Goal: Task Accomplishment & Management: Manage account settings

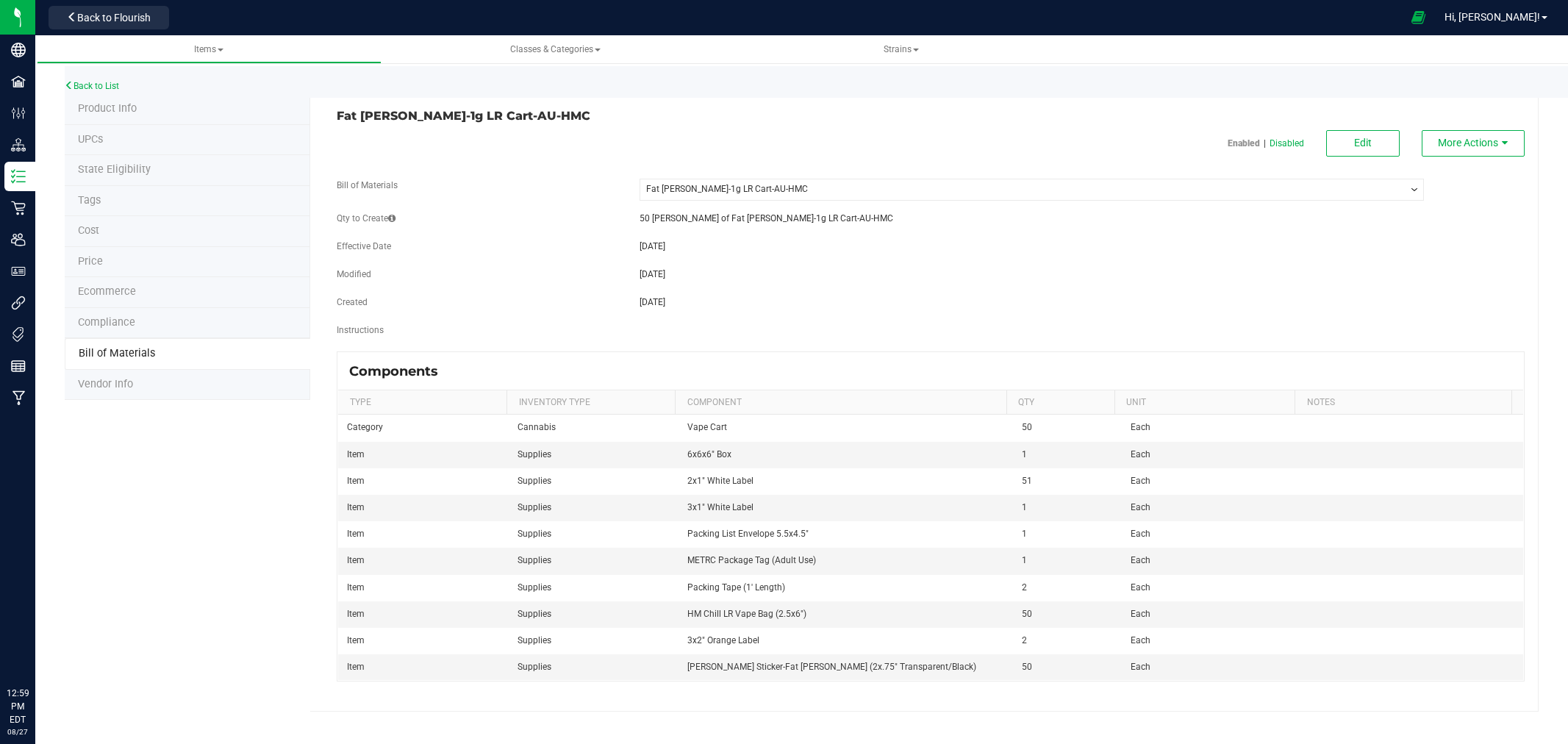
select select "912"
click at [105, 83] on link "Back to List" at bounding box center [91, 86] width 54 height 11
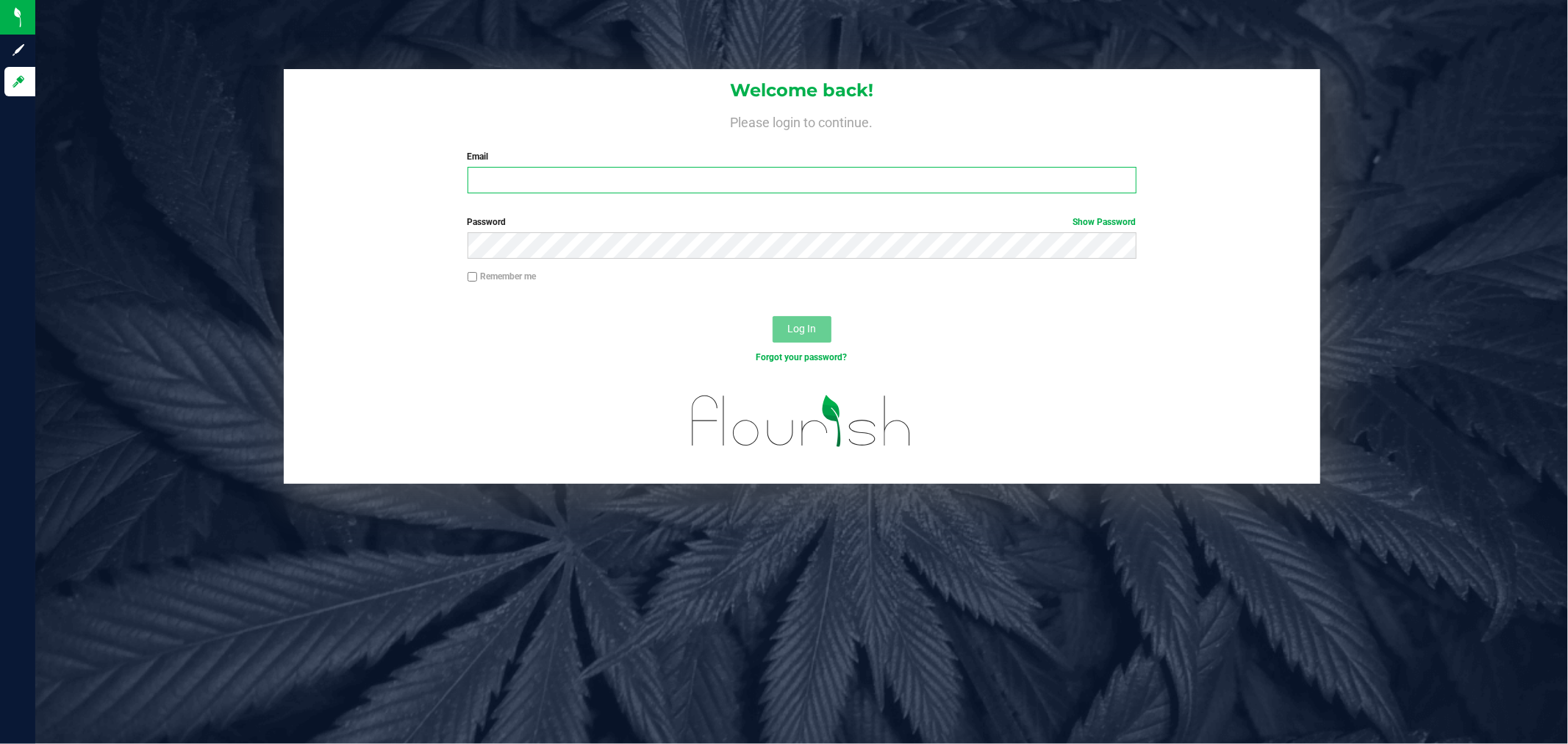
type input "kaitlin.cartwright@stashventures.com"
click at [811, 332] on span "Log In" at bounding box center [801, 328] width 28 height 12
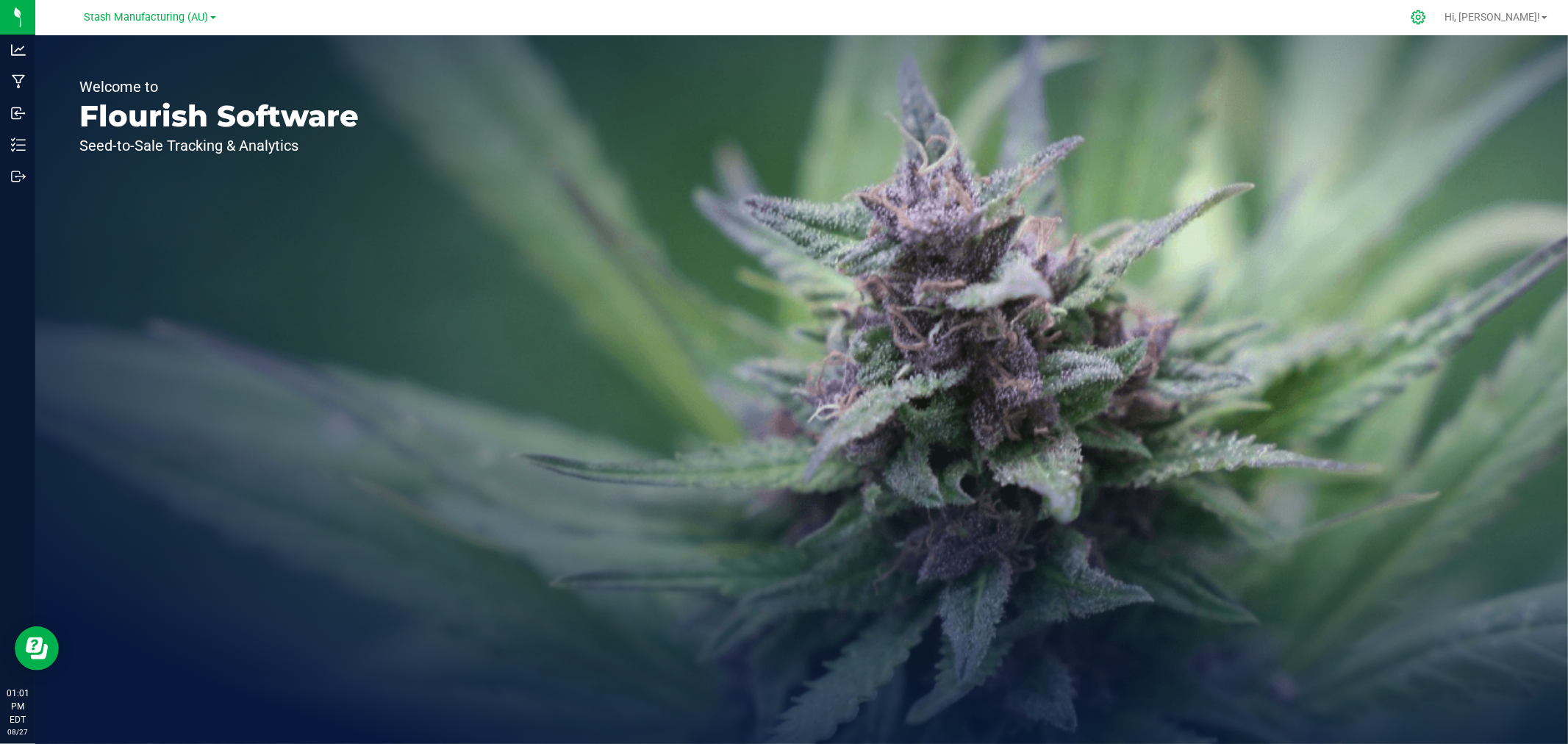
click at [1426, 19] on icon at bounding box center [1418, 17] width 14 height 14
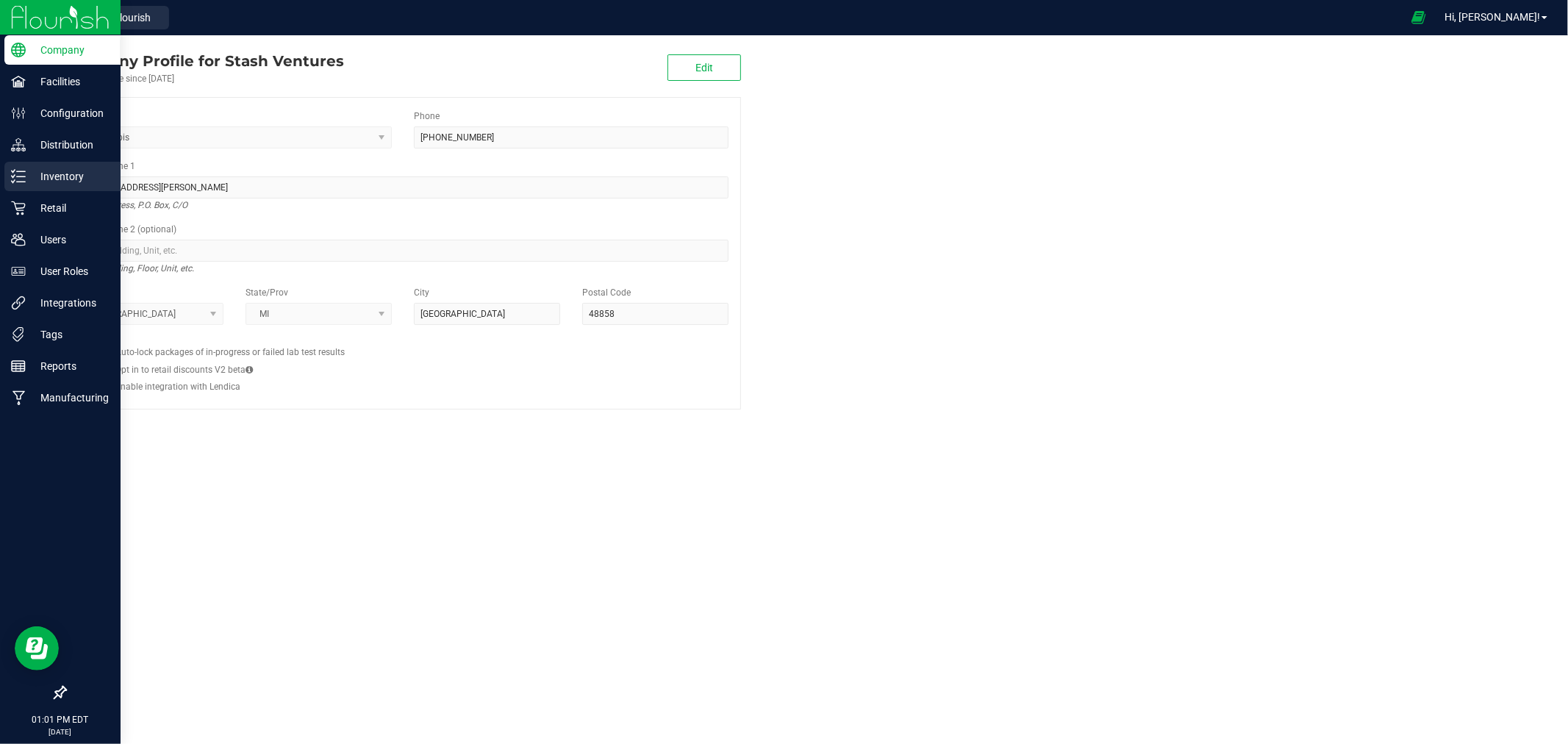
click at [61, 180] on p "Inventory" at bounding box center [70, 176] width 88 height 18
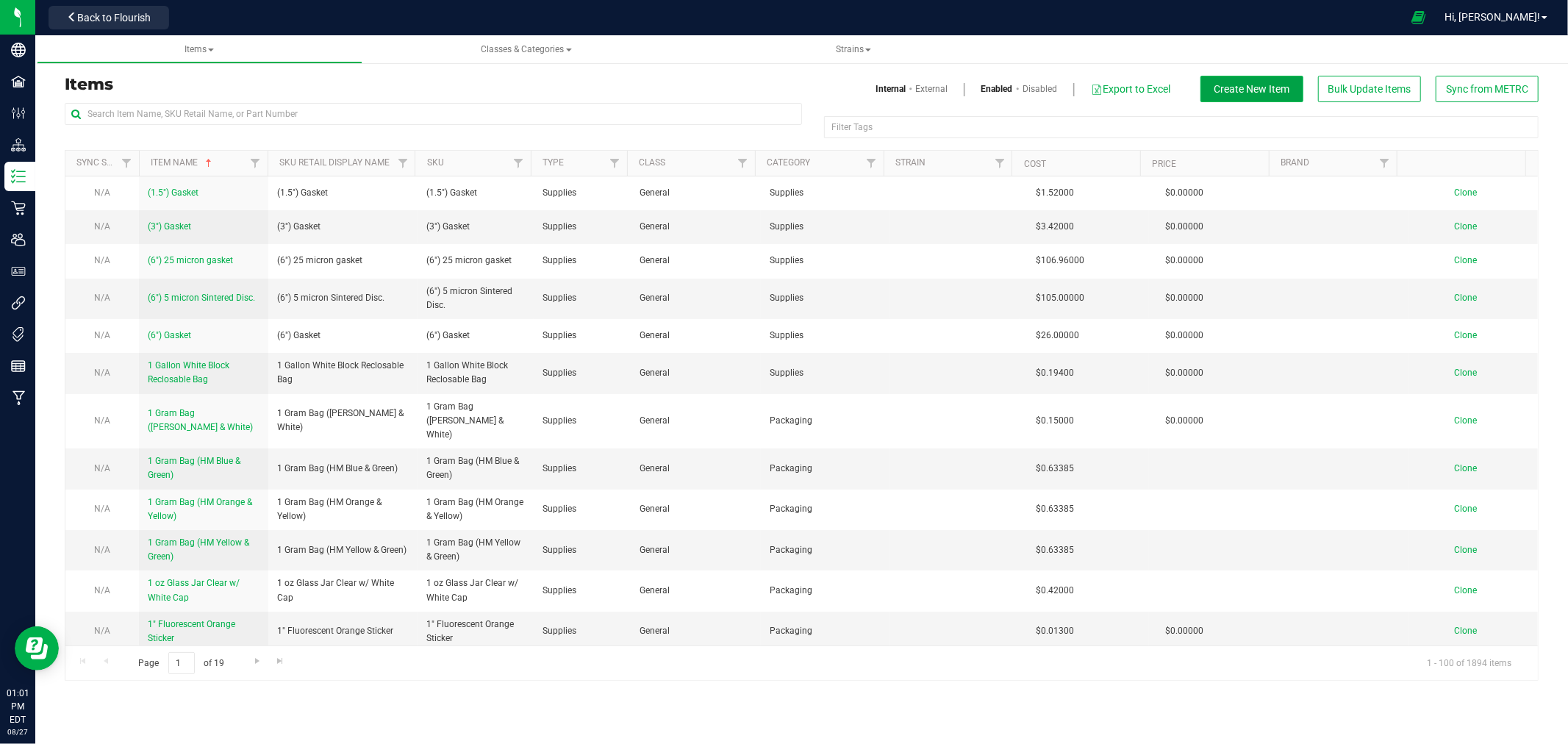
click at [1231, 88] on span "Create New Item" at bounding box center [1253, 89] width 76 height 12
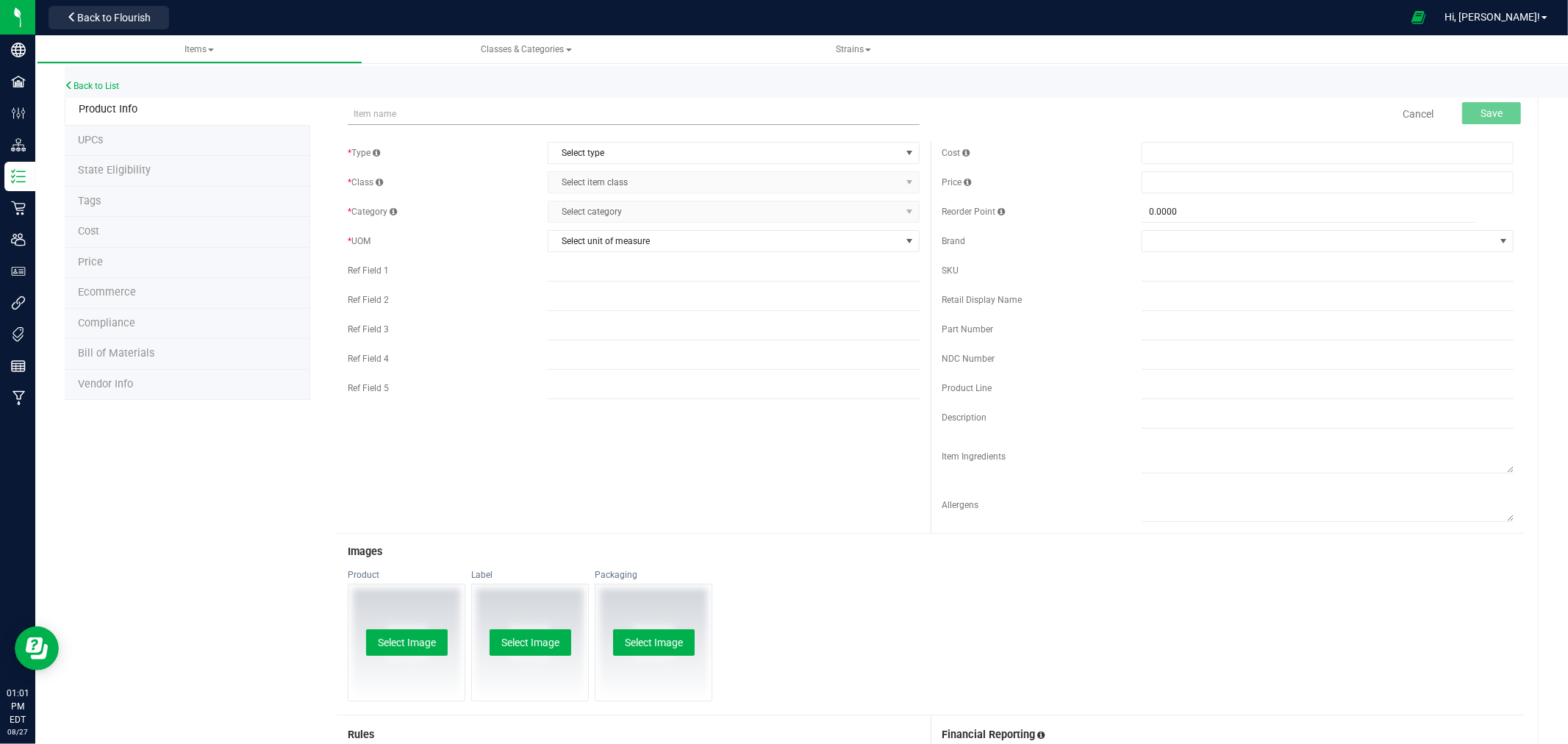
click at [395, 116] on input "text" at bounding box center [633, 113] width 572 height 22
drag, startPoint x: 474, startPoint y: 111, endPoint x: 320, endPoint y: 117, distance: 154.1
click at [320, 117] on div "RSO-Bulk 1g Dart-AU-HMC Item name is available Cancel Save * Type Select type S…" at bounding box center [924, 566] width 1228 height 945
type input "RSO-Bulk 1g Dart-AU-HMC"
click at [1199, 275] on input "text" at bounding box center [1328, 270] width 372 height 22
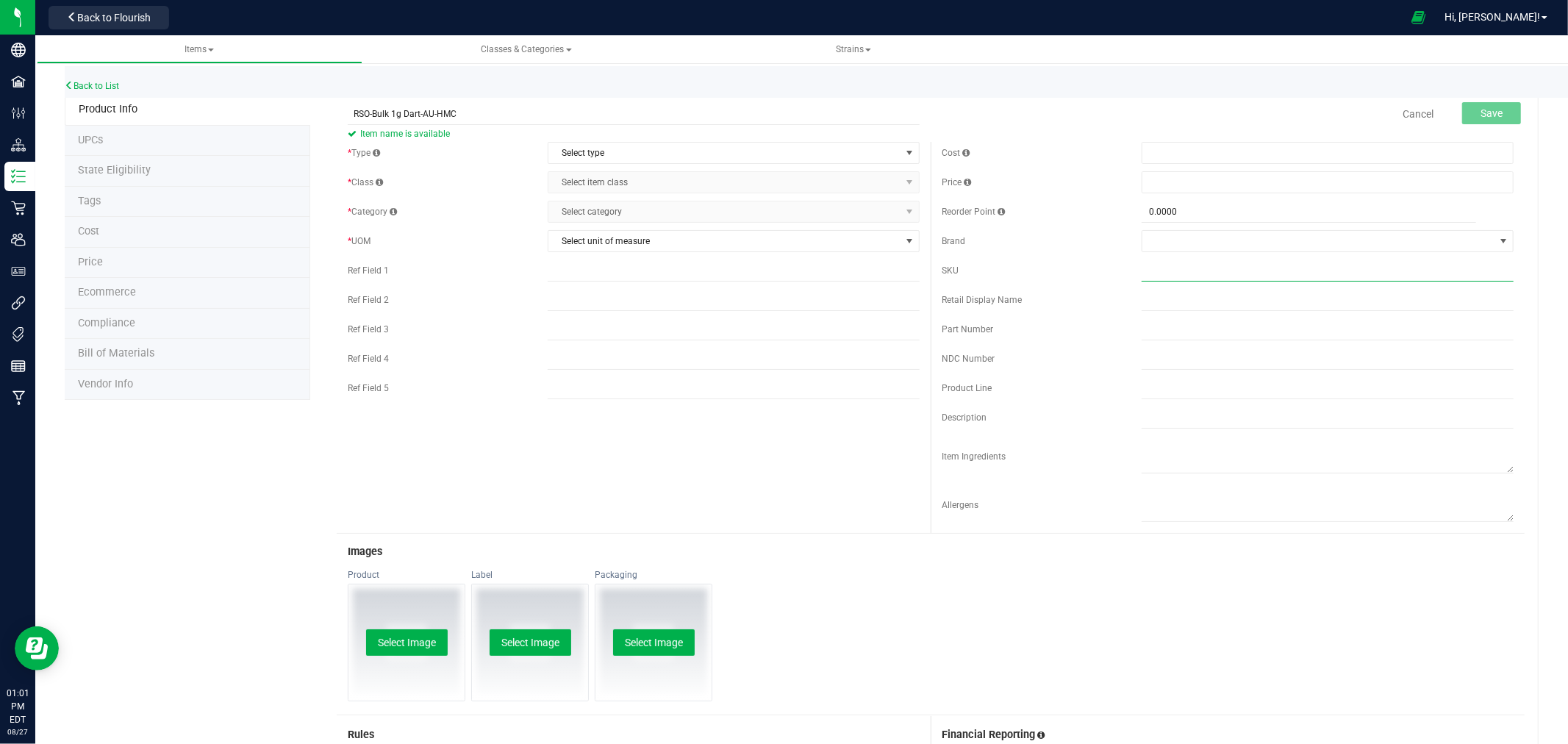
paste input "RSO-Bulk 1g Dart-AU-HMC"
type input "RSO-Bulk 1g Dart-AU-HMC"
click at [619, 151] on span "Select type" at bounding box center [725, 152] width 353 height 20
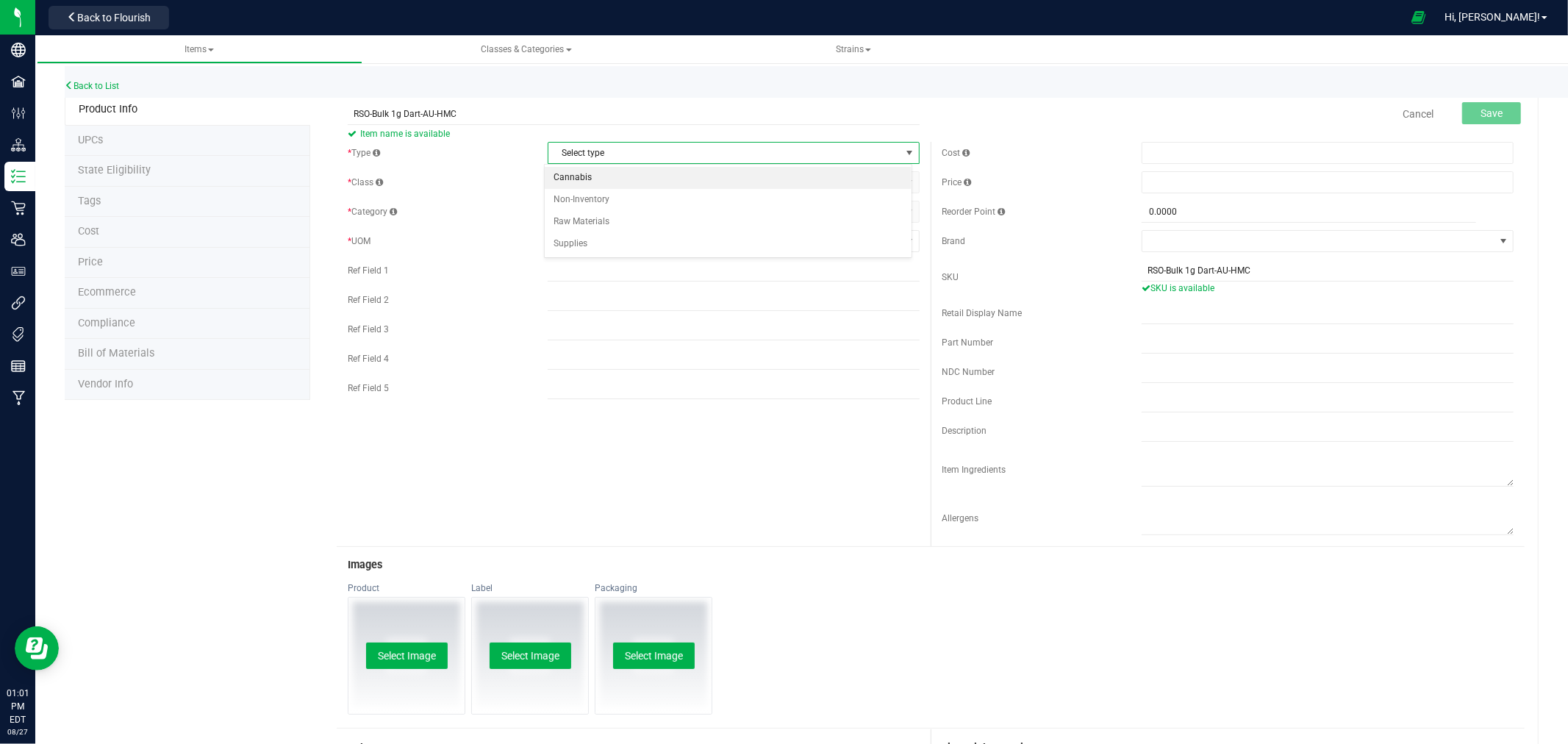
click at [591, 179] on li "Cannabis" at bounding box center [729, 177] width 367 height 22
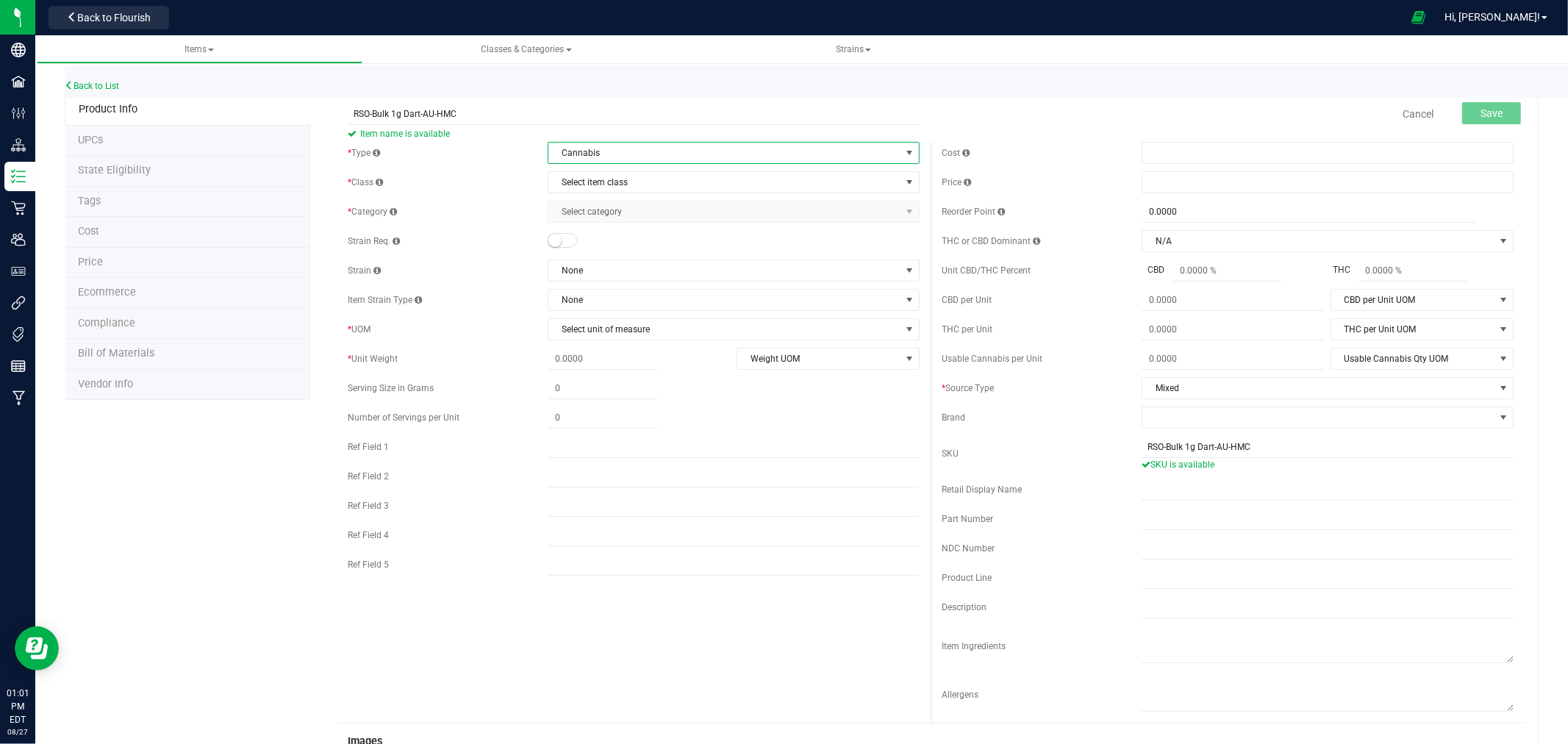
click at [620, 195] on div "* Type Cannabis Select type Cannabis Non-Inventory Raw Materials Supplies * Cla…" at bounding box center [633, 362] width 594 height 442
click at [620, 184] on span "Select item class" at bounding box center [725, 182] width 353 height 20
click at [568, 231] on li "Concentrate" at bounding box center [729, 229] width 367 height 22
click at [603, 215] on span "Select category" at bounding box center [725, 211] width 353 height 20
click at [607, 259] on li "Concentrate (Each)" at bounding box center [729, 259] width 367 height 22
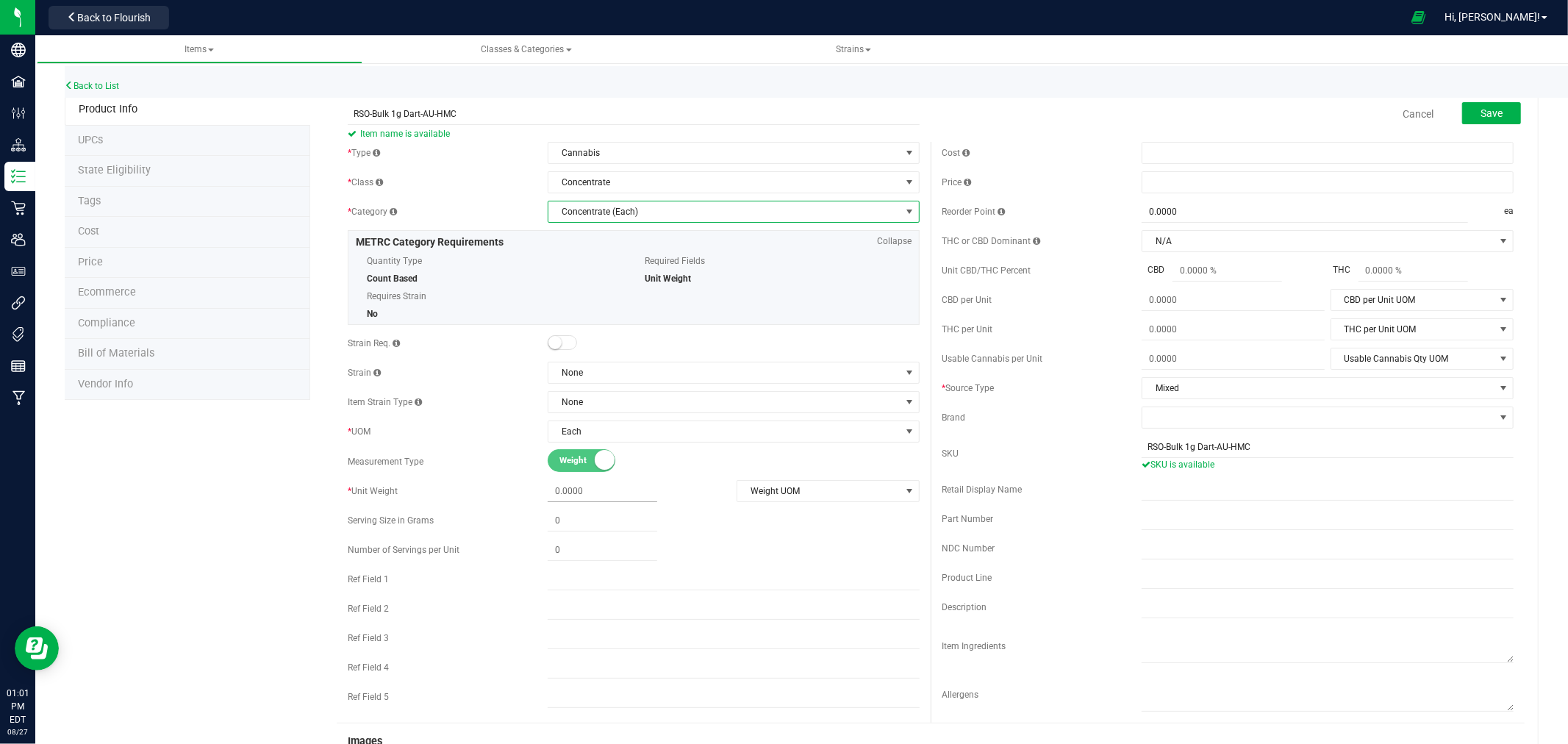
click at [572, 497] on span at bounding box center [602, 492] width 109 height 21
type input "1.0"
type input "1.0000"
click at [1488, 111] on span "Save" at bounding box center [1491, 113] width 22 height 12
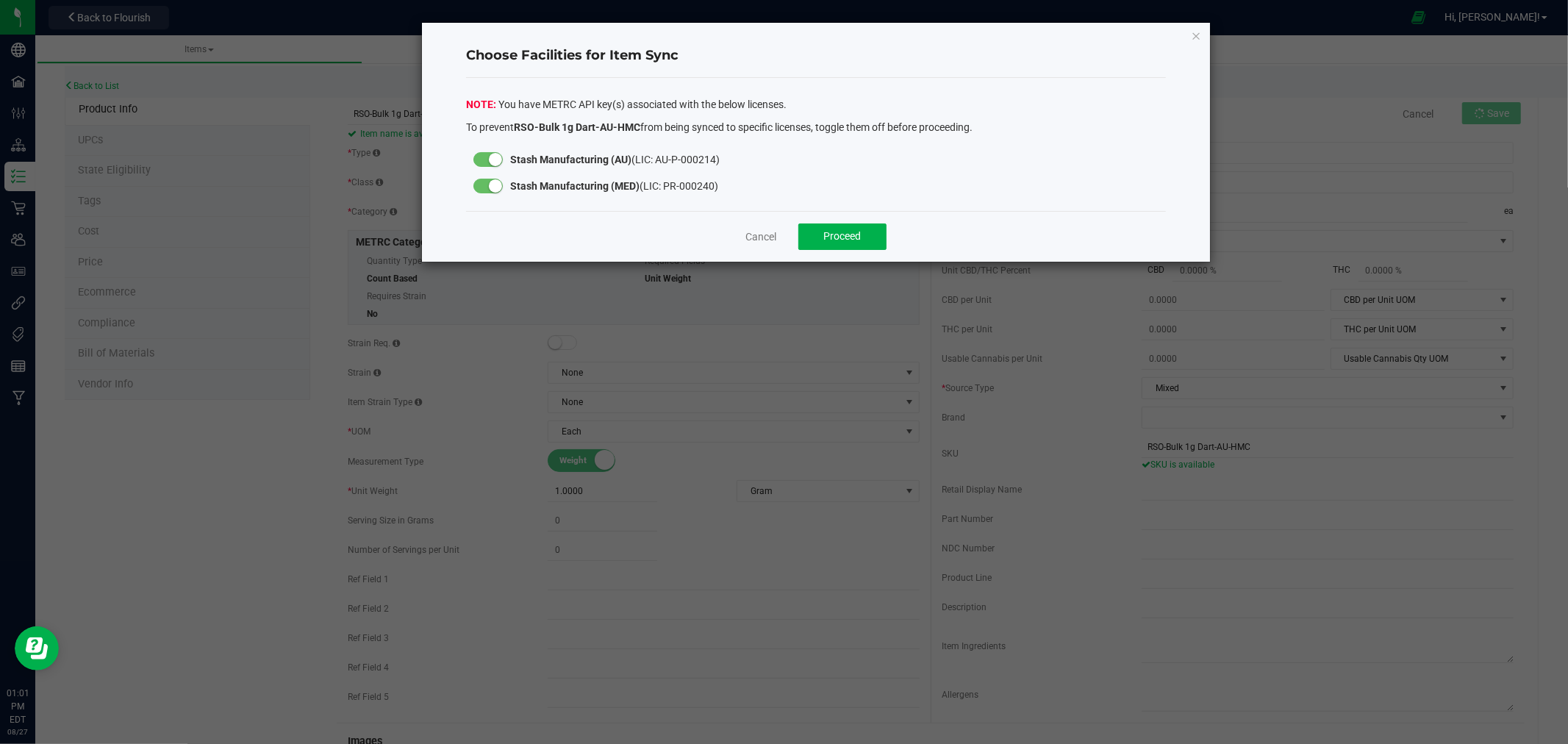
click at [484, 186] on div at bounding box center [488, 186] width 29 height 15
click at [836, 237] on span "Proceed" at bounding box center [843, 236] width 37 height 12
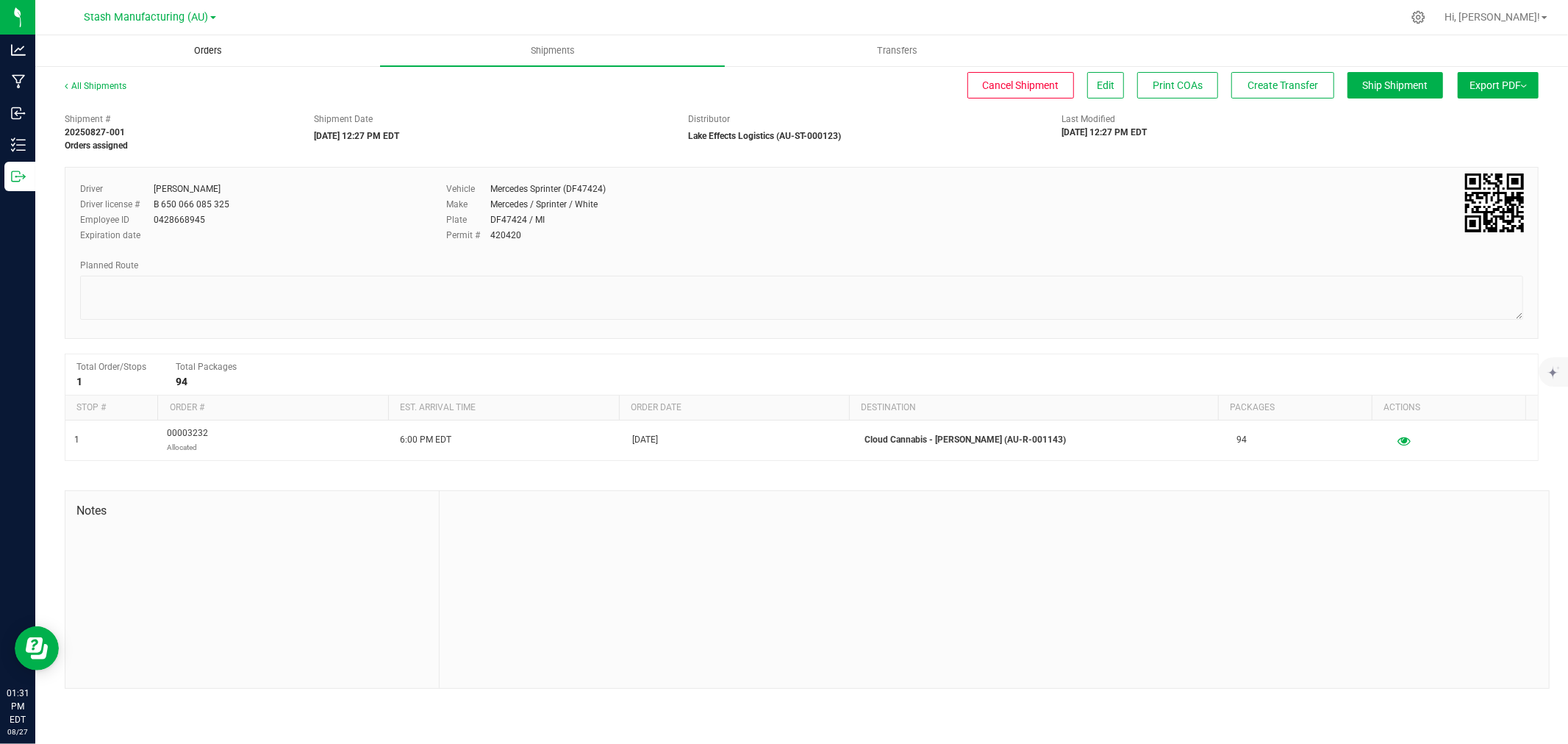
click at [173, 56] on uib-tab-heading "Orders" at bounding box center [208, 51] width 344 height 29
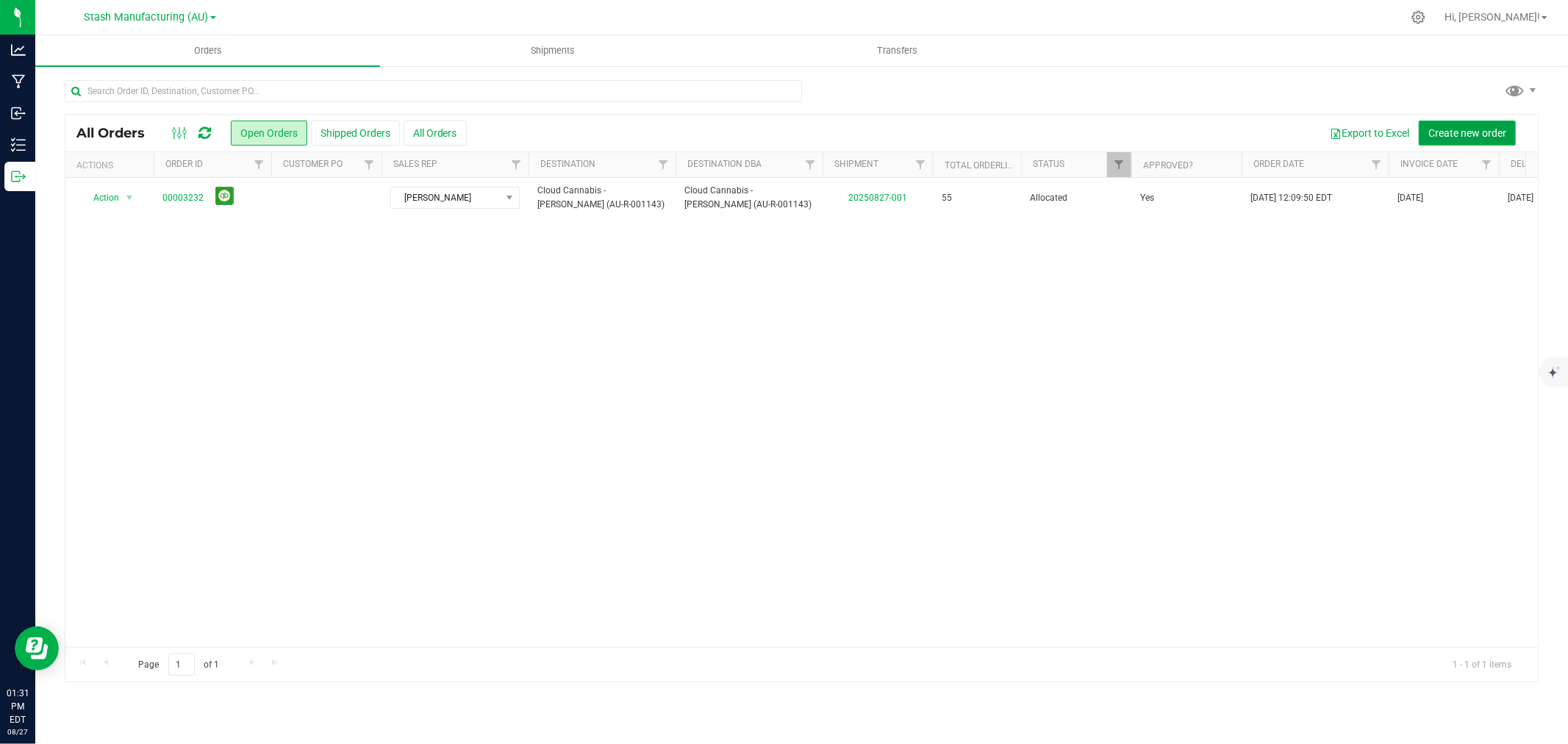
click at [1477, 133] on span "Create new order" at bounding box center [1468, 133] width 78 height 12
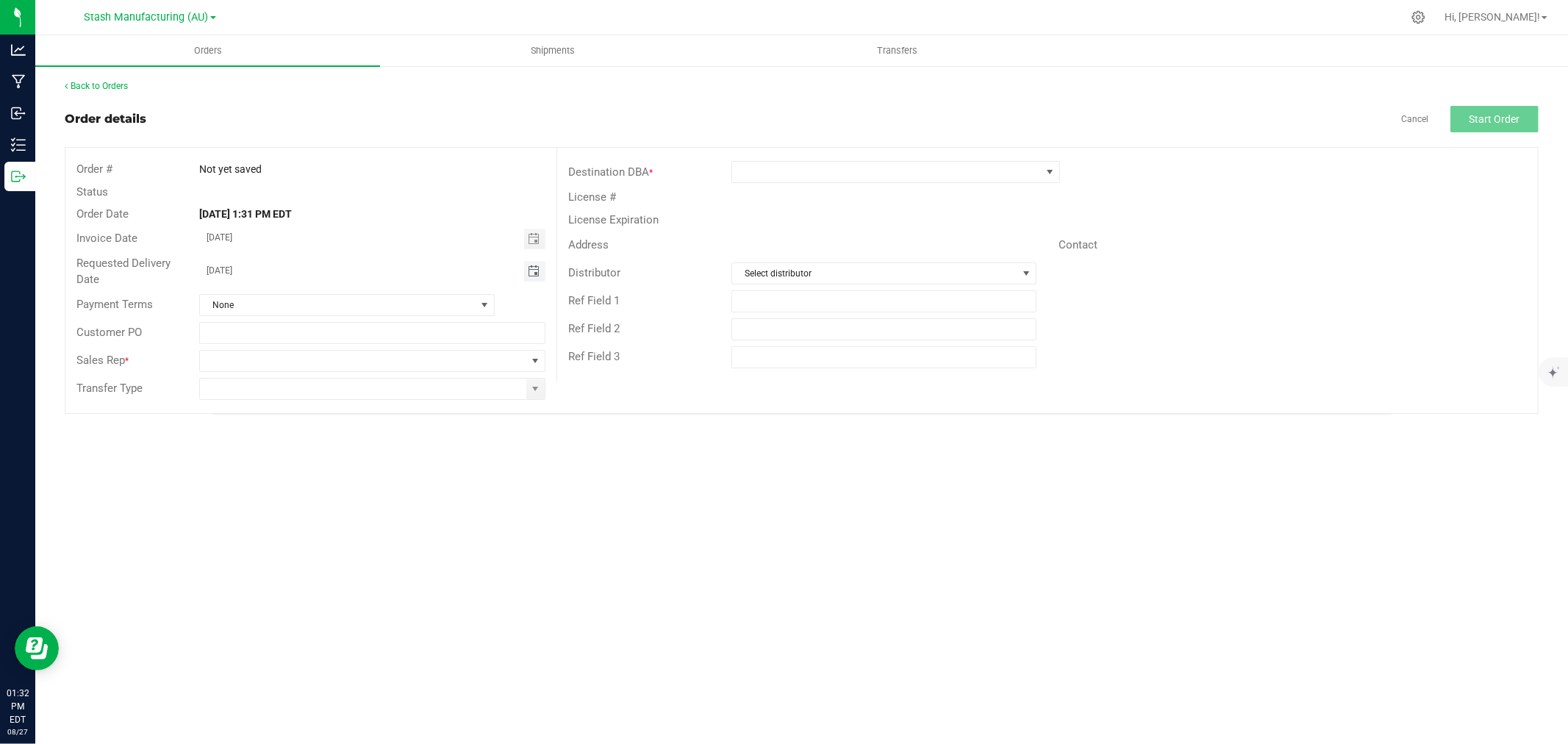
click at [534, 276] on span "Toggle calendar" at bounding box center [534, 271] width 12 height 12
click at [226, 408] on span "Sep" at bounding box center [222, 406] width 15 height 11
click at [331, 345] on span "3" at bounding box center [331, 348] width 21 height 23
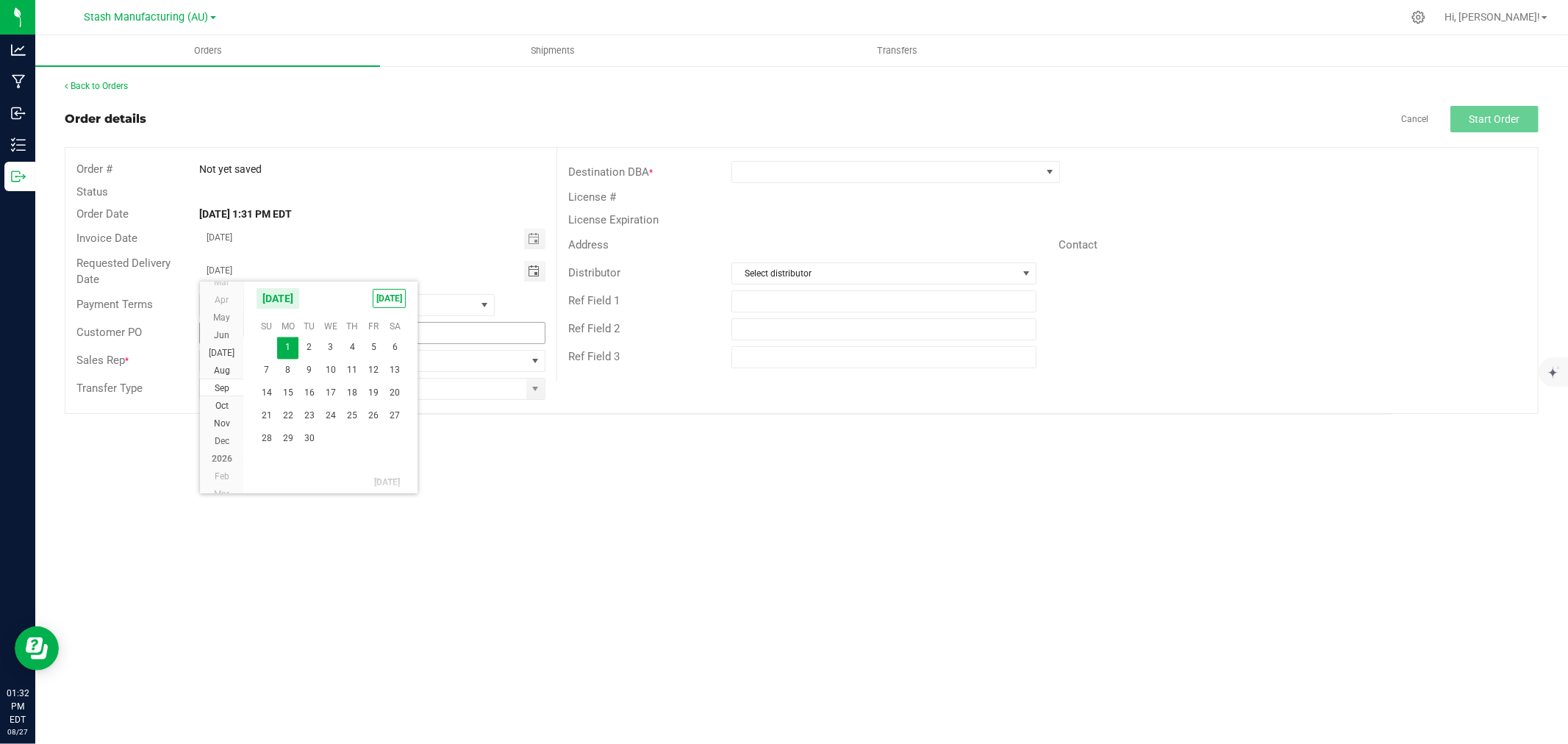
type input "[DATE]"
click at [247, 357] on span at bounding box center [363, 361] width 327 height 20
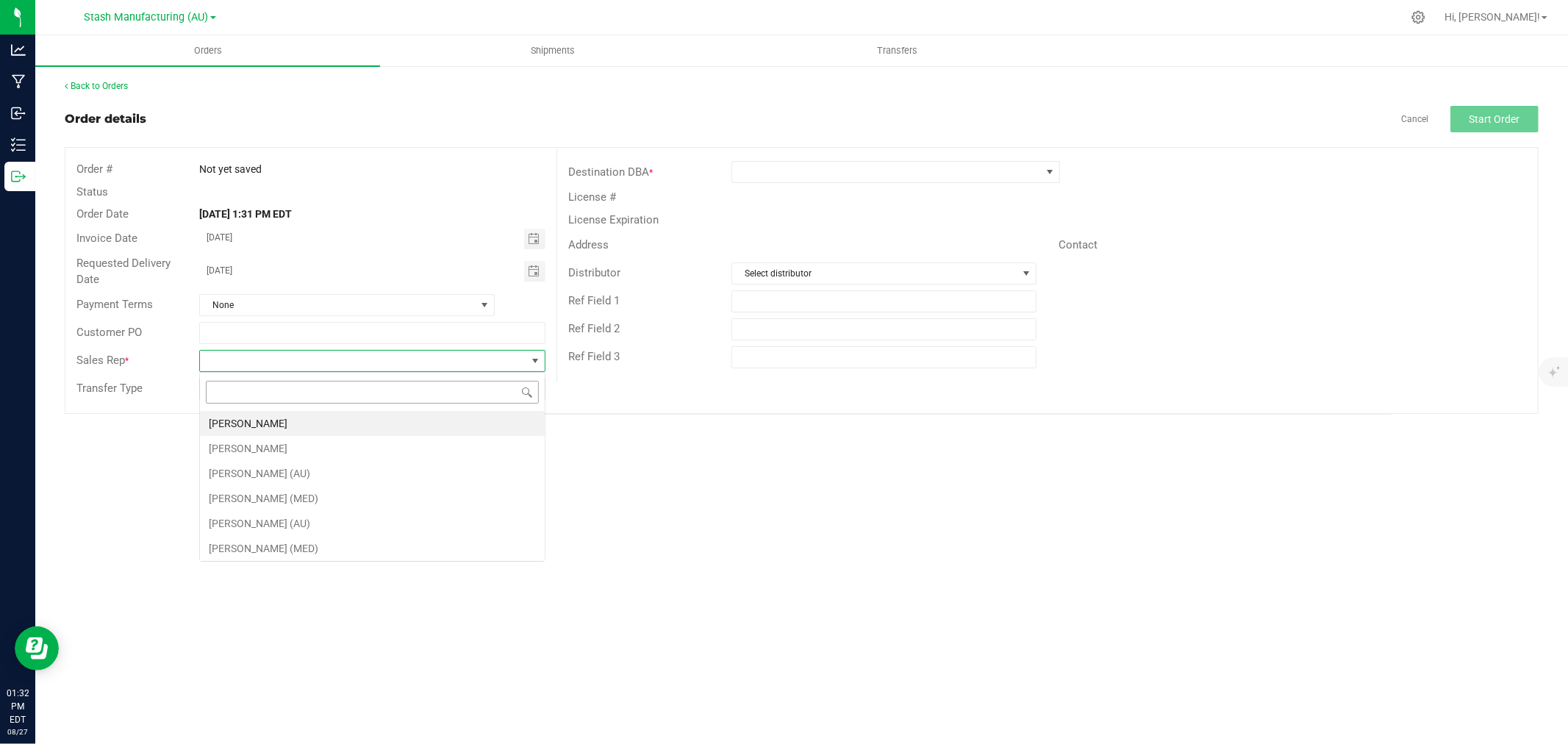
scroll to position [22, 345]
click at [251, 417] on li "[PERSON_NAME]" at bounding box center [372, 423] width 344 height 25
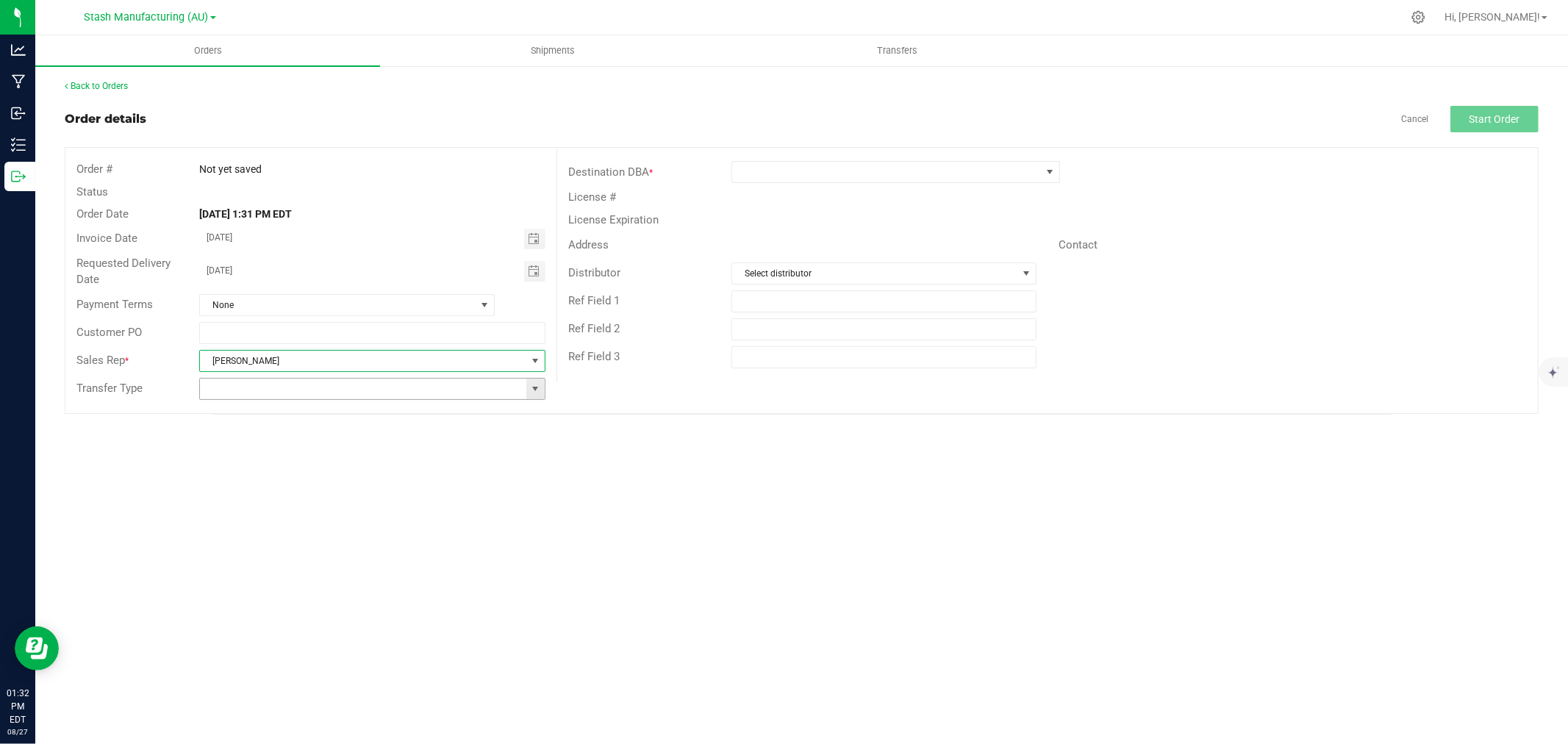
click at [540, 387] on span at bounding box center [535, 389] width 12 height 12
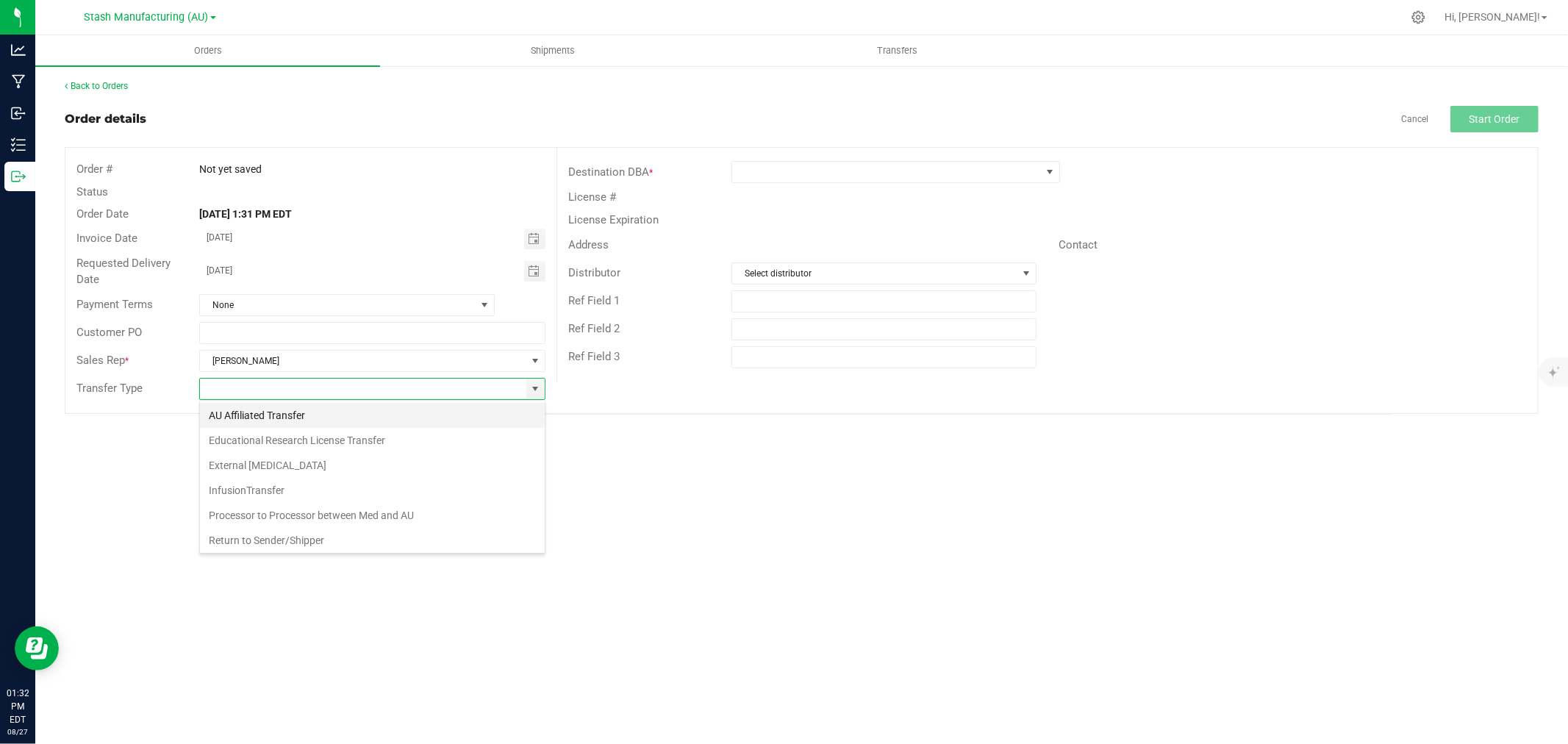
click at [315, 415] on li "AU Affiliated Transfer" at bounding box center [372, 415] width 344 height 25
type input "AU Affiliated Transfer"
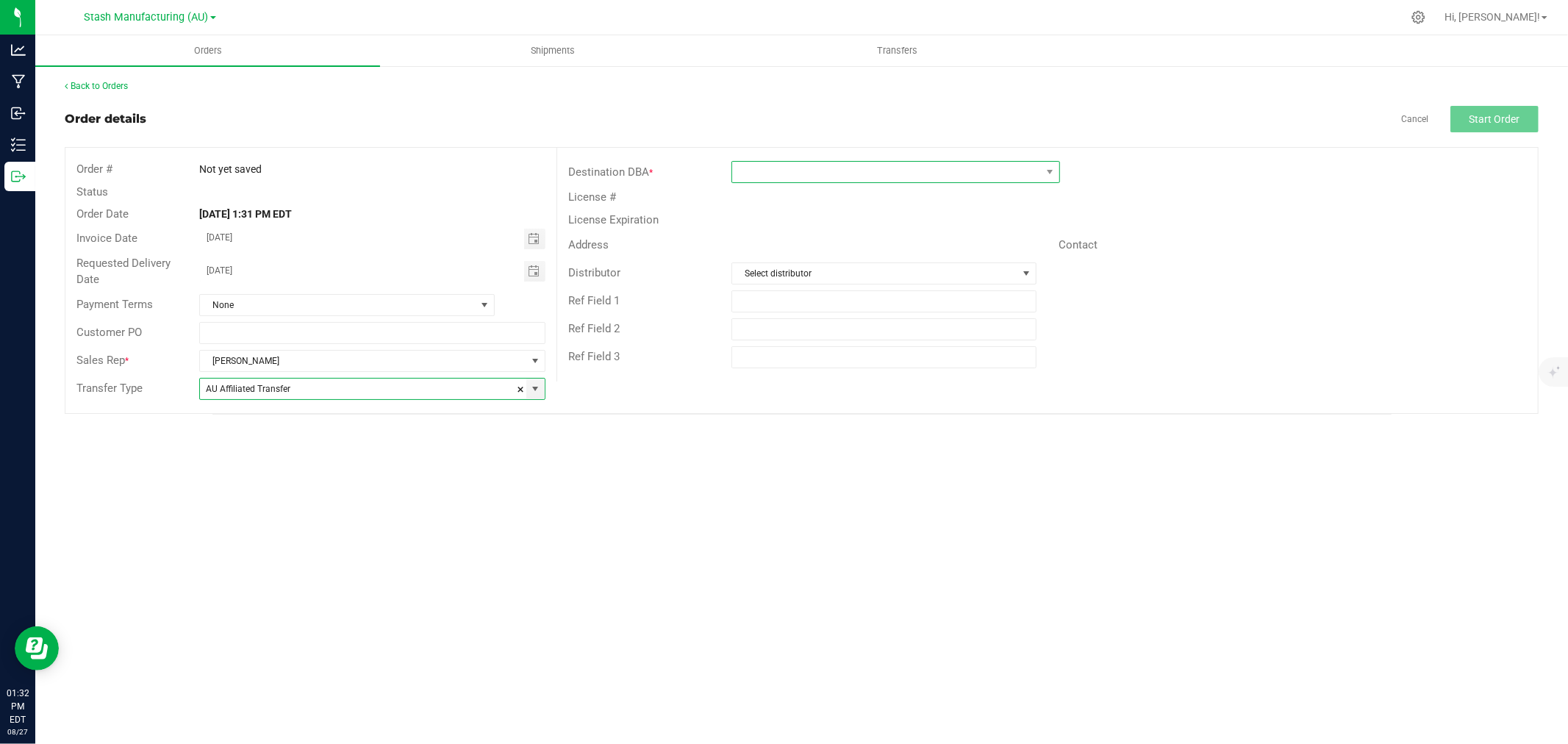
click at [765, 172] on span at bounding box center [887, 171] width 309 height 20
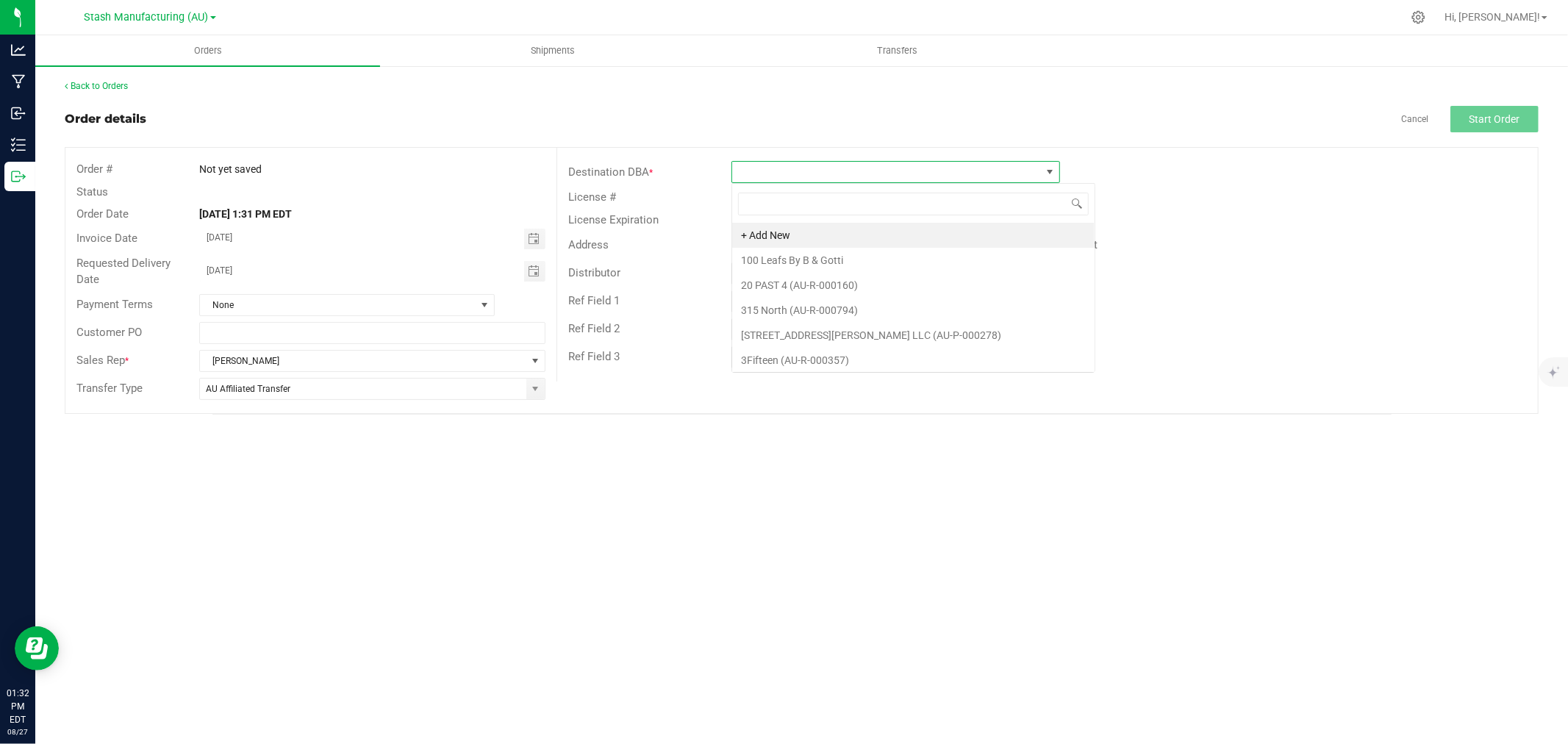
scroll to position [22, 328]
type input "[PERSON_NAME]"
click at [875, 230] on li "Cloud Cannabis - [PERSON_NAME] St. (AU-R-001147)" at bounding box center [896, 235] width 328 height 25
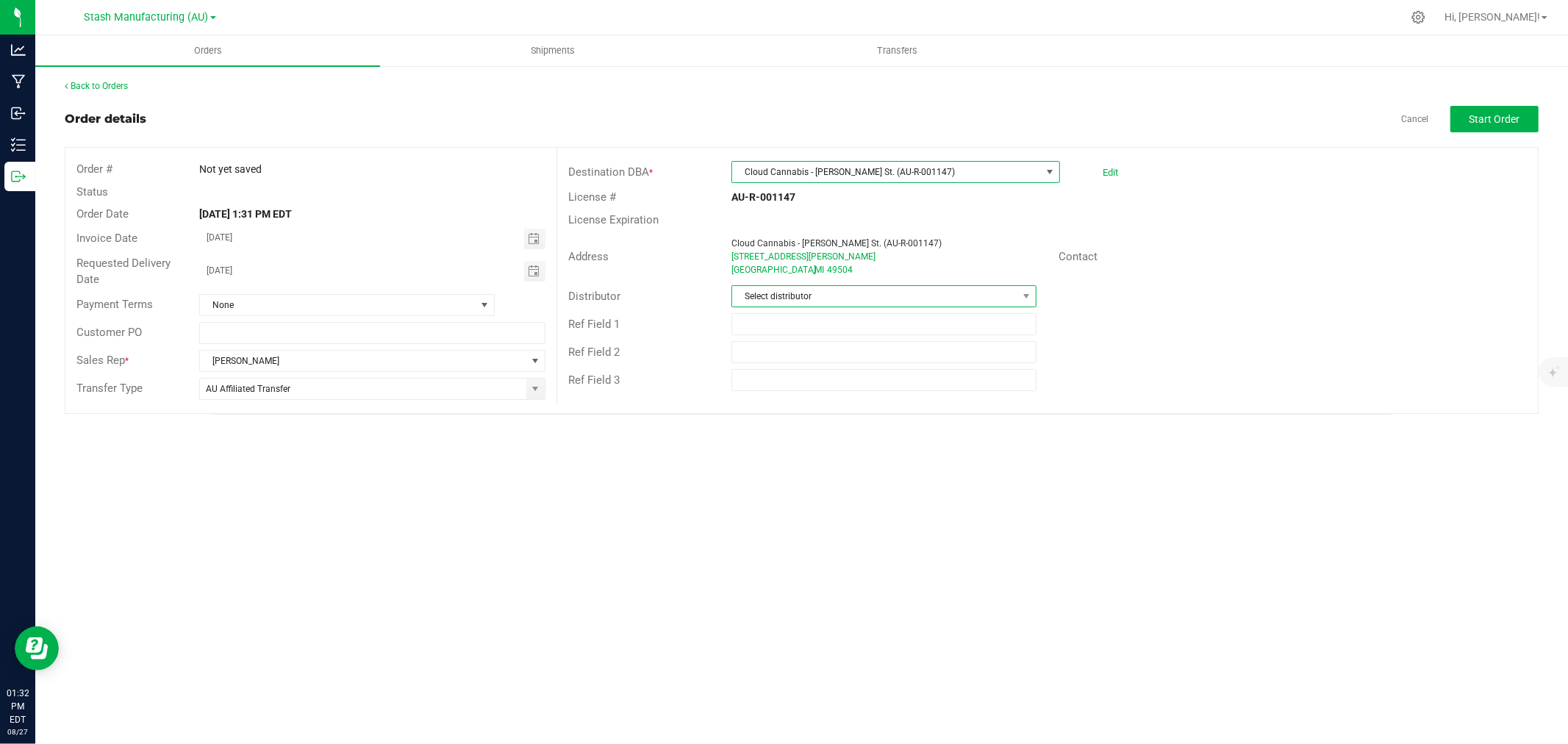
click at [783, 296] on span "Select distributor" at bounding box center [875, 296] width 285 height 20
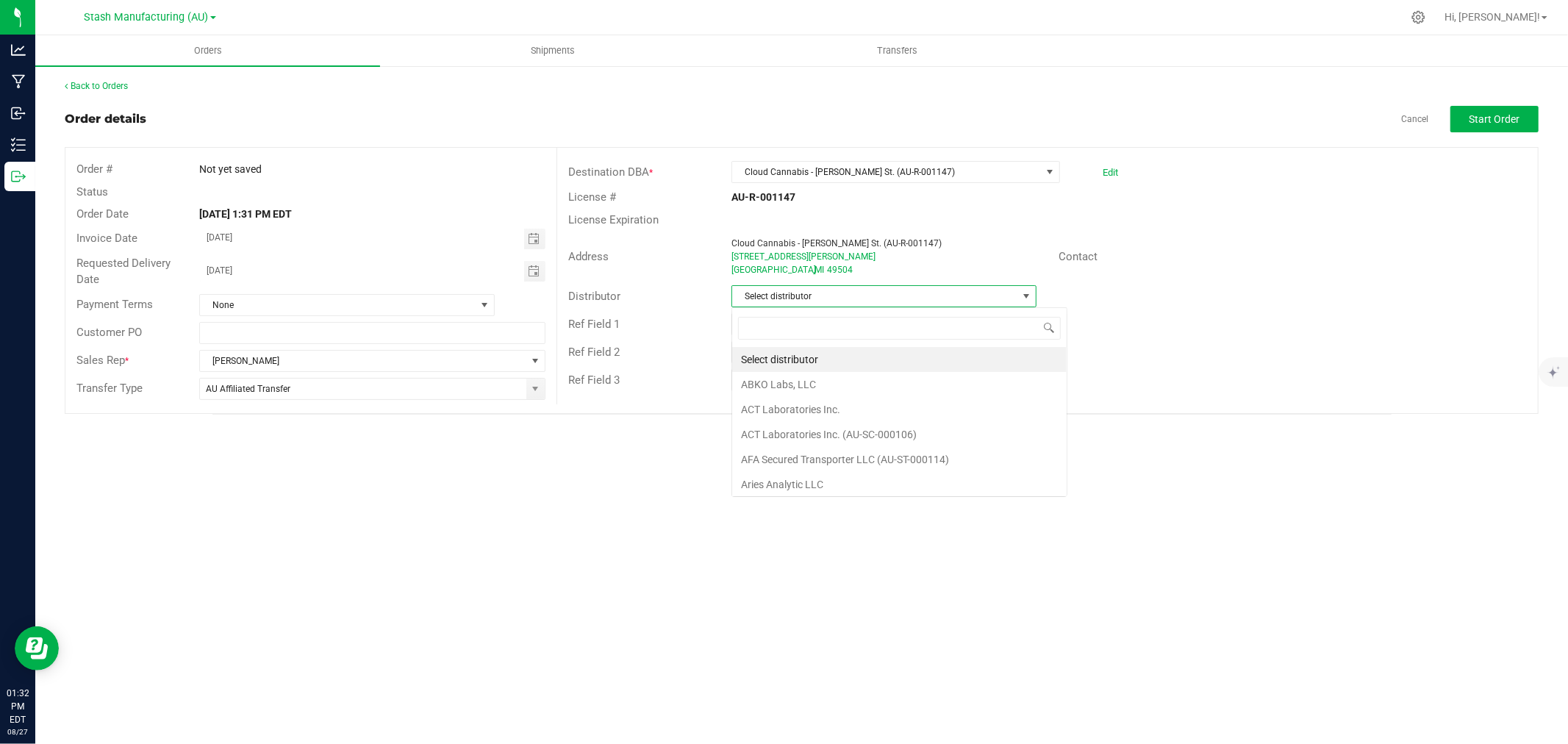
scroll to position [22, 305]
type input "Lake E"
click at [801, 365] on li "Lake Effects Logistics (AU-ST-000123)" at bounding box center [885, 359] width 304 height 25
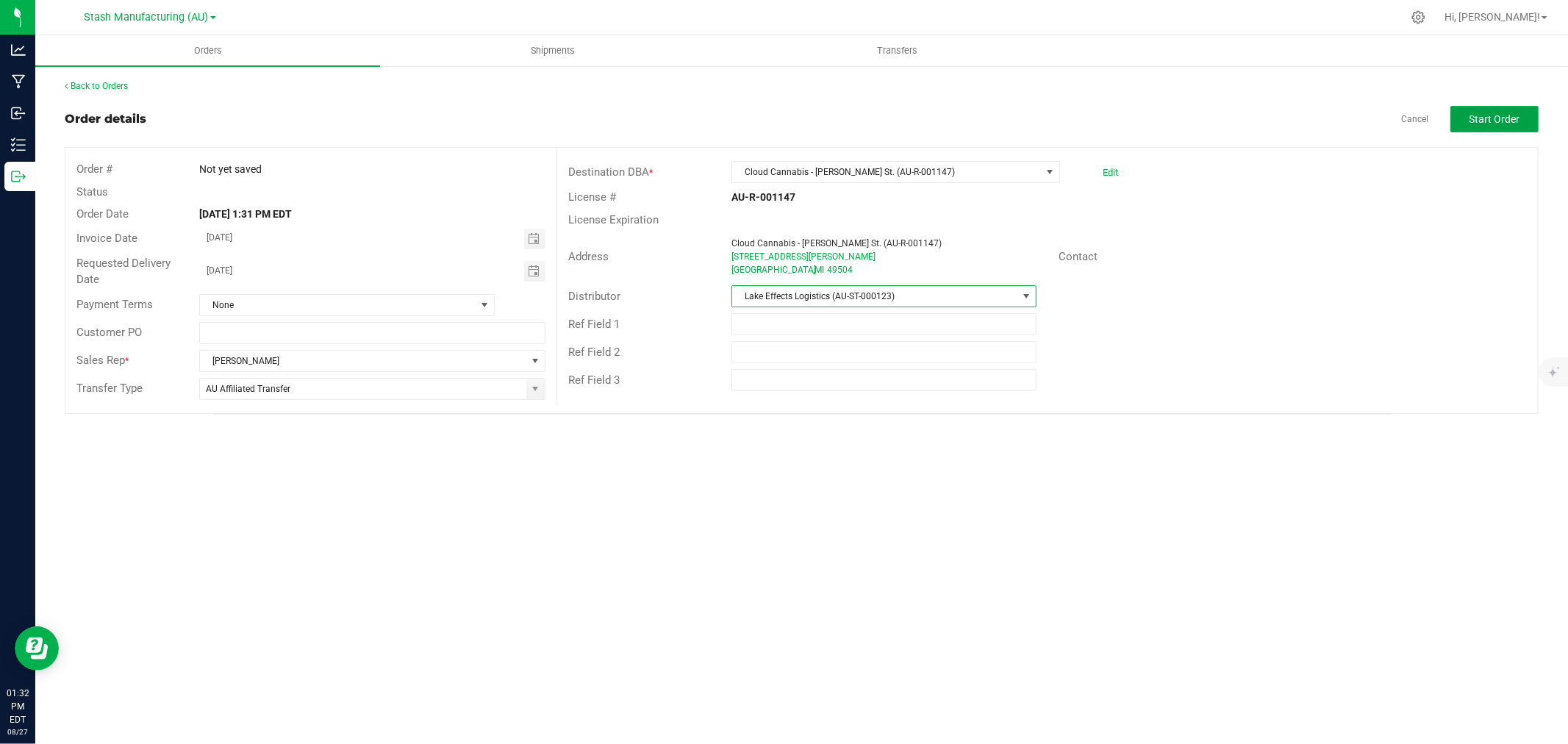
click at [1493, 119] on span "Start Order" at bounding box center [1495, 119] width 51 height 12
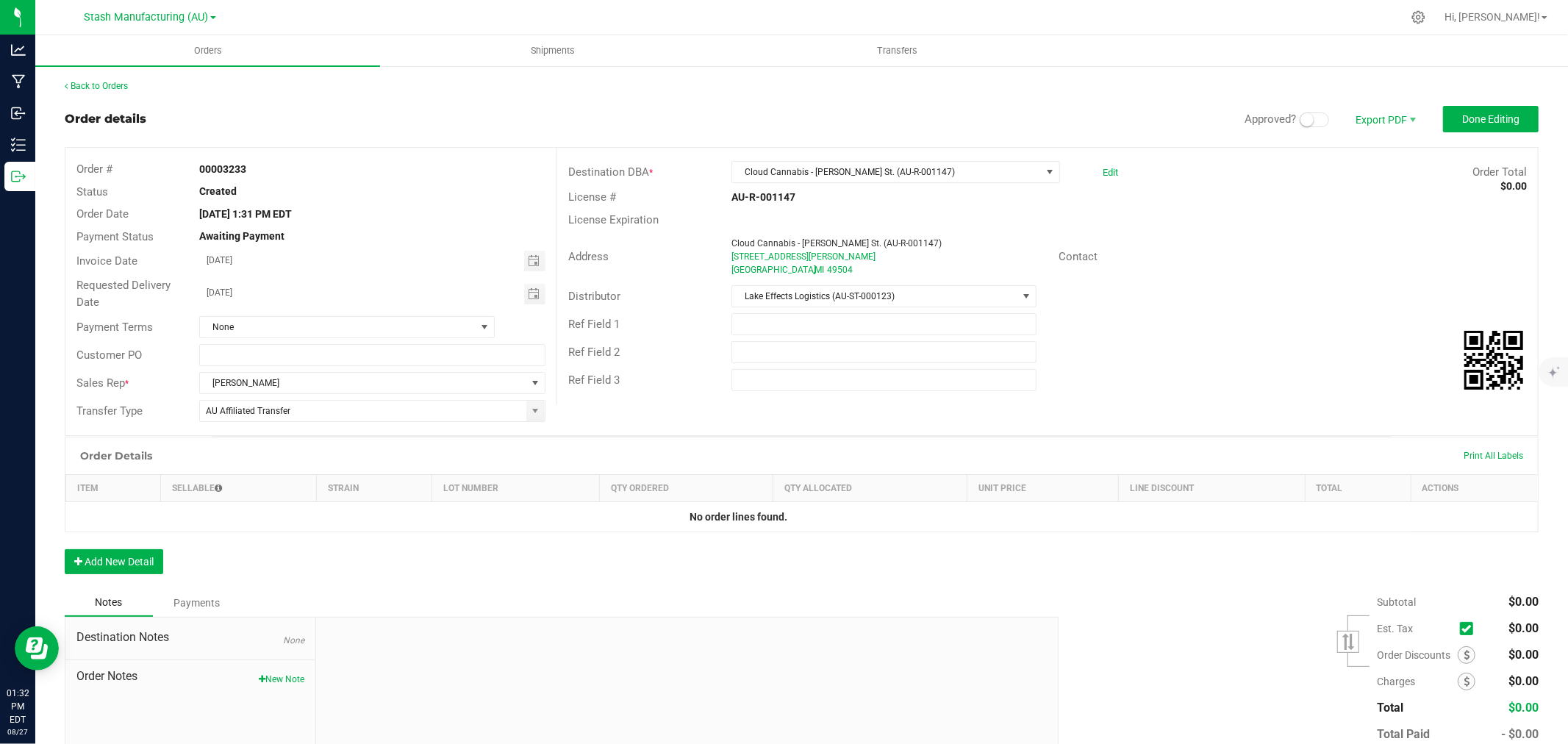
click at [1310, 120] on span at bounding box center [1315, 120] width 29 height 15
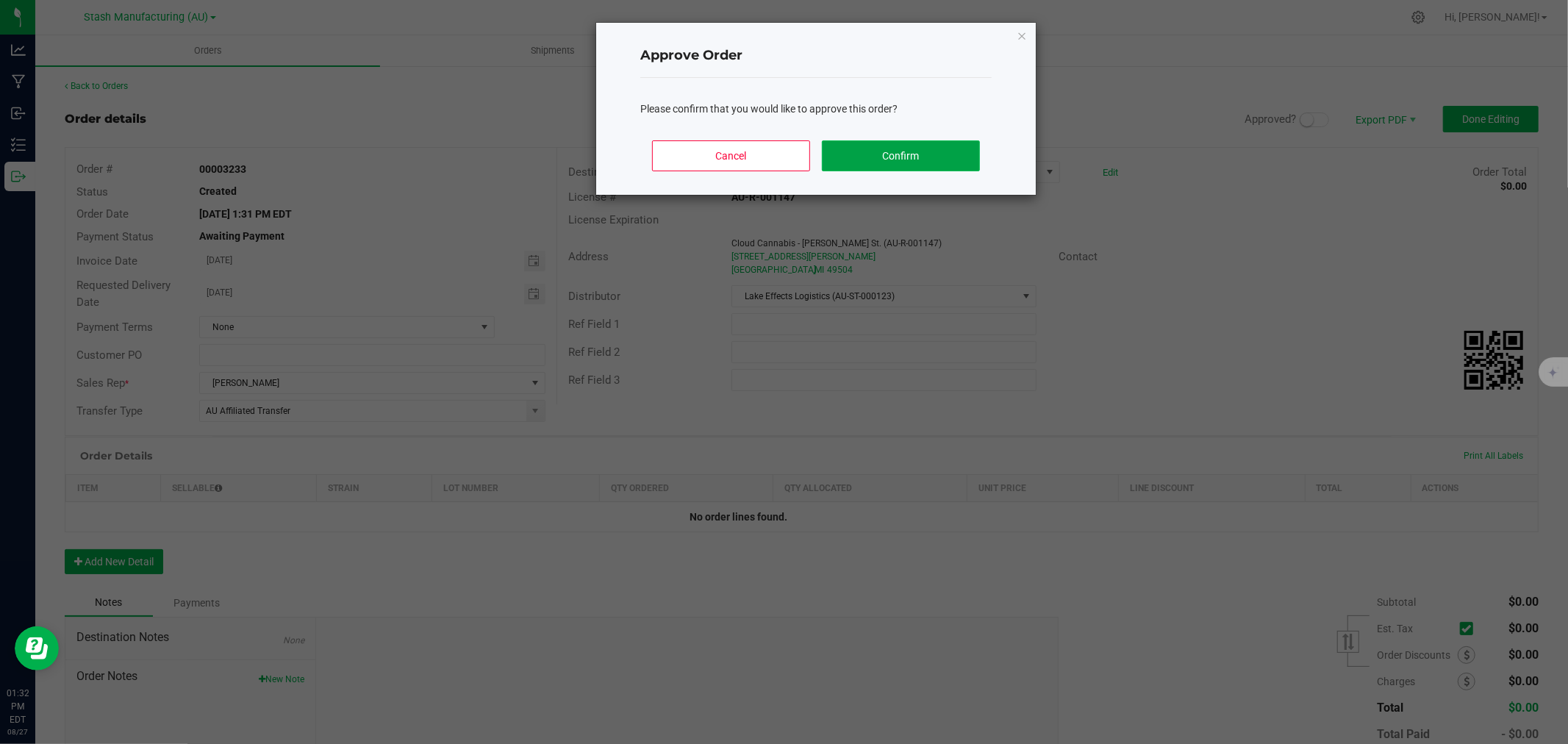
click at [890, 156] on button "Confirm" at bounding box center [901, 156] width 158 height 31
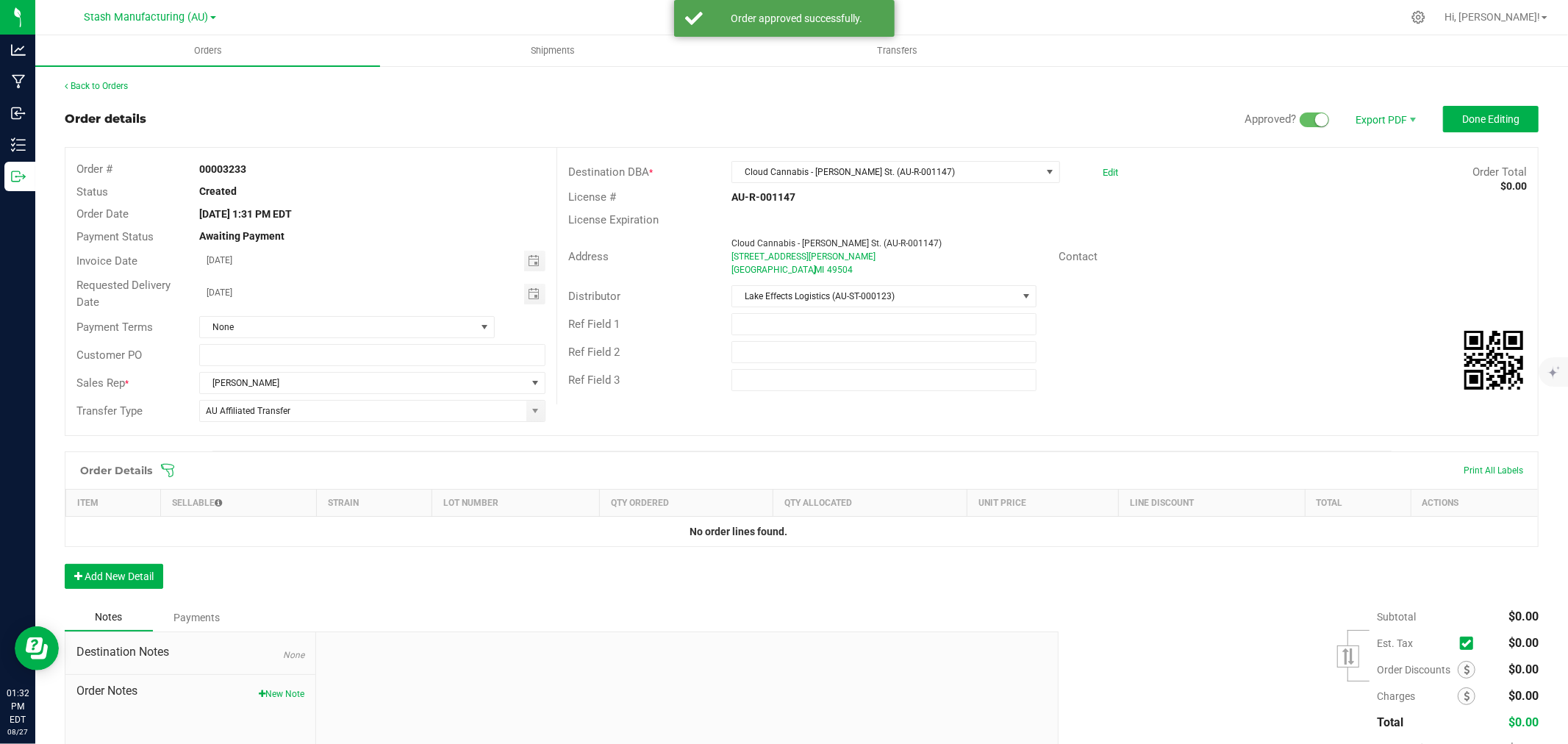
click at [163, 472] on icon at bounding box center [167, 471] width 15 height 15
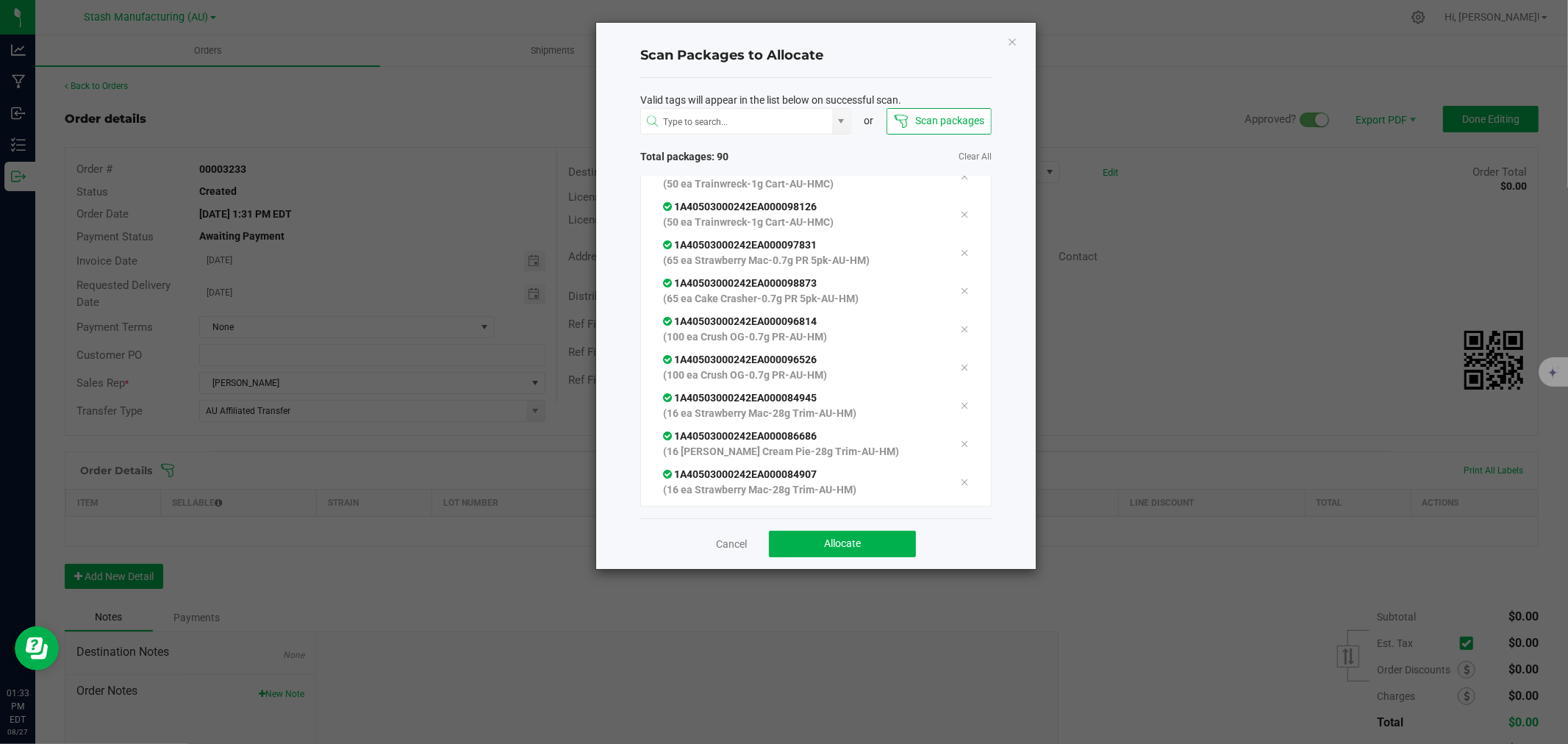
scroll to position [3495, 0]
click at [844, 544] on span "Allocate" at bounding box center [842, 543] width 36 height 12
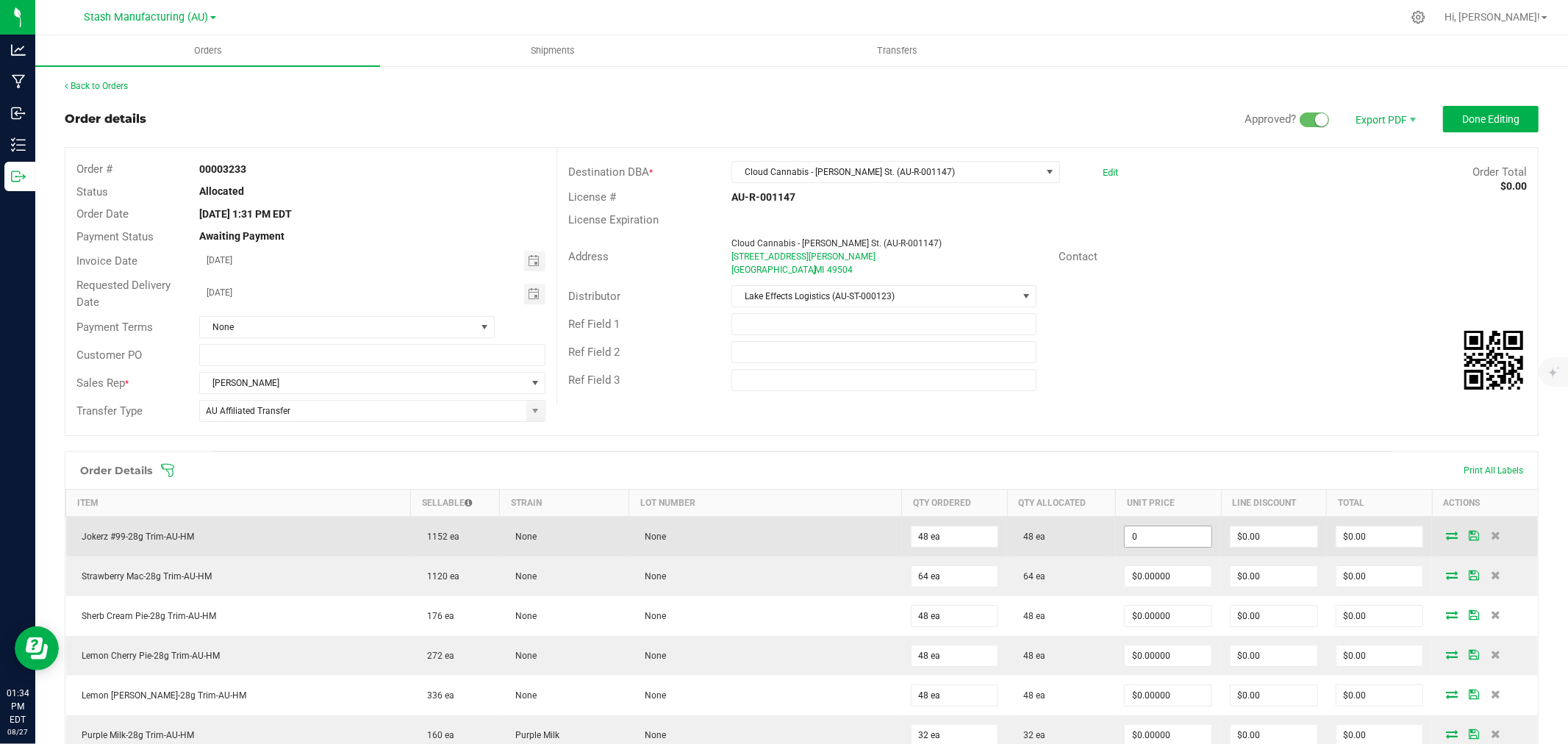
click at [1171, 535] on input "0" at bounding box center [1168, 536] width 87 height 20
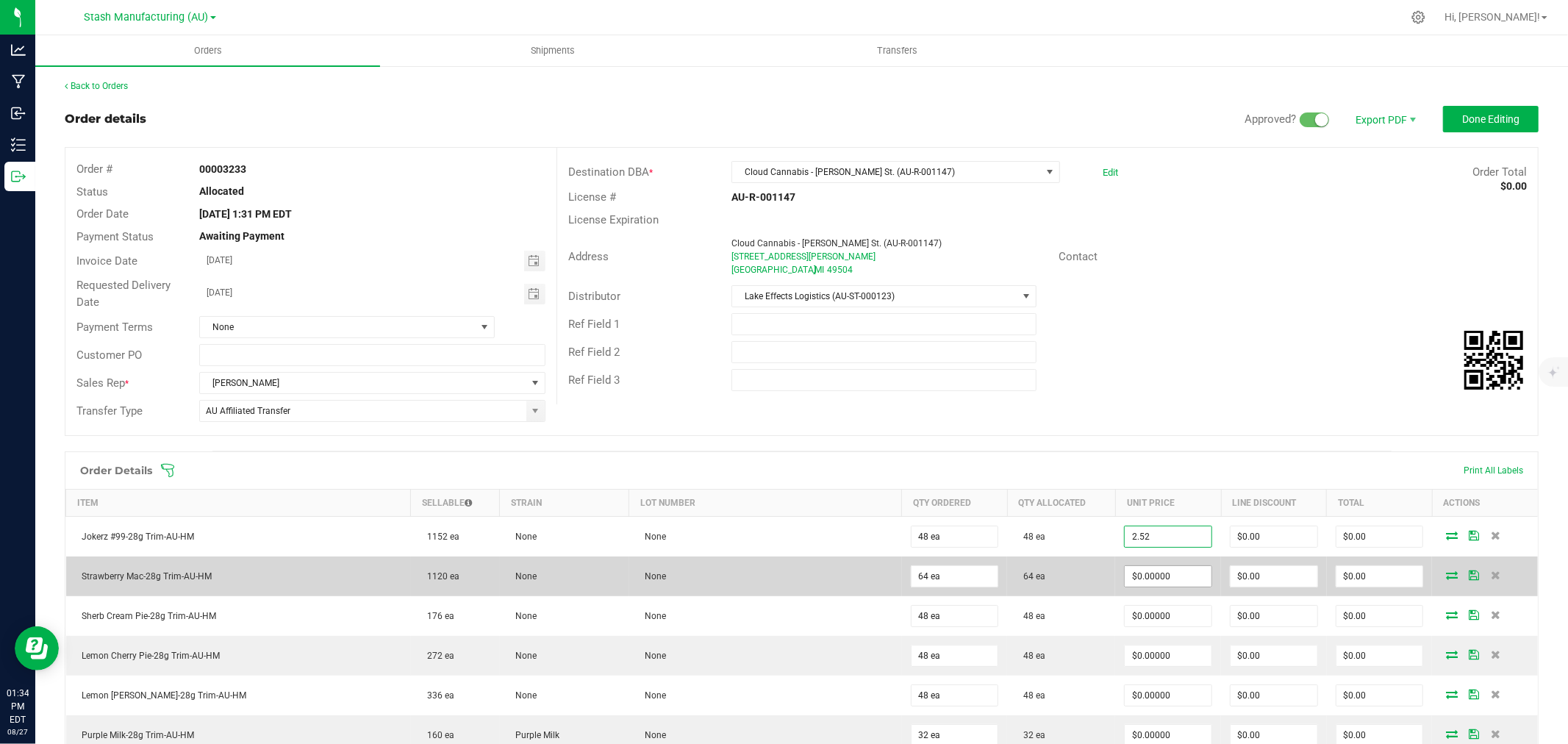
type input "$2.52000"
type input "$120.96"
click at [1152, 570] on input "0" at bounding box center [1168, 576] width 87 height 20
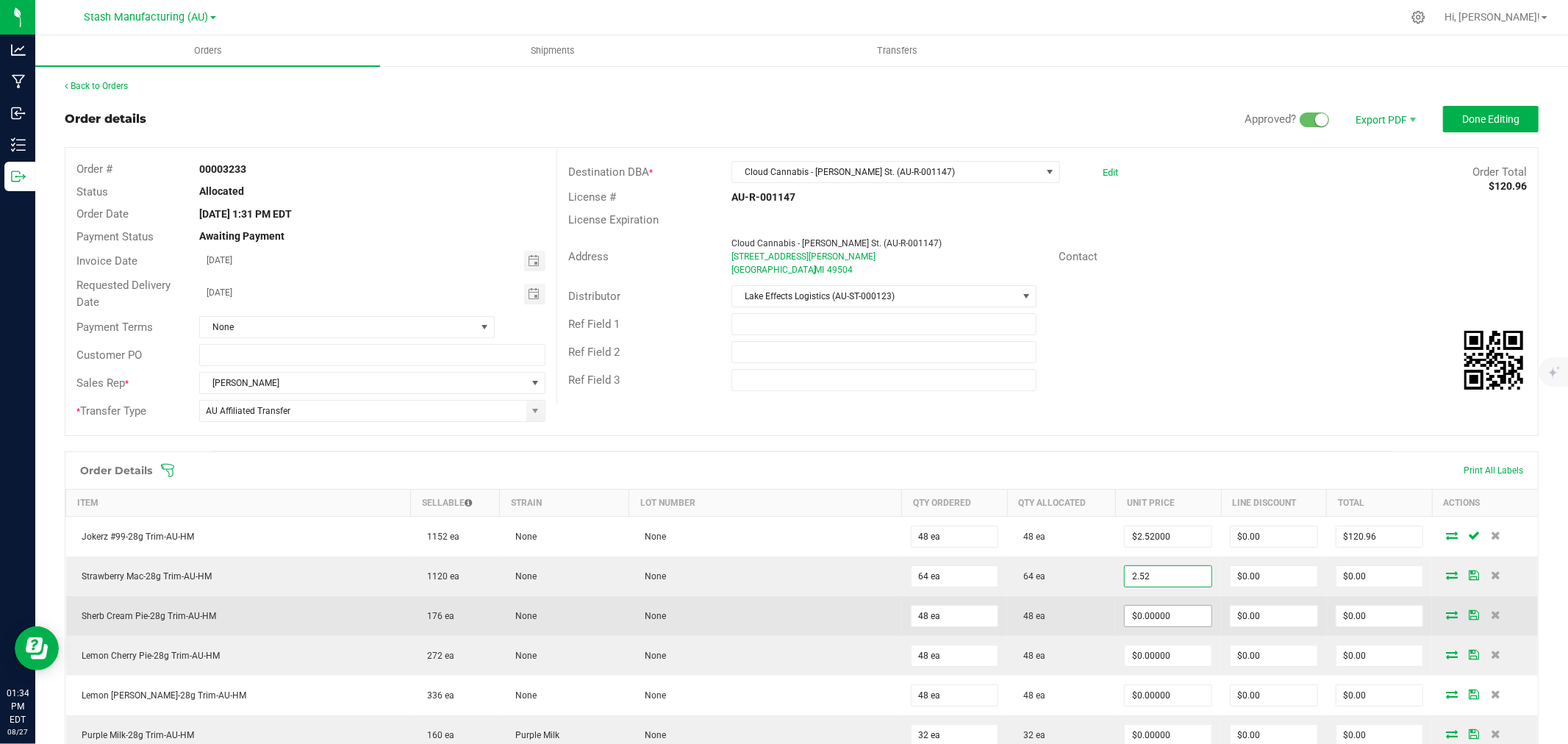
type input "$2.52000"
type input "$161.28"
click at [1147, 620] on input "0" at bounding box center [1168, 615] width 87 height 20
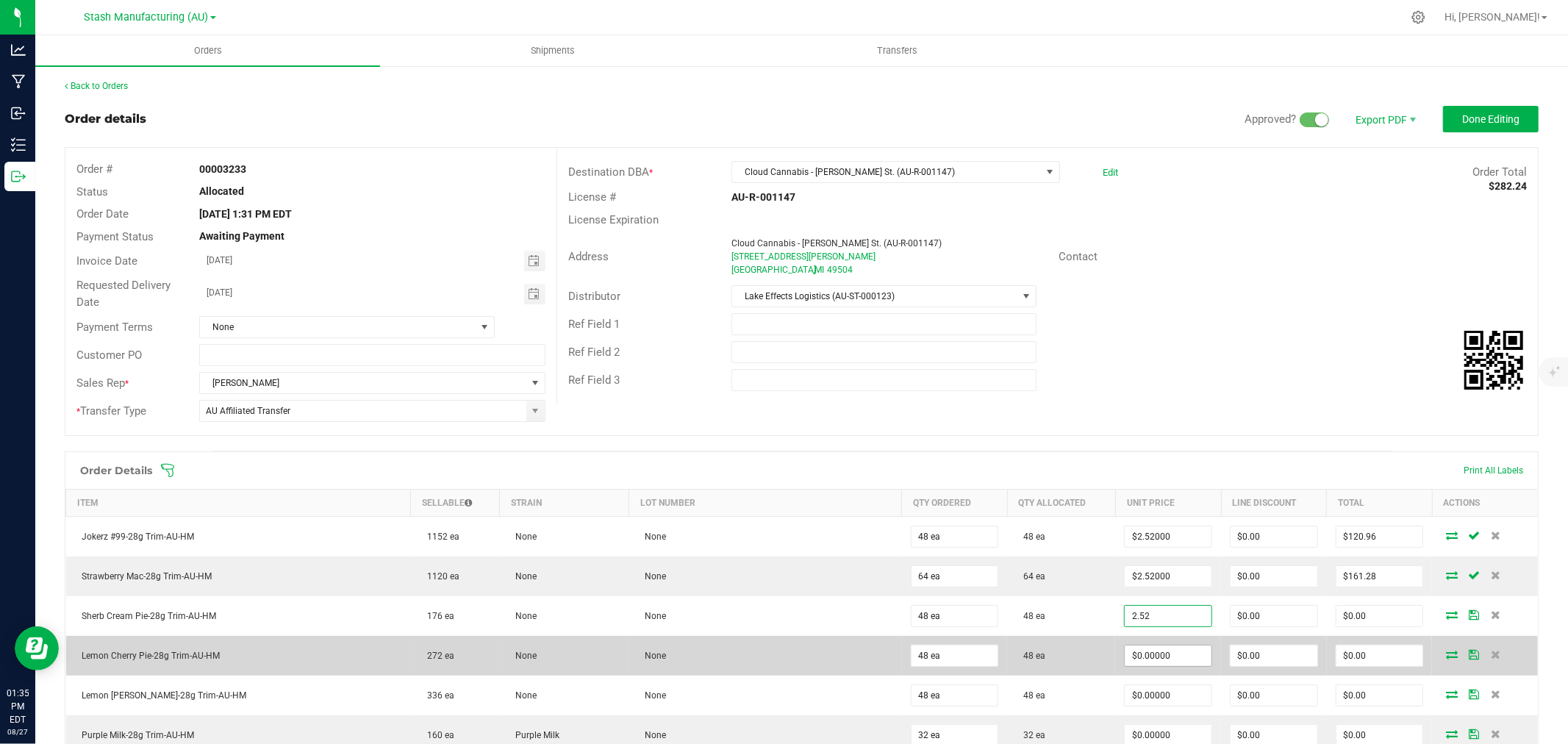
type input "$2.52000"
type input "$120.96"
click at [1152, 654] on input "0" at bounding box center [1168, 655] width 87 height 20
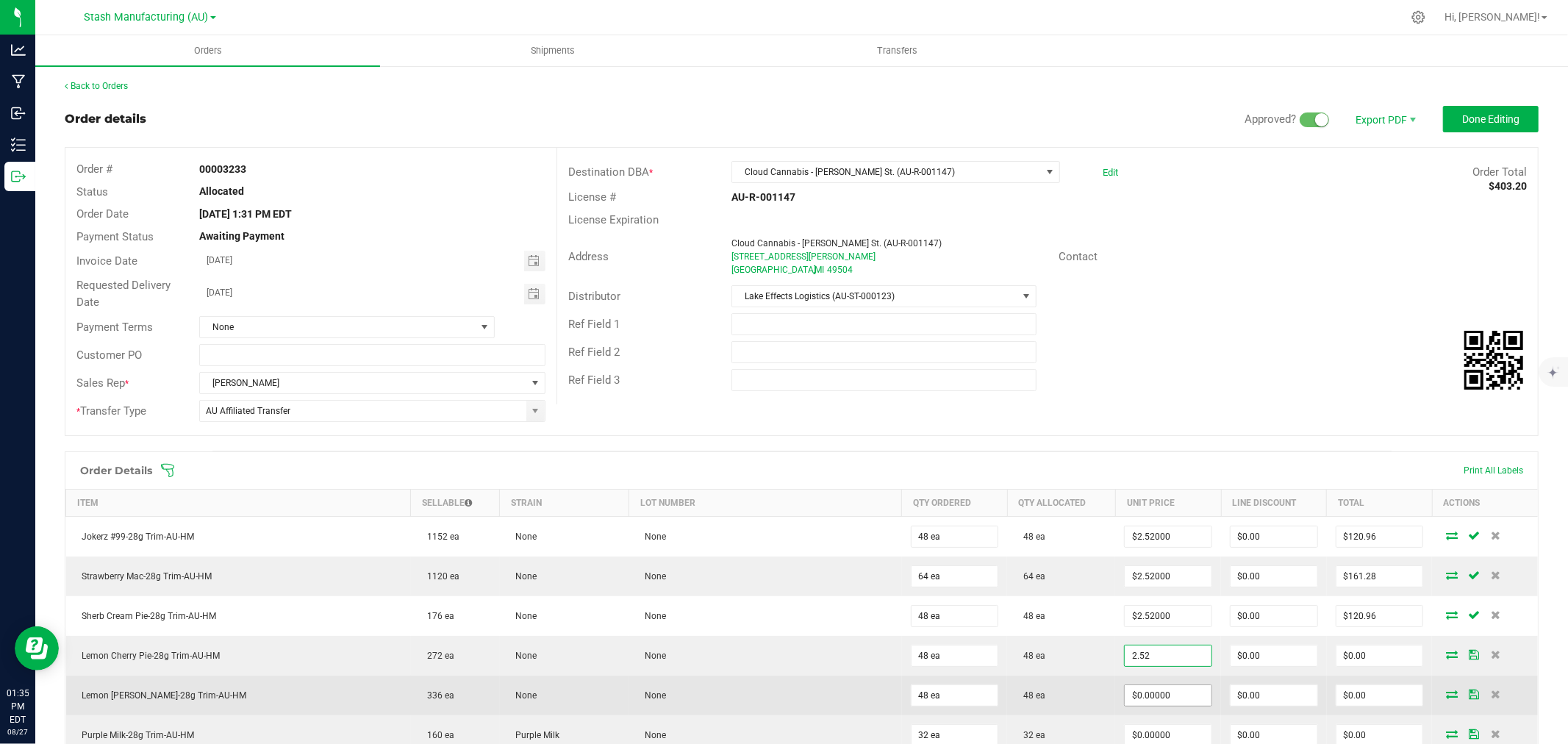
type input "$2.52000"
type input "$120.96"
click at [1152, 689] on input "0" at bounding box center [1168, 695] width 87 height 20
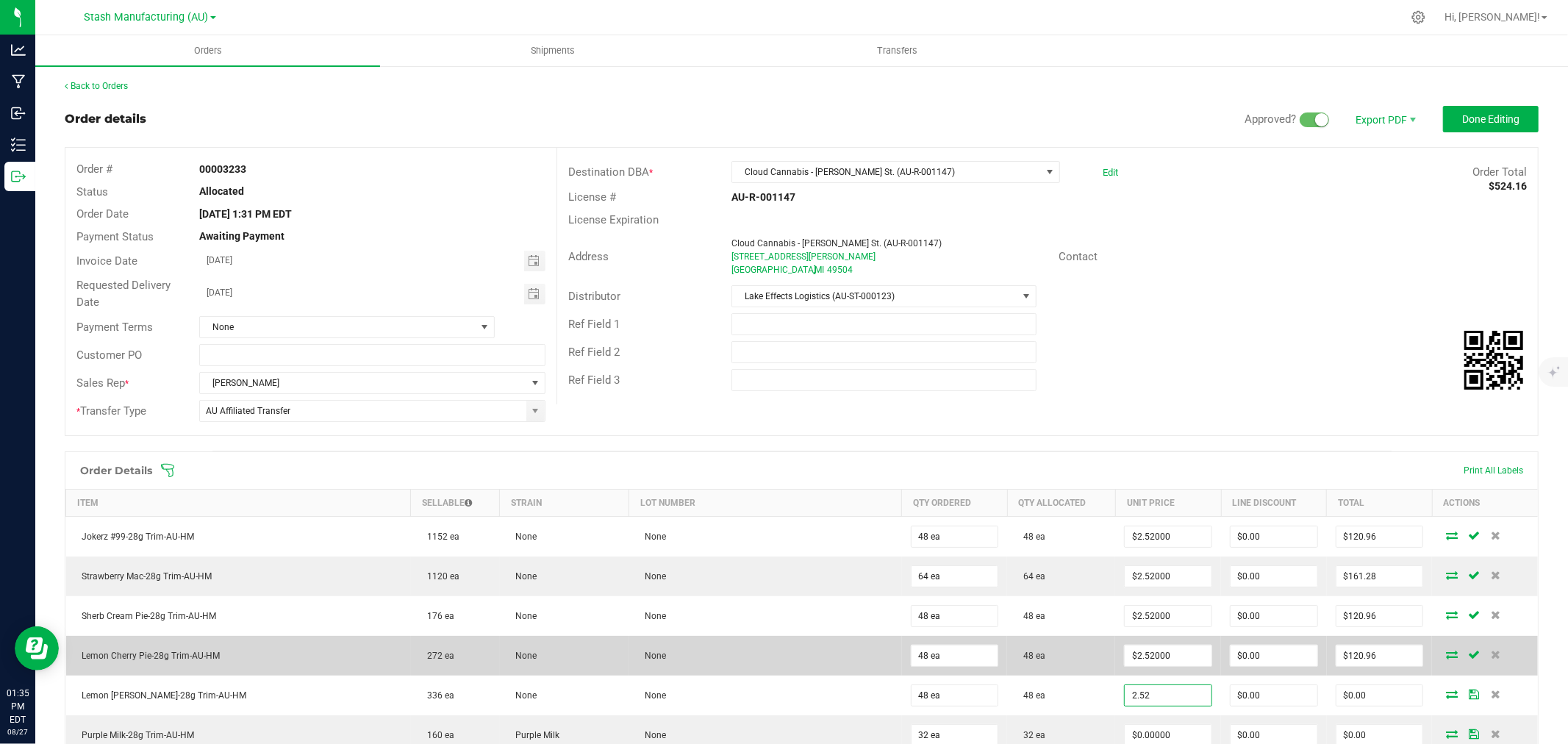
type input "$2.52000"
type input "$120.96"
click at [1073, 666] on td "48 ea" at bounding box center [1062, 655] width 108 height 40
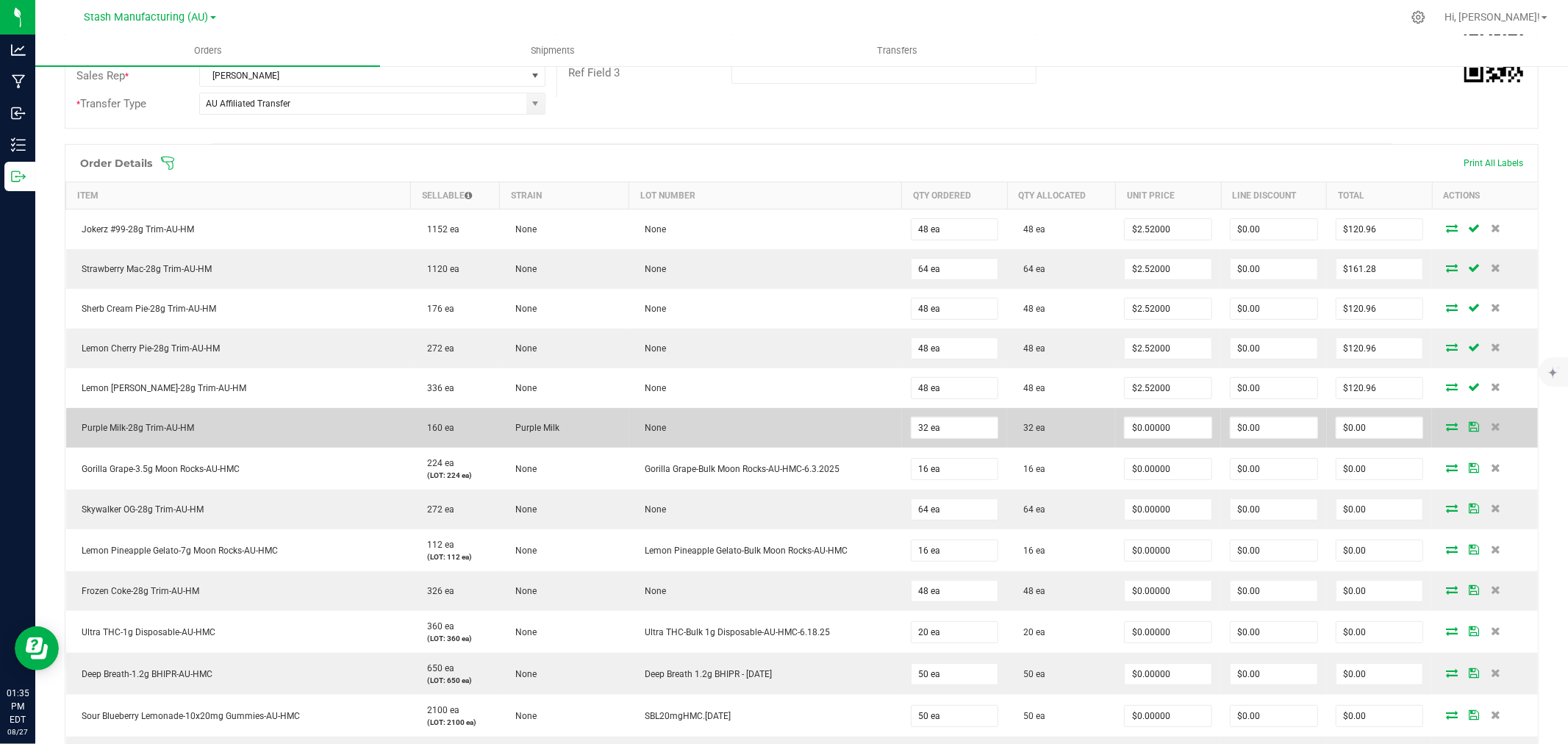
scroll to position [327, 0]
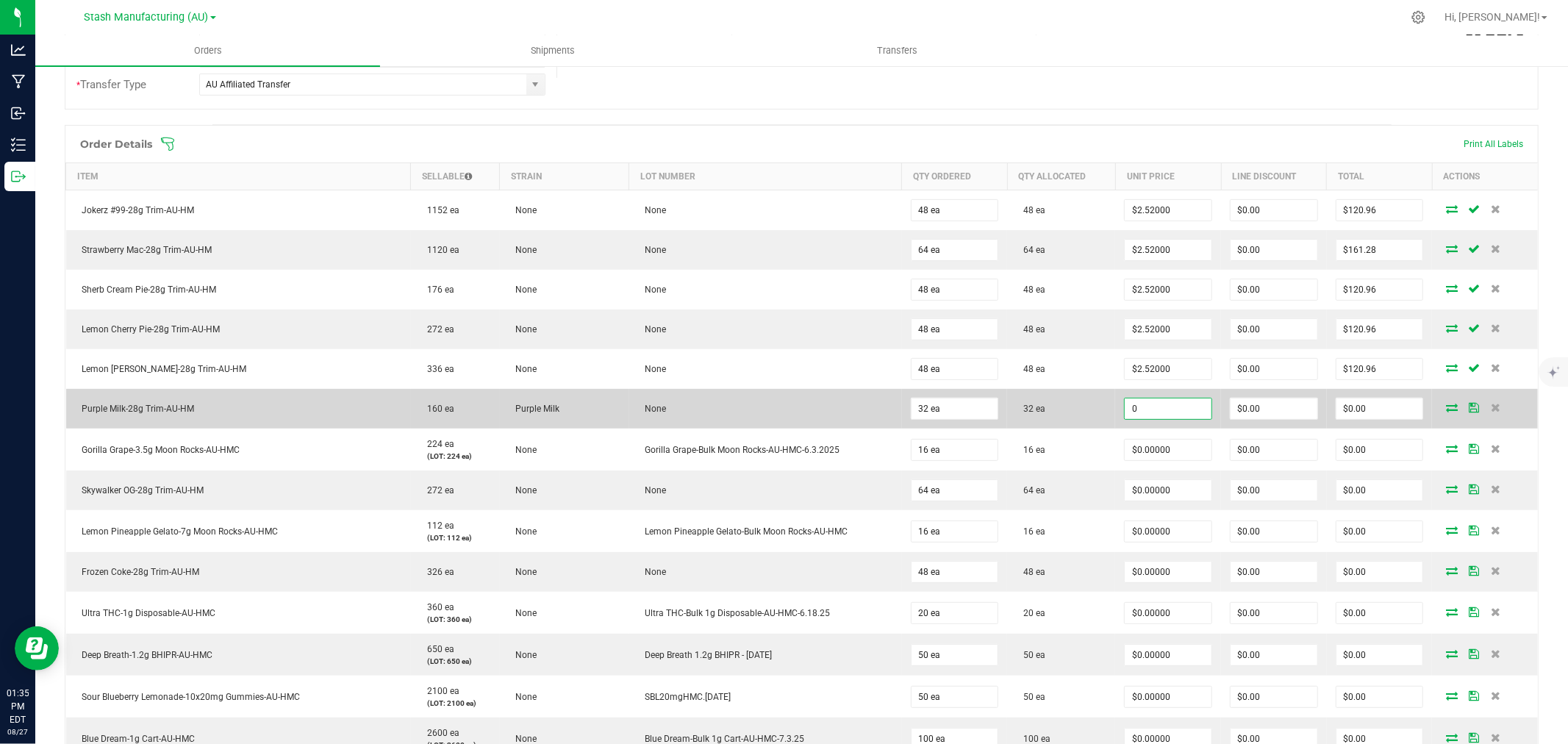
click at [1138, 404] on input "0" at bounding box center [1168, 408] width 87 height 20
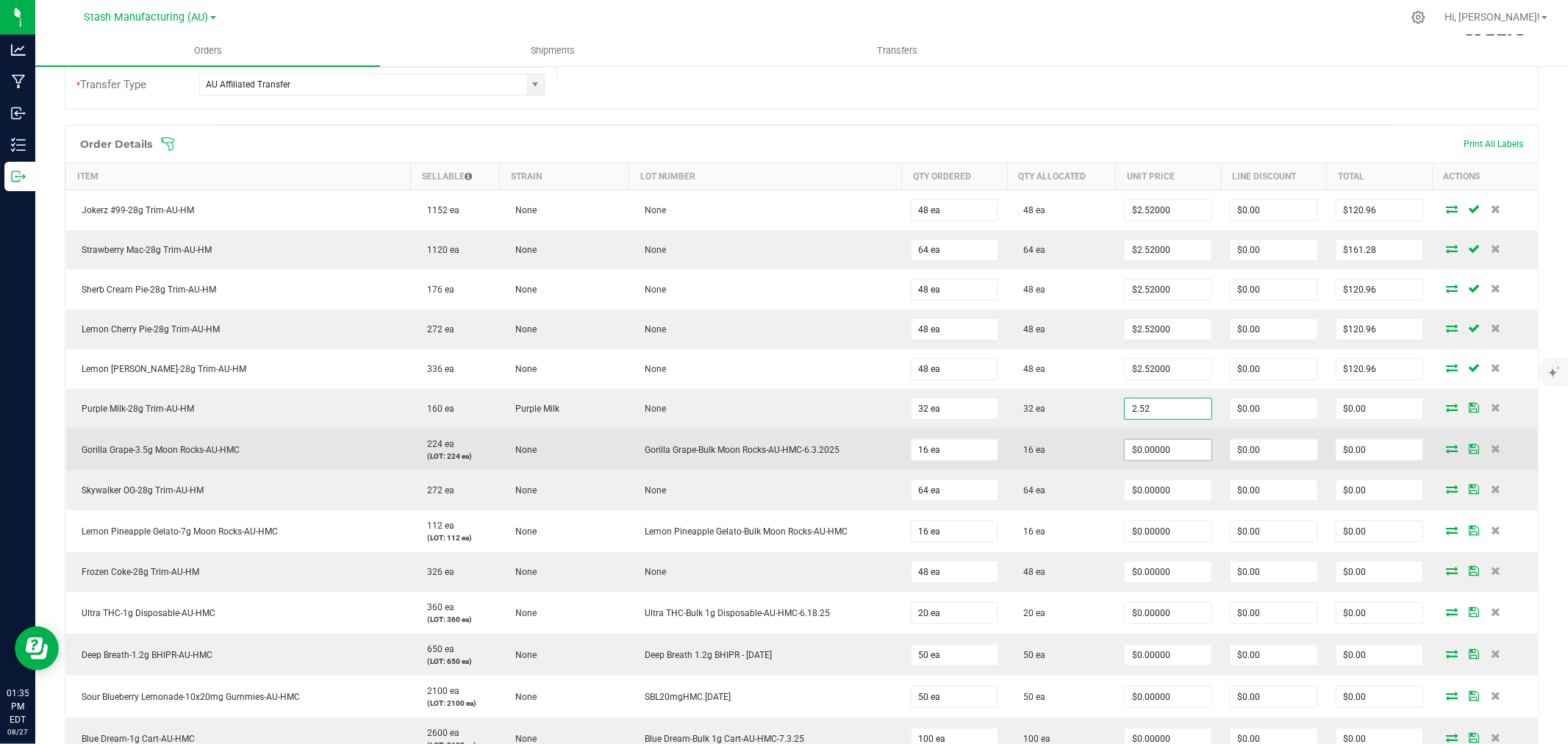
type input "$2.52000"
type input "$80.64"
click at [1152, 450] on input "0" at bounding box center [1168, 450] width 87 height 20
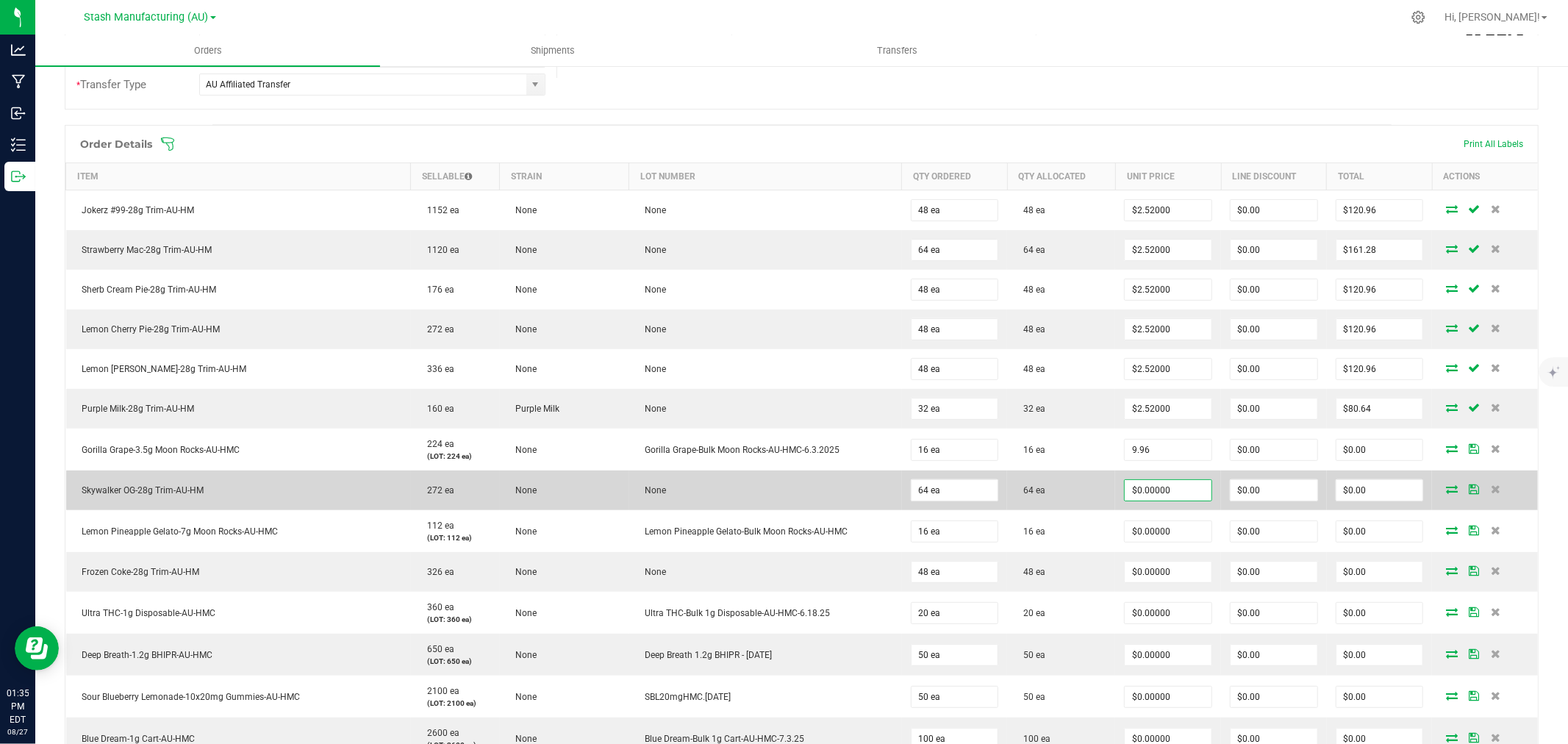
type input "$9.96000"
type input "$159.36"
click at [1143, 494] on input "0" at bounding box center [1168, 490] width 87 height 20
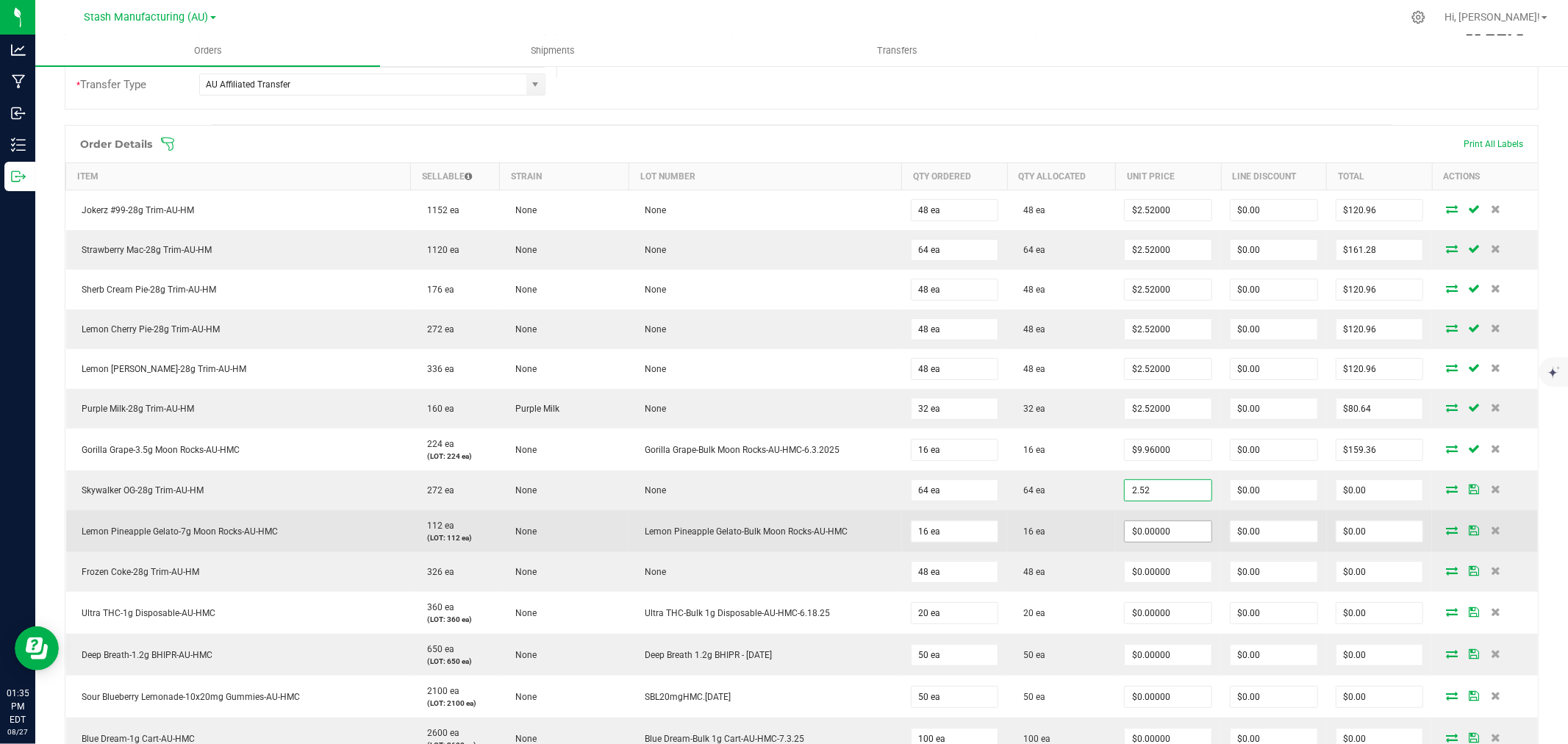
type input "$2.52000"
type input "$161.28"
click at [1148, 526] on input "0" at bounding box center [1168, 531] width 87 height 20
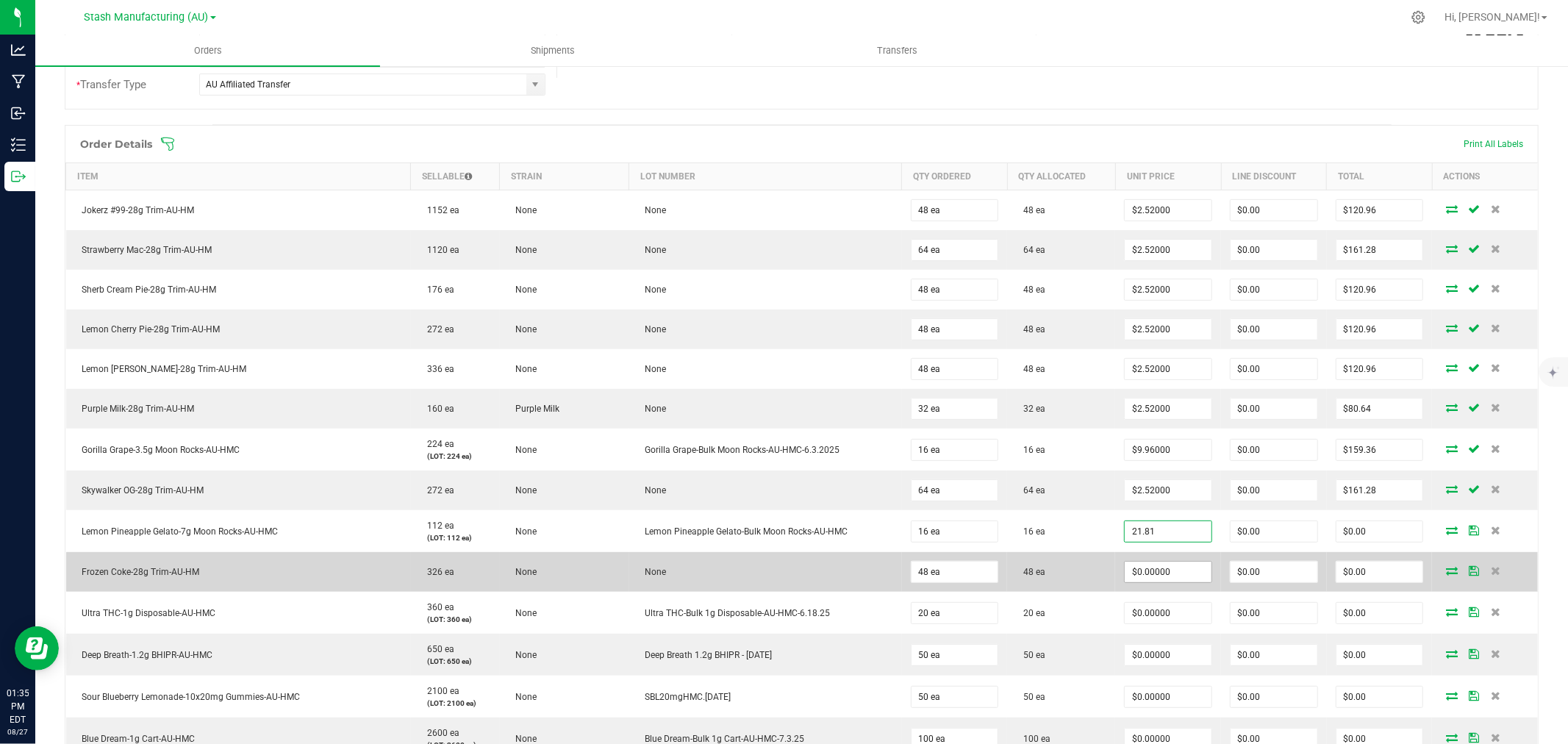
type input "$21.81000"
type input "$348.96"
click at [1154, 564] on input "0" at bounding box center [1168, 572] width 87 height 20
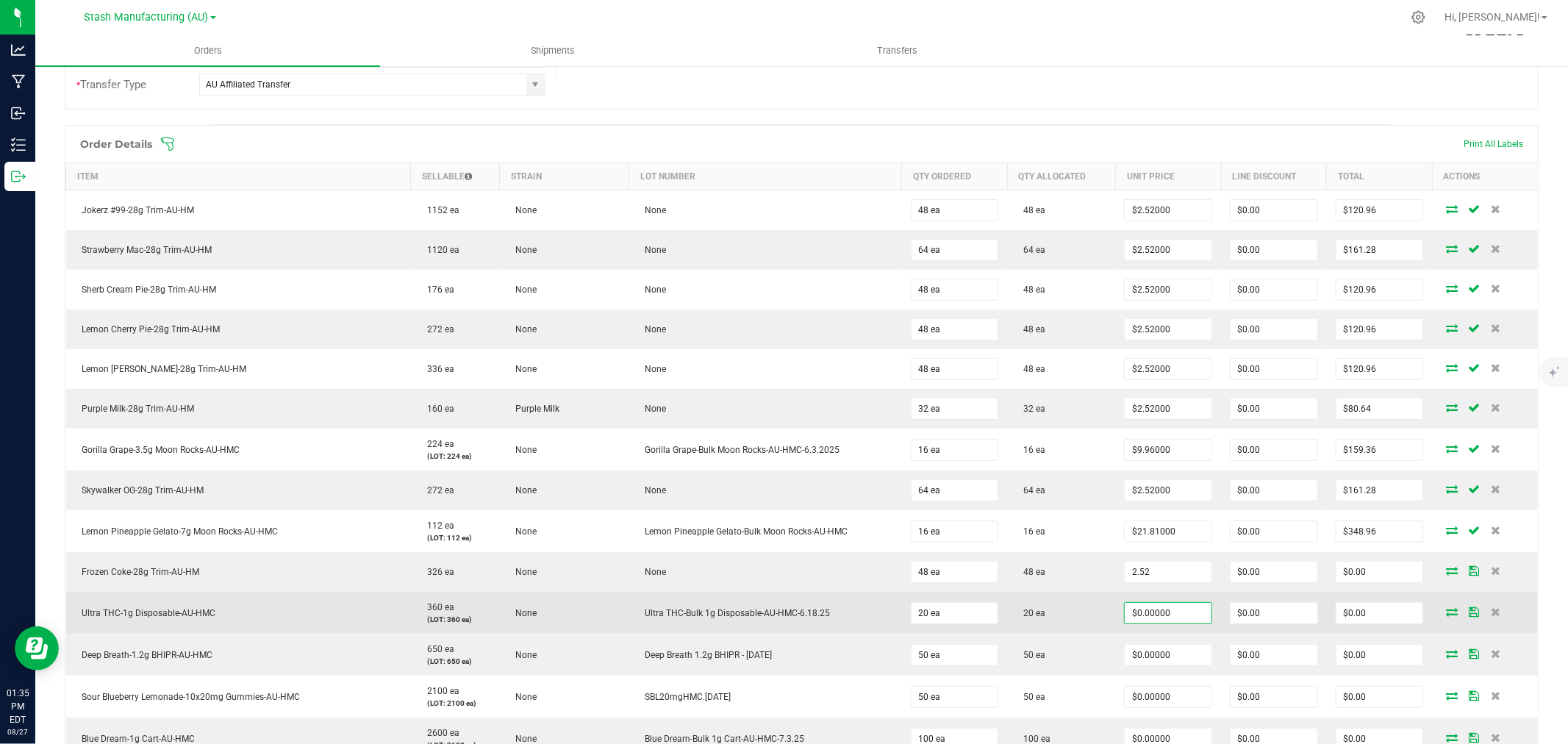
type input "$2.52000"
type input "$120.96"
click at [1149, 607] on input "0" at bounding box center [1168, 613] width 87 height 20
type input "$4.14000"
type input "$82.80"
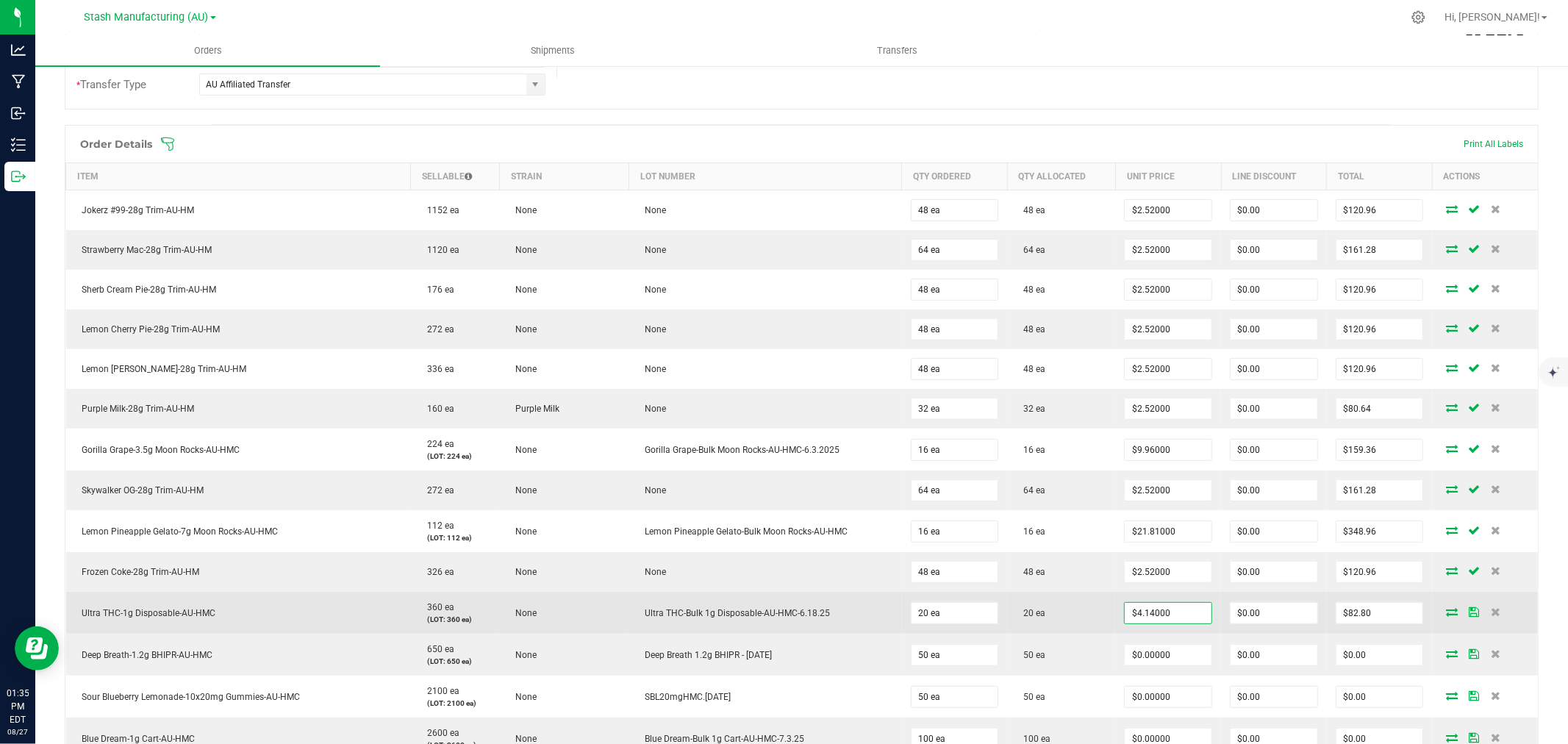
click at [1077, 602] on td "20 ea" at bounding box center [1062, 613] width 108 height 42
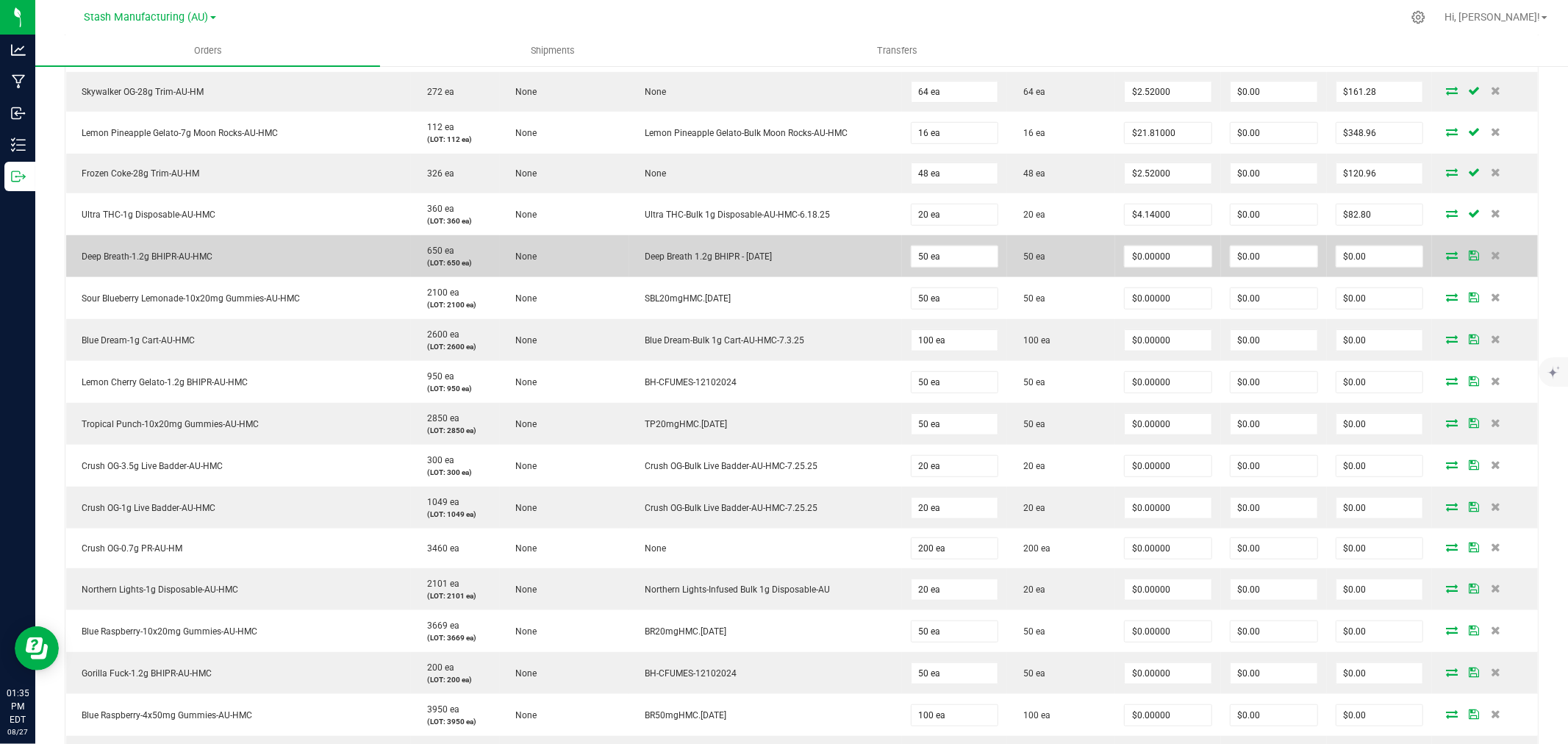
scroll to position [735, 0]
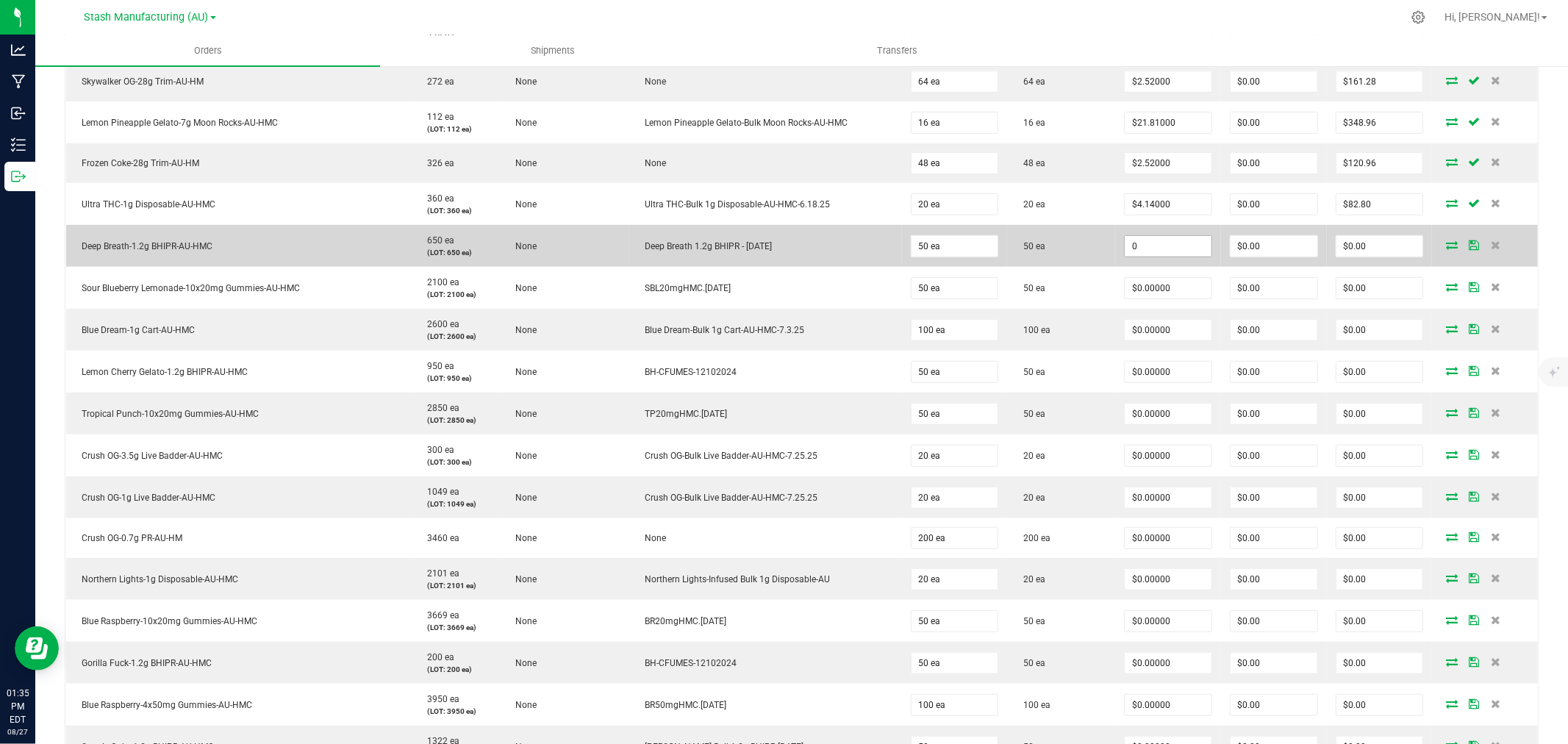
click at [1162, 256] on input "0" at bounding box center [1168, 246] width 87 height 20
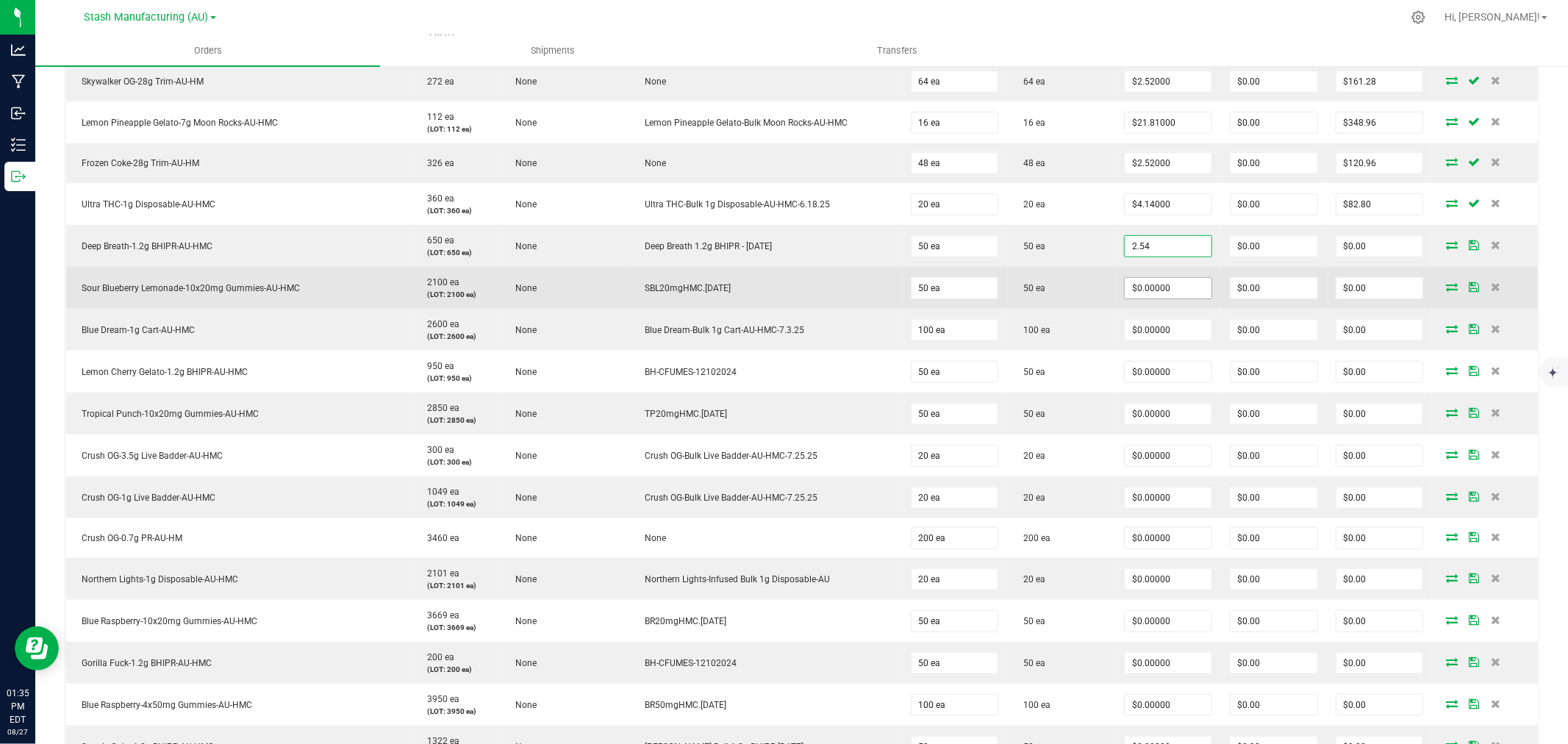
type input "$2.54000"
type input "$127.00"
click at [1155, 291] on input "0" at bounding box center [1168, 288] width 87 height 20
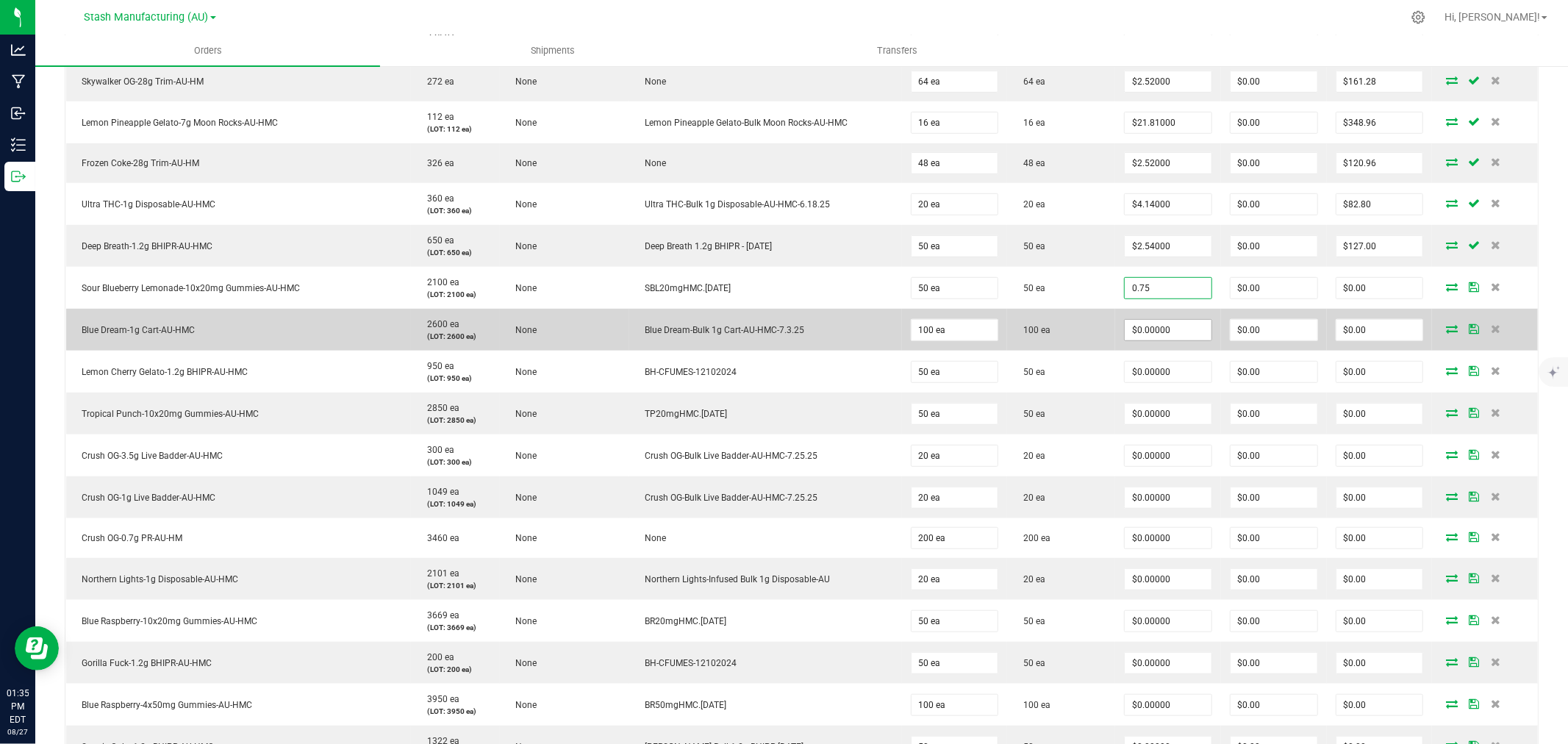
type input "$0.75000"
type input "$37.50"
click at [1152, 329] on input "0" at bounding box center [1168, 330] width 87 height 20
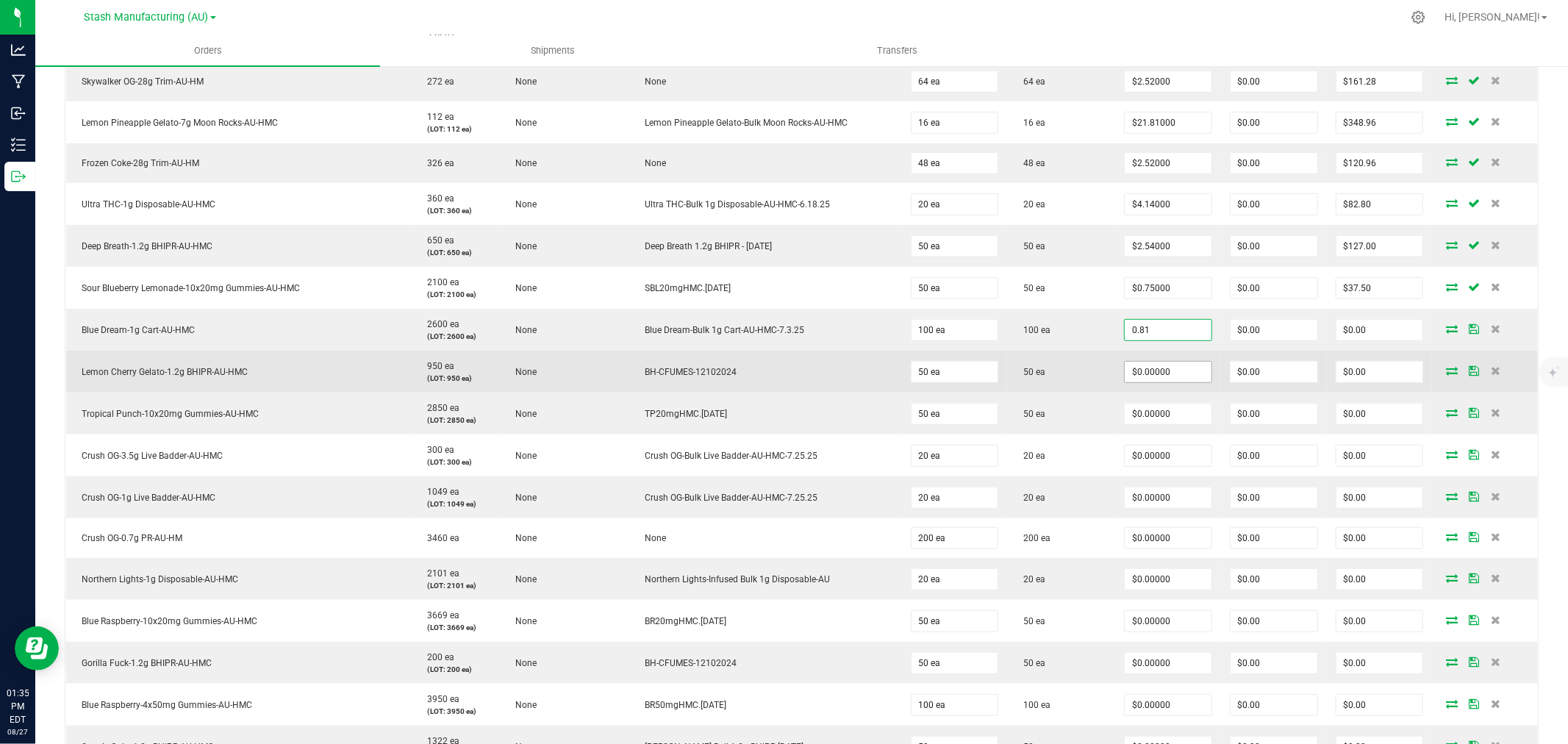
type input "$0.81000"
type input "$81.00"
click at [1155, 373] on input "0" at bounding box center [1168, 371] width 87 height 20
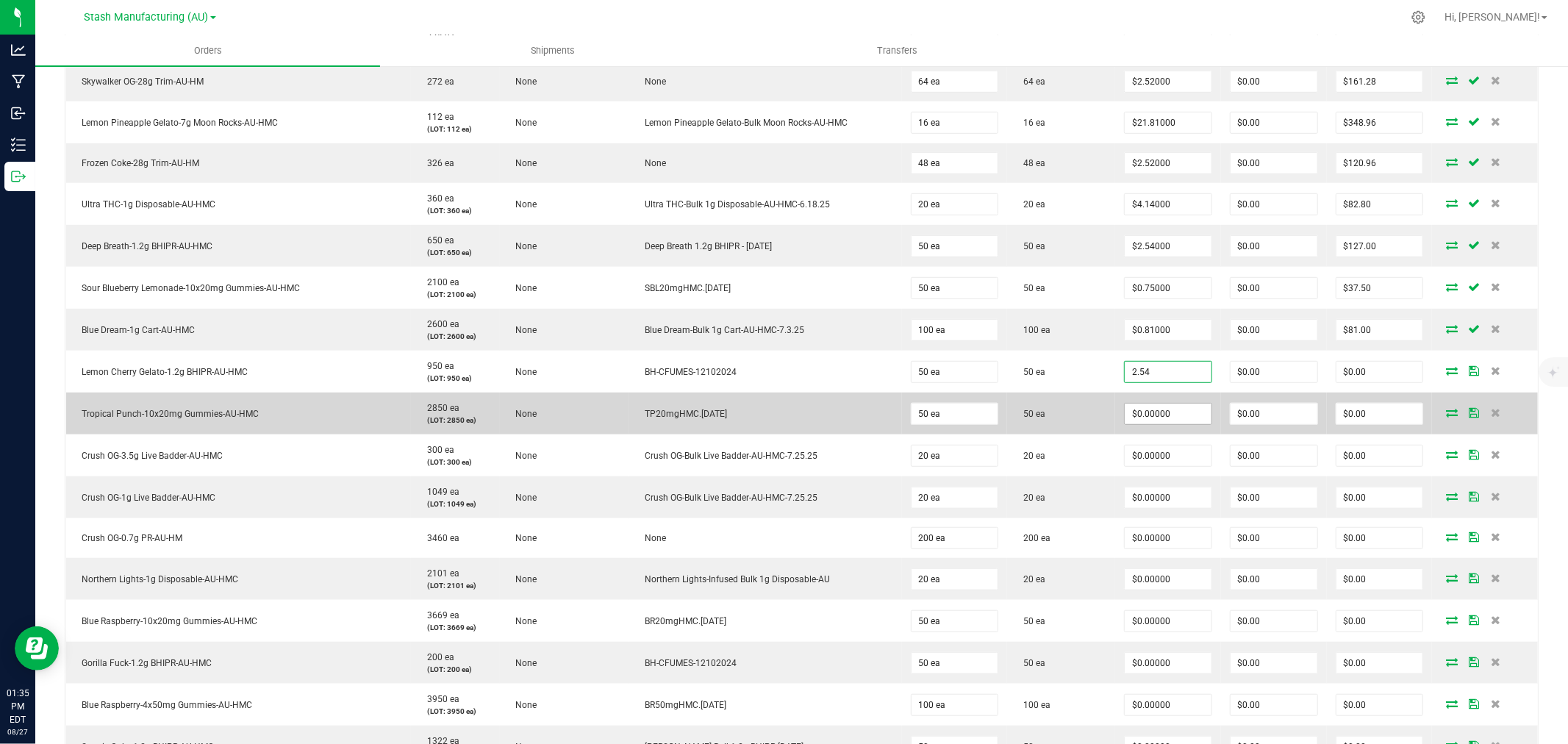
type input "$2.54000"
type input "$127.00"
click at [1156, 417] on input "0" at bounding box center [1168, 413] width 87 height 20
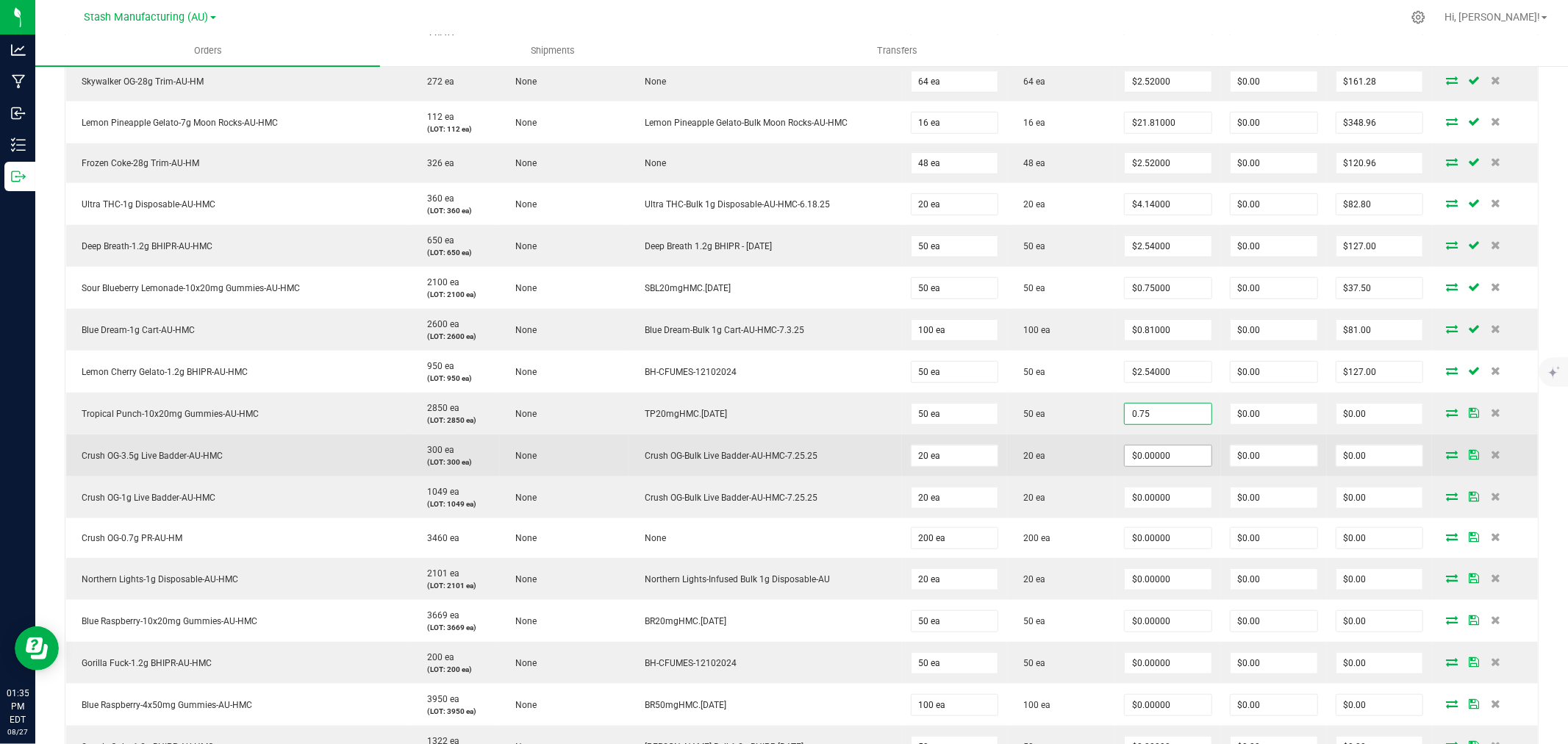
type input "$0.75000"
type input "$37.50"
click at [1163, 451] on input "0" at bounding box center [1168, 455] width 87 height 20
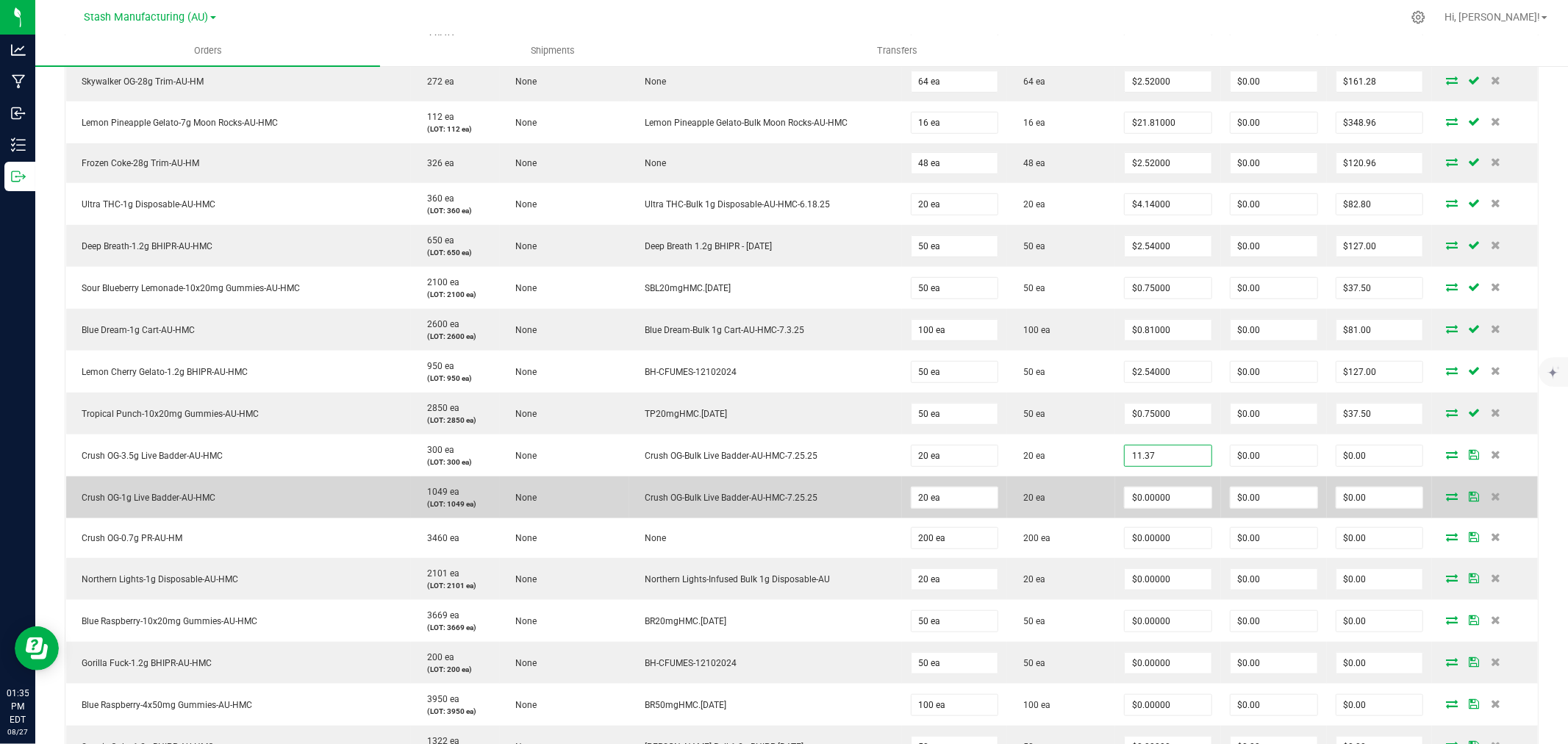
type input "$11.37000"
type input "$227.40"
click at [1166, 487] on td "$0.00000" at bounding box center [1168, 497] width 106 height 42
click at [1160, 494] on input "0" at bounding box center [1168, 497] width 87 height 20
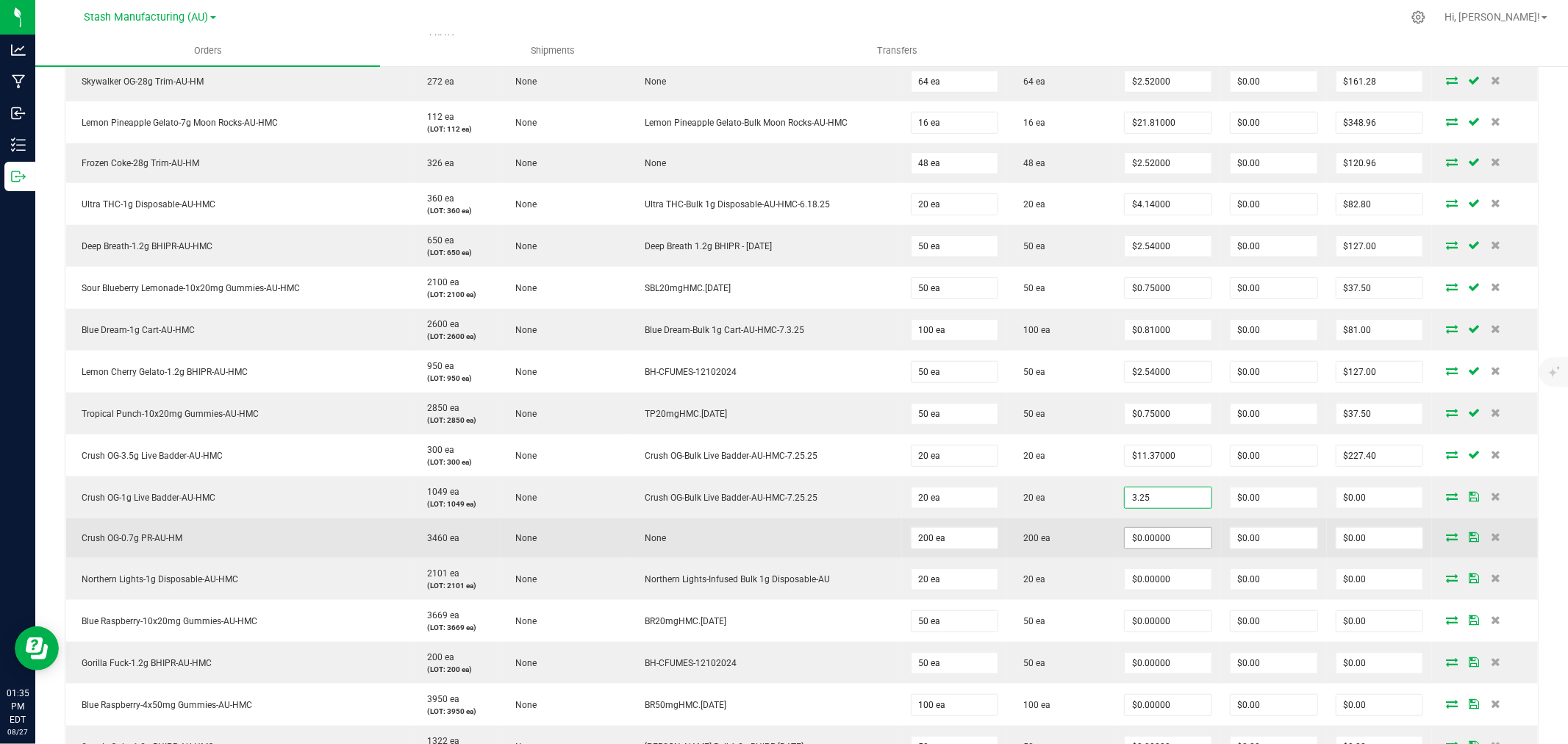
type input "$3.25000"
type input "$65.00"
click at [1150, 531] on input "0" at bounding box center [1168, 538] width 87 height 20
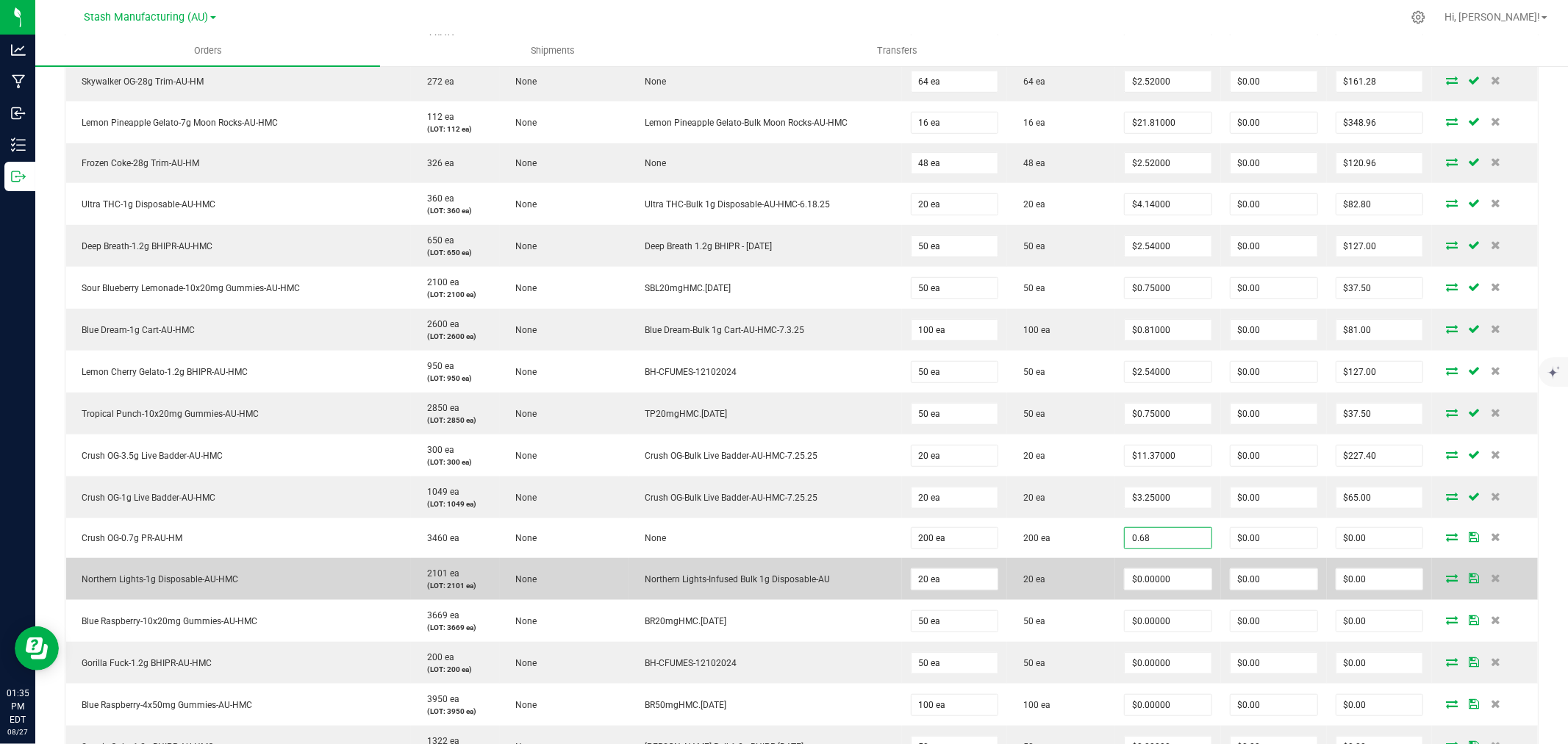
type input "$0.68000"
type input "$136.00"
click at [1042, 563] on td "20 ea" at bounding box center [1062, 579] width 108 height 42
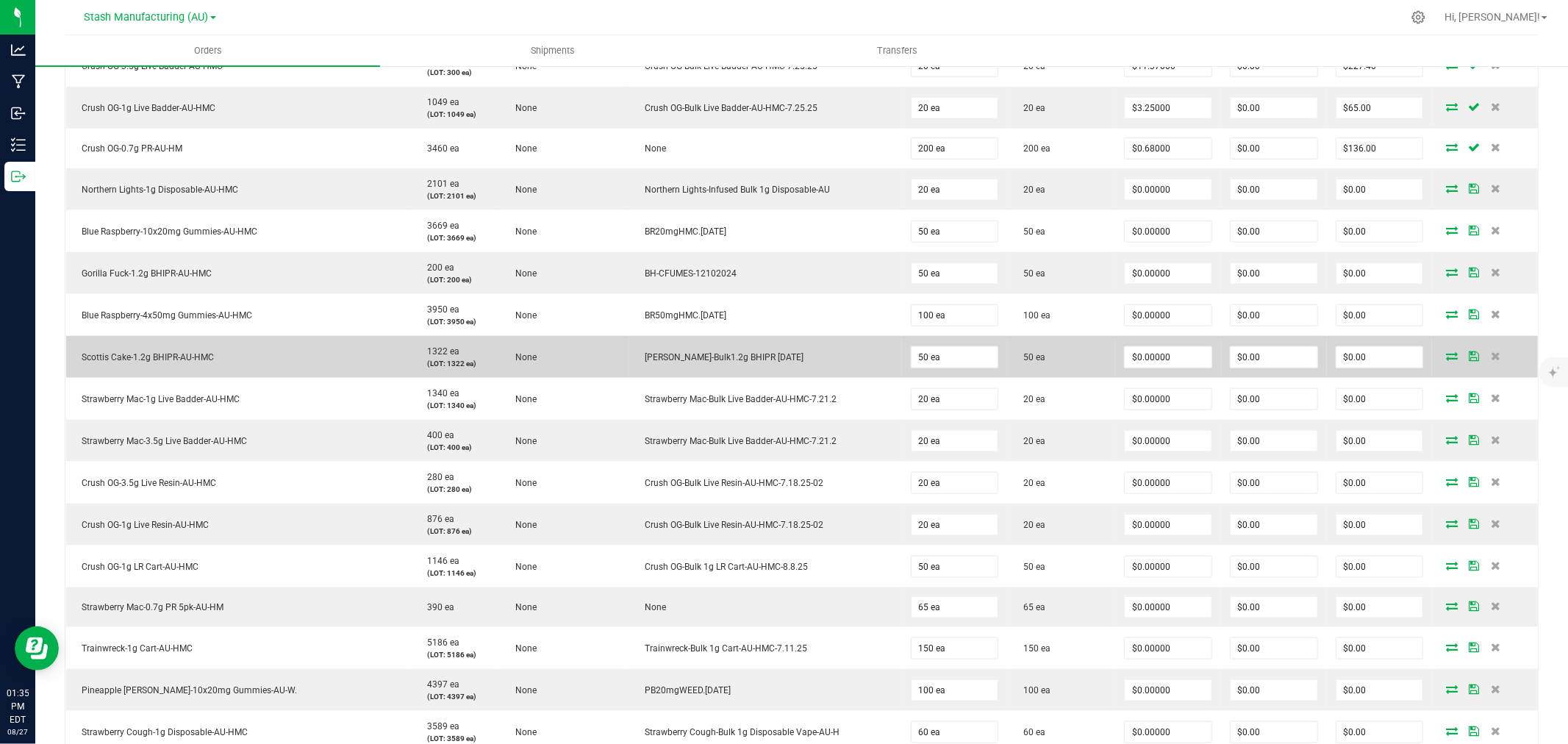
scroll to position [1143, 0]
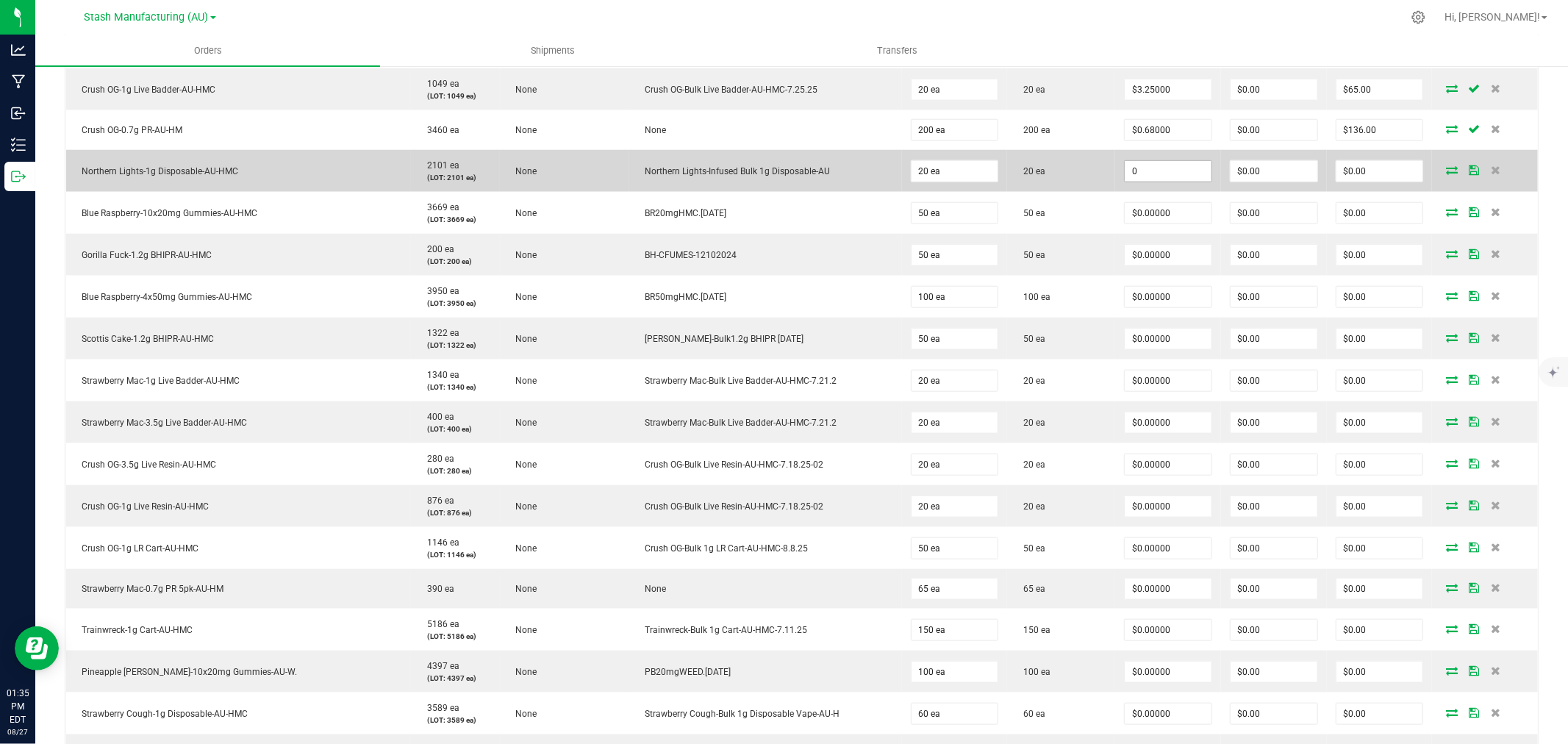
click at [1147, 173] on input "0" at bounding box center [1168, 171] width 87 height 20
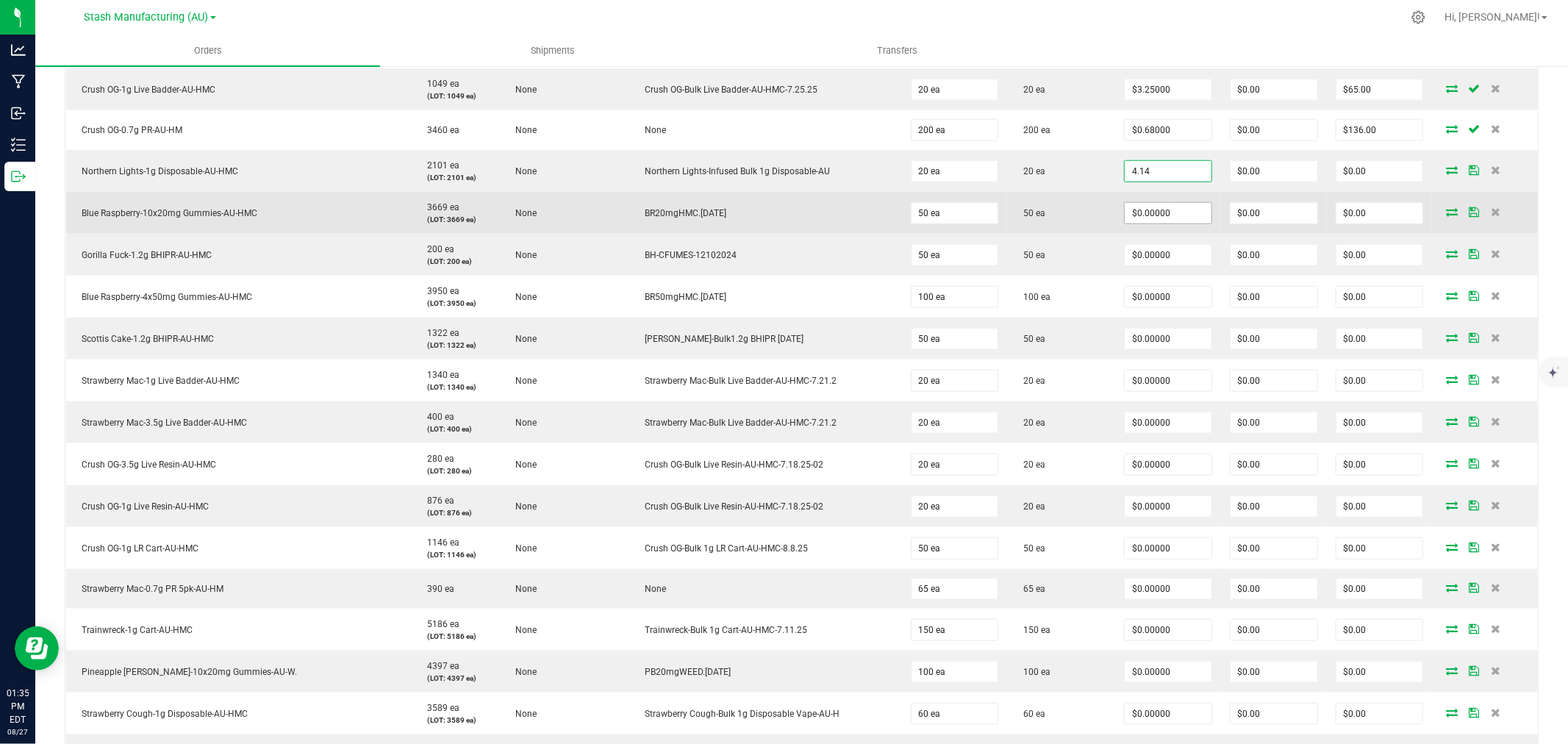
type input "$4.14000"
type input "$82.80"
click at [1151, 211] on input "0" at bounding box center [1168, 213] width 87 height 20
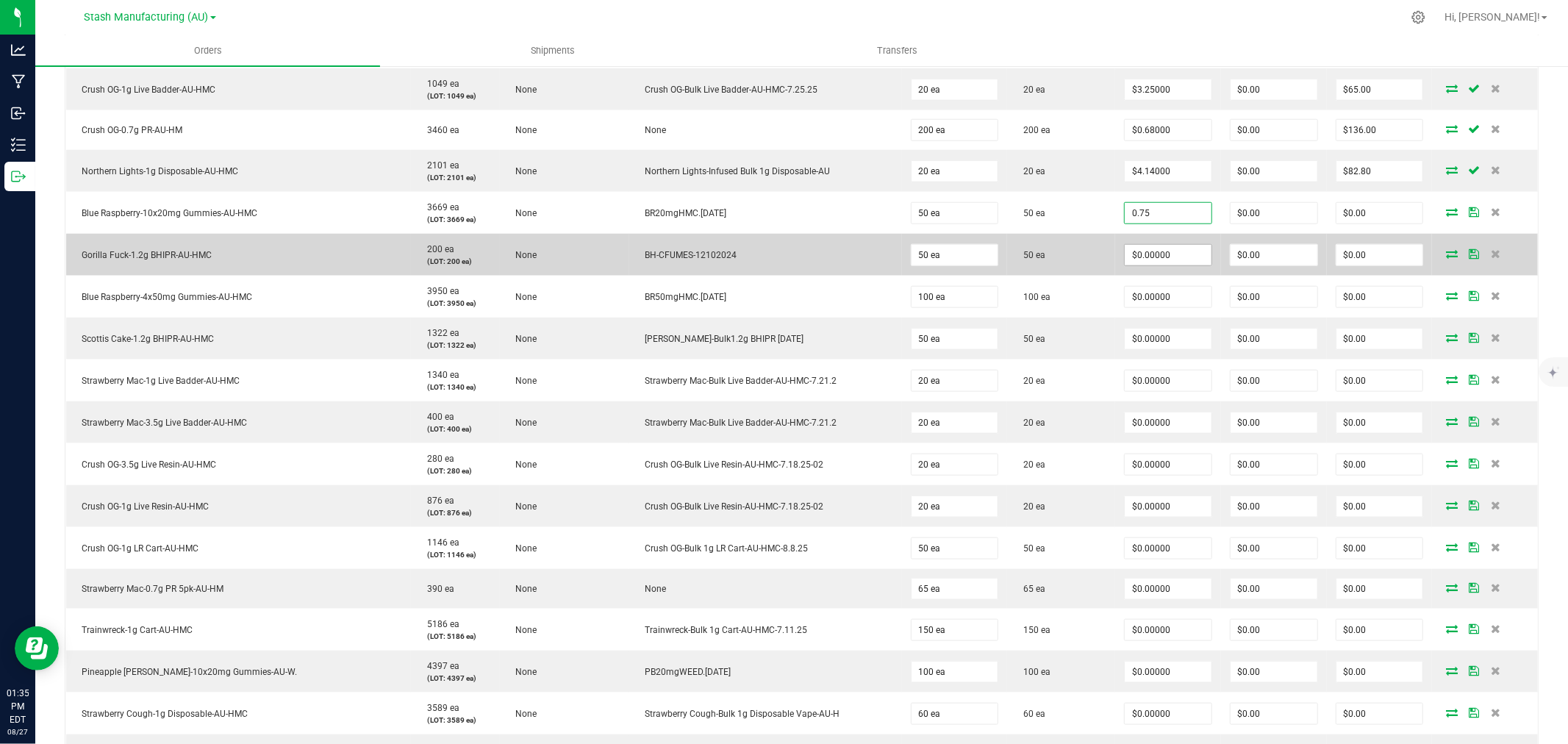
type input "$0.75000"
type input "$37.50"
click at [1145, 256] on input "0" at bounding box center [1168, 255] width 87 height 20
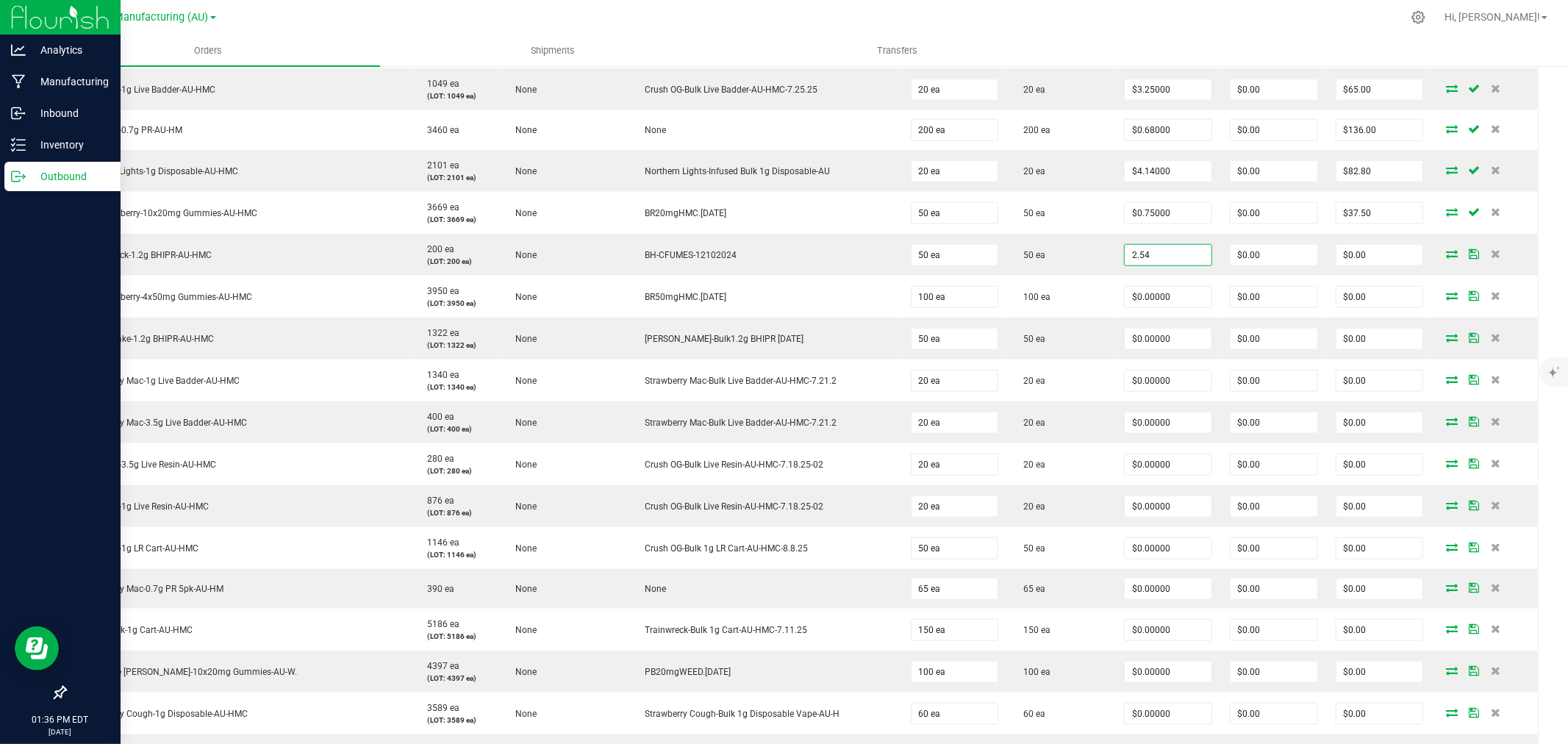
type input "$2.54000"
type input "$127.00"
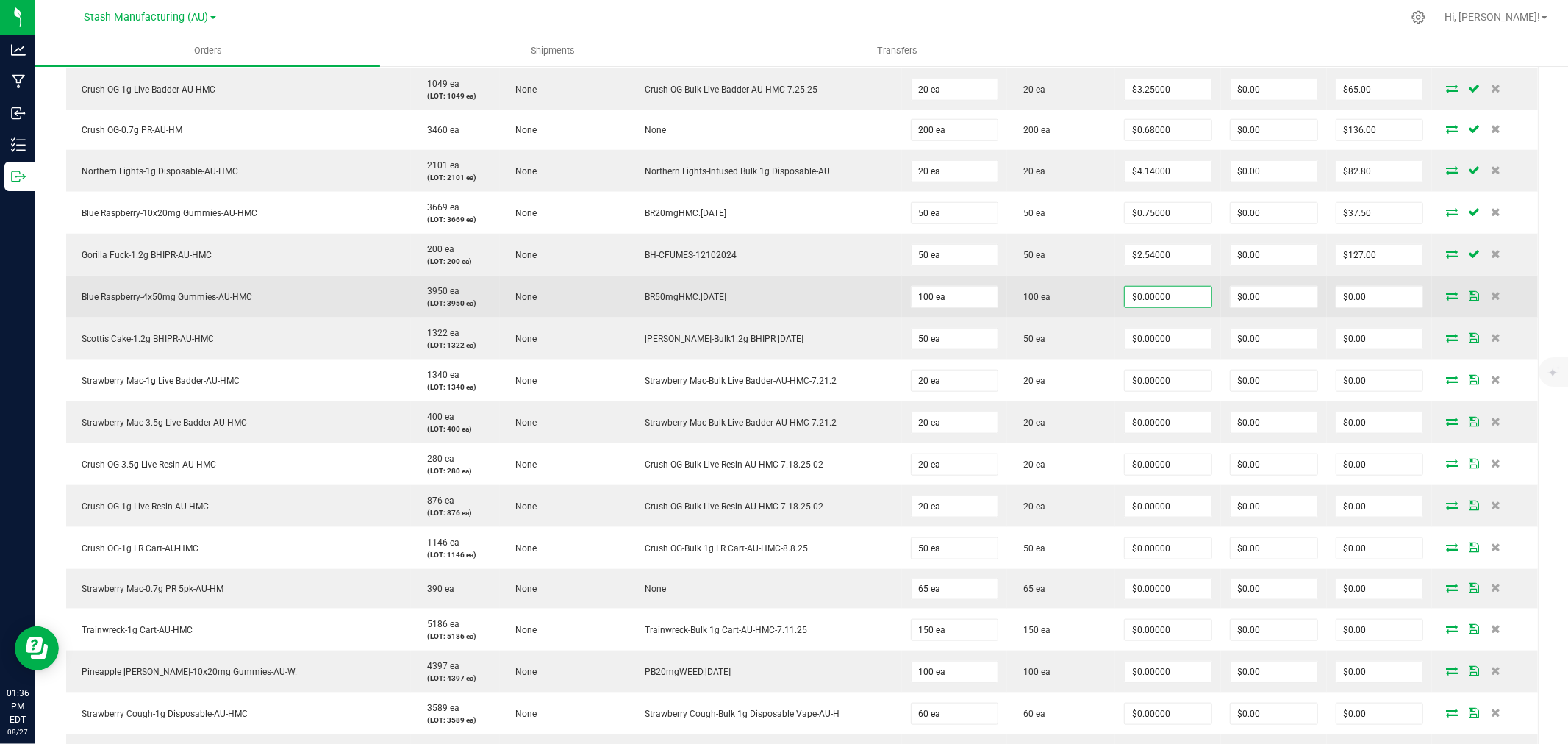
click at [1146, 299] on input "$0.00000" at bounding box center [1168, 297] width 87 height 20
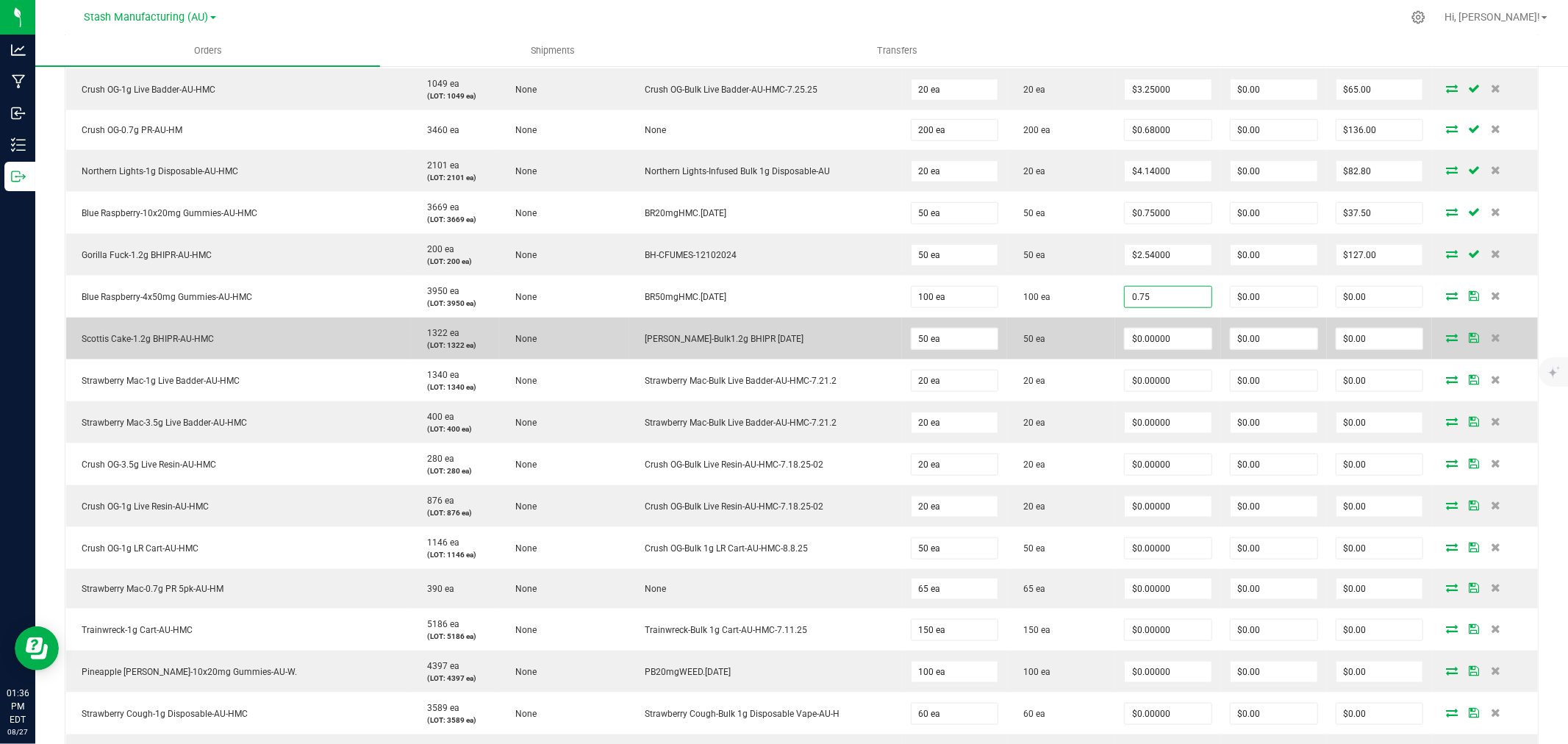
type input "$0.75000"
type input "$75.00"
click at [1159, 354] on td "$0.00000" at bounding box center [1168, 339] width 106 height 42
click at [1157, 345] on input "0" at bounding box center [1168, 338] width 87 height 20
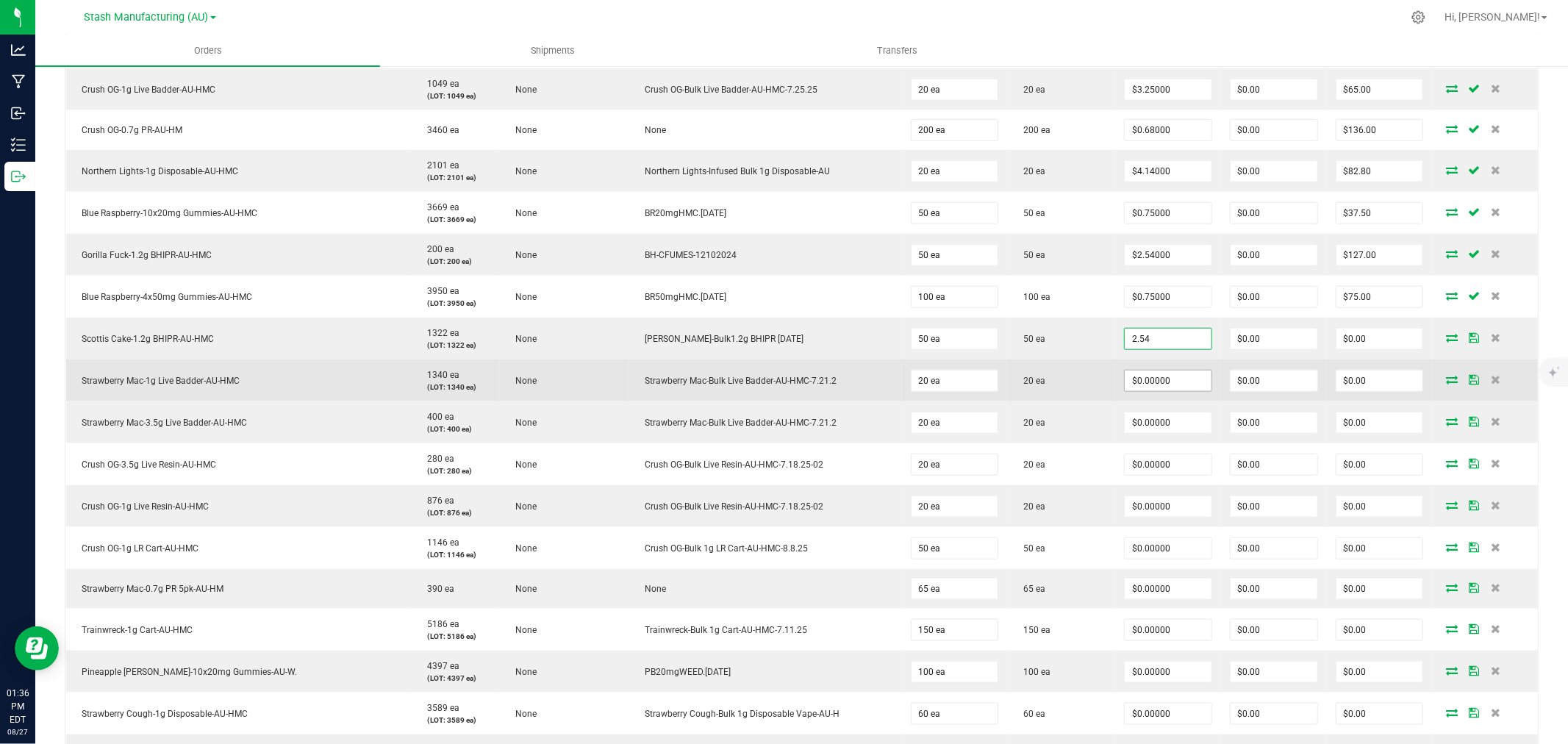
type input "$2.54000"
type input "$127.00"
click at [1130, 385] on input "0" at bounding box center [1168, 380] width 87 height 20
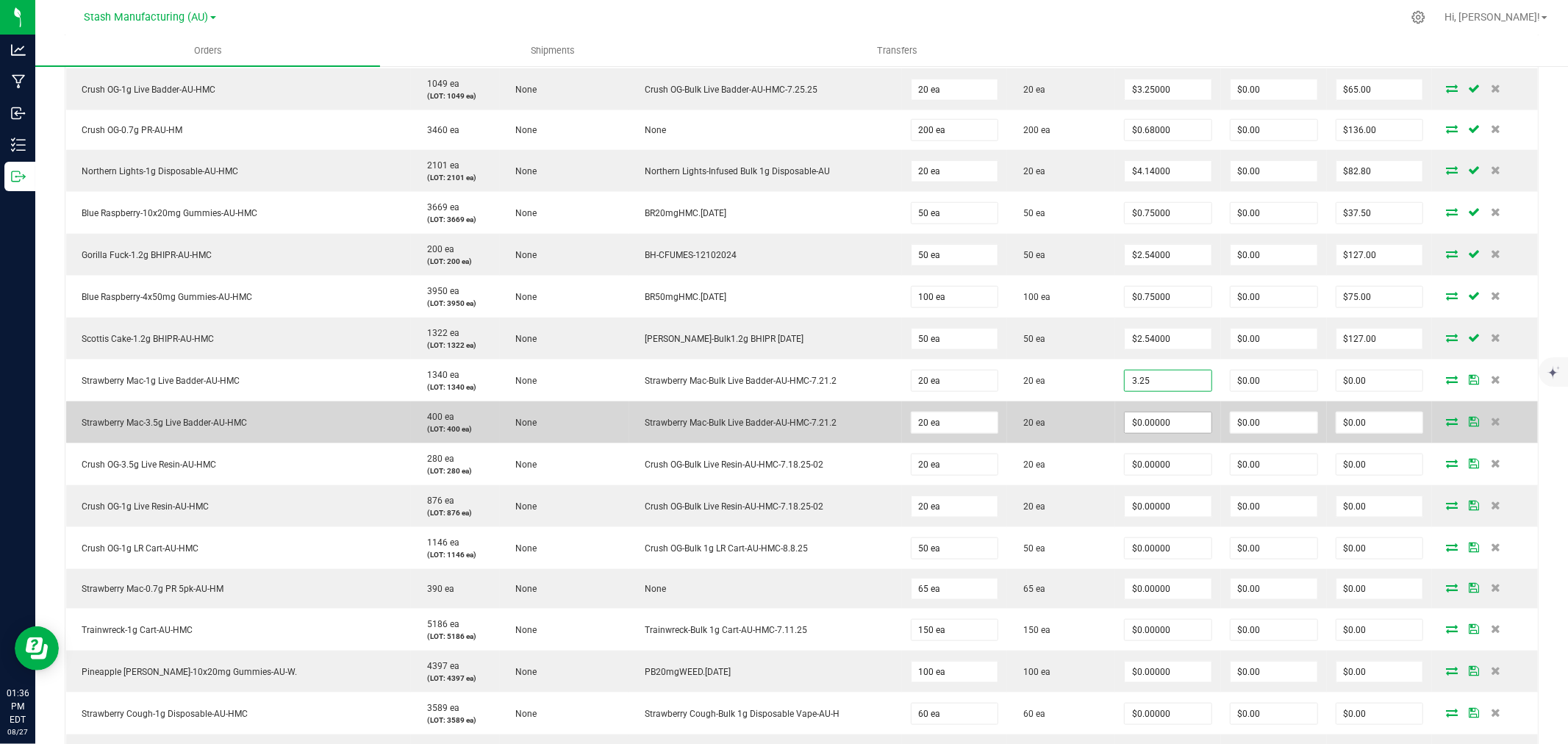
type input "$3.25000"
type input "$65.00"
click at [1126, 422] on input "0" at bounding box center [1168, 422] width 87 height 20
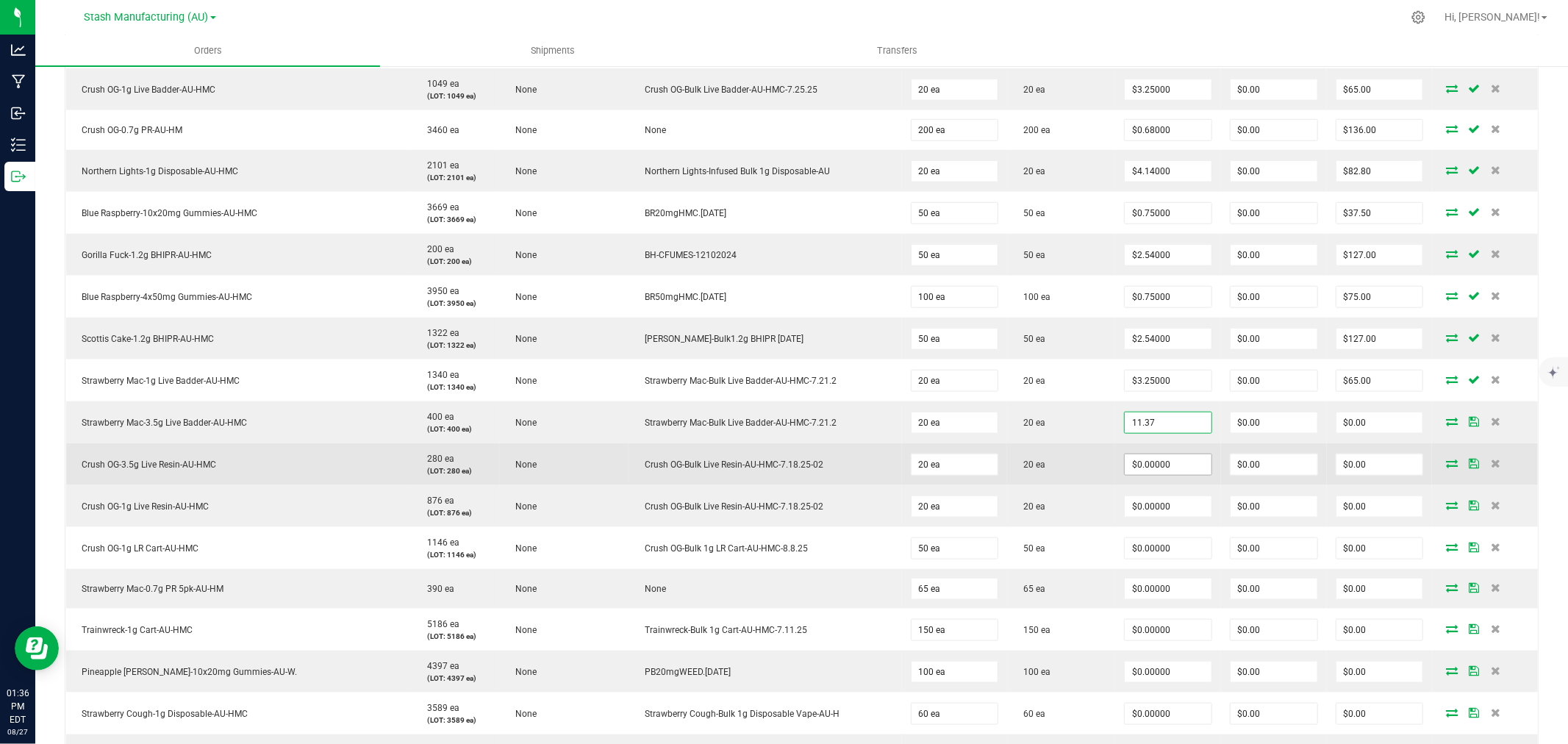
type input "$11.37000"
type input "$227.40"
click at [1136, 463] on input "0" at bounding box center [1168, 464] width 87 height 20
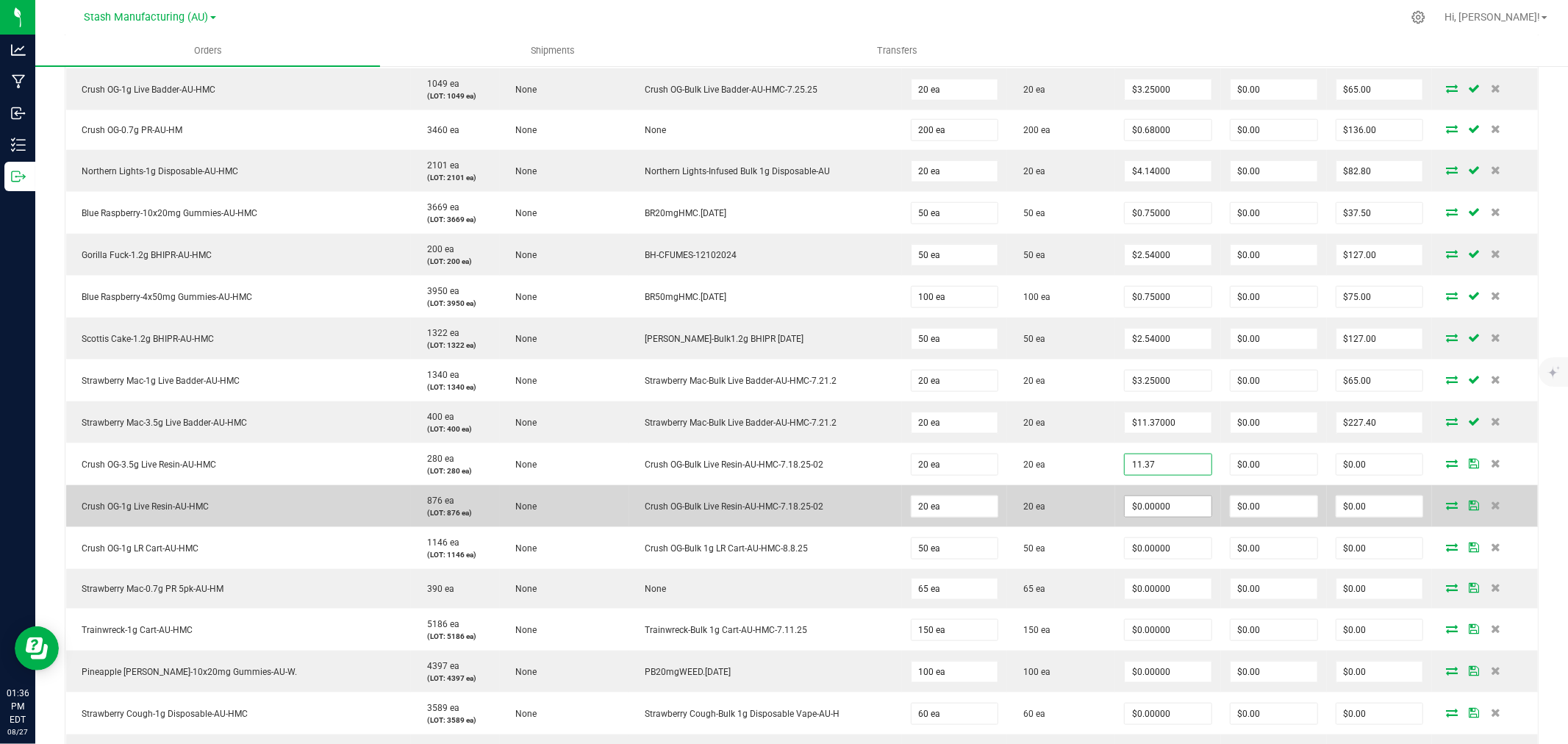
type input "$11.37000"
type input "$227.40"
click at [1143, 500] on input "0" at bounding box center [1168, 506] width 87 height 20
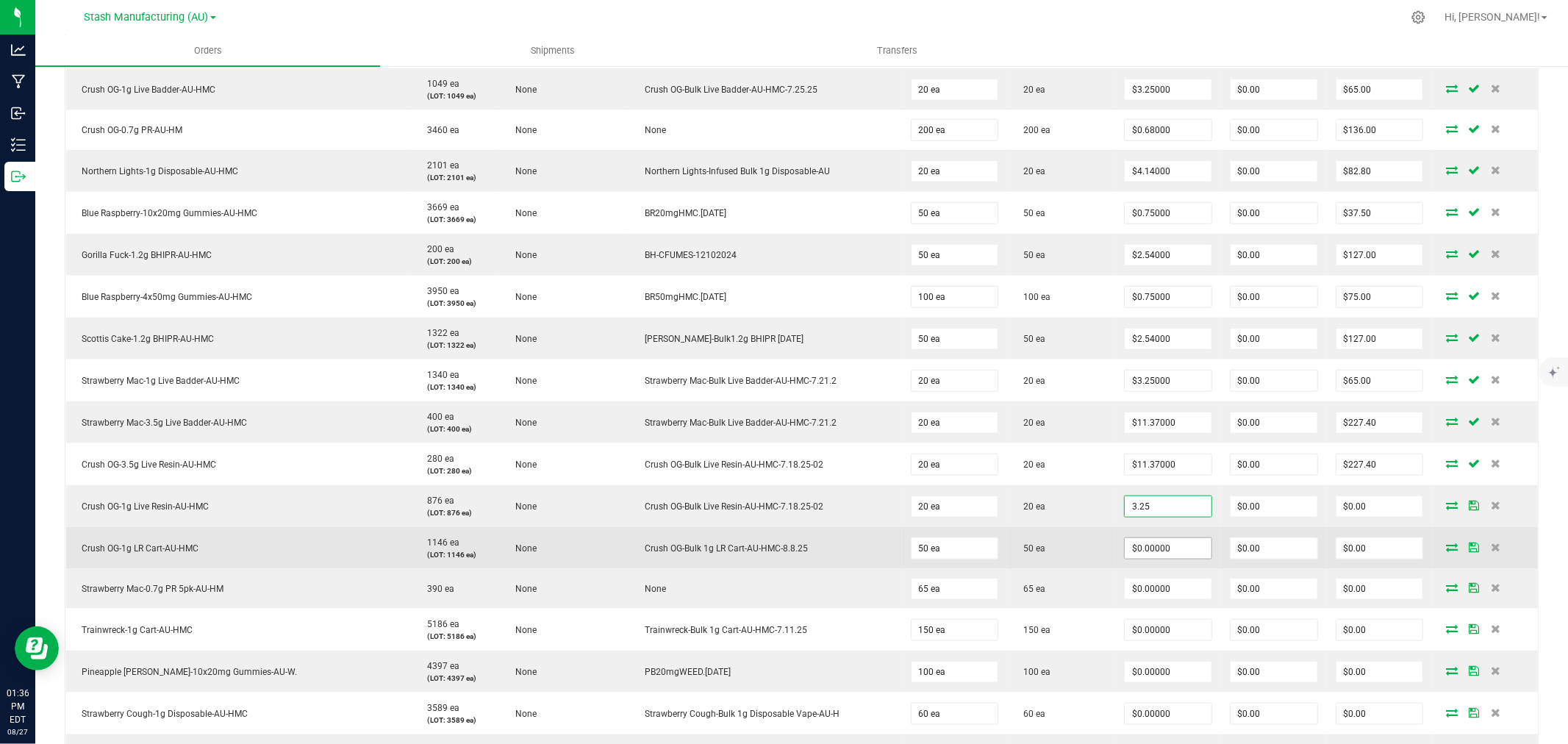
type input "$3.25000"
type input "$65.00"
click at [1155, 553] on input "0" at bounding box center [1168, 548] width 87 height 20
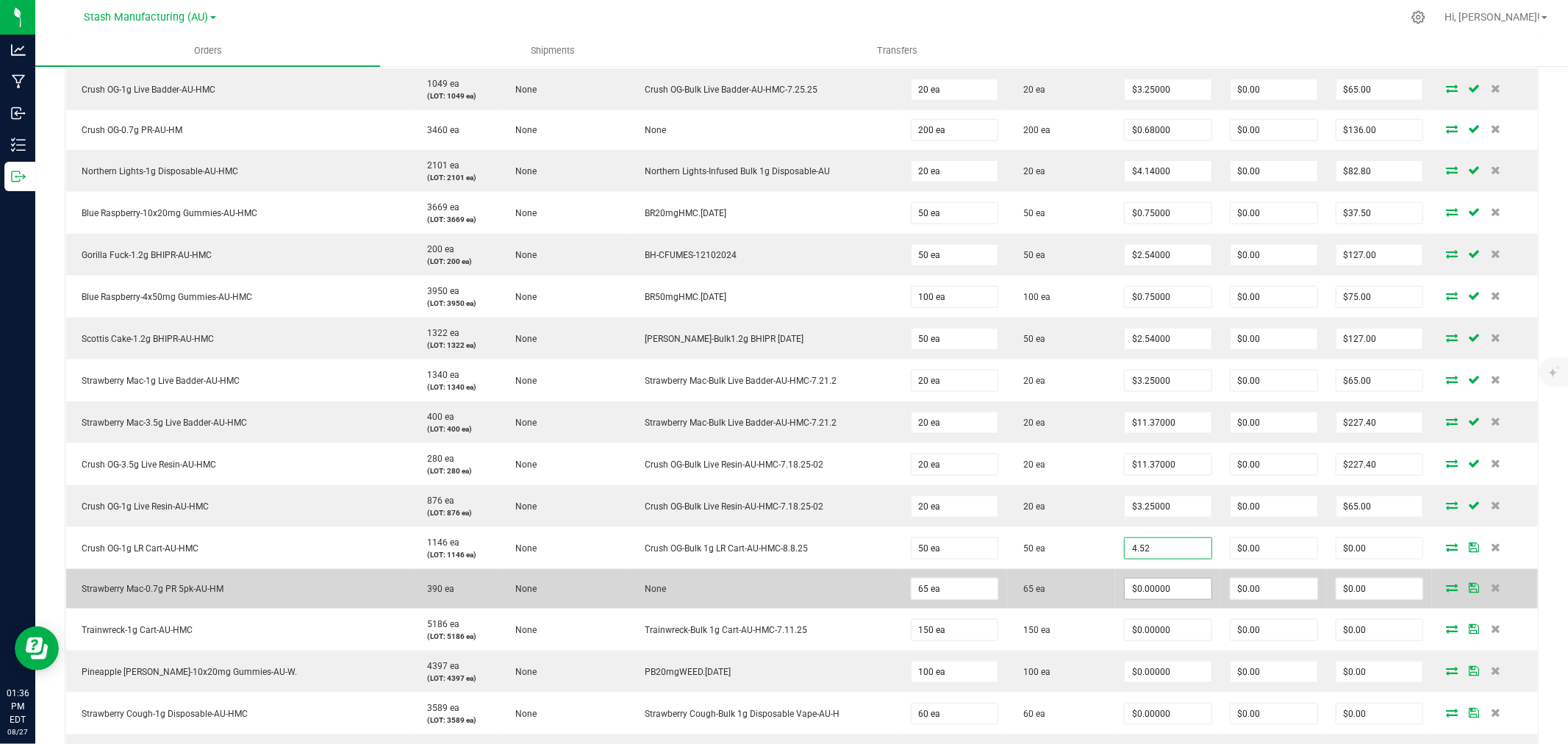
type input "$4.52000"
type input "$226.00"
click at [1177, 585] on input "0" at bounding box center [1168, 589] width 87 height 20
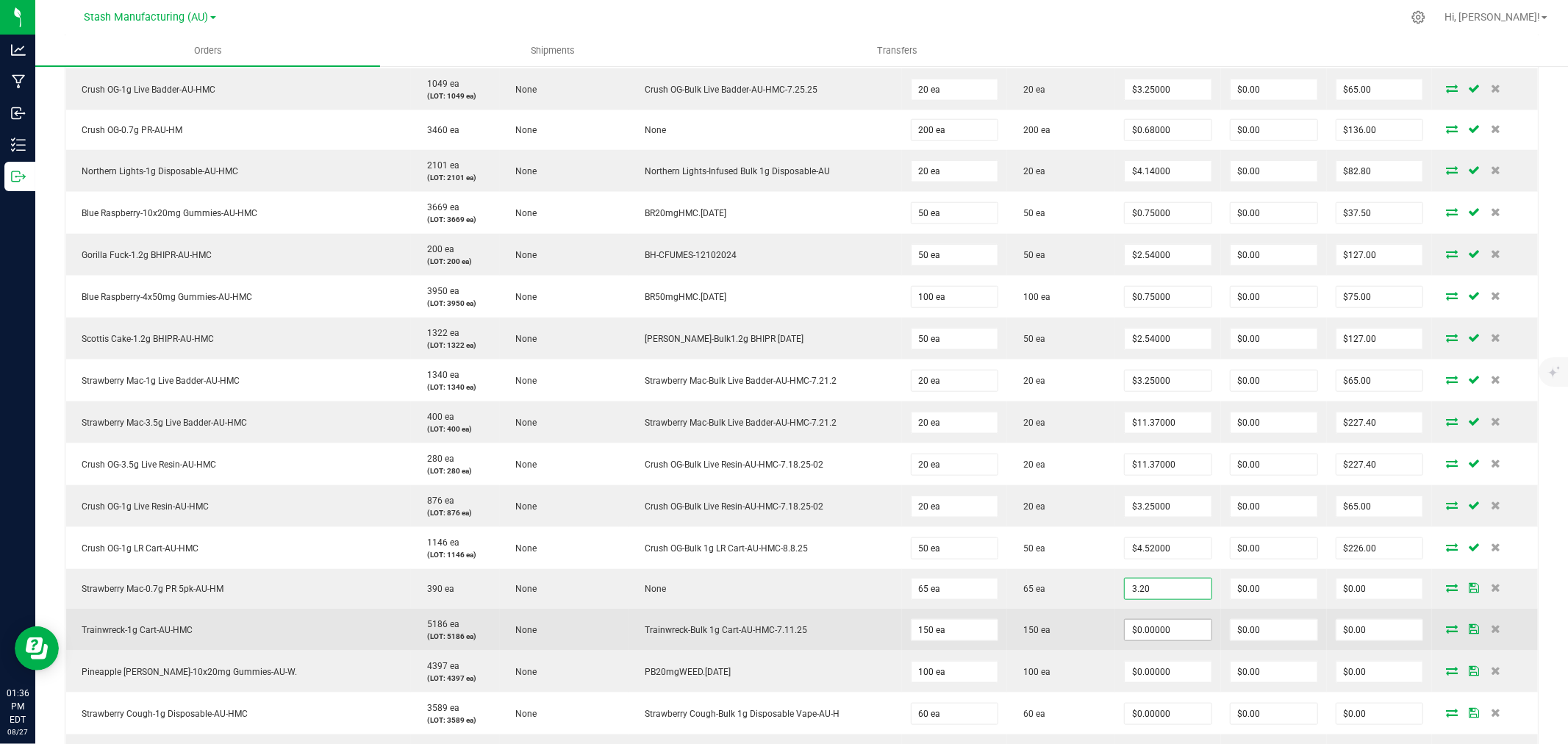
type input "$3.20000"
type input "$208.00"
click at [1162, 631] on input "0" at bounding box center [1168, 629] width 87 height 20
type input "$0.81000"
type input "$121.50"
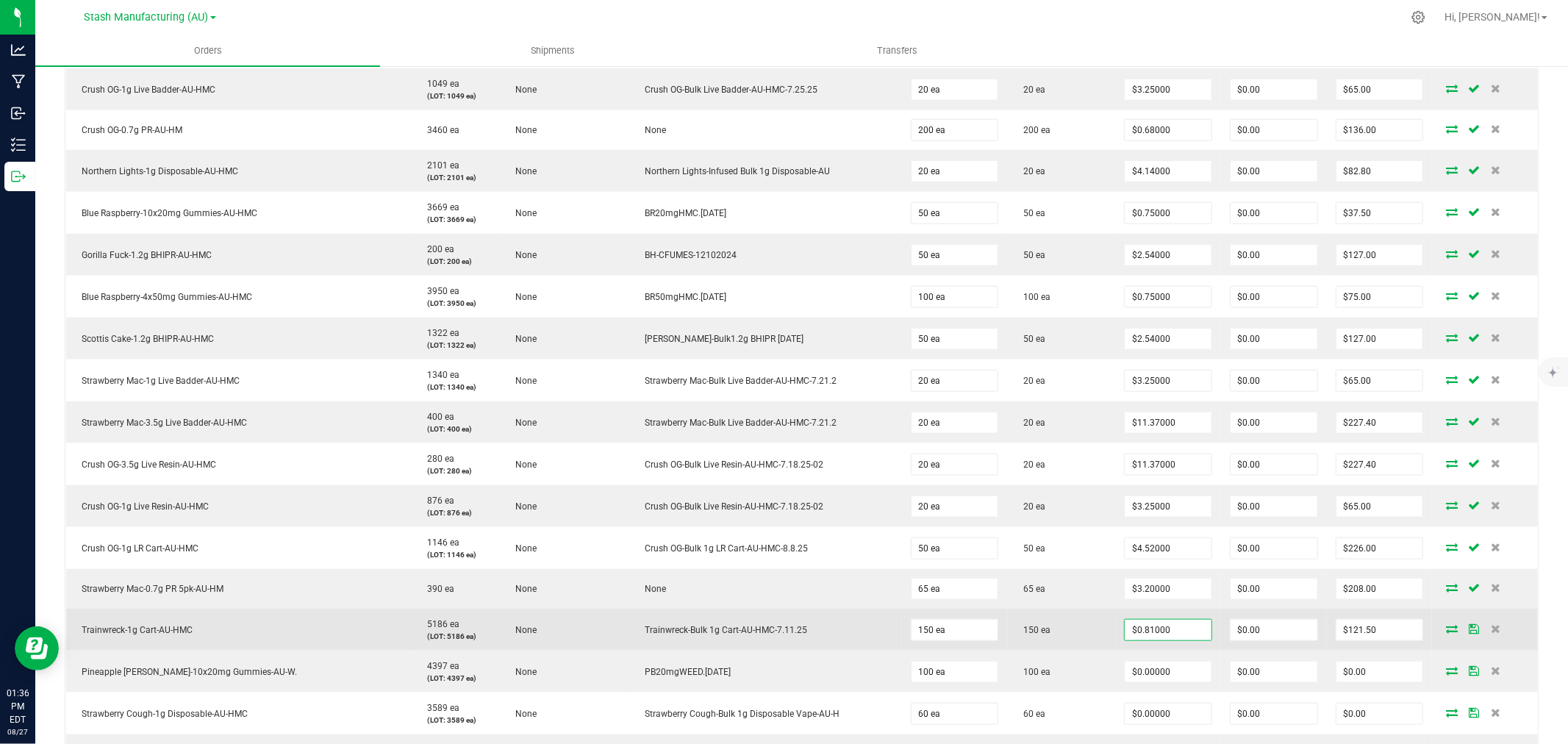
click at [1124, 629] on span "$0.81000" at bounding box center [1168, 630] width 88 height 22
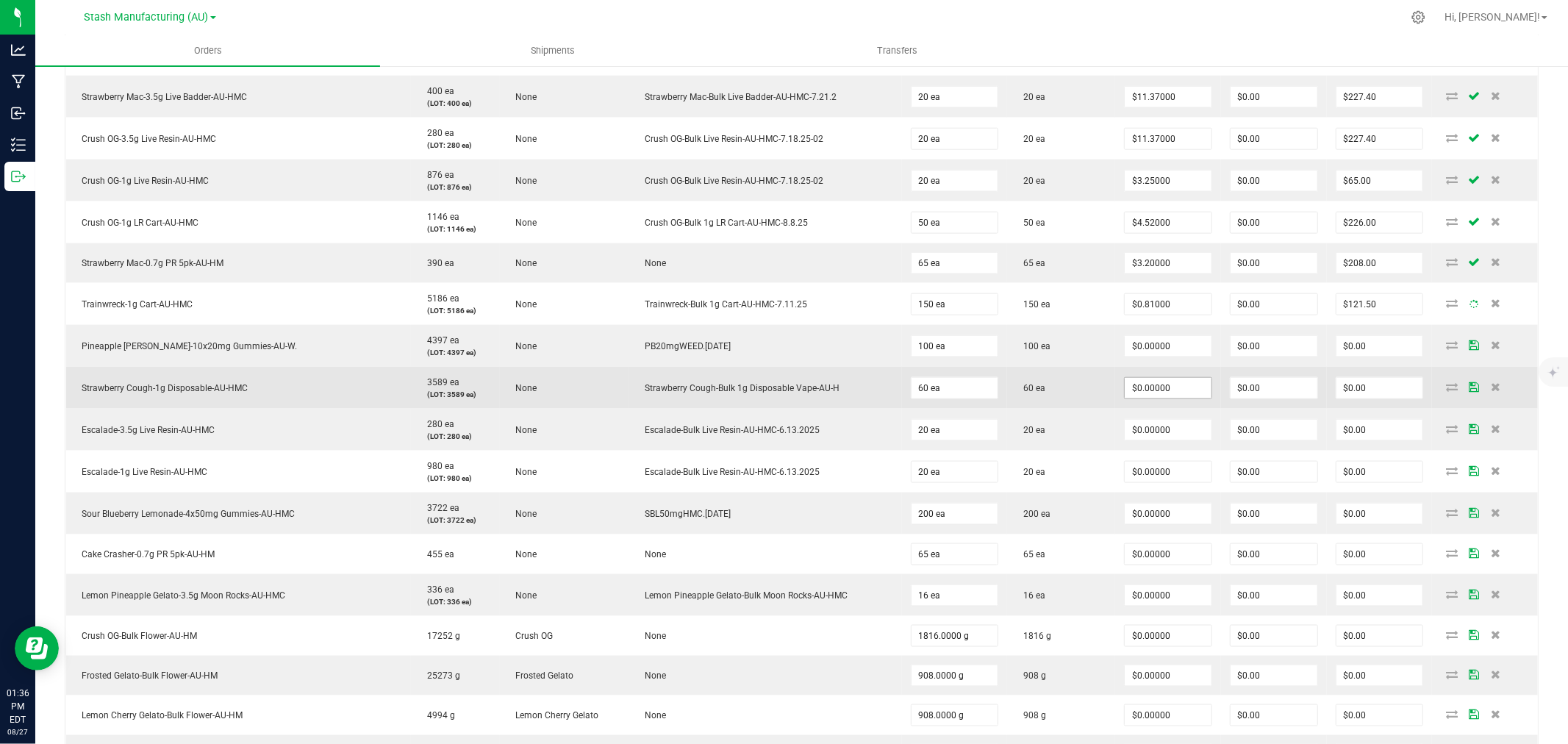
scroll to position [1470, 0]
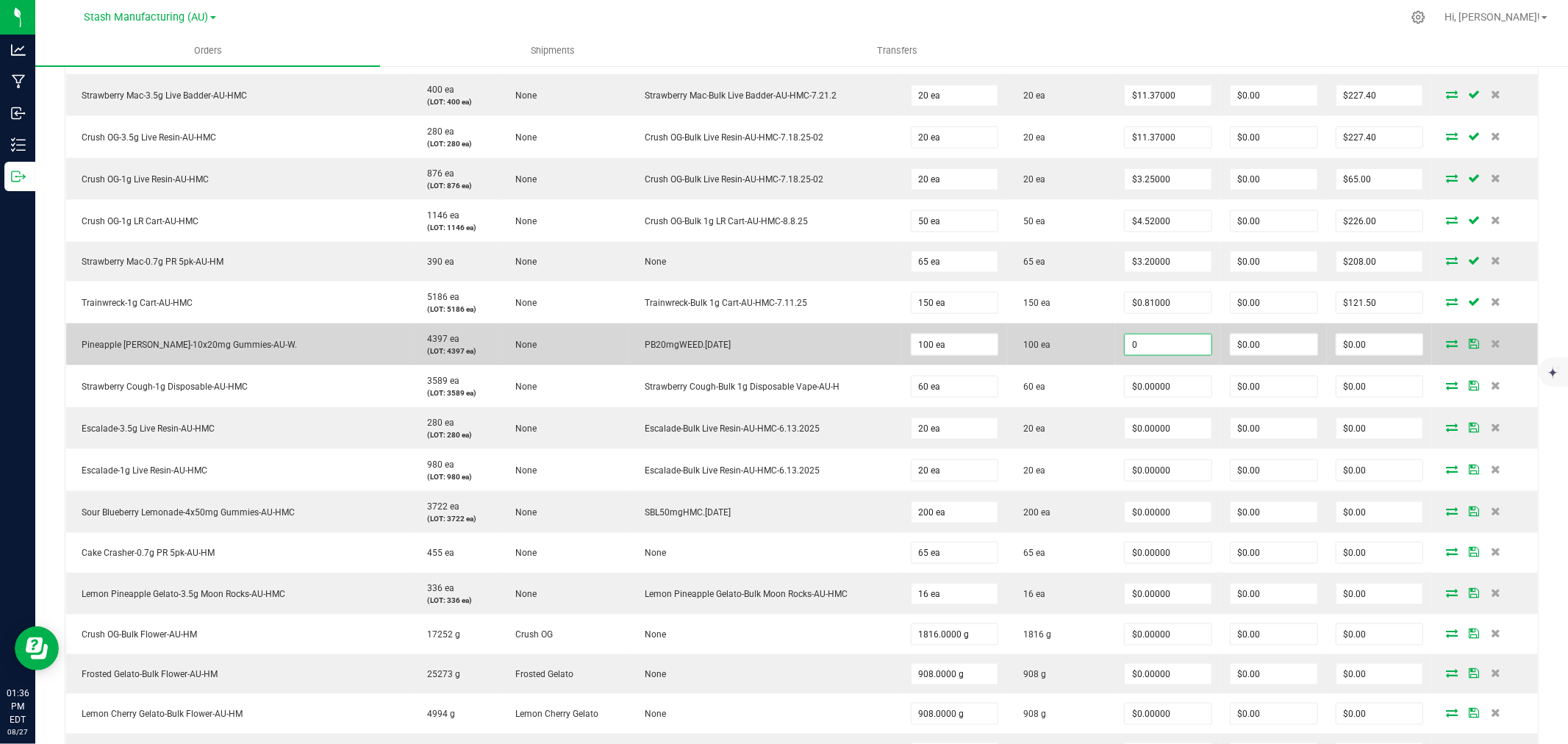
click at [1148, 350] on input "0" at bounding box center [1168, 345] width 87 height 20
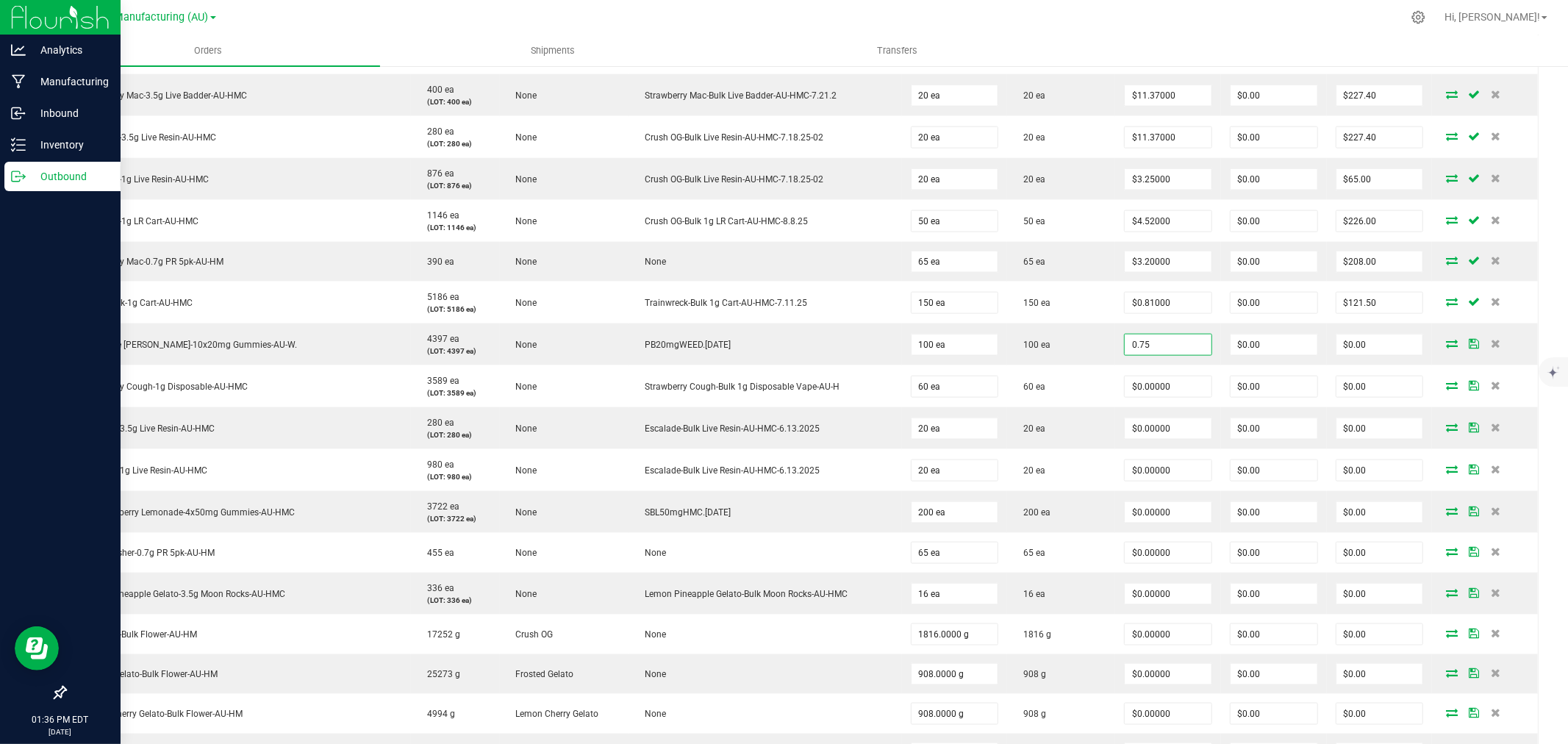
type input "$0.75000"
type input "$75.00"
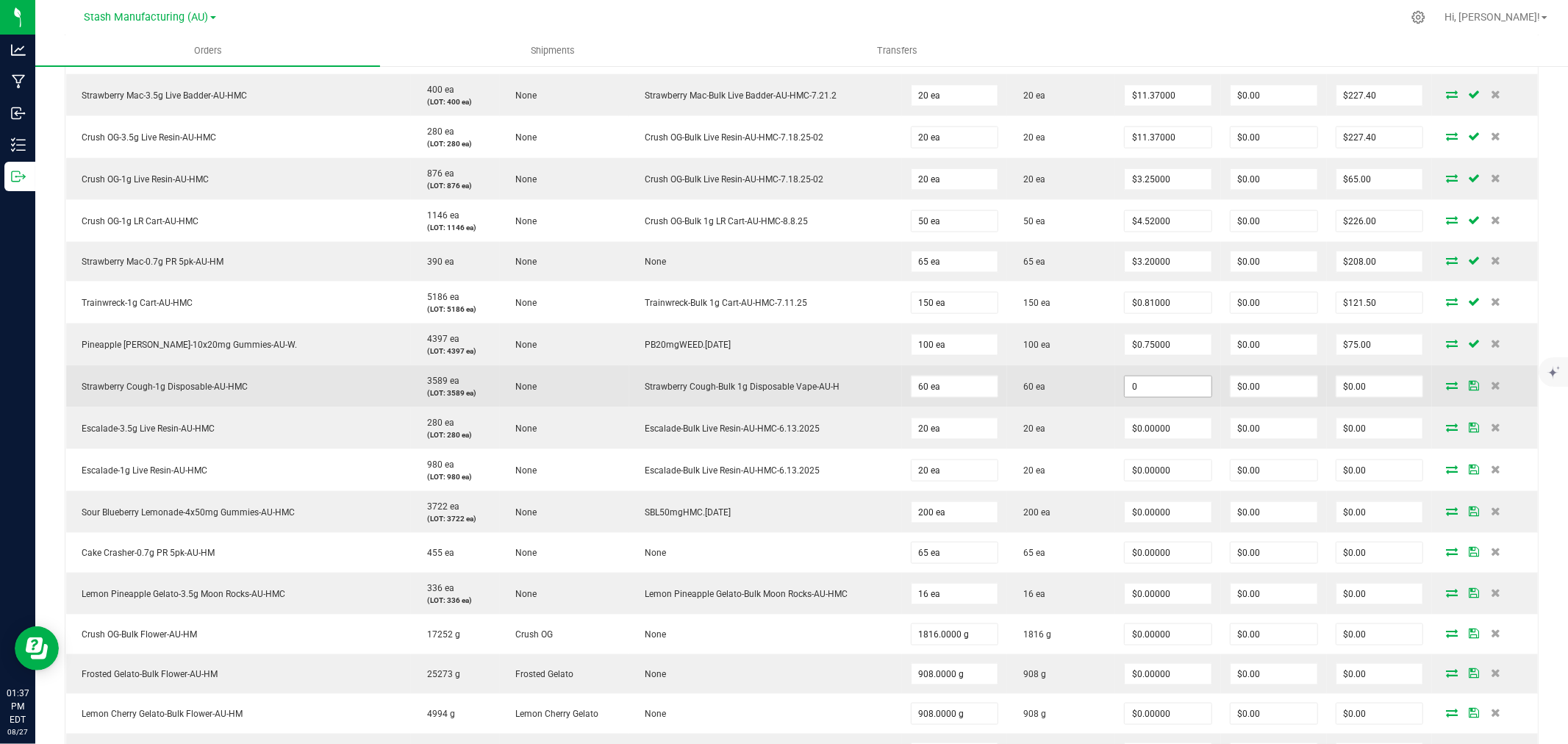
click at [1151, 391] on input "0" at bounding box center [1168, 387] width 87 height 20
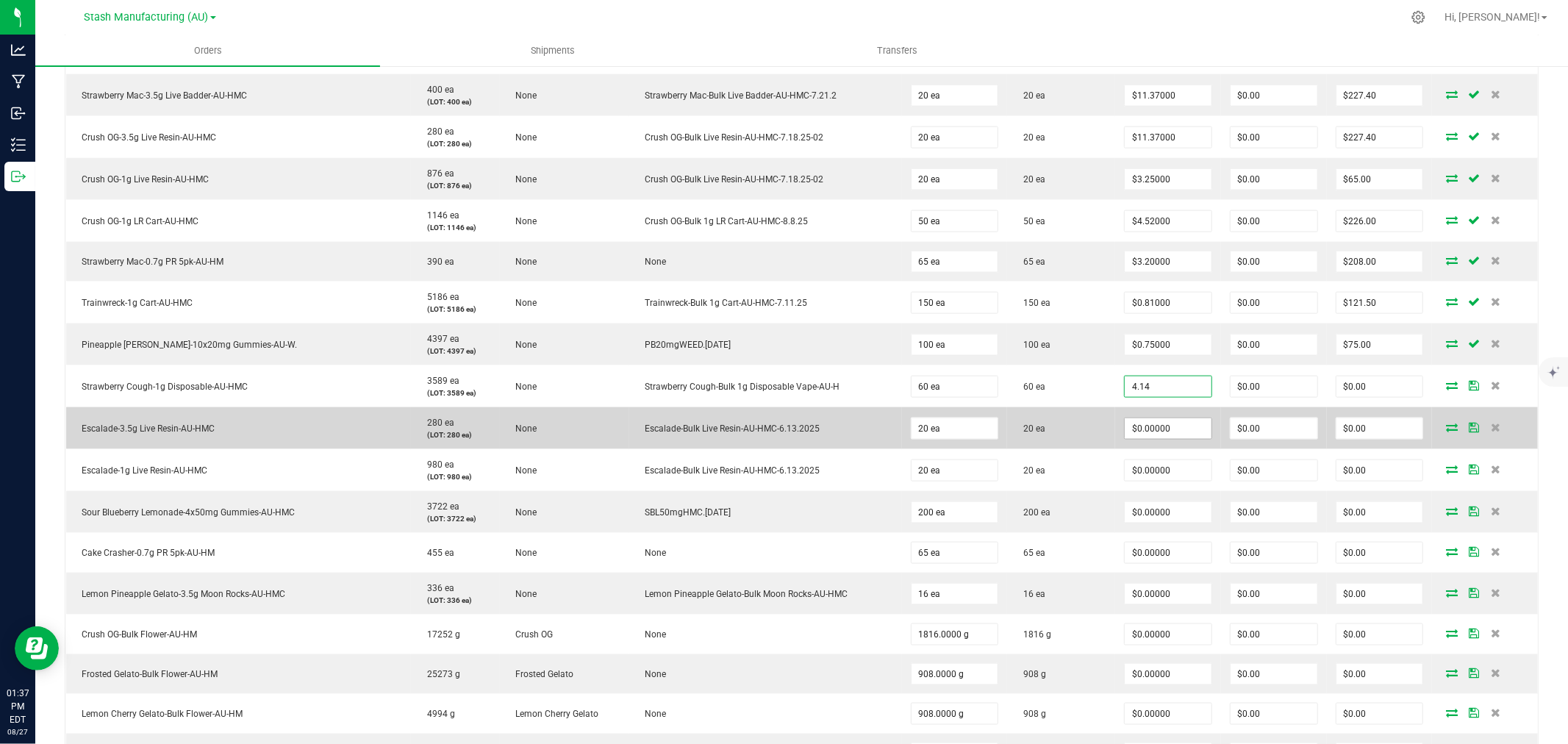
type input "$4.14000"
type input "$248.40"
click at [1159, 422] on input "0" at bounding box center [1168, 428] width 87 height 20
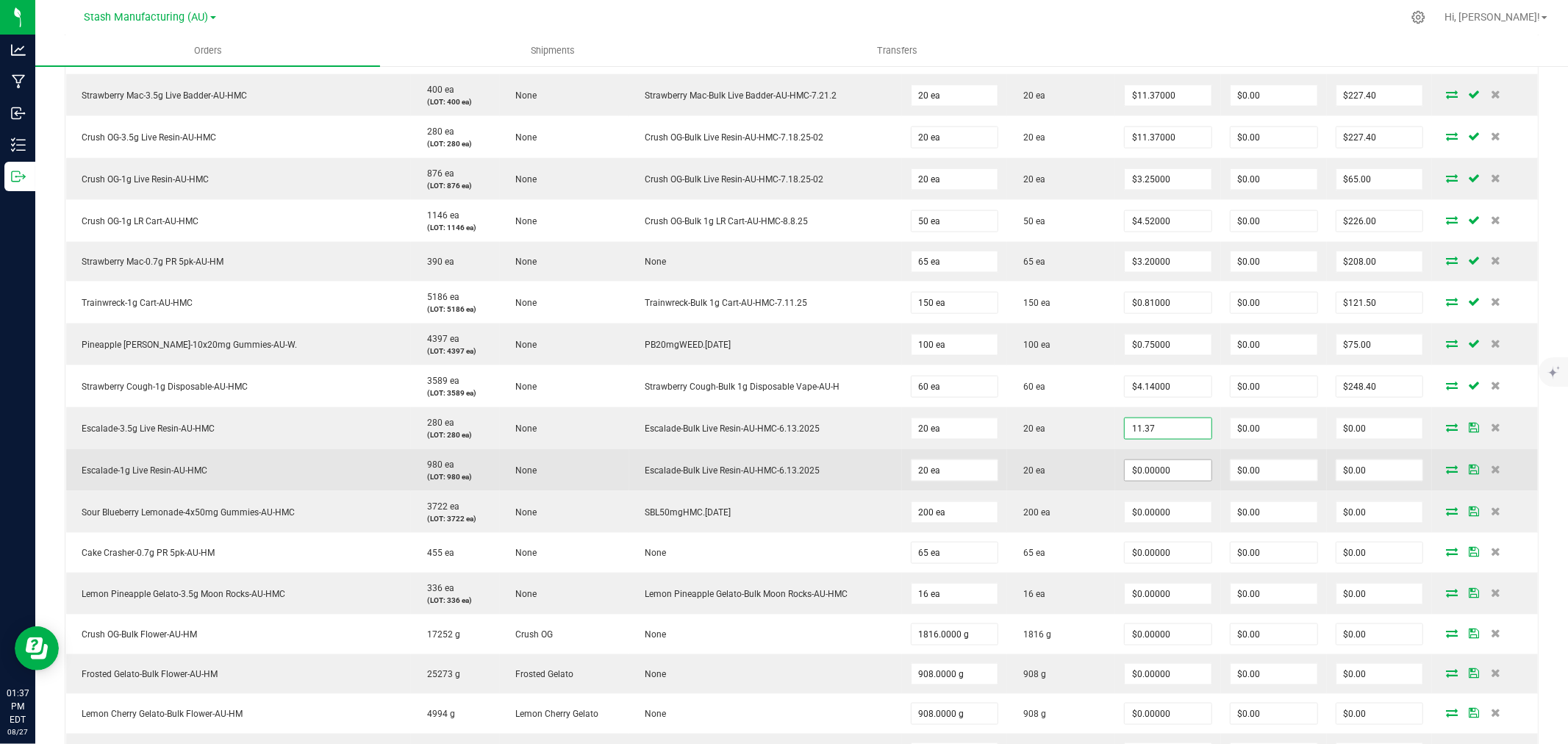
type input "$11.37000"
type input "$227.40"
click at [1156, 469] on input "0" at bounding box center [1168, 470] width 87 height 20
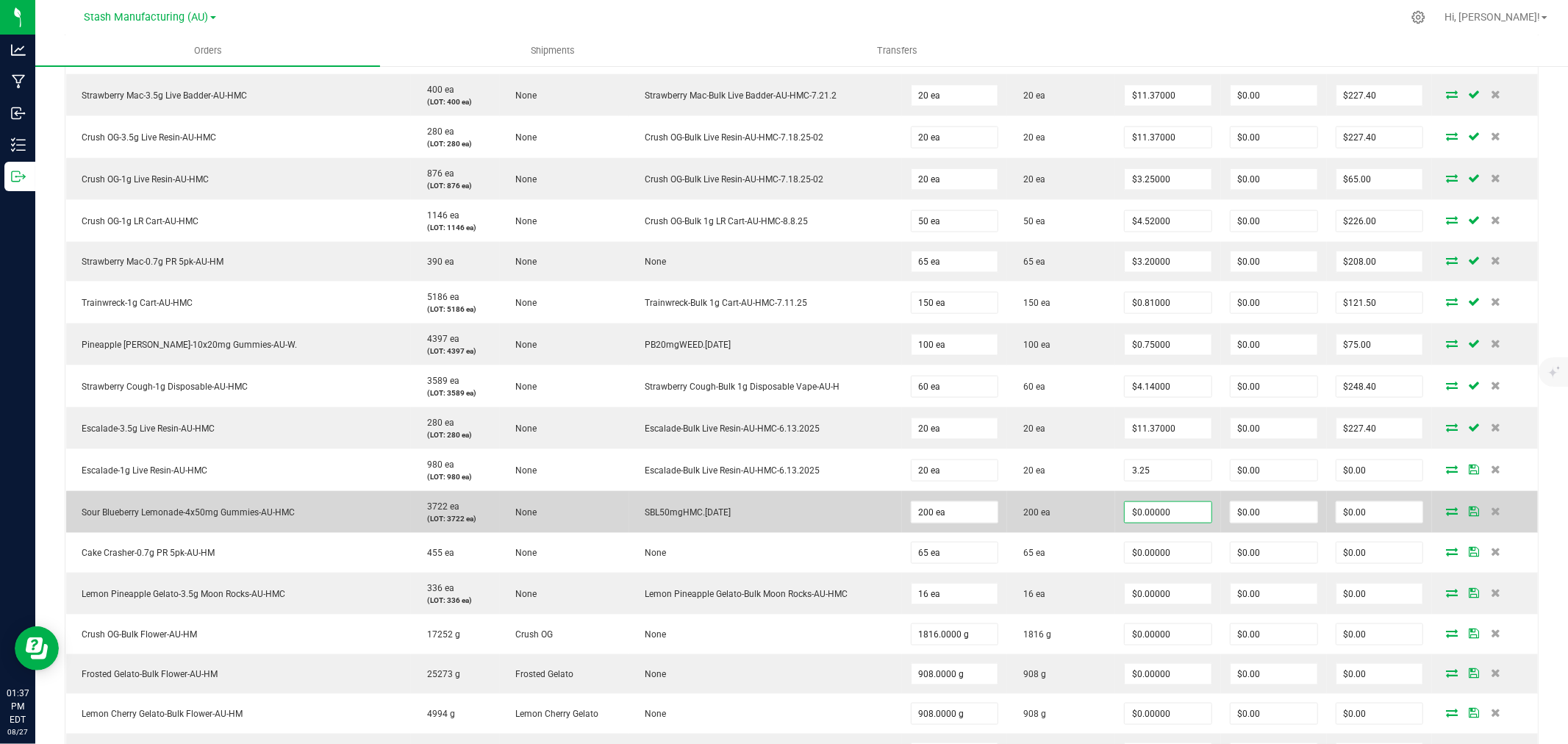
type input "$3.25000"
type input "$65.00"
click at [1147, 513] on input "0" at bounding box center [1168, 512] width 87 height 20
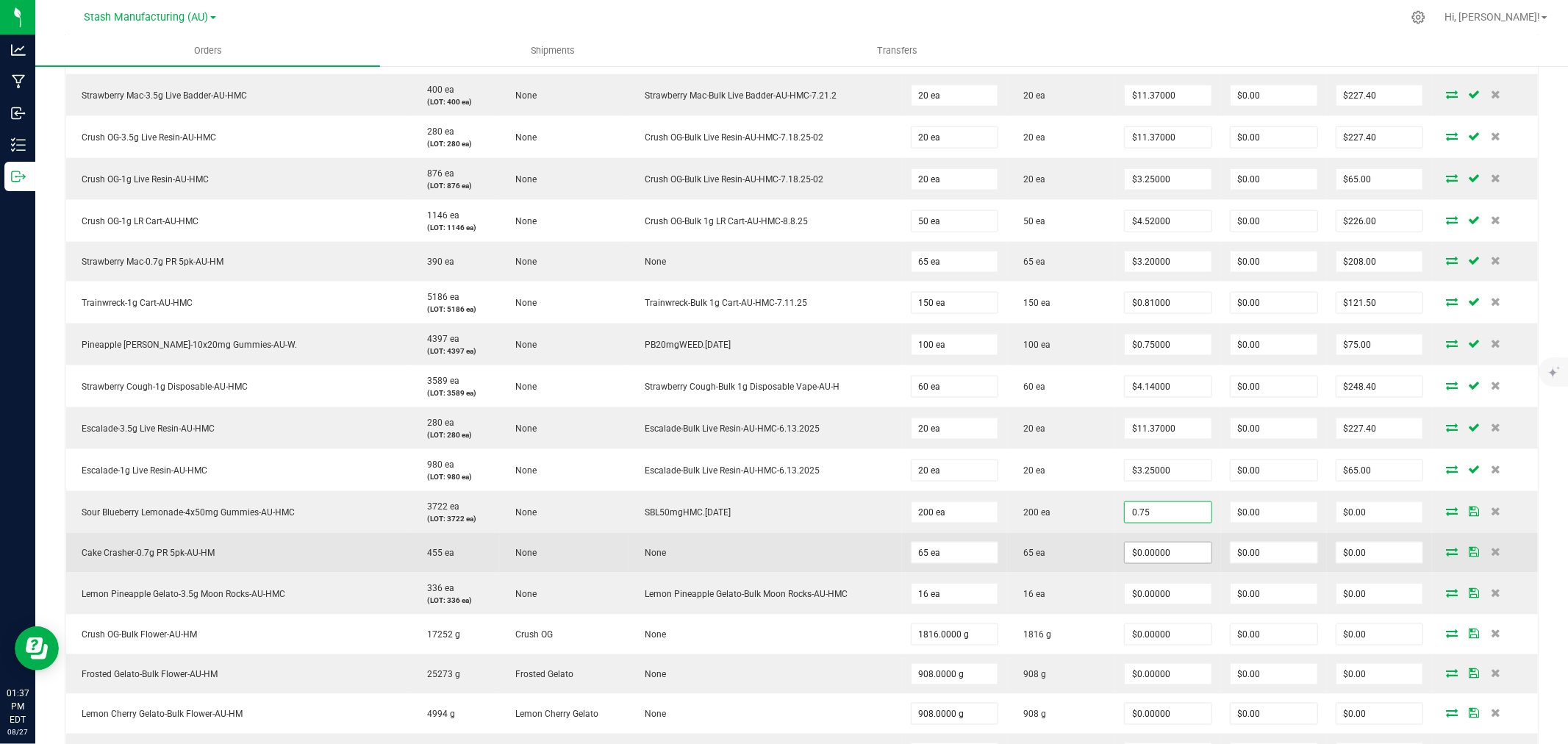
type input "$0.75000"
type input "$150.00"
click at [1145, 549] on input "0" at bounding box center [1168, 552] width 87 height 20
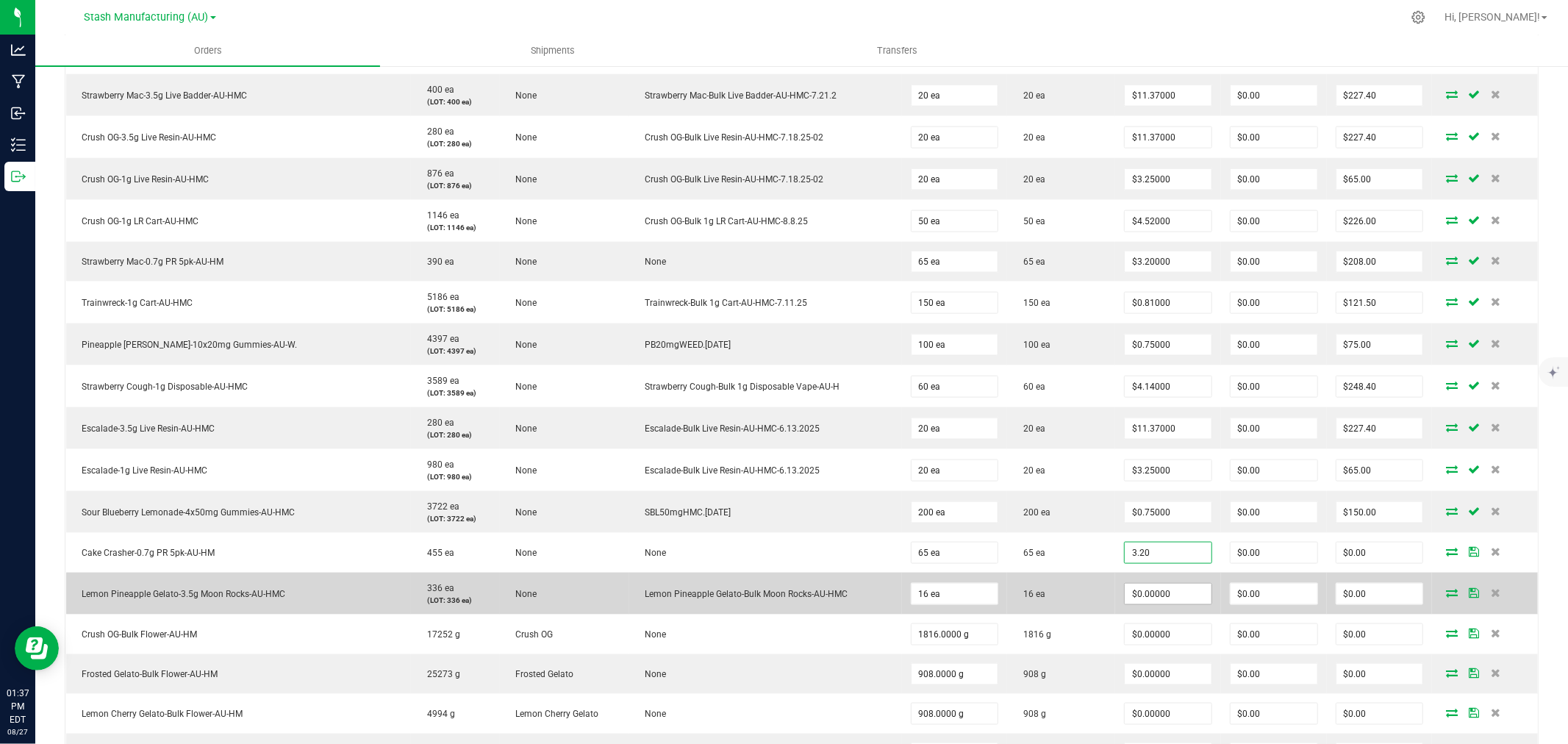
type input "$3.20000"
type input "$208.00"
click at [1147, 594] on input "0" at bounding box center [1168, 594] width 87 height 20
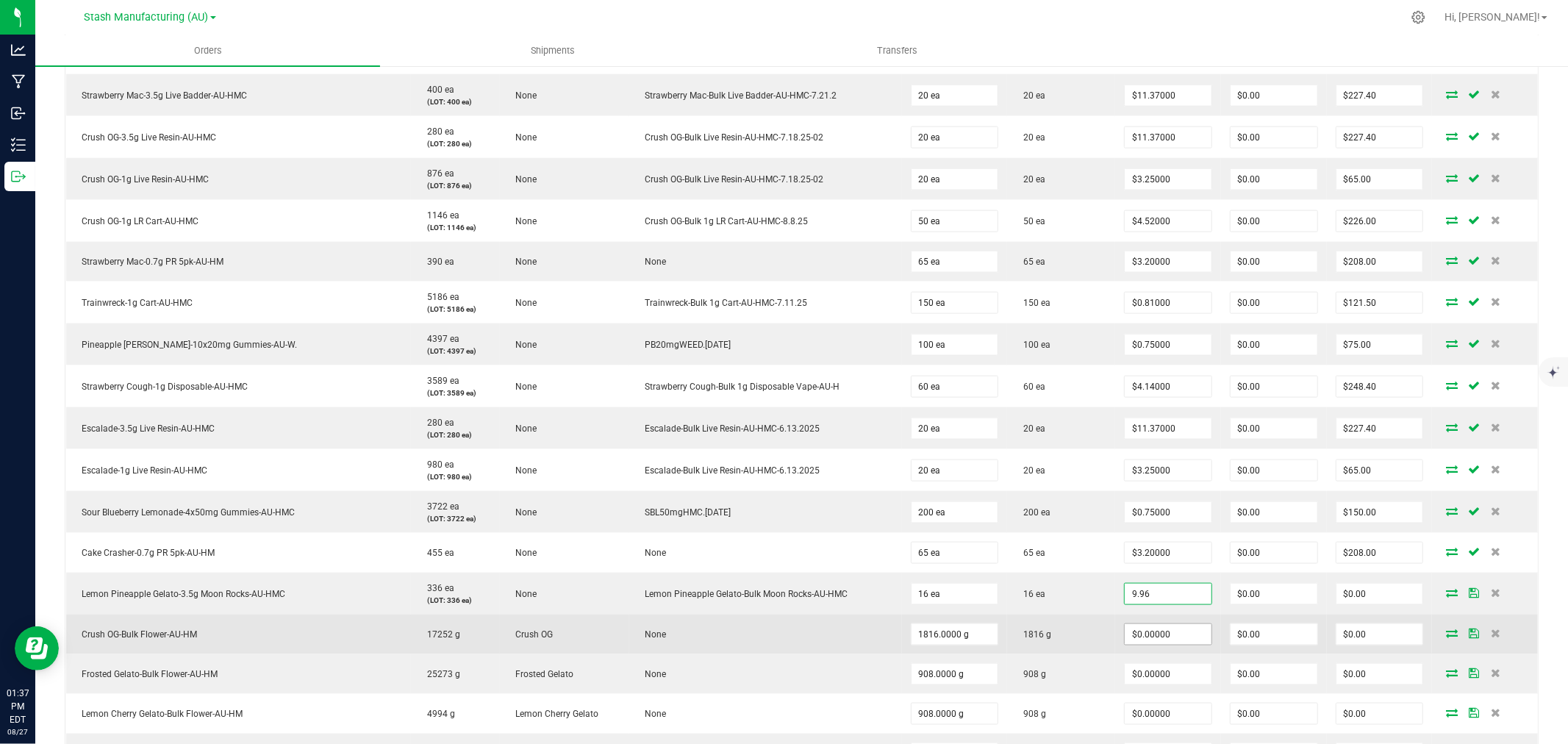
type input "$9.96000"
type input "$159.36"
click at [1151, 636] on input "0" at bounding box center [1168, 634] width 87 height 20
type input "$0.99000"
type input "$1,797.84"
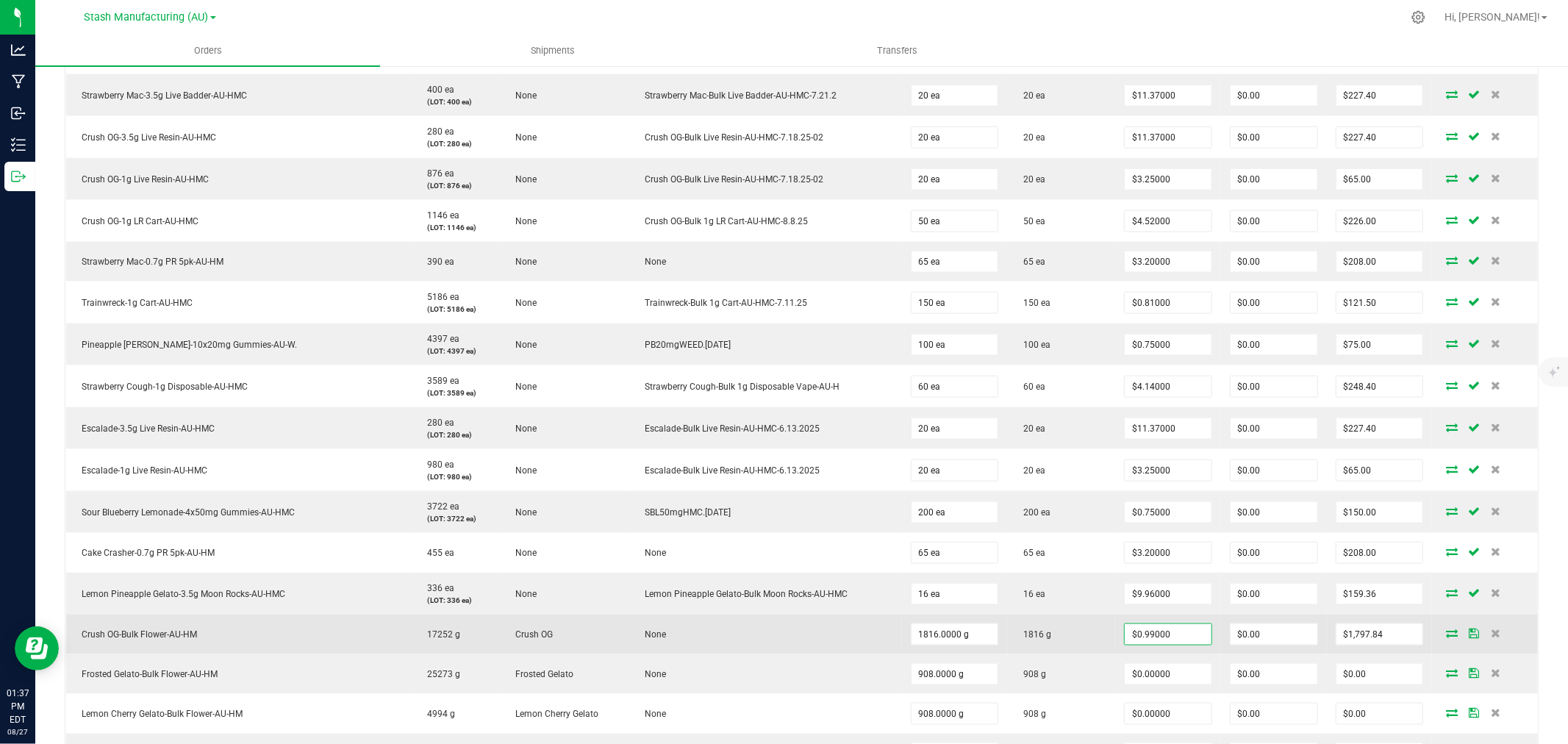
click at [1091, 636] on td "1816 g" at bounding box center [1062, 634] width 108 height 40
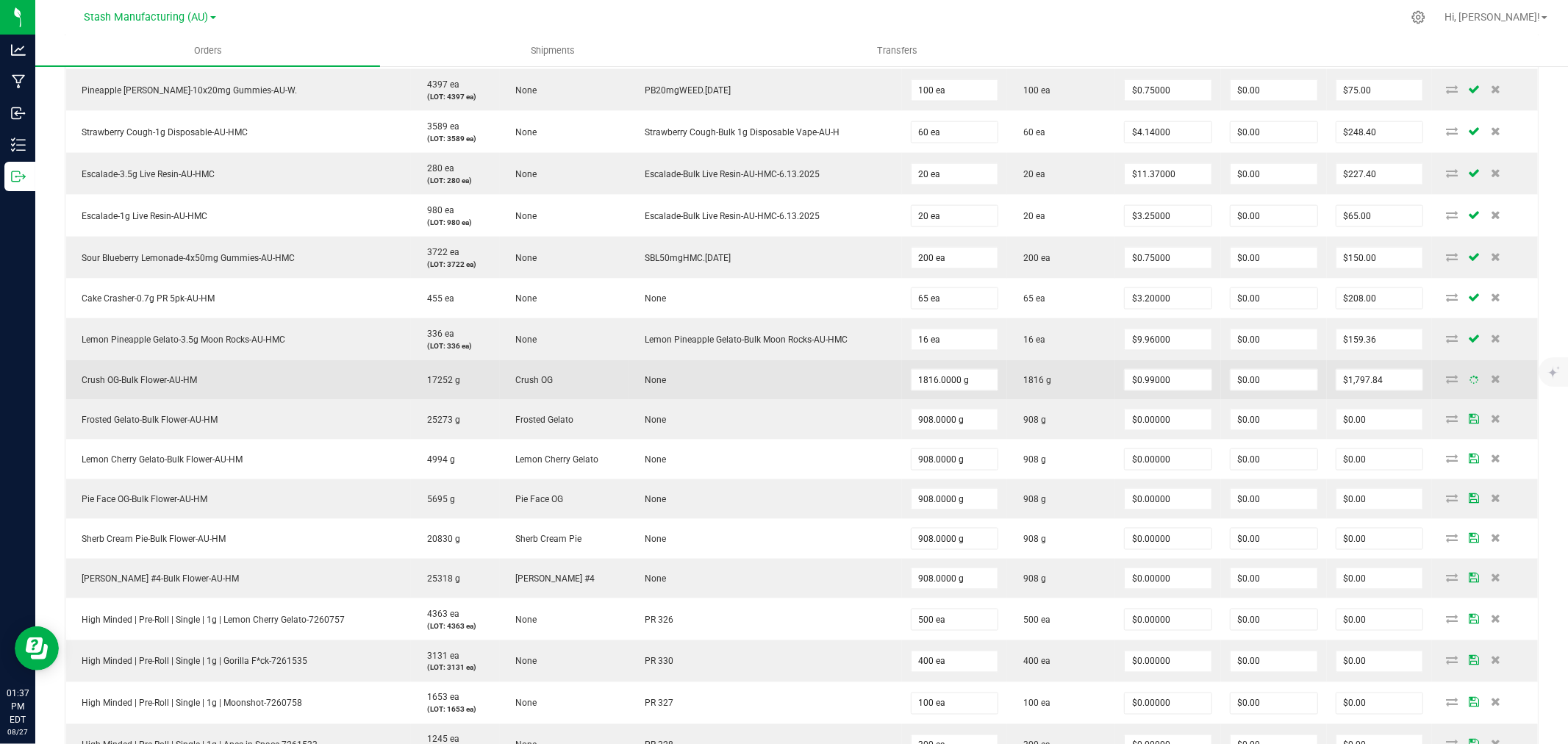
scroll to position [1879, 0]
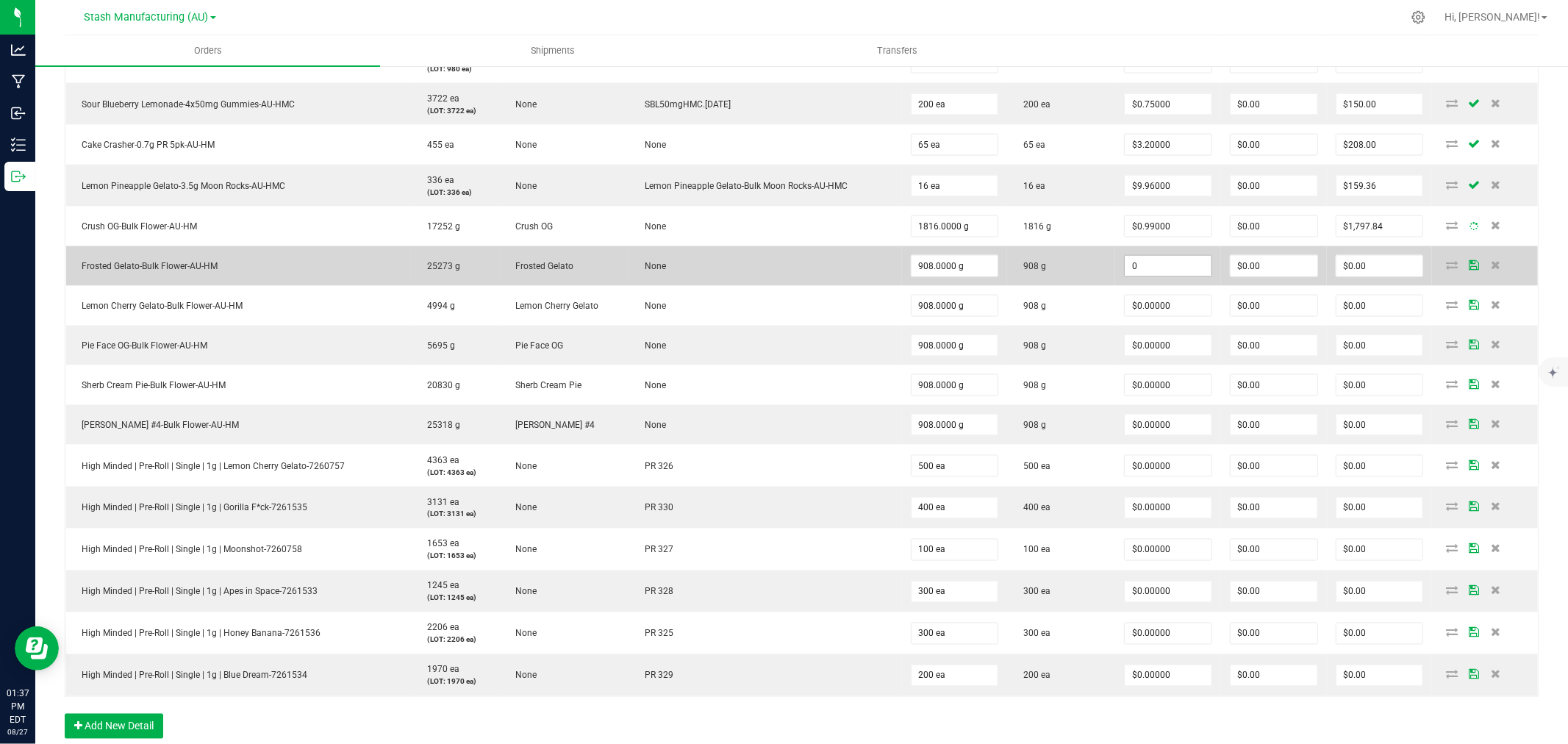
click at [1185, 257] on input "0" at bounding box center [1168, 265] width 87 height 20
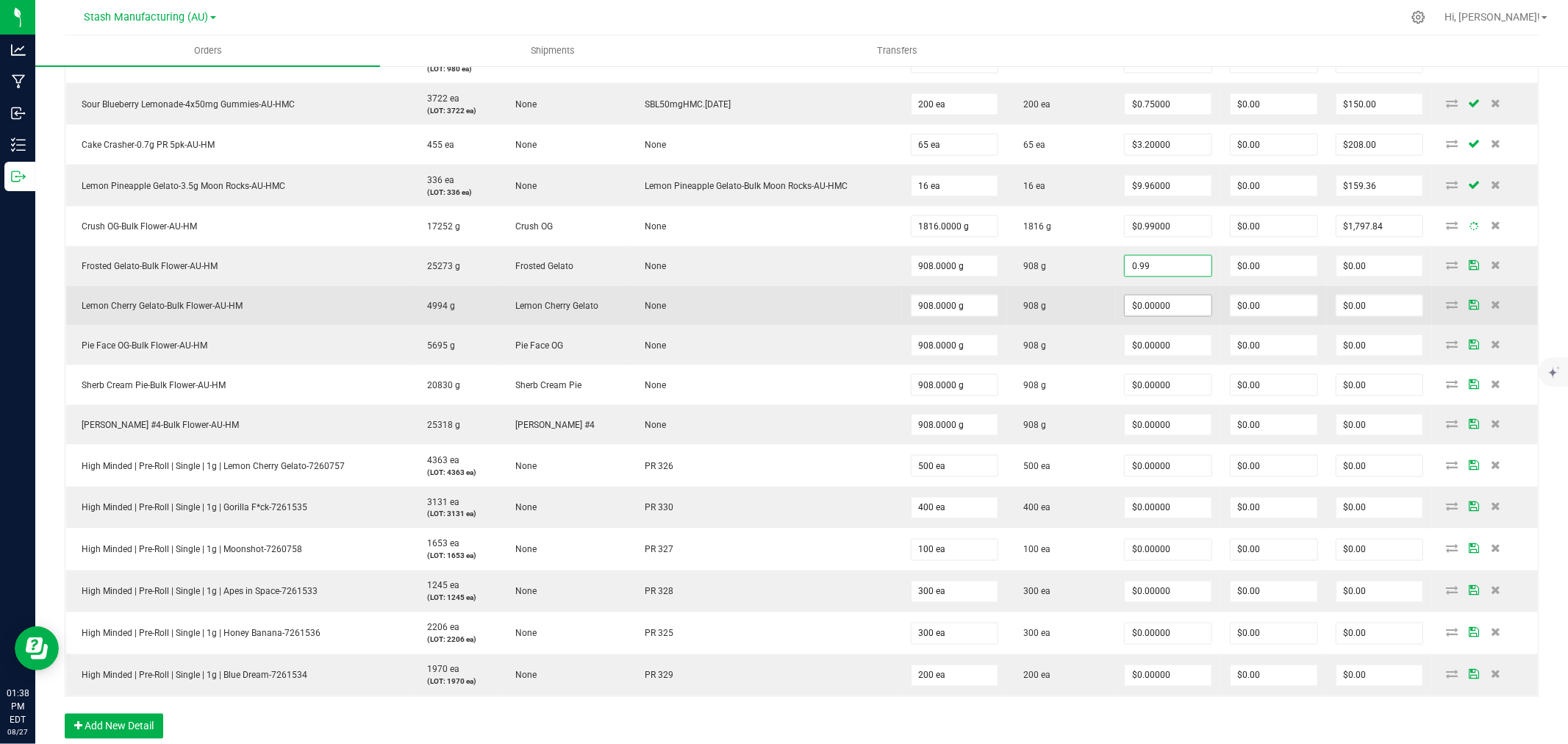
type input "$0.99000"
type input "$898.92"
click at [1153, 316] on input "0" at bounding box center [1168, 306] width 87 height 20
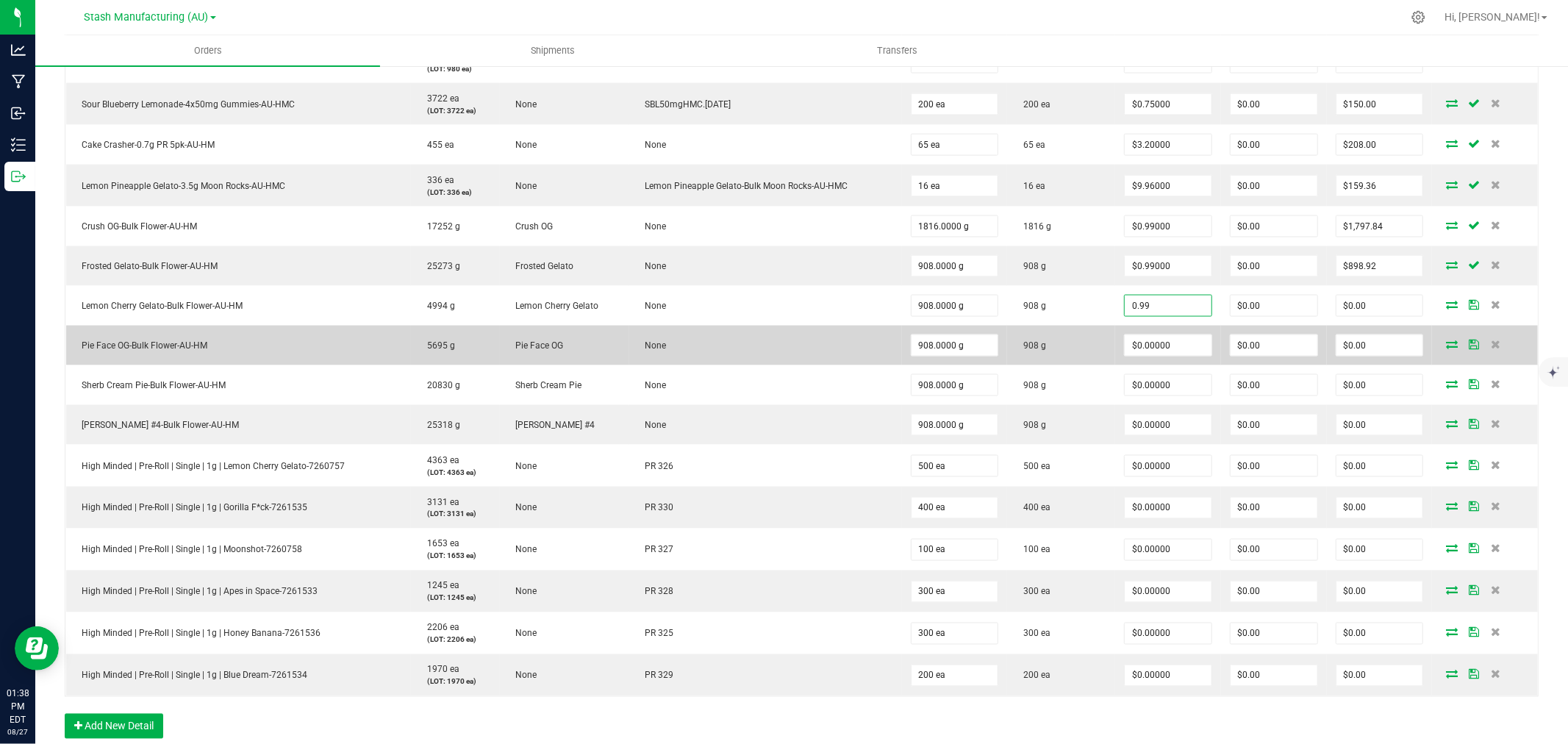
type input "$0.99000"
type input "$898.92"
click at [1175, 332] on td "$0.00000" at bounding box center [1168, 345] width 106 height 40
click at [1167, 353] on input "$0.00000" at bounding box center [1168, 345] width 87 height 20
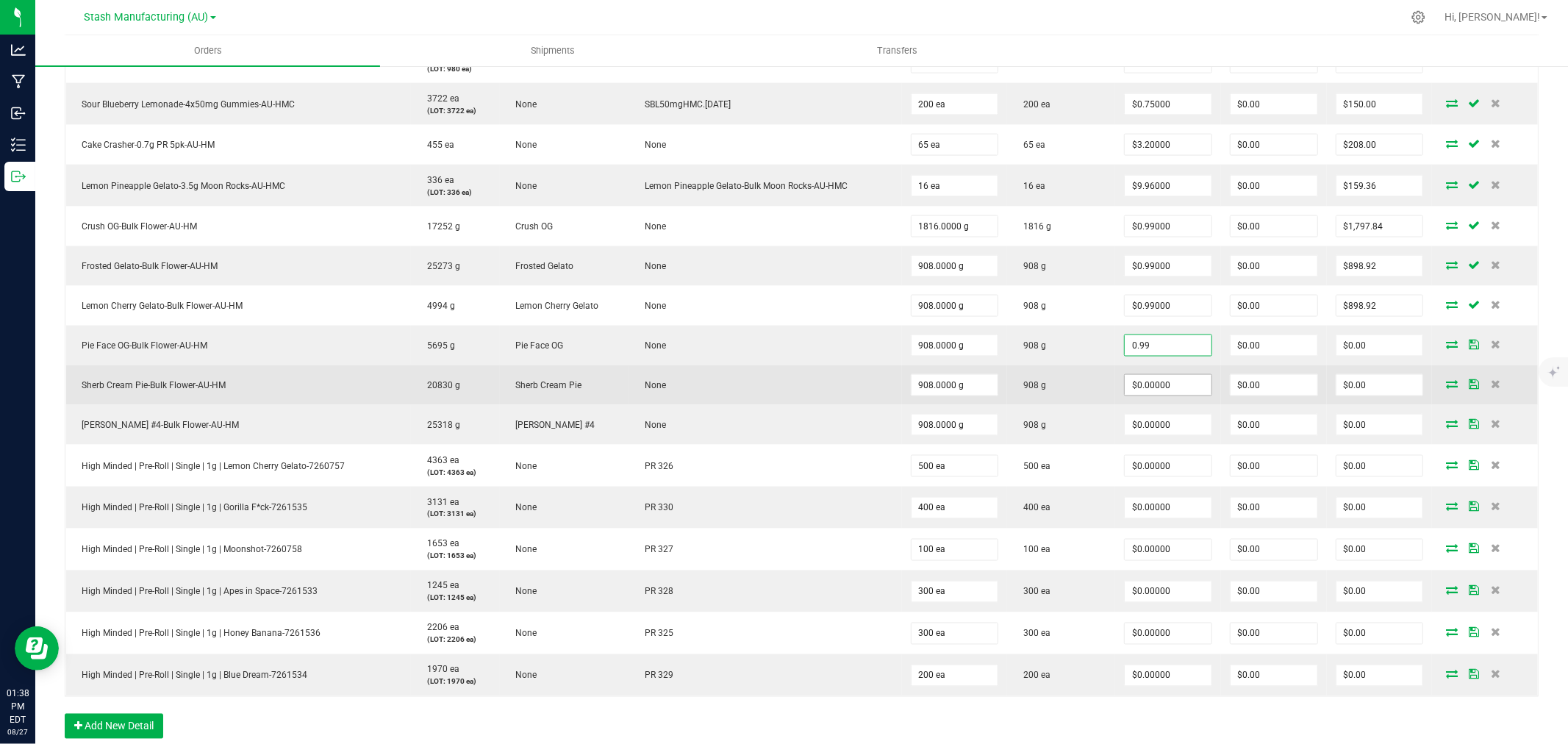
type input "$0.99000"
type input "$898.92"
click at [1165, 385] on input "0" at bounding box center [1168, 385] width 87 height 20
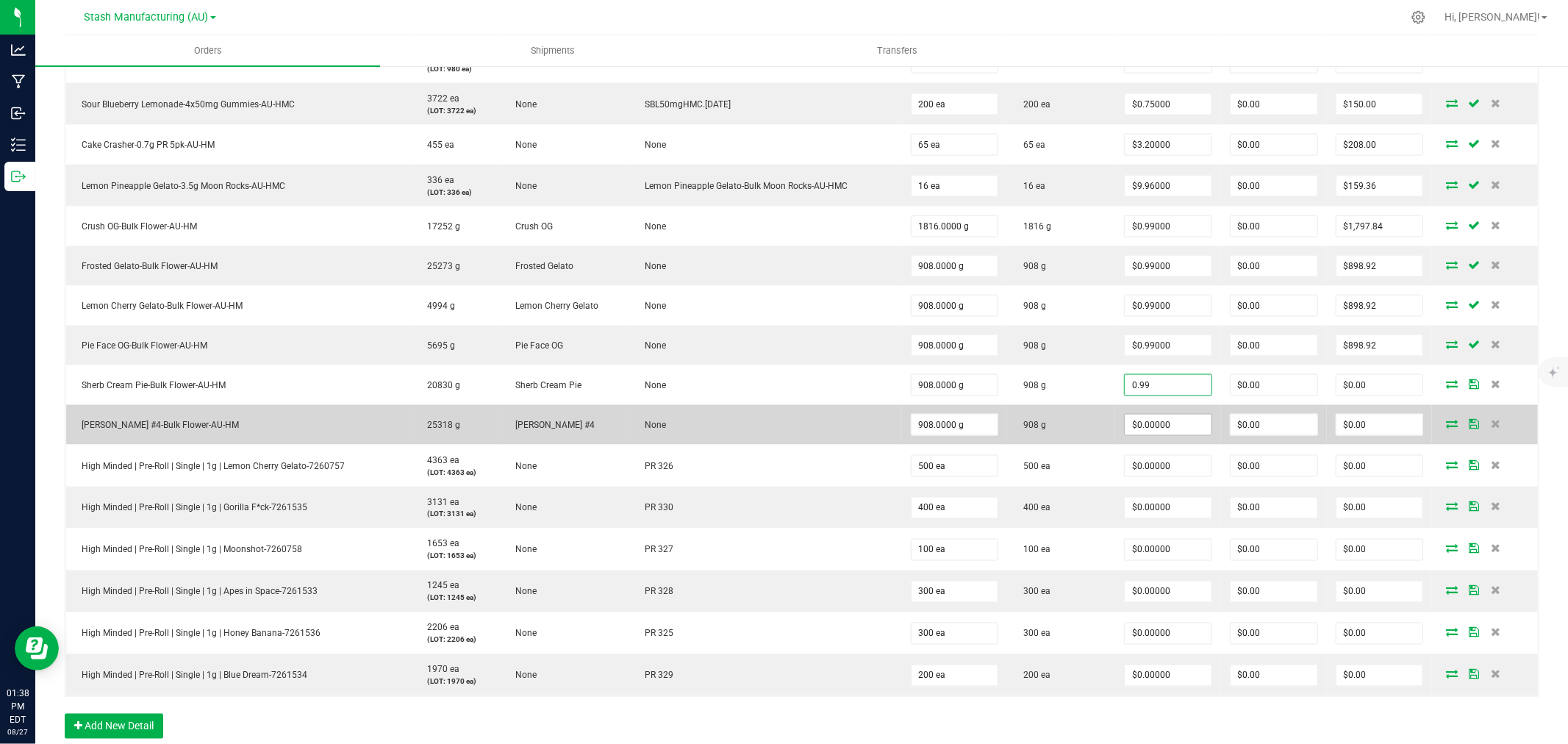
type input "$0.99000"
type input "$898.92"
click at [1153, 425] on input "0" at bounding box center [1168, 425] width 87 height 20
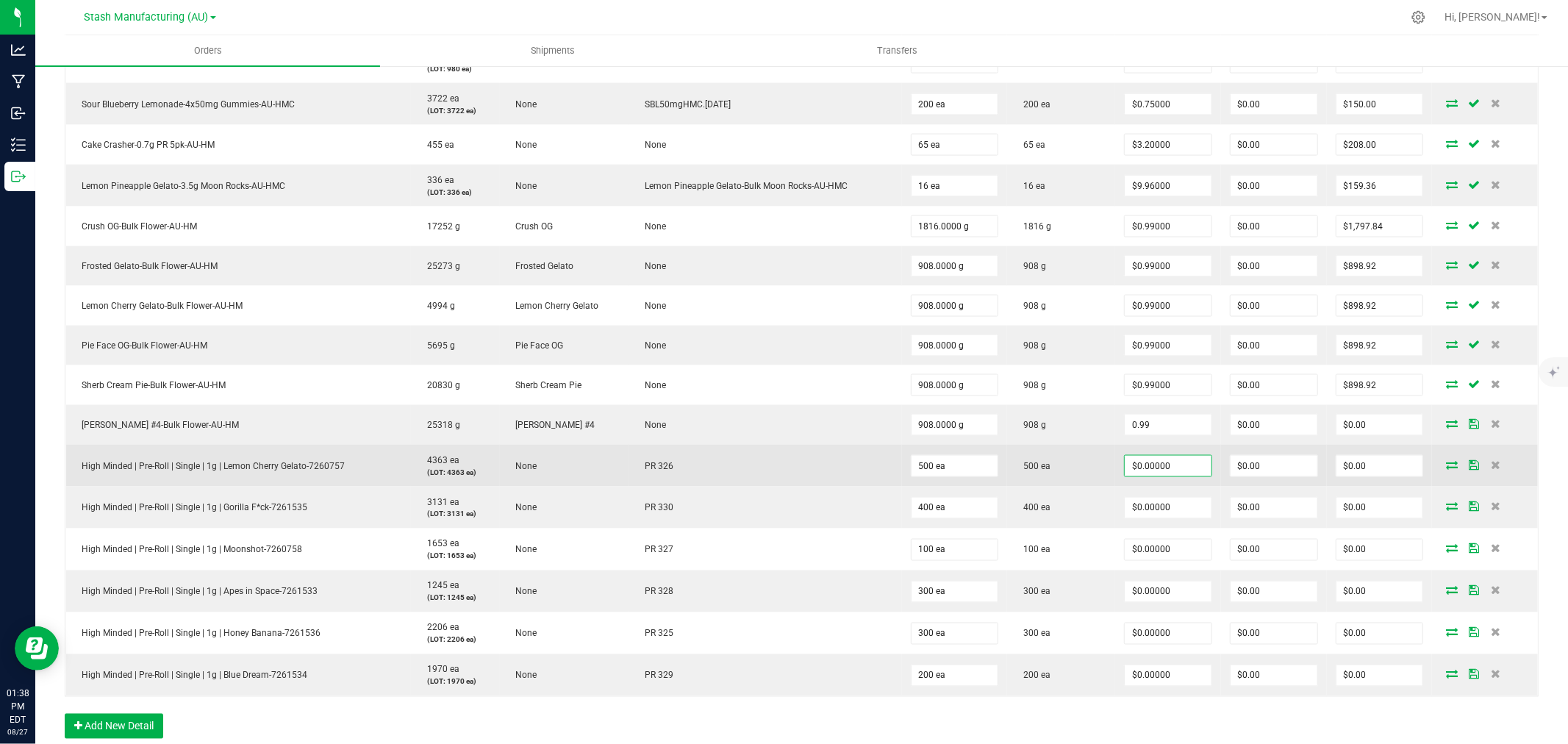
type input "$0.99000"
type input "$898.92"
click at [1156, 466] on input "0" at bounding box center [1168, 466] width 87 height 20
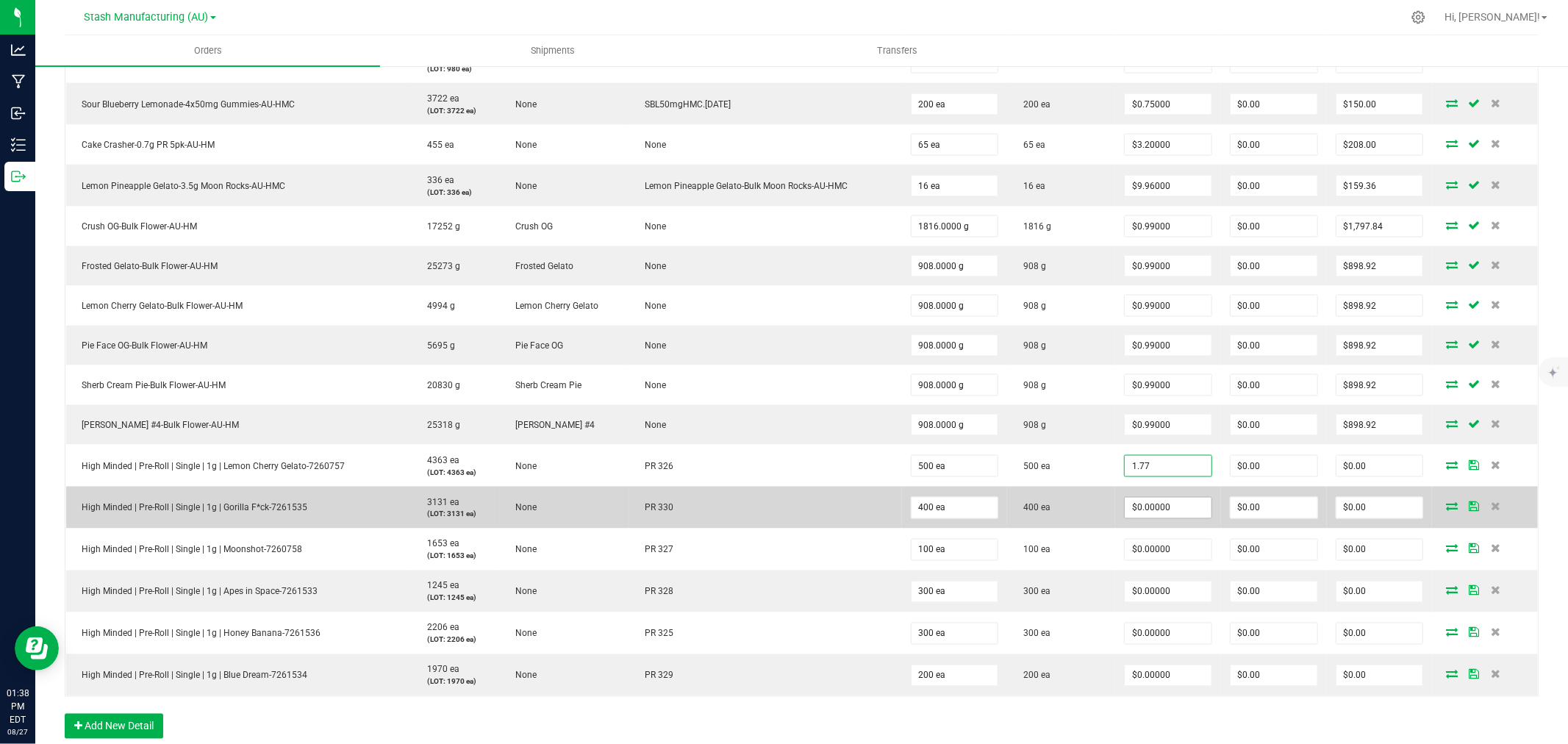
type input "$1.77000"
type input "$885.00"
click at [1155, 509] on input "0" at bounding box center [1168, 508] width 87 height 20
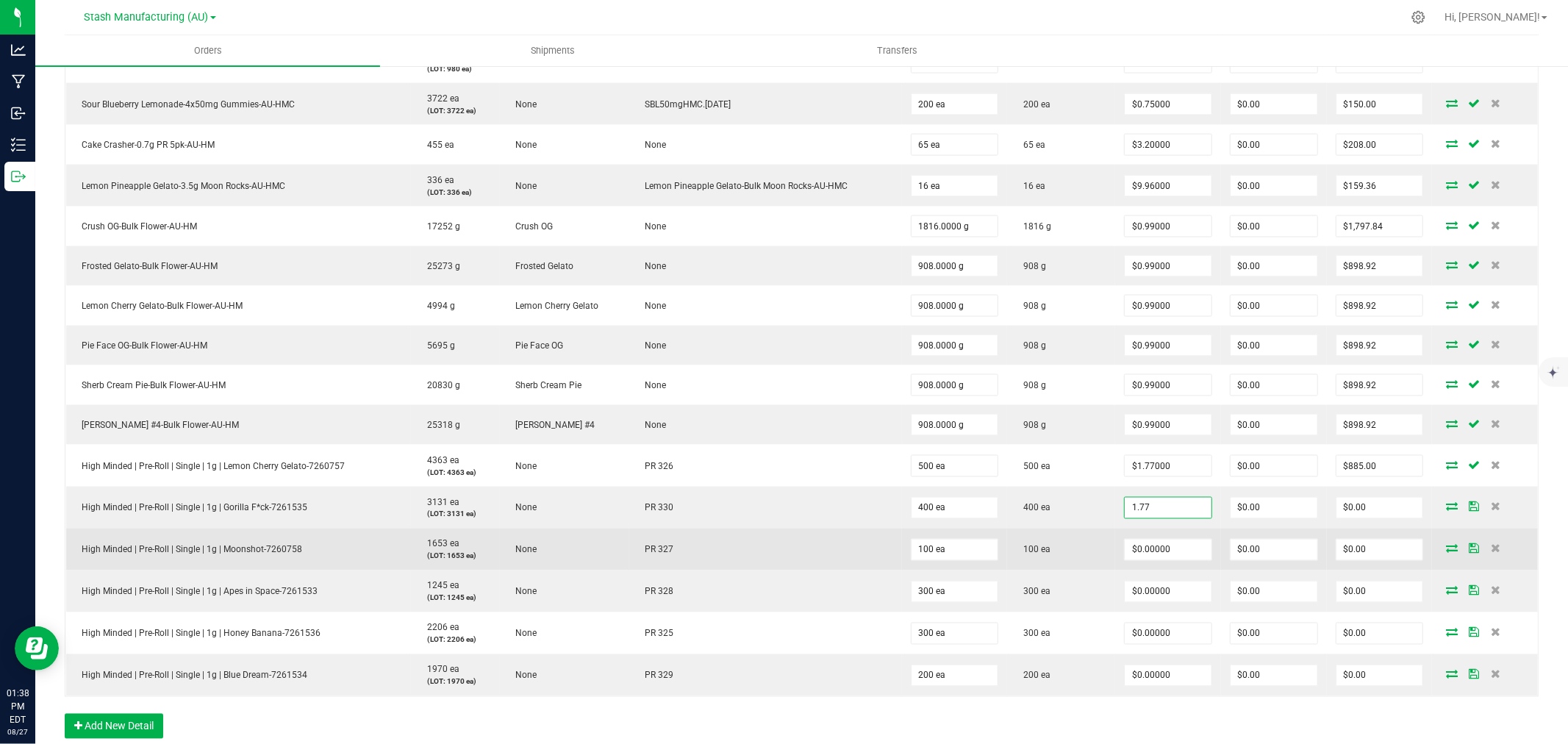
type input "$1.77000"
type input "$708.00"
click at [1156, 539] on td "$0.00000" at bounding box center [1168, 550] width 106 height 42
click at [1156, 549] on input "0" at bounding box center [1168, 549] width 87 height 20
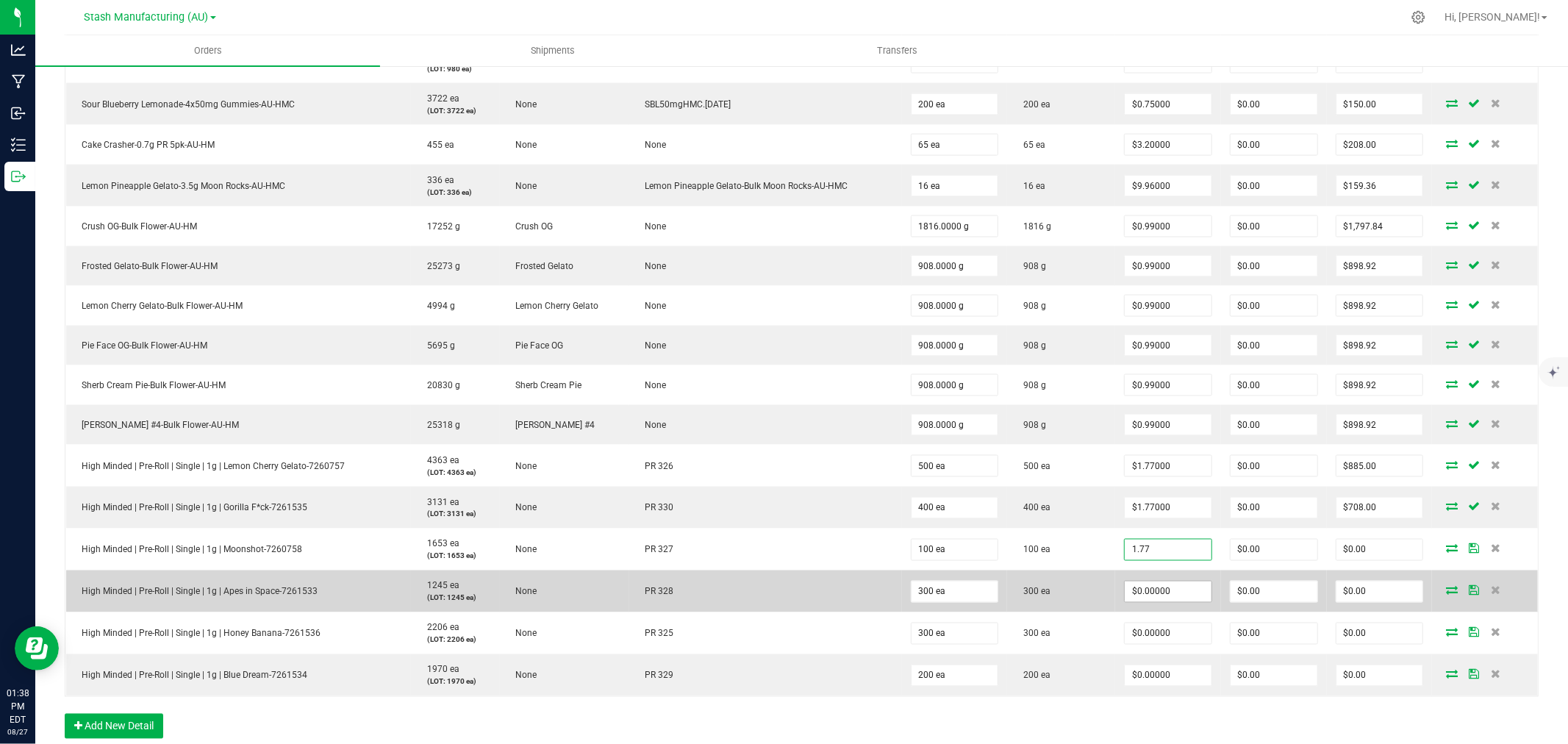
type input "$1.77000"
type input "$177.00"
click at [1160, 590] on input "0" at bounding box center [1168, 591] width 87 height 20
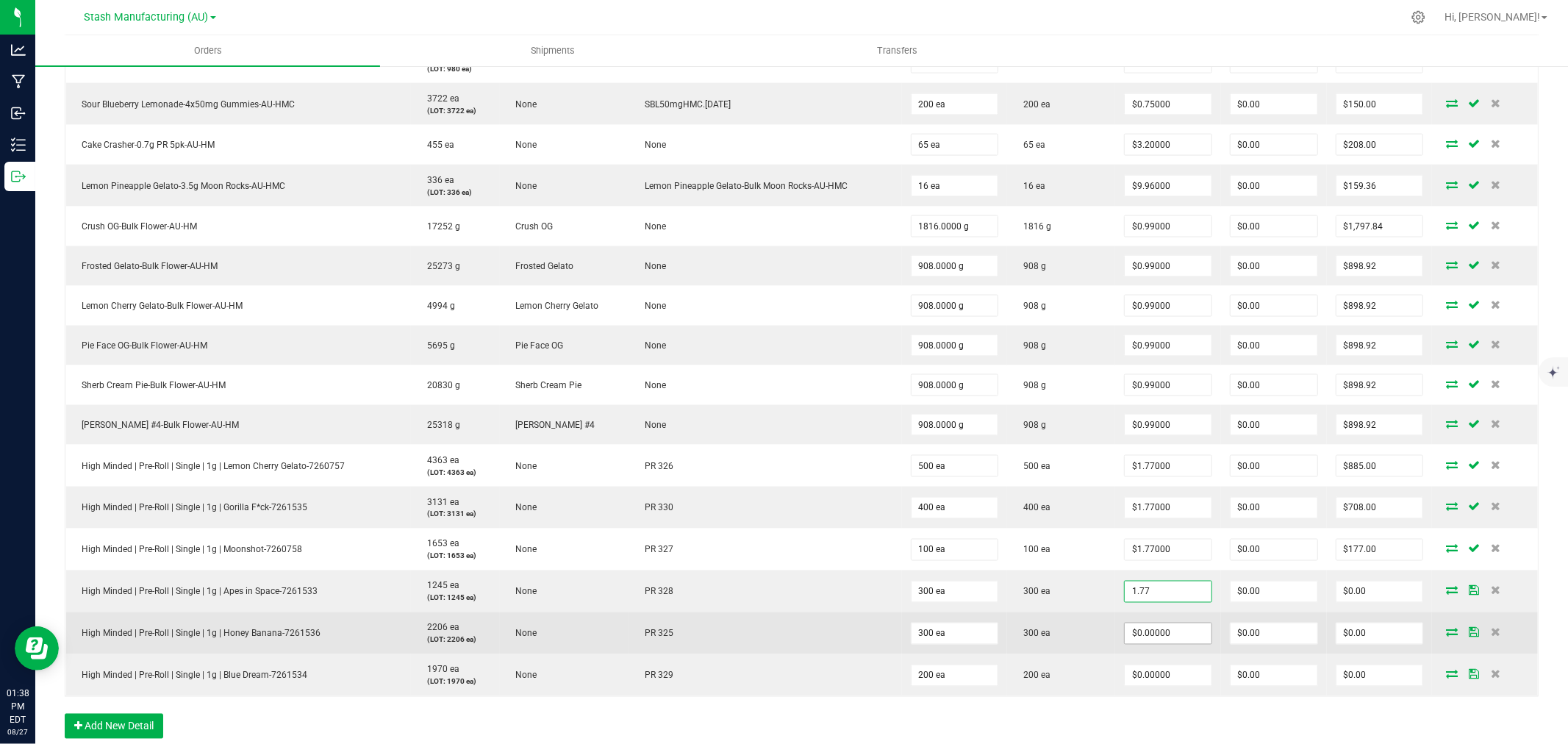
type input "$1.77000"
type input "$531.00"
click at [1154, 628] on input "0" at bounding box center [1168, 633] width 87 height 20
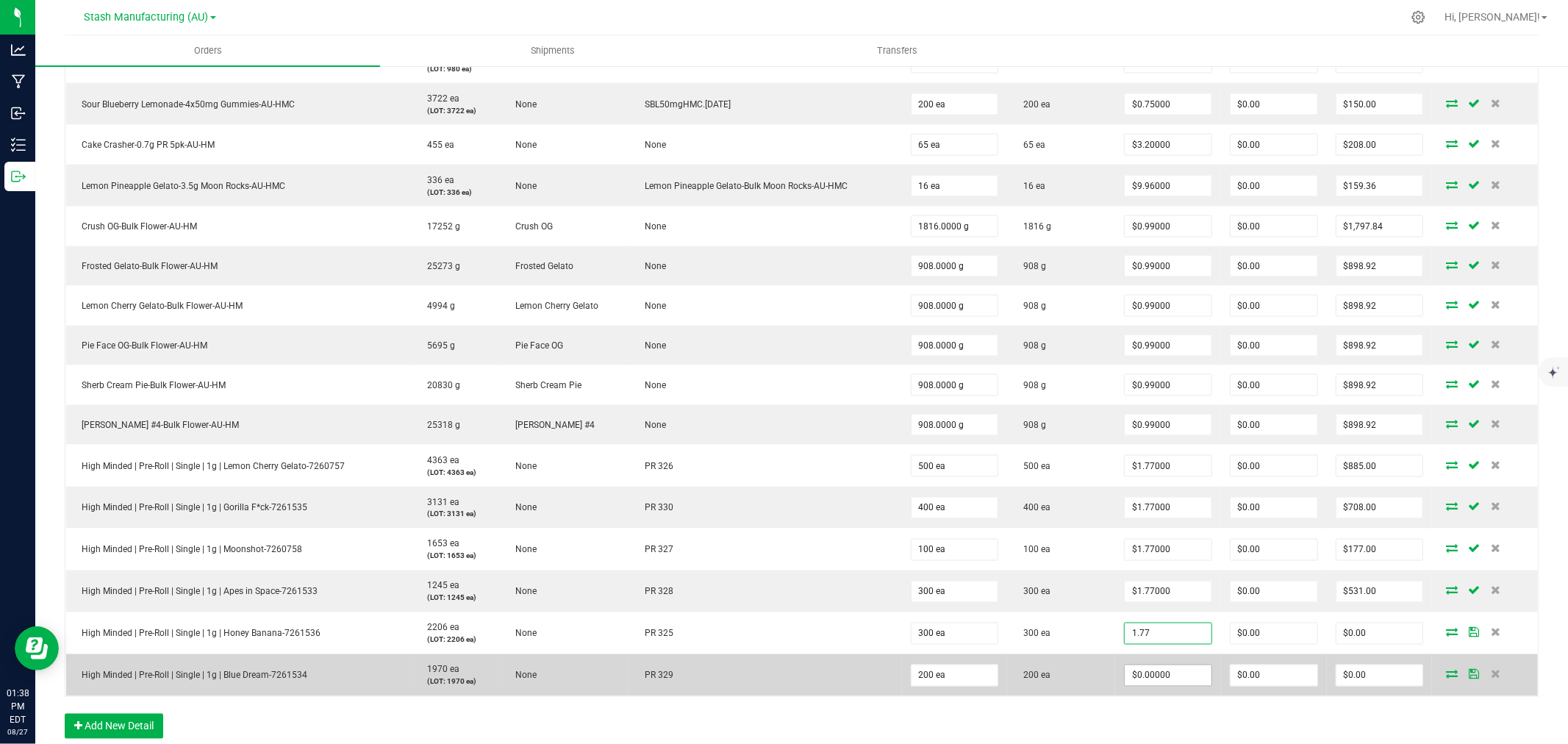
type input "$1.77000"
type input "$531.00"
click at [1179, 683] on input "0" at bounding box center [1168, 675] width 87 height 20
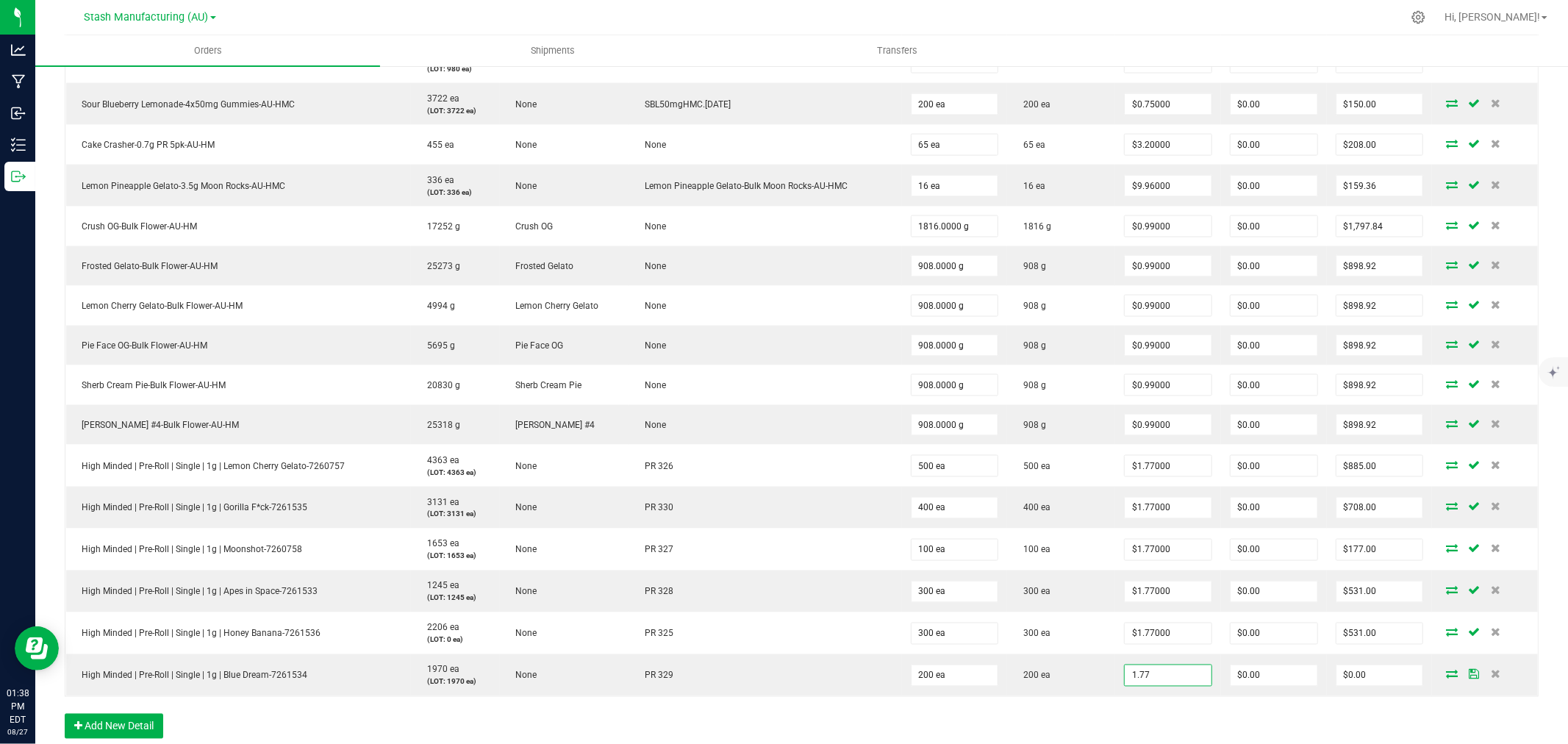
type input "$1.77000"
type input "$354.00"
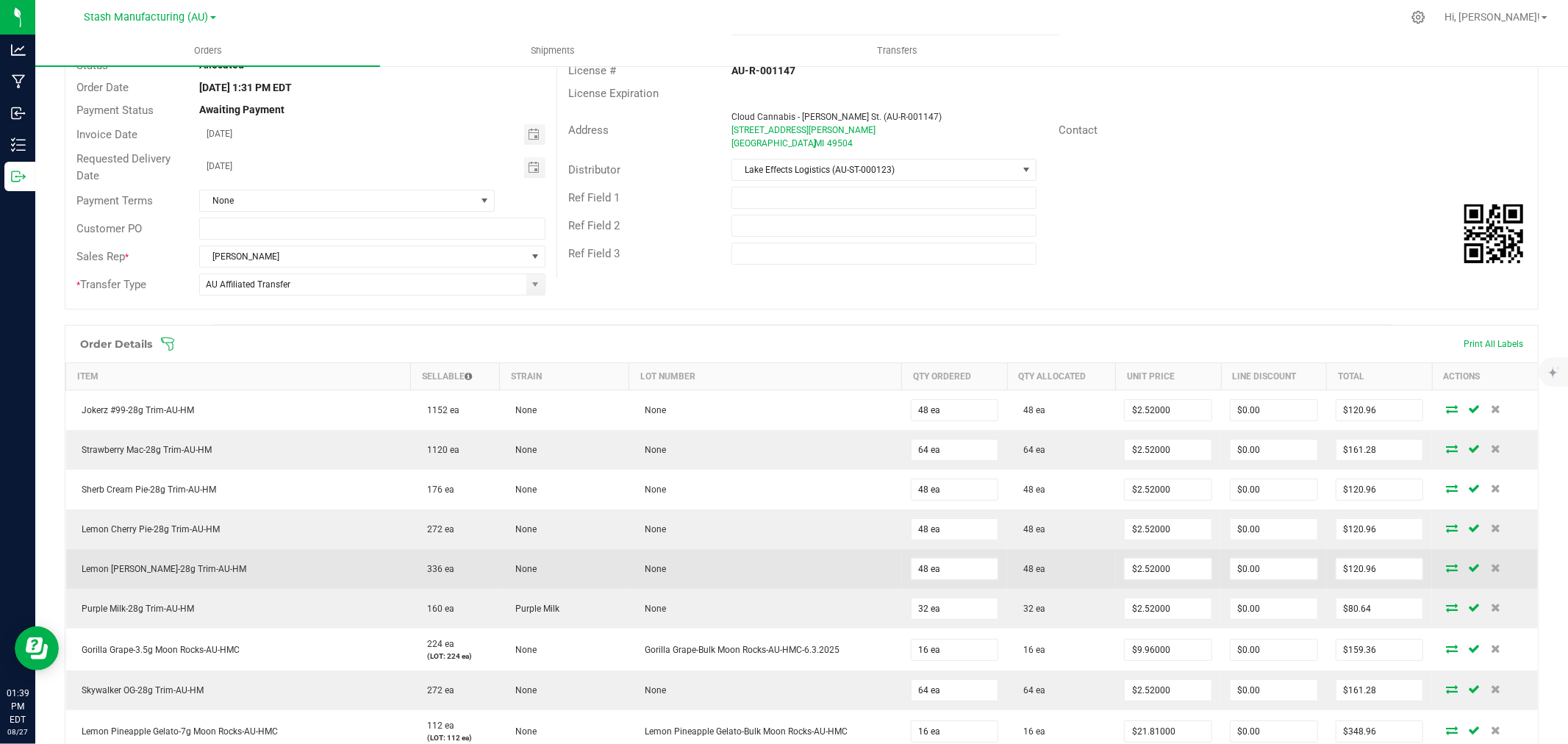
scroll to position [252, 0]
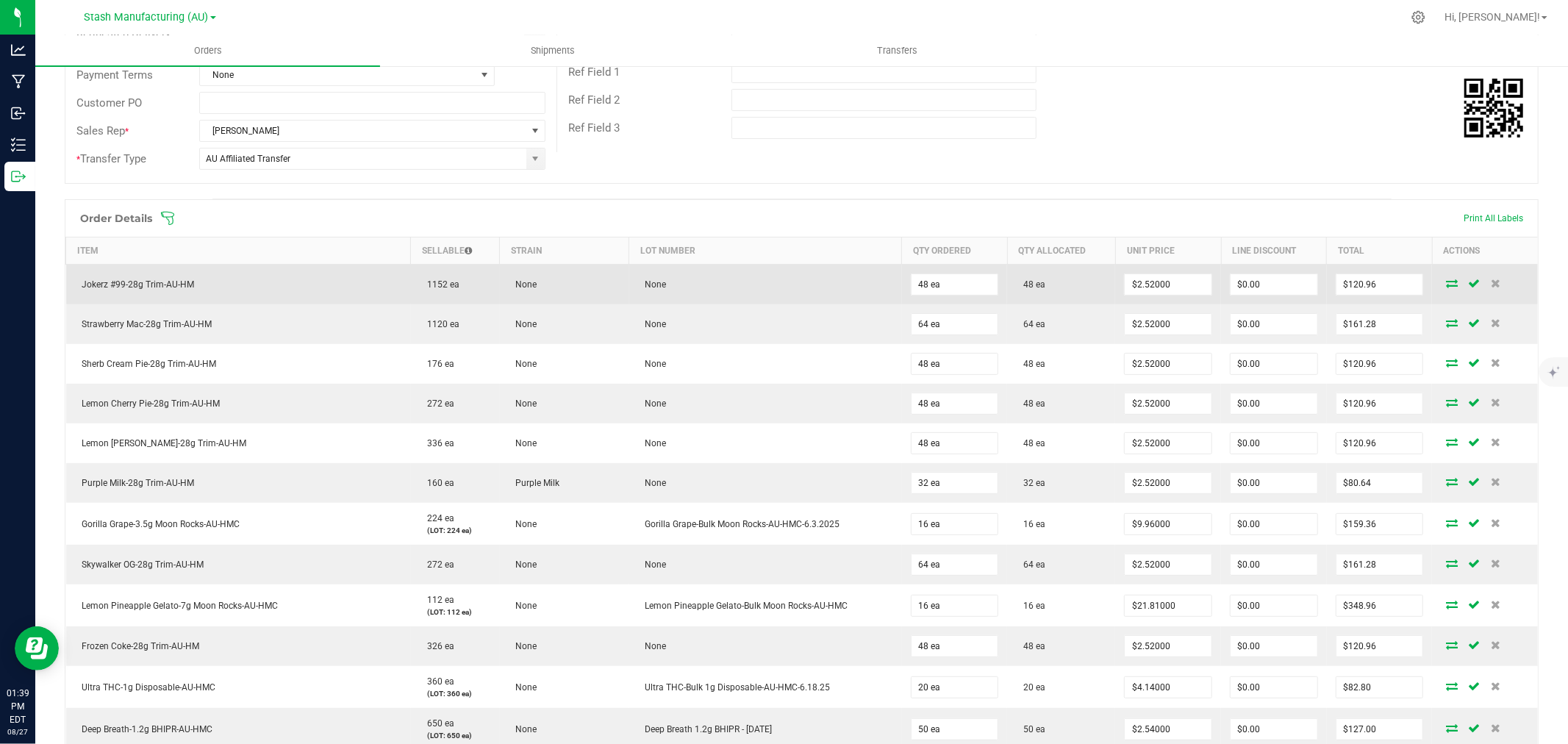
click at [1086, 289] on td "48 ea" at bounding box center [1062, 285] width 108 height 40
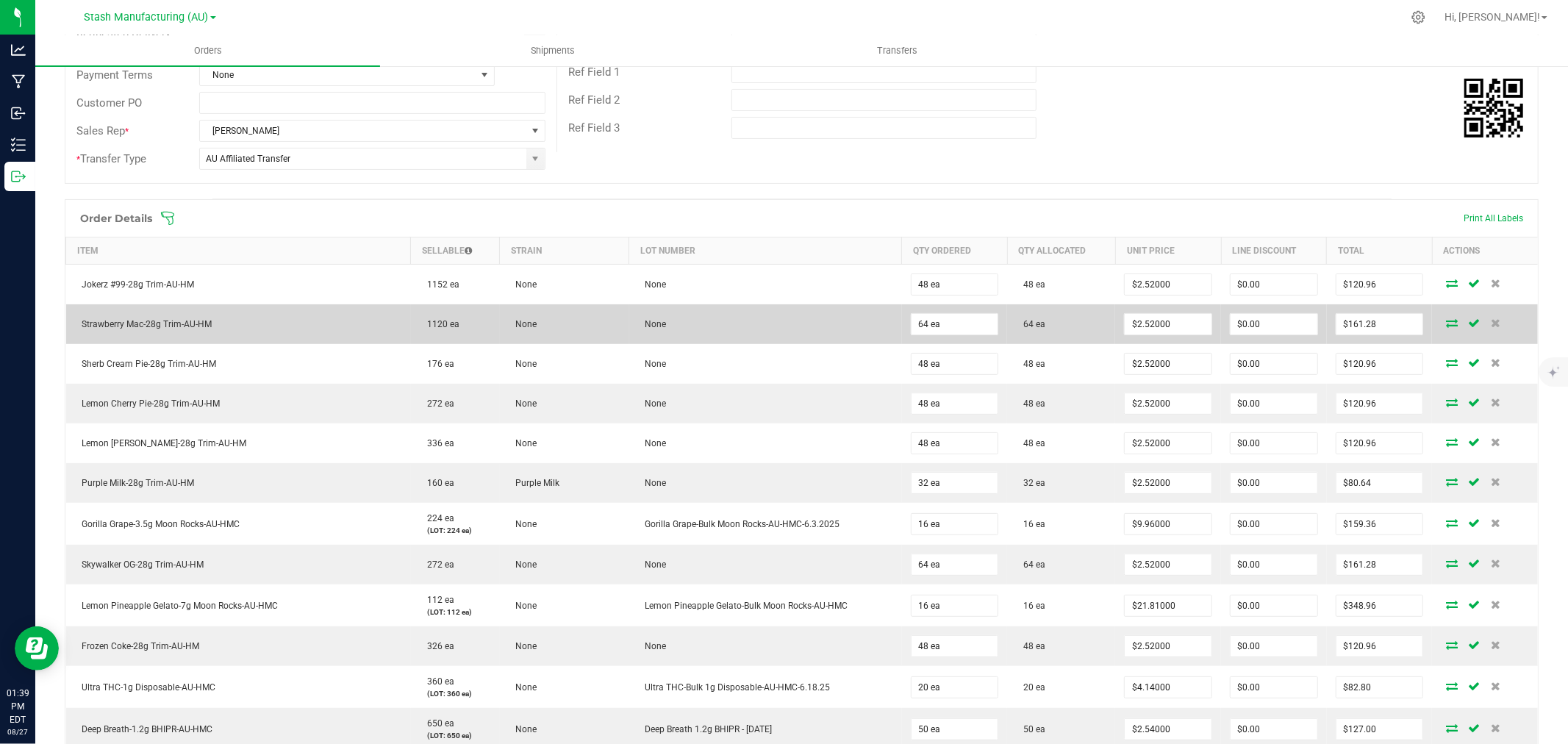
click at [1082, 323] on td "64 ea" at bounding box center [1062, 323] width 108 height 40
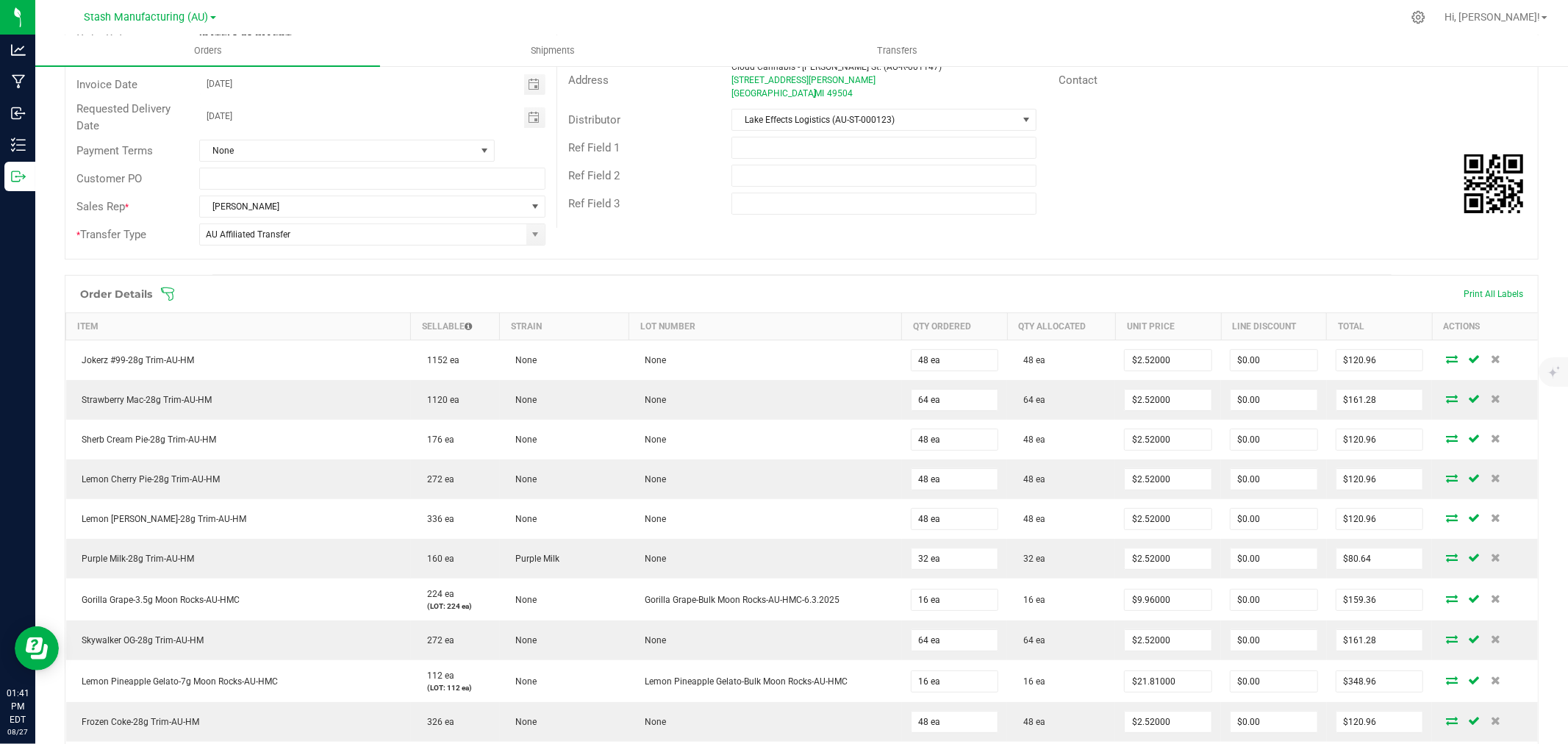
scroll to position [89, 0]
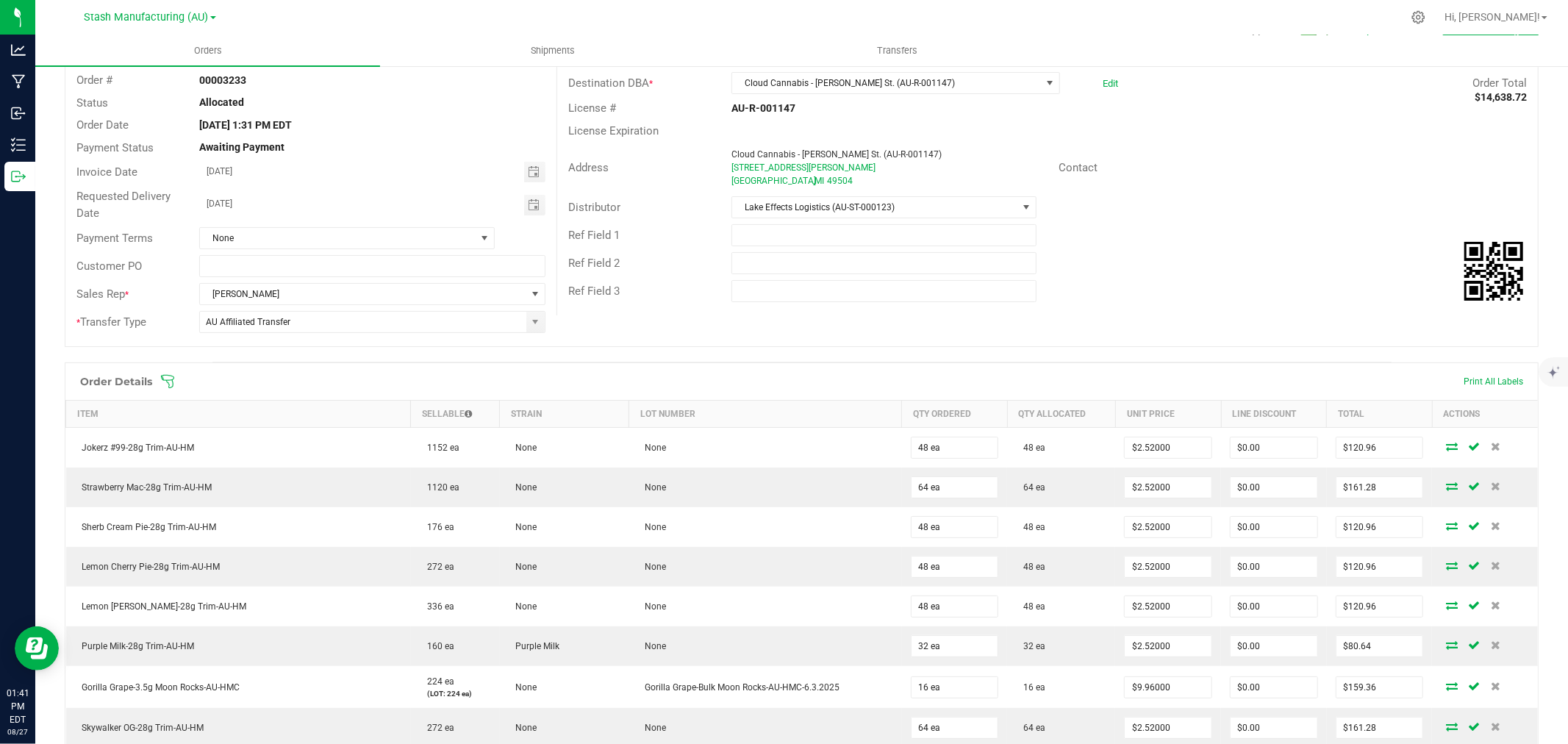
click at [163, 384] on icon at bounding box center [167, 382] width 15 height 15
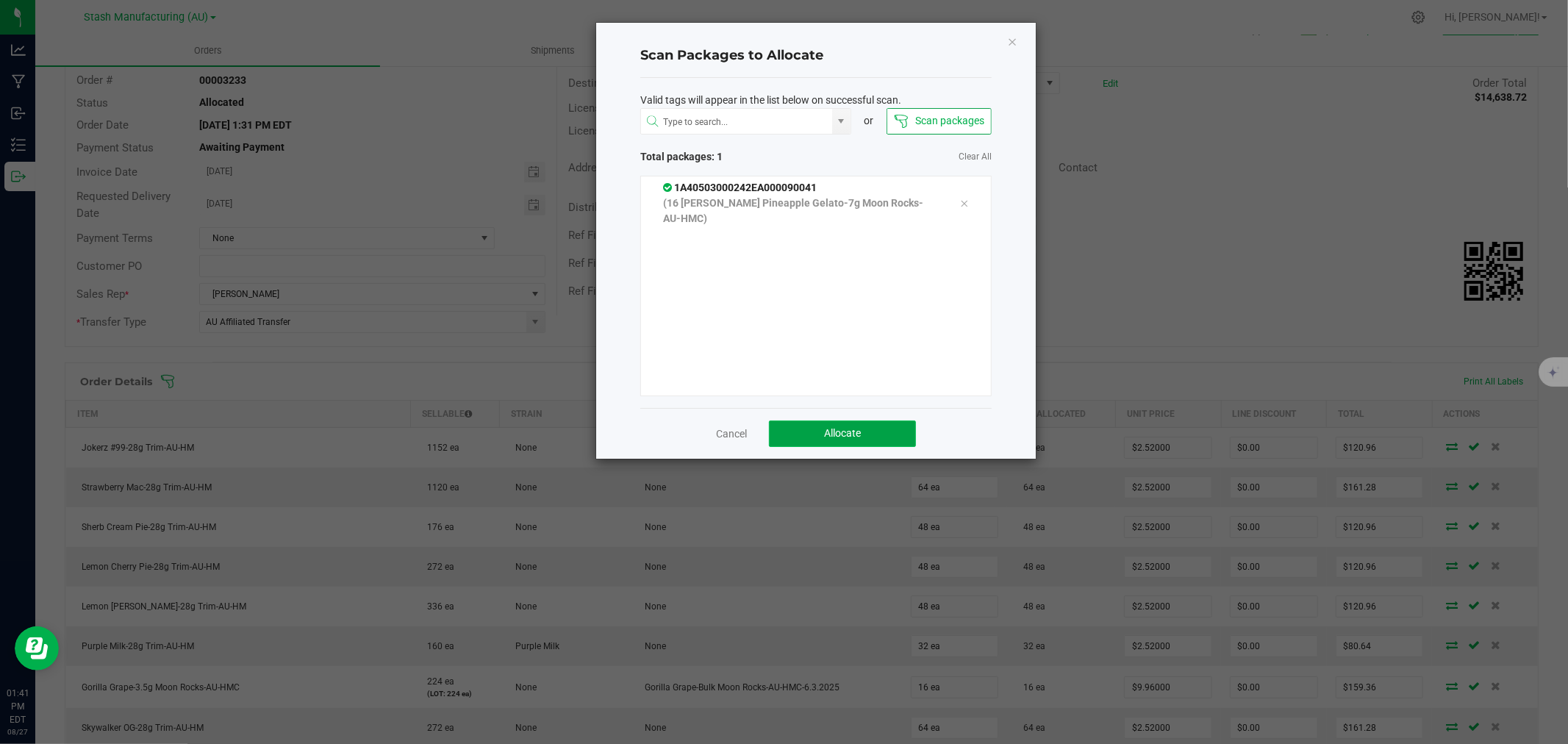
click at [871, 432] on button "Allocate" at bounding box center [843, 433] width 147 height 27
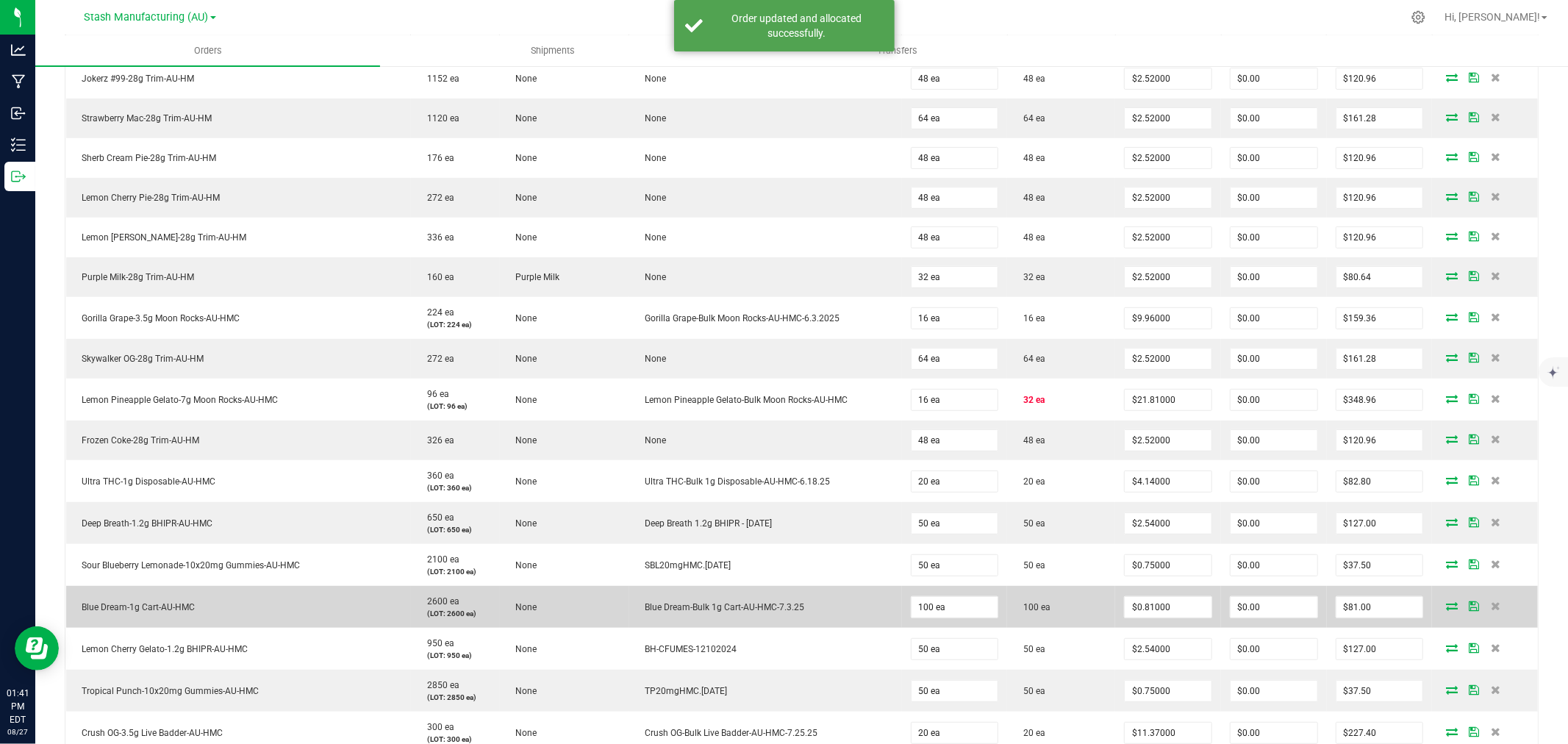
scroll to position [334, 0]
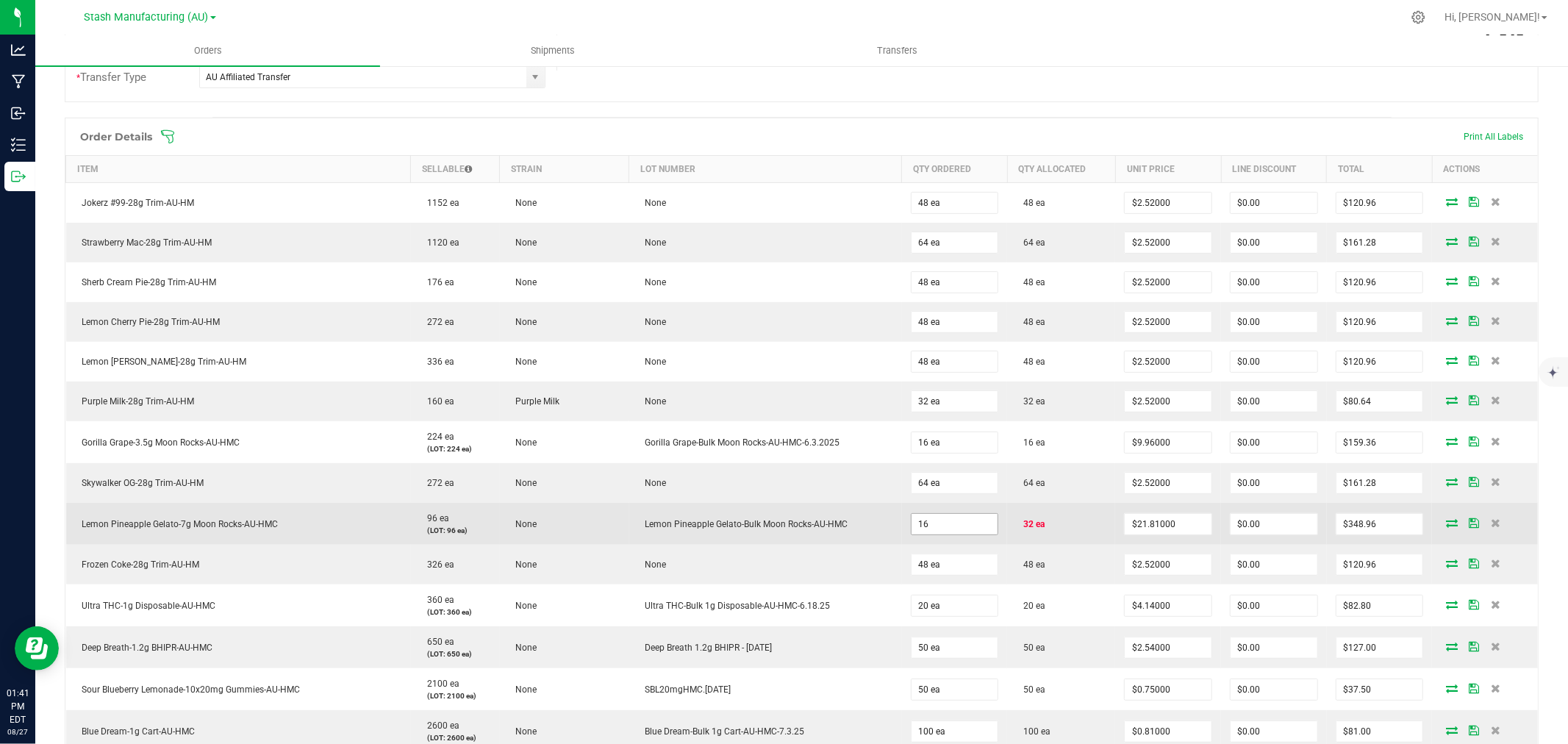
click at [952, 523] on input "16" at bounding box center [954, 524] width 87 height 20
type input "32 ea"
type input "$697.92"
click at [880, 532] on td "Lemon Pineapple Gelato-Bulk Moon Rocks-AU-HMC" at bounding box center [765, 524] width 273 height 42
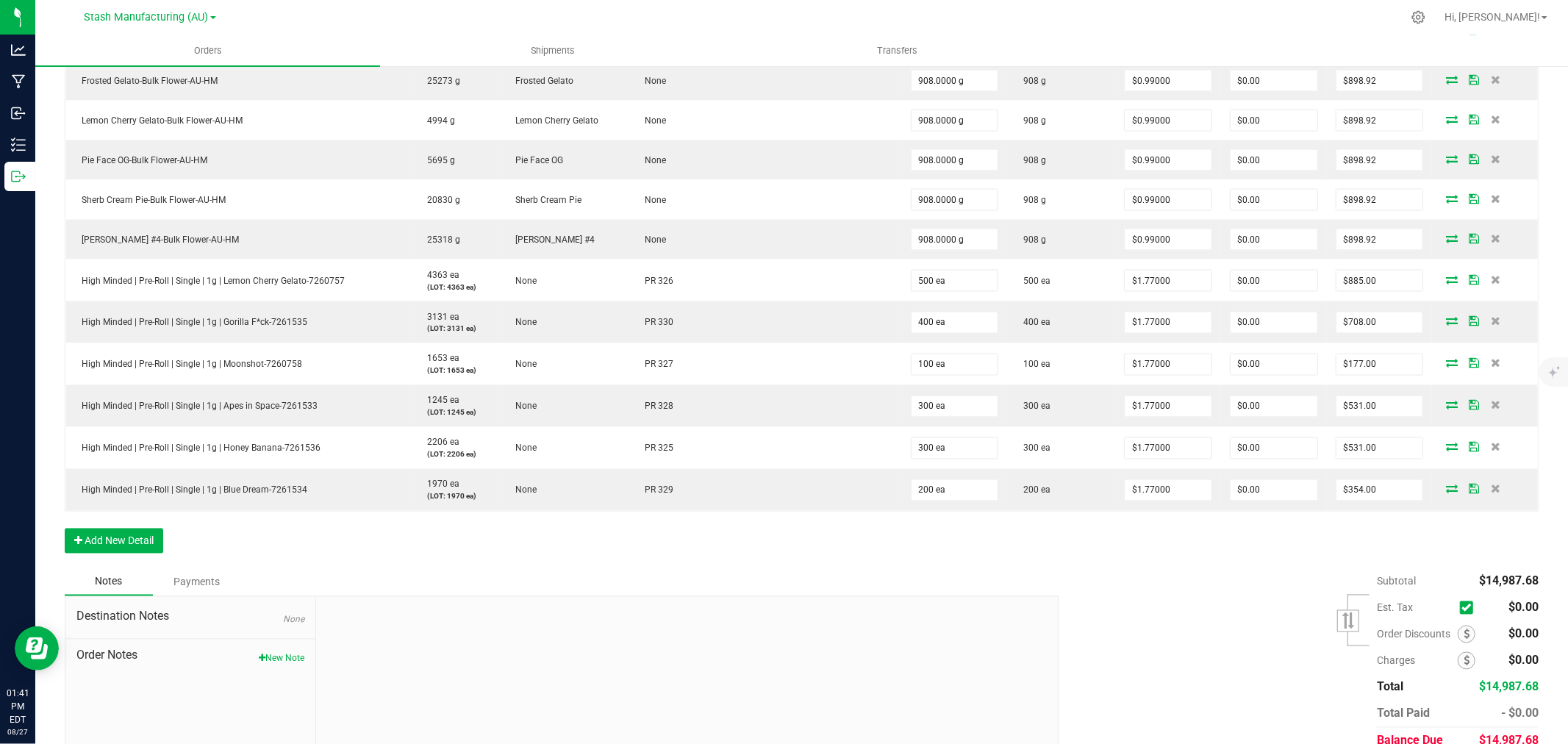
scroll to position [2131, 0]
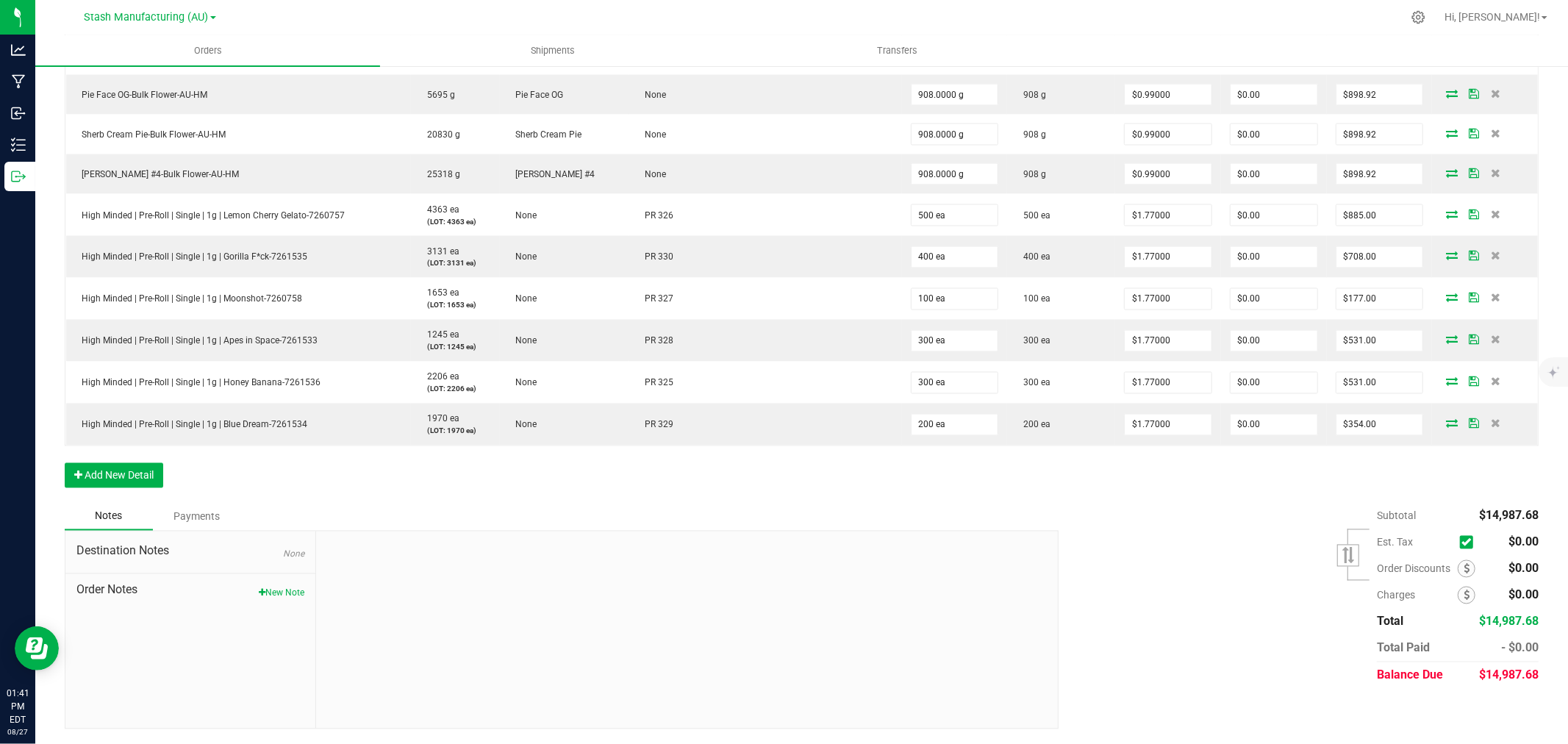
click at [1078, 589] on div "Subtotal $14,987.68 Est. Tax" at bounding box center [1293, 596] width 491 height 186
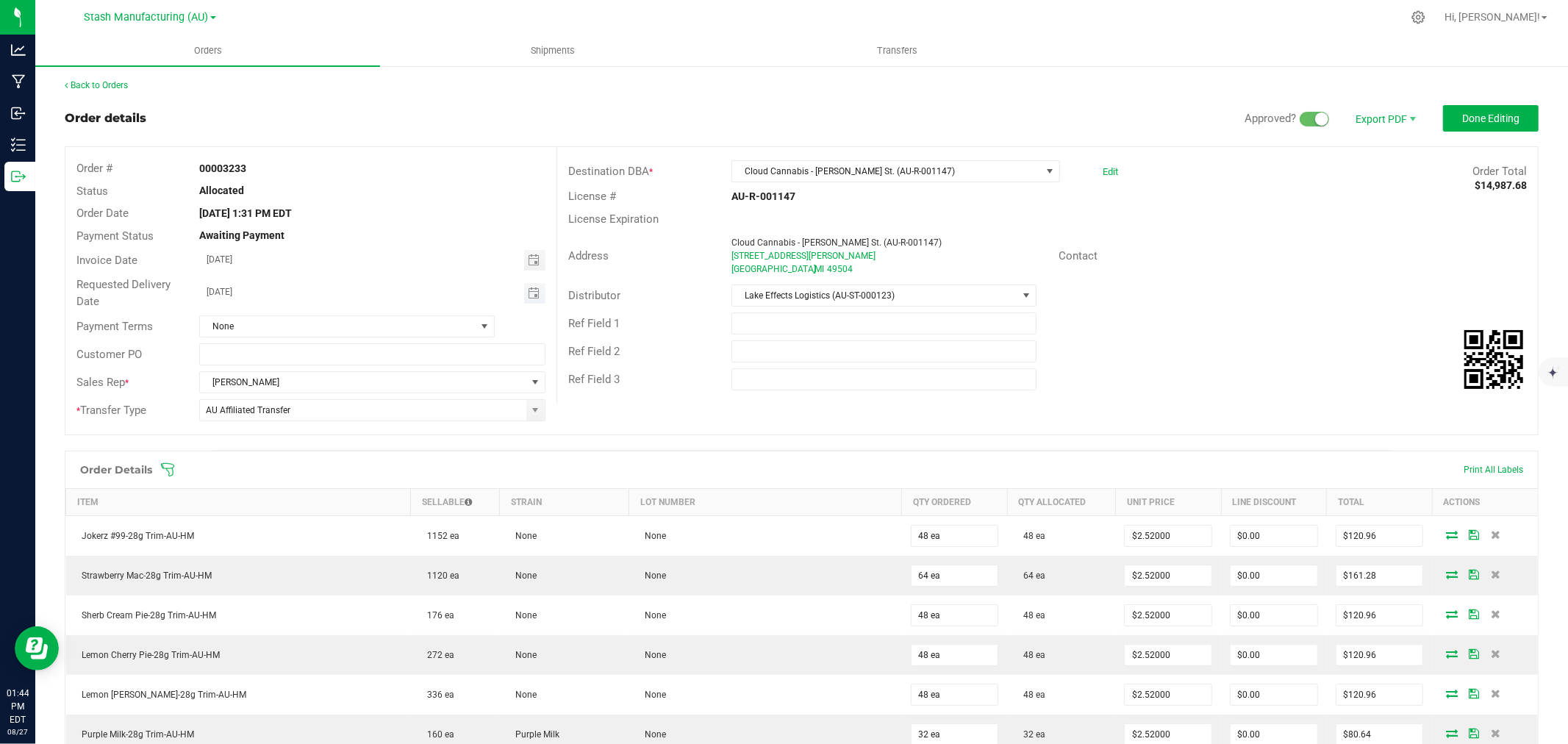
scroll to position [0, 0]
click at [179, 469] on span at bounding box center [897, 471] width 1474 height 15
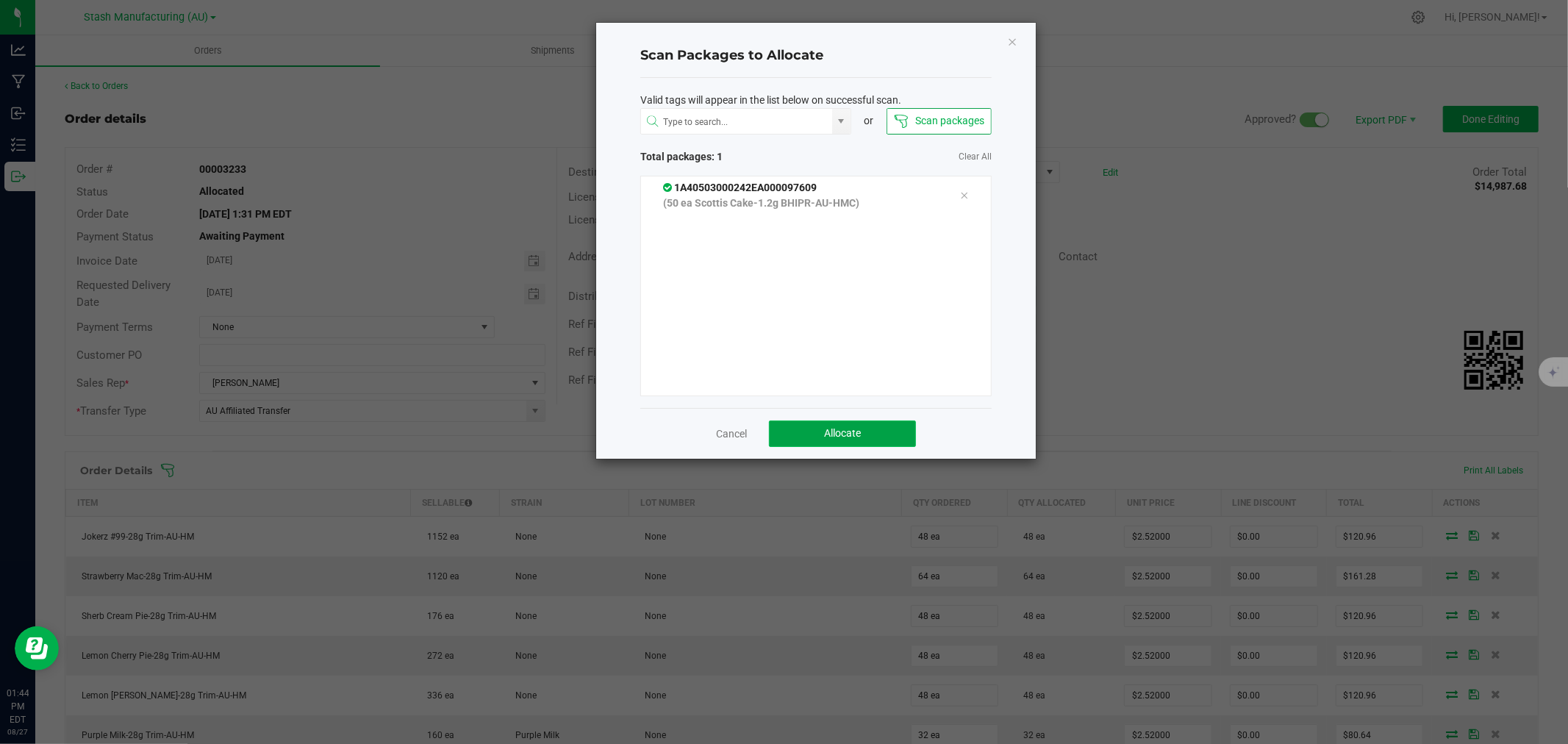
click at [854, 435] on span "Allocate" at bounding box center [842, 433] width 36 height 12
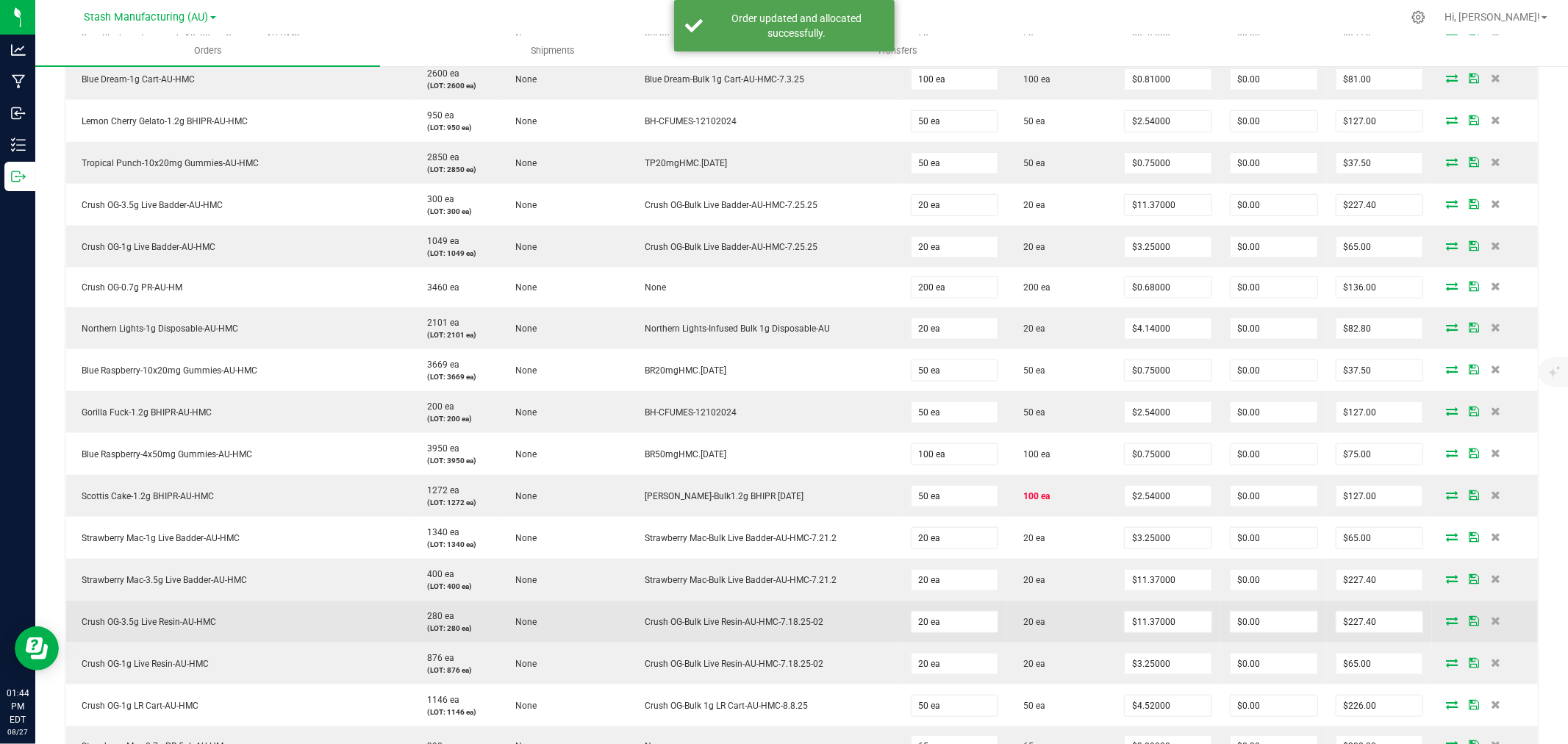
scroll to position [1143, 0]
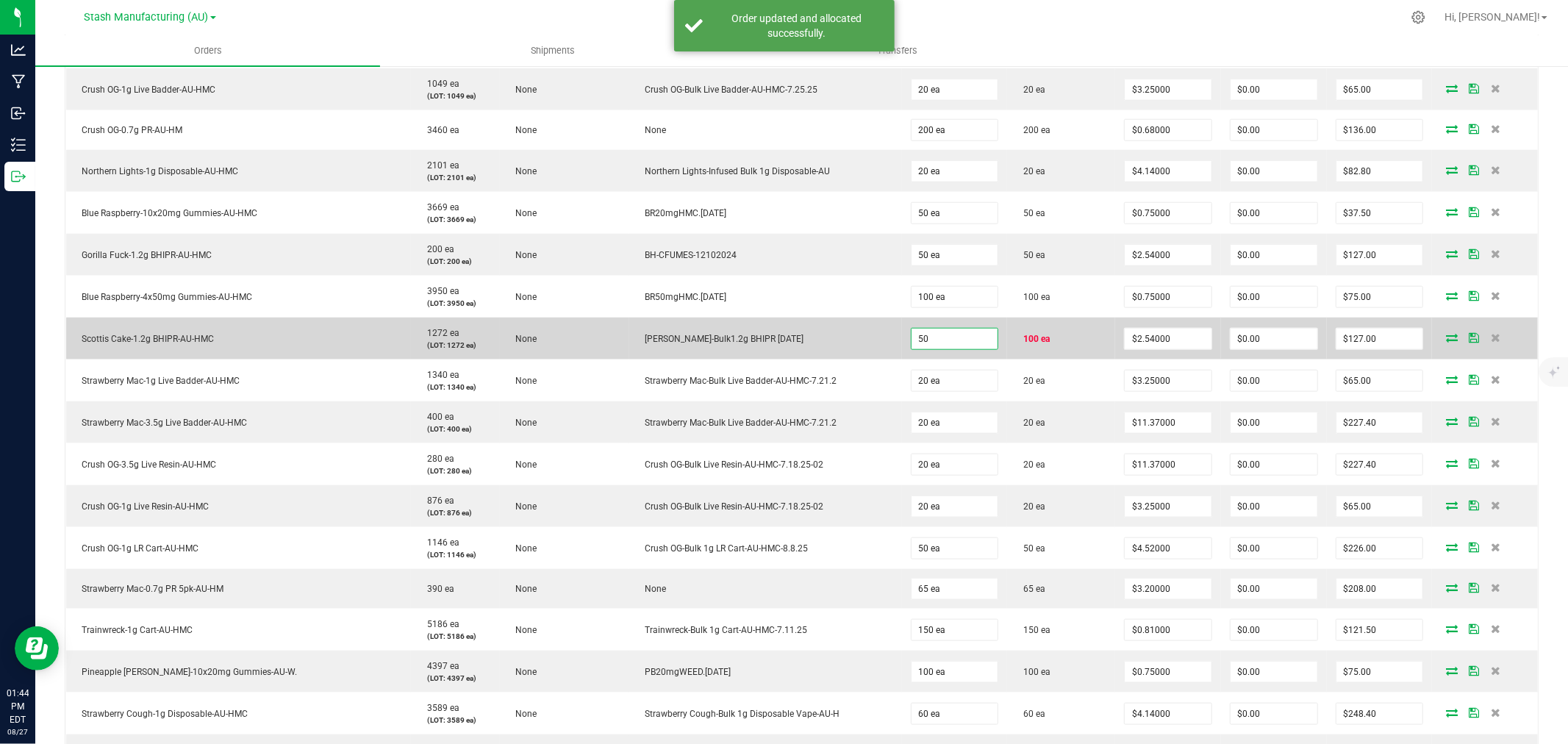
click at [936, 345] on input "50" at bounding box center [954, 338] width 87 height 20
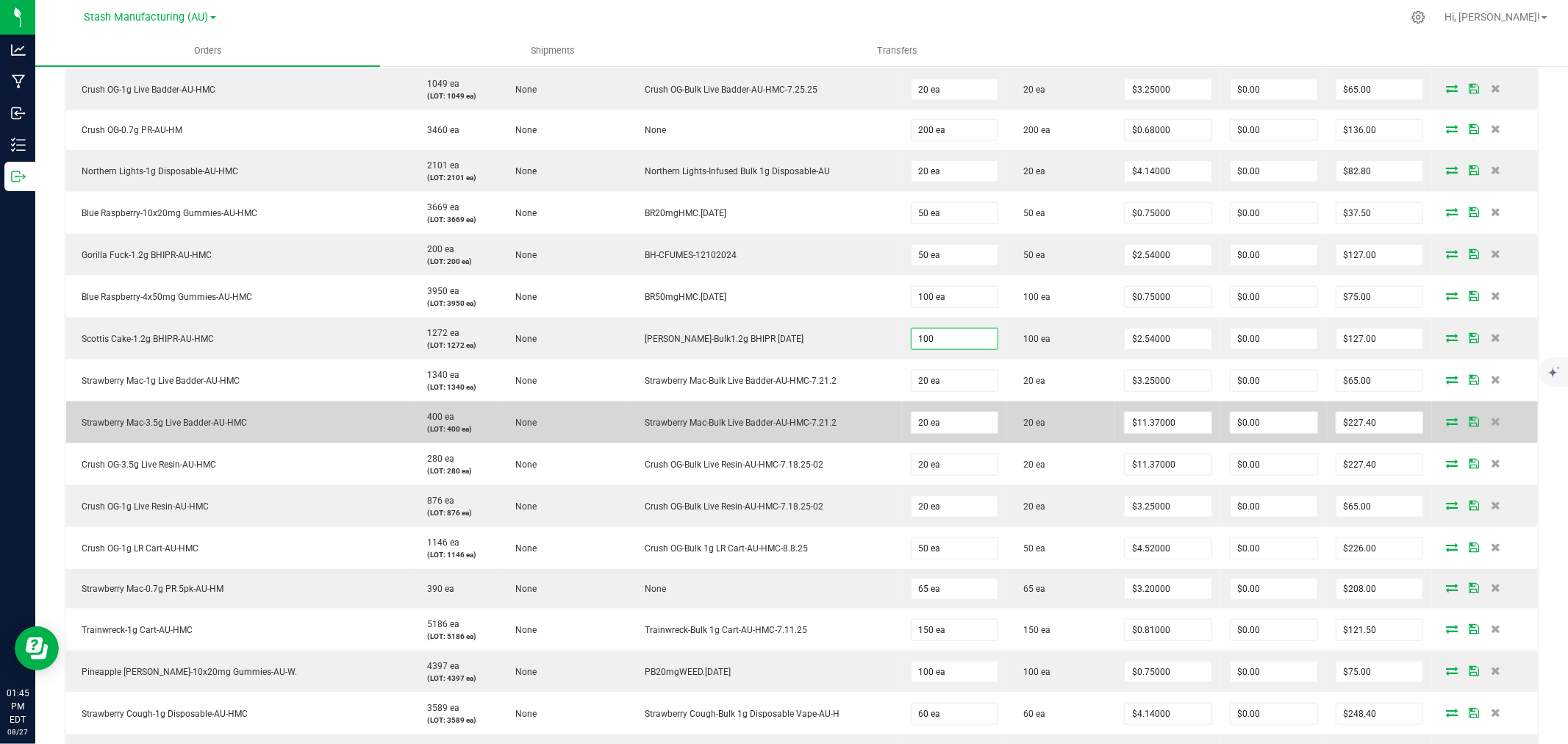
type input "100 ea"
type input "$254.00"
click at [1021, 407] on td "20 ea" at bounding box center [1062, 422] width 108 height 42
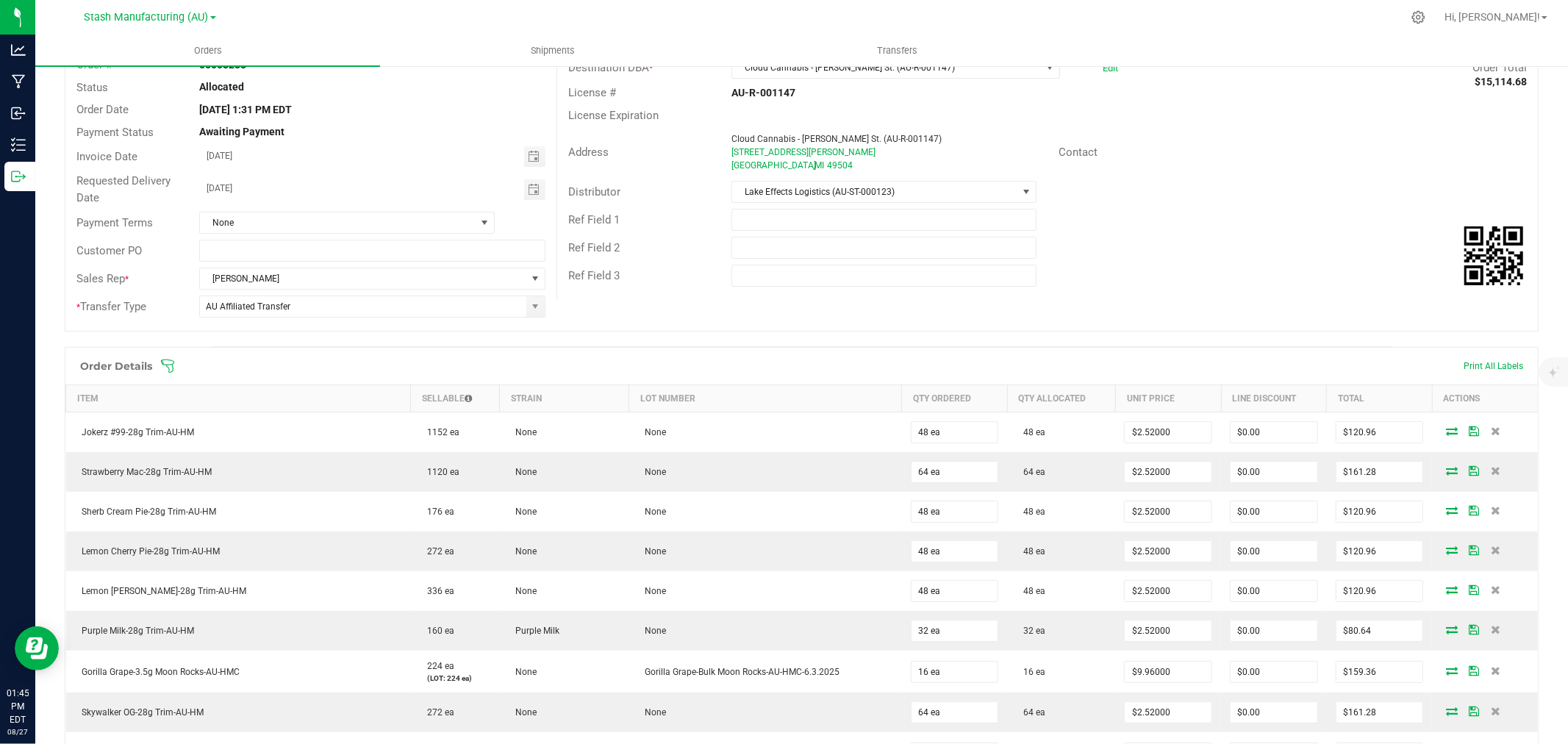
scroll to position [0, 0]
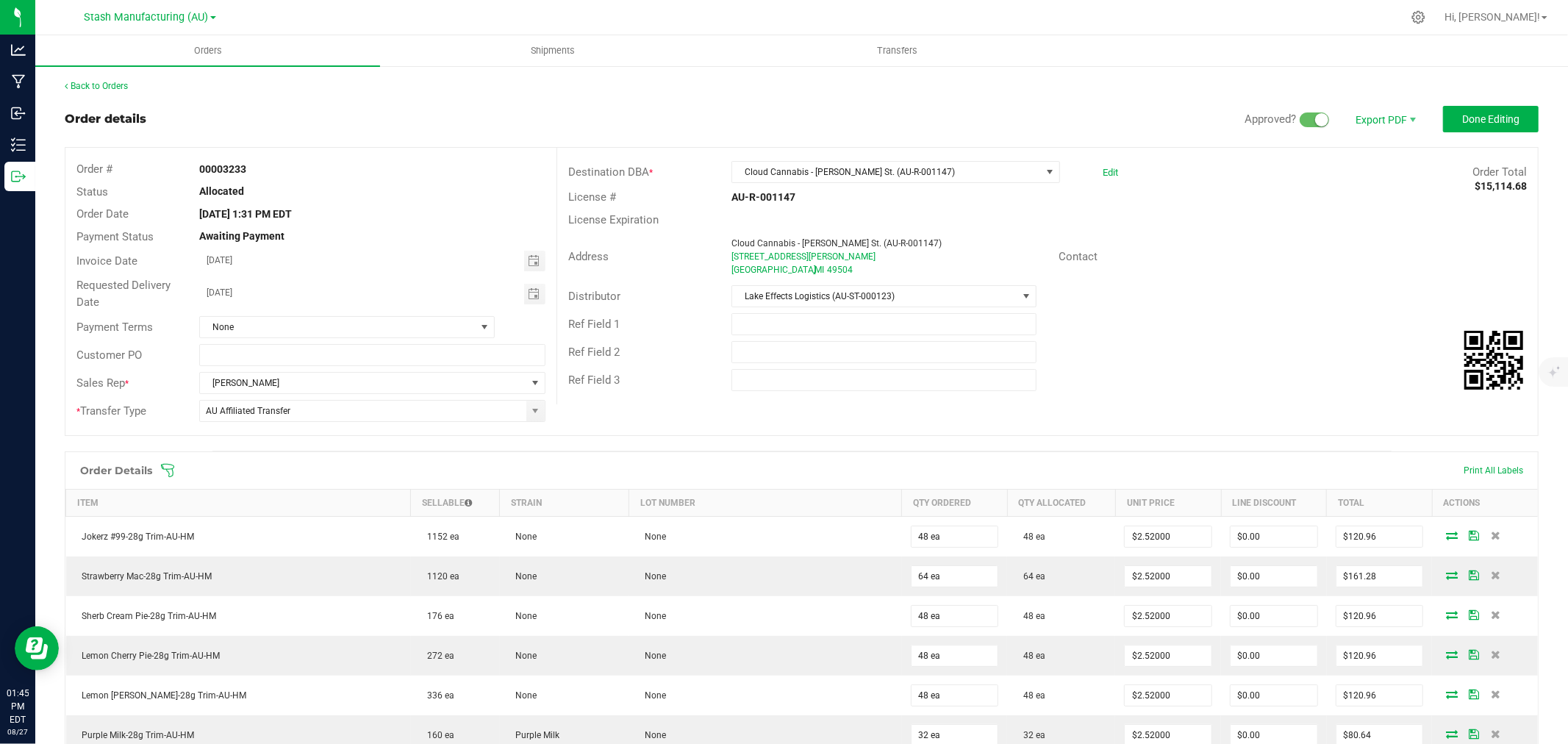
click at [1497, 133] on outbound-order-header "Order details Approved? Export PDF Done Editing Order # 00003233 Status Allocat…" at bounding box center [801, 278] width 1474 height 345
click at [1495, 124] on span "Done Editing" at bounding box center [1490, 119] width 57 height 12
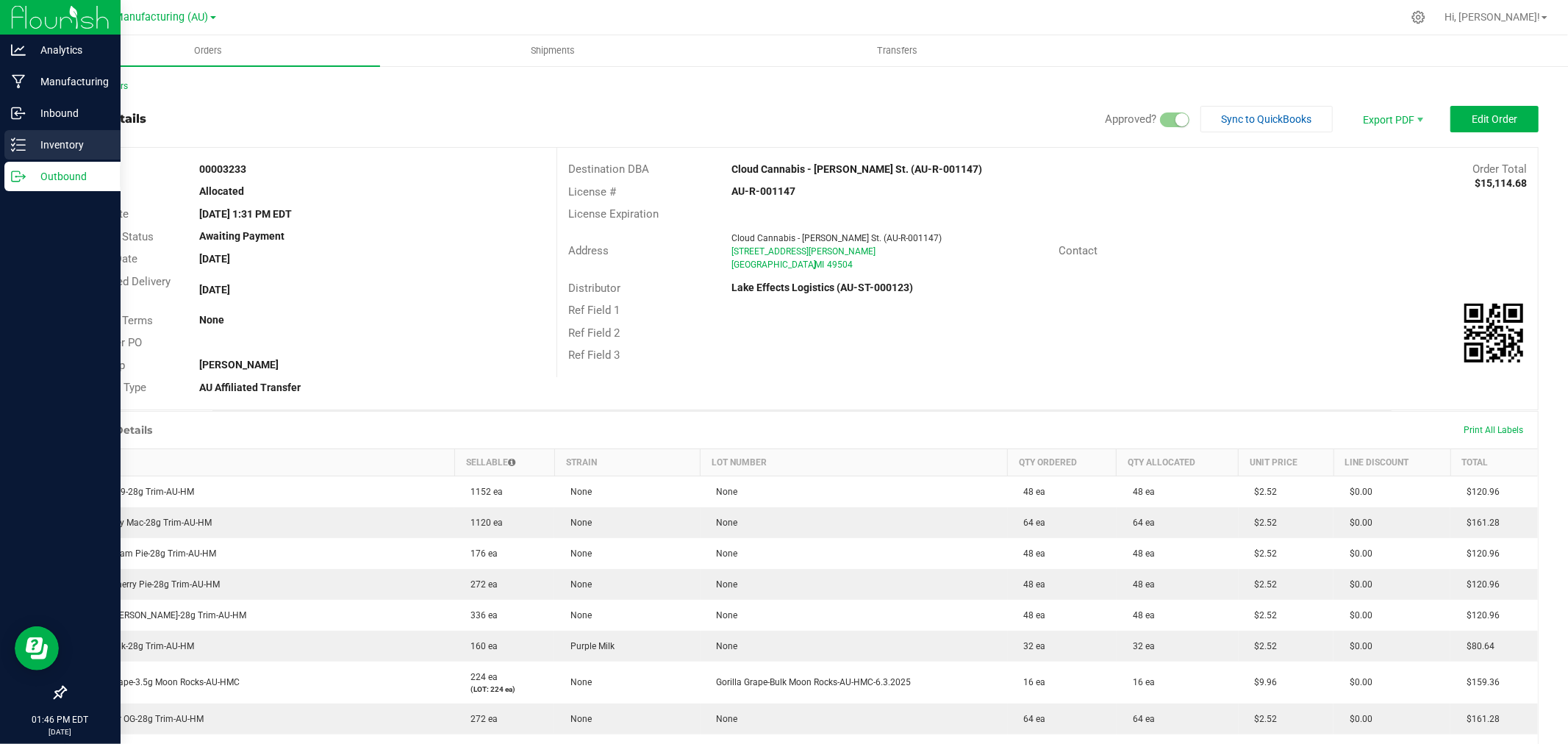
click at [43, 145] on p "Inventory" at bounding box center [70, 145] width 88 height 18
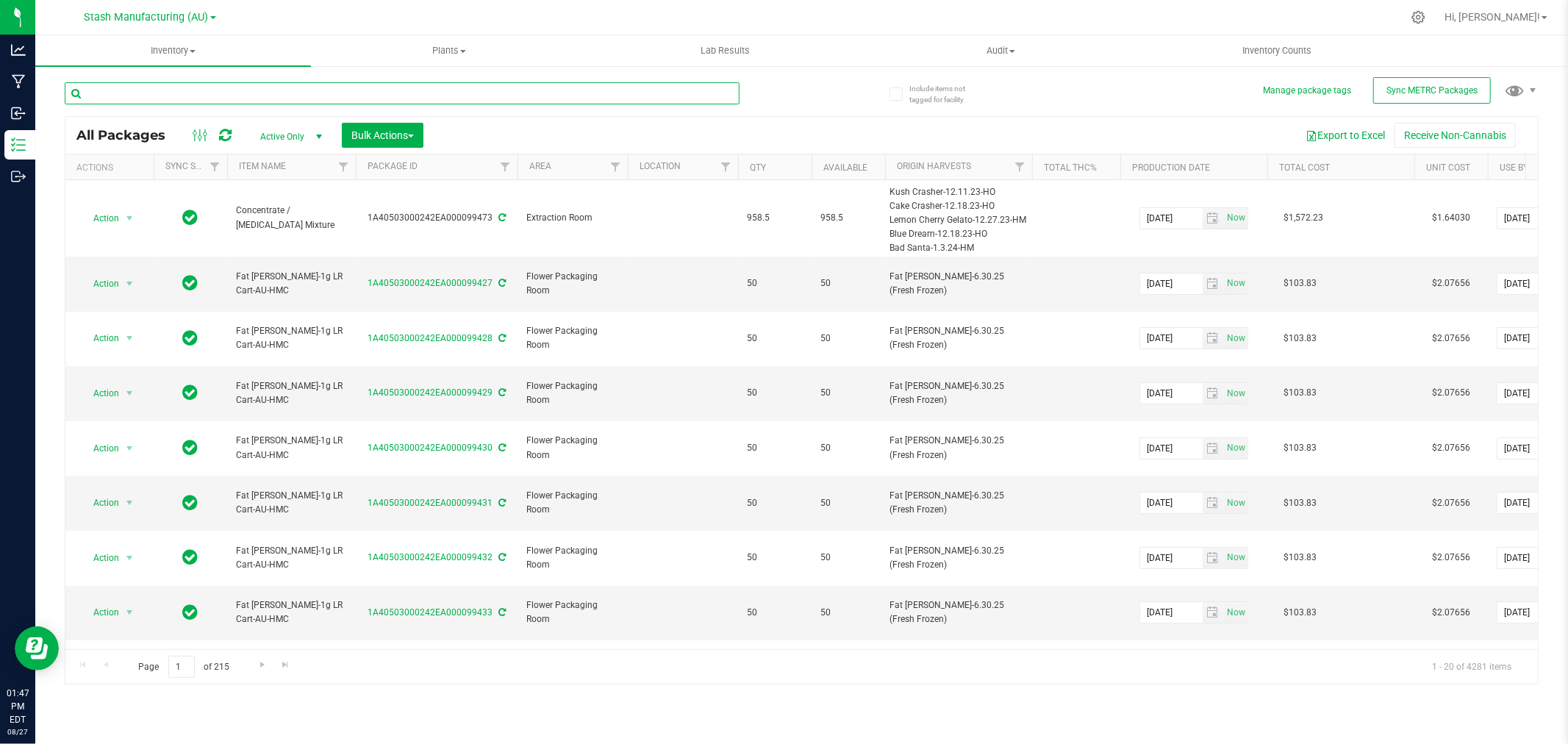
click at [201, 94] on input "text" at bounding box center [402, 93] width 675 height 22
type input "89524"
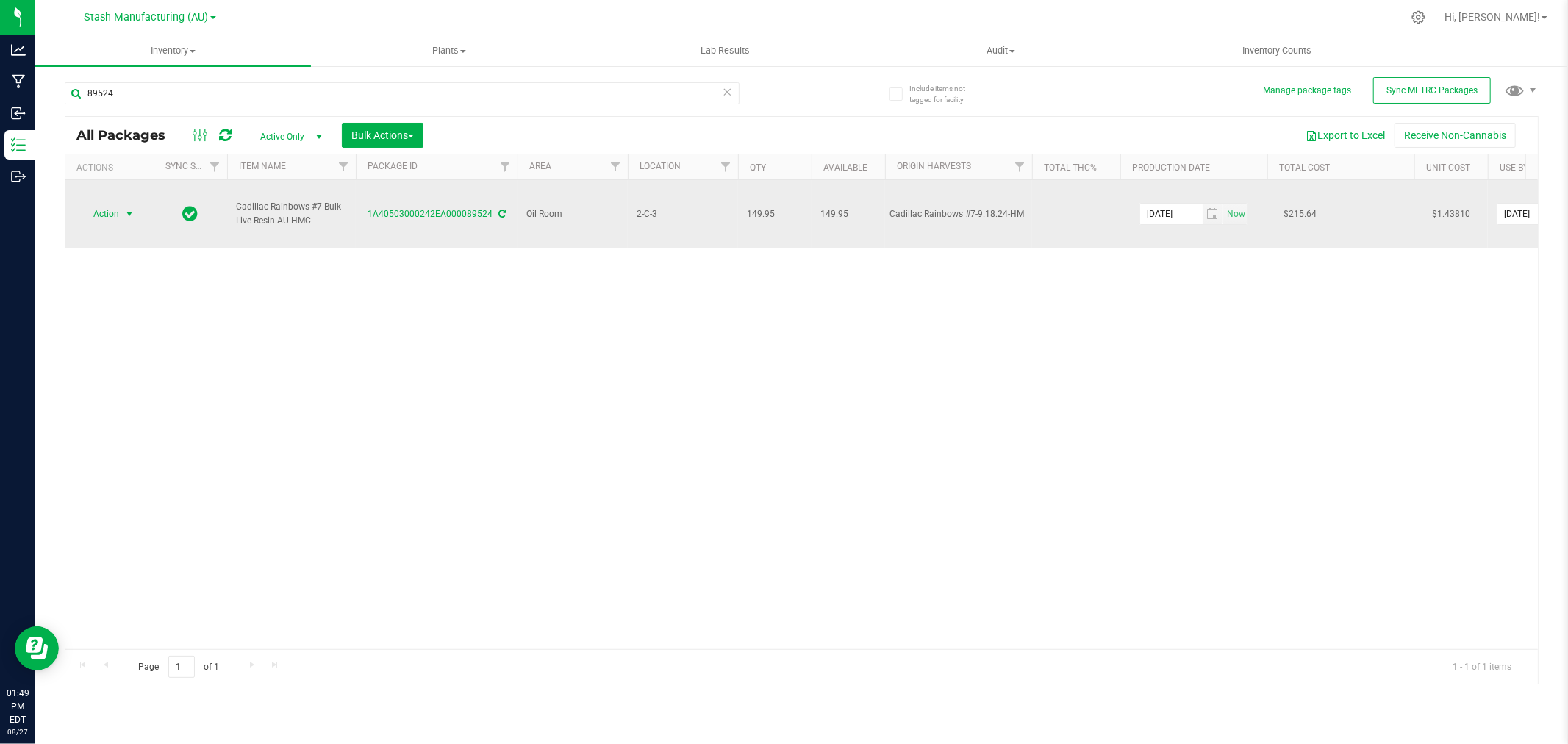
click at [103, 207] on span "Action" at bounding box center [99, 213] width 40 height 20
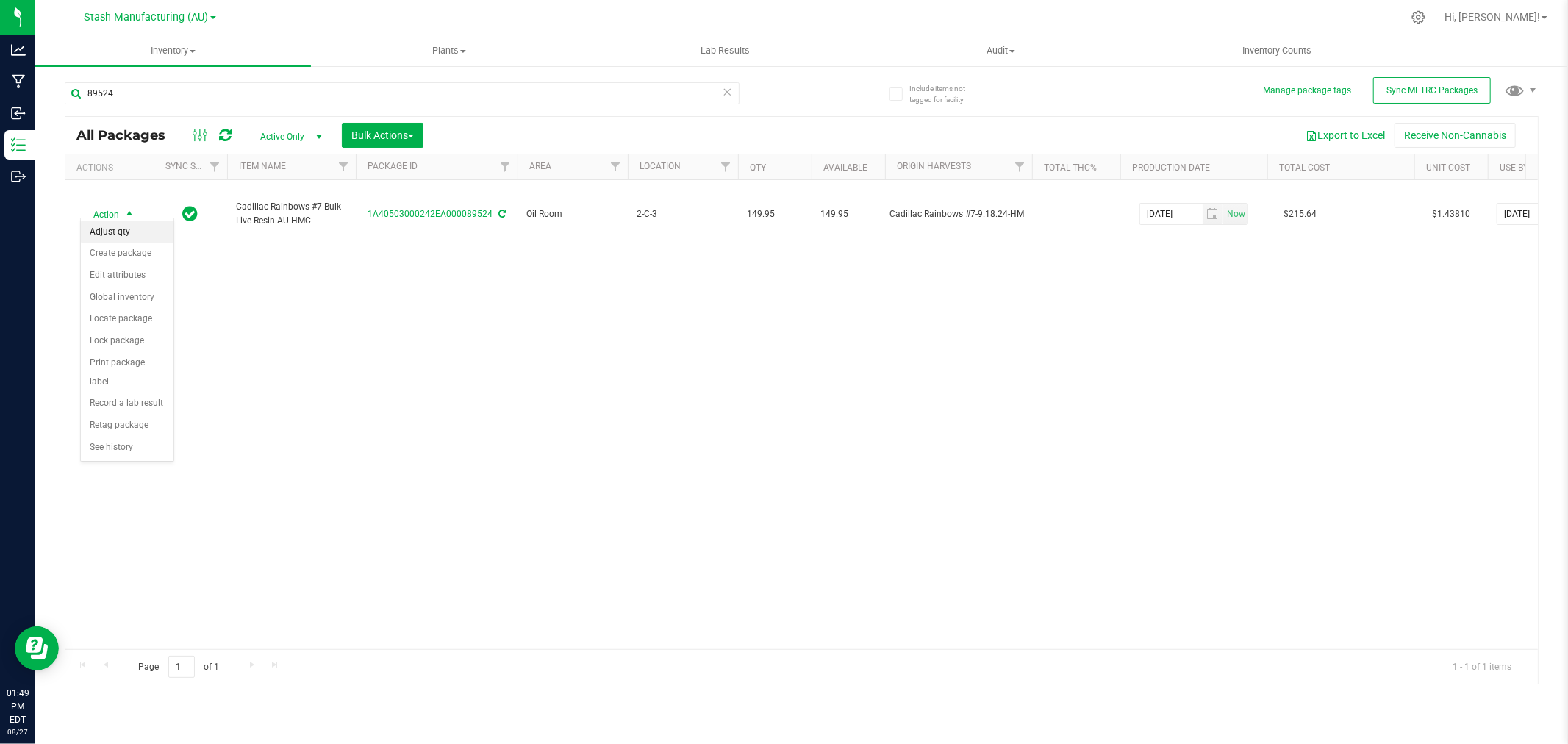
click at [104, 230] on li "Adjust qty" at bounding box center [127, 232] width 93 height 22
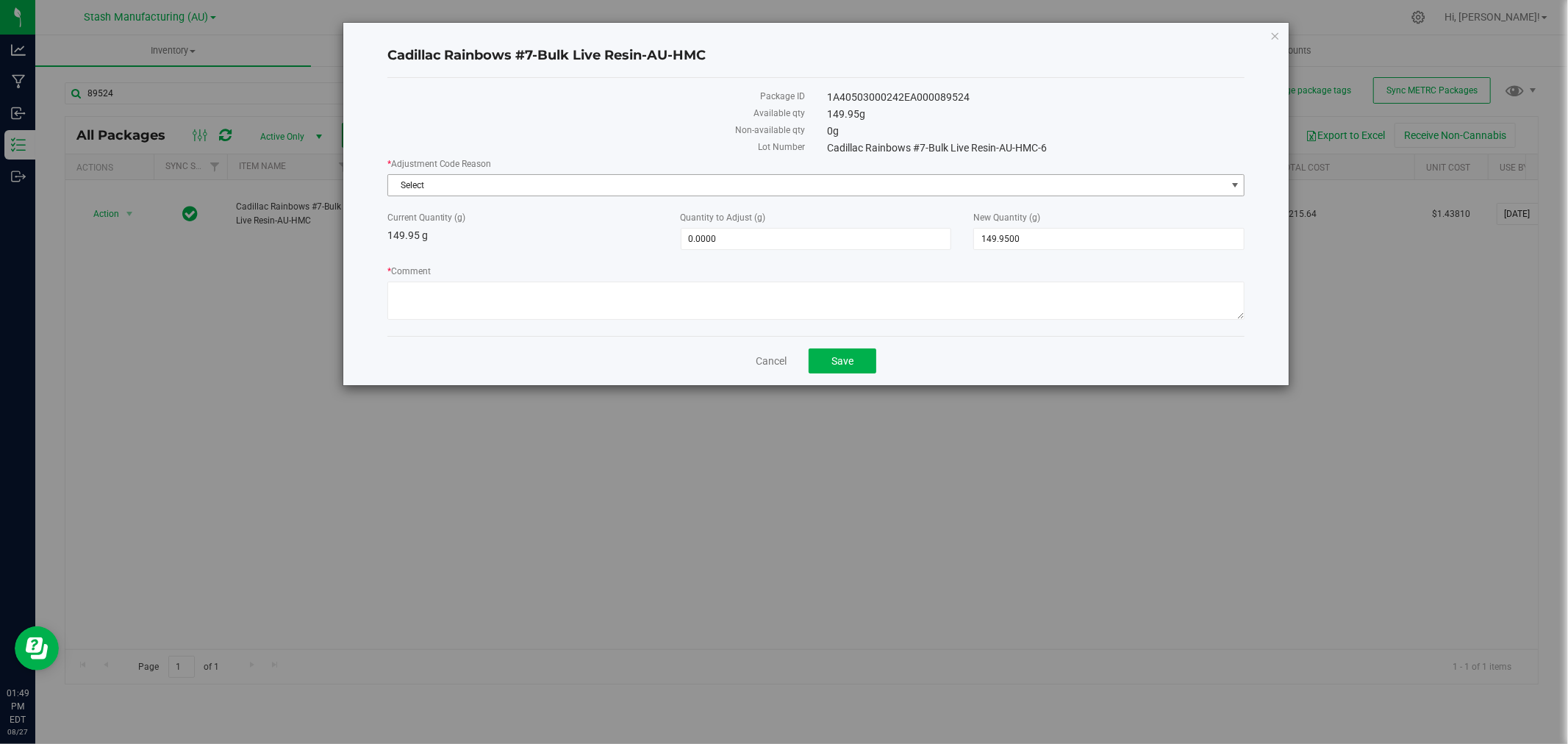
click at [465, 181] on span "Select" at bounding box center [807, 184] width 839 height 20
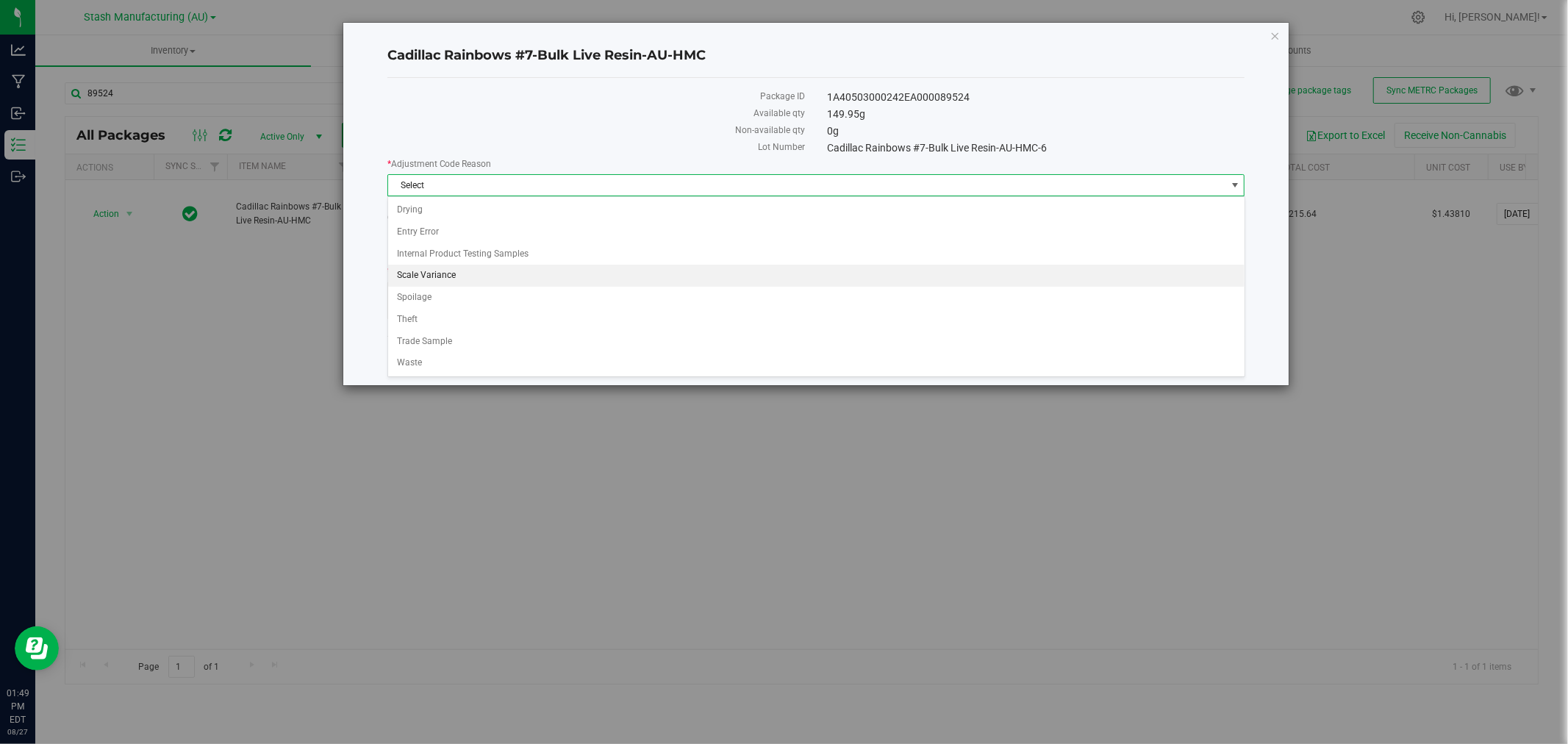
click at [429, 277] on li "Scale Variance" at bounding box center [816, 275] width 856 height 22
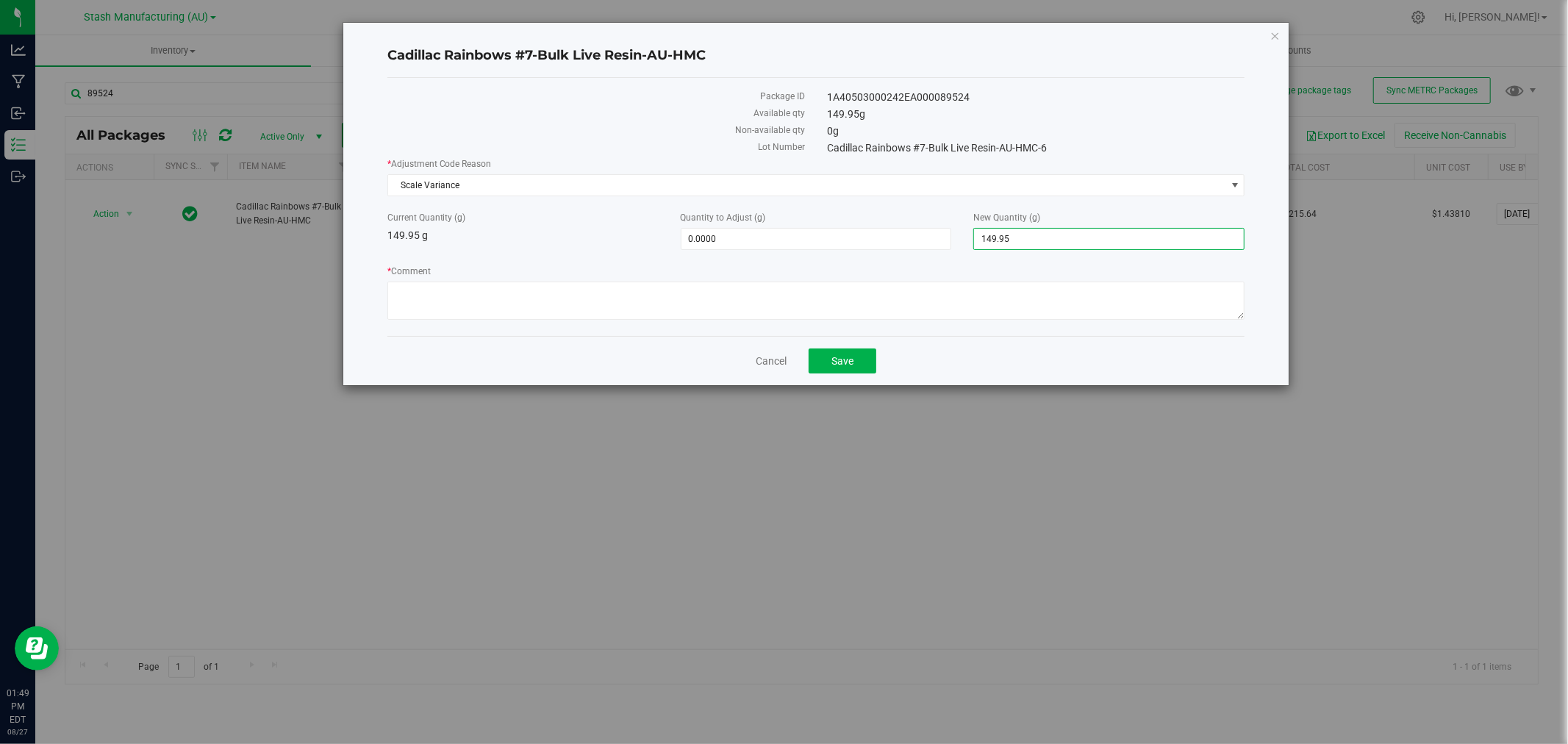
click at [1120, 243] on span "149.9500 149.95" at bounding box center [1109, 239] width 272 height 22
click at [1120, 243] on input "149.95" at bounding box center [1109, 239] width 270 height 20
type input "0"
type input "-149.9500"
type input "0.0000"
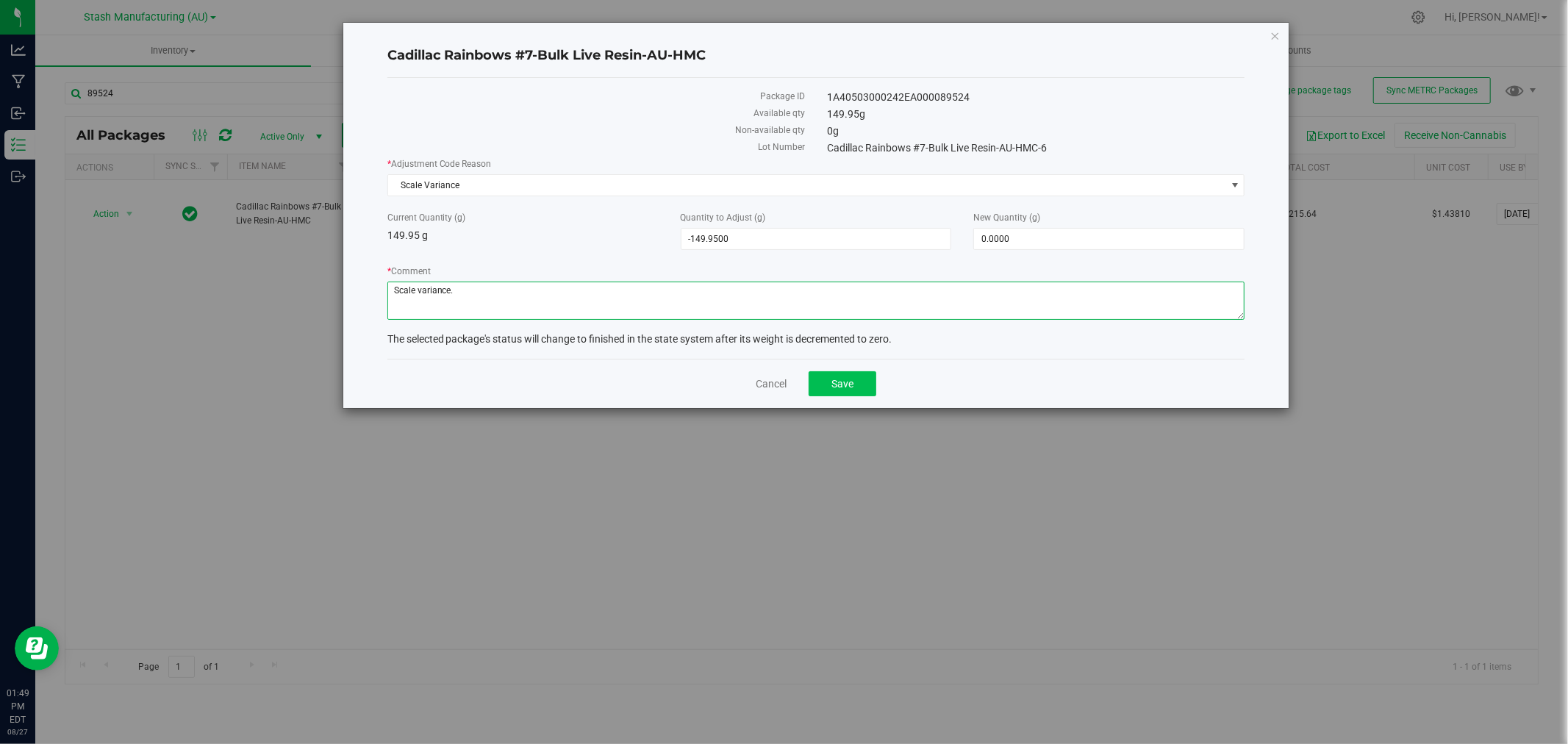
type textarea "Scale variance."
click at [832, 390] on span "Save" at bounding box center [842, 383] width 22 height 12
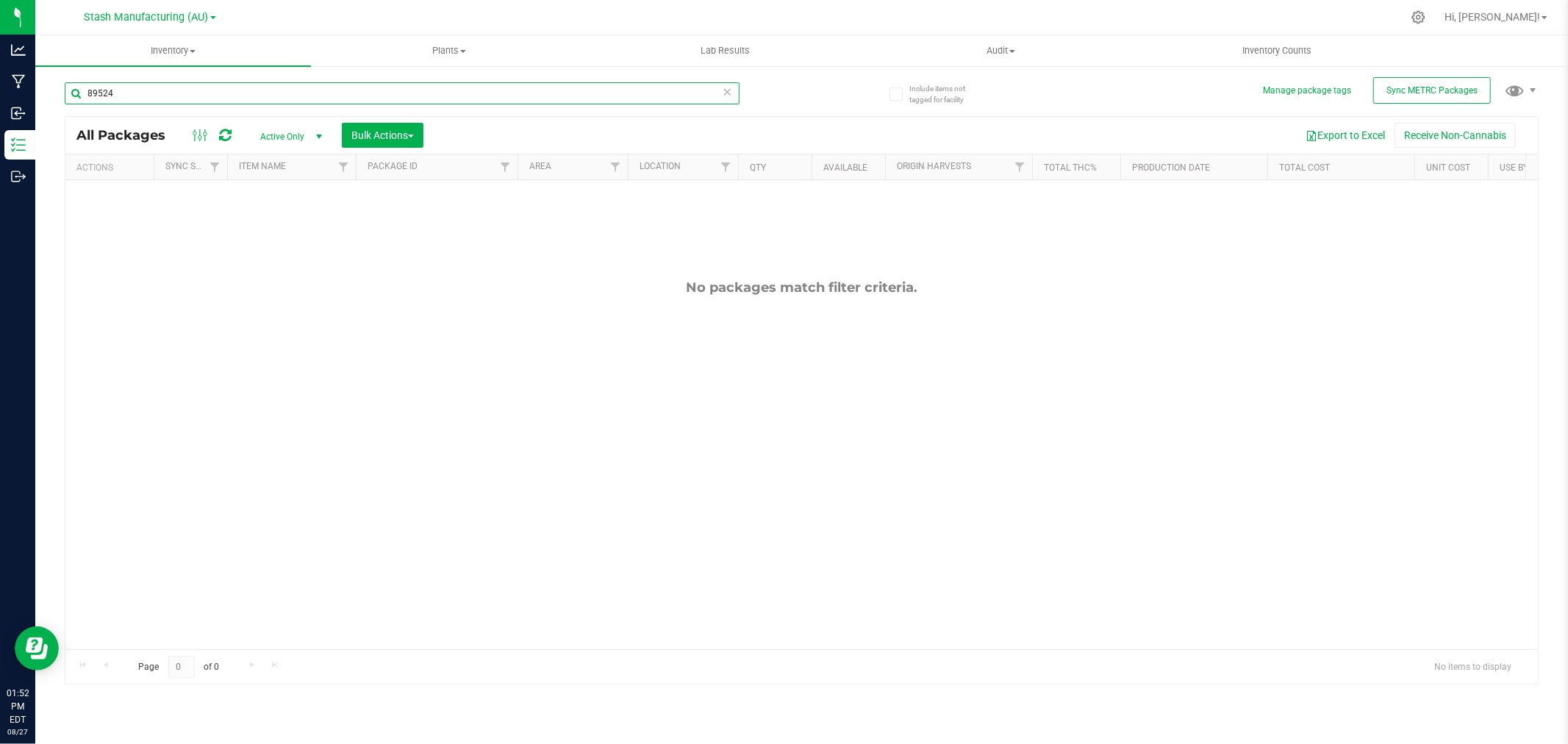
click at [124, 89] on input "89524" at bounding box center [402, 93] width 675 height 22
type input "96110"
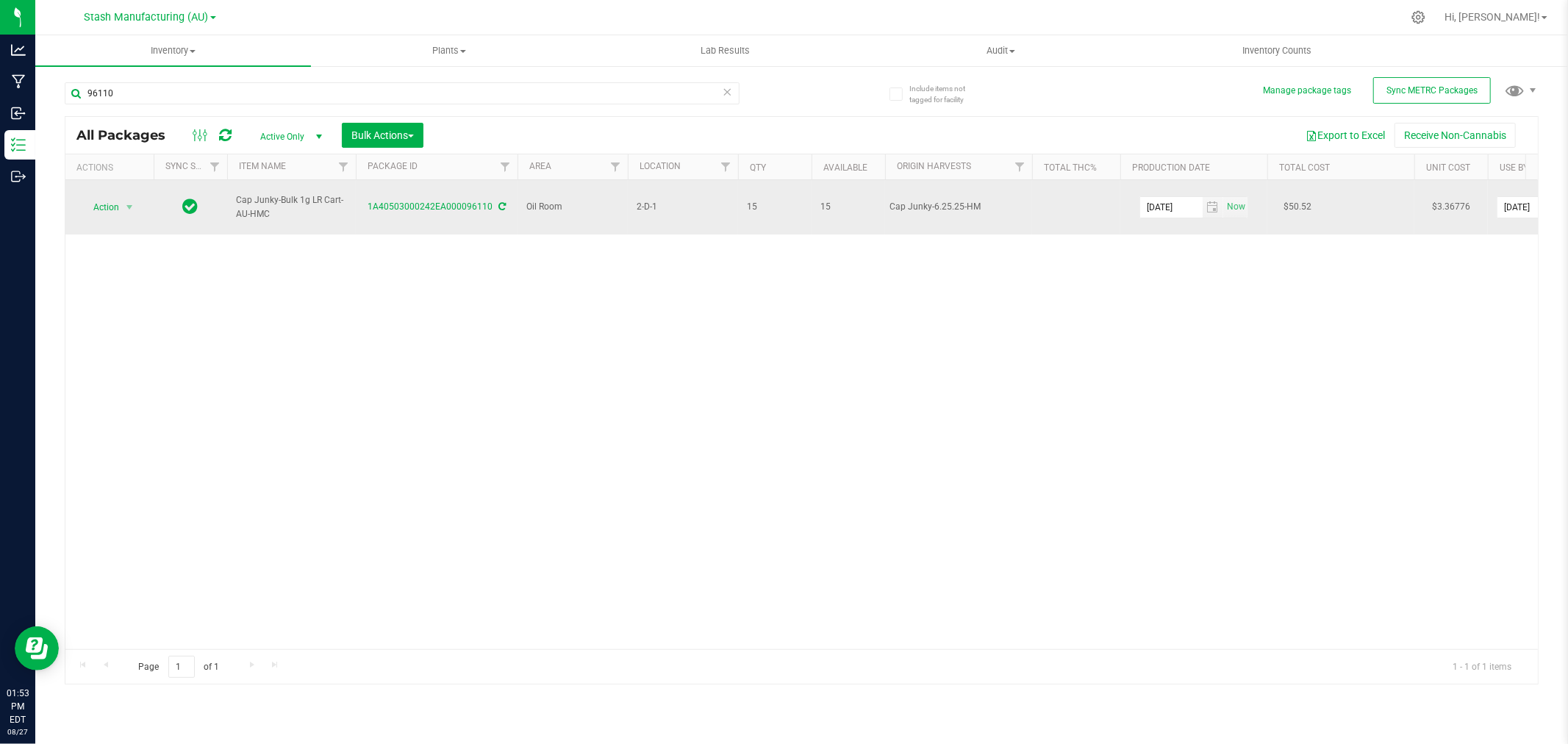
click at [112, 200] on span "Action" at bounding box center [99, 207] width 40 height 20
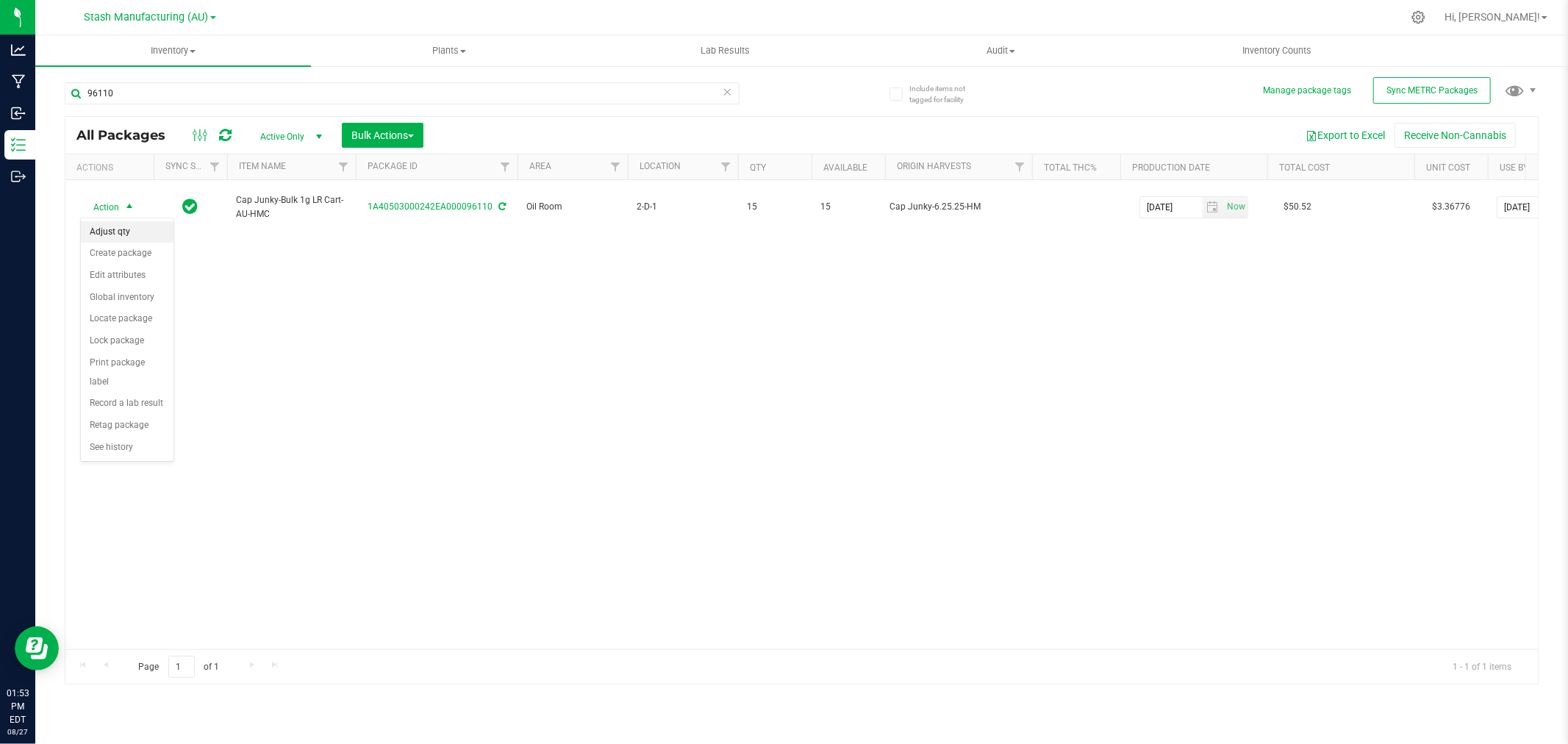
click at [105, 232] on li "Adjust qty" at bounding box center [127, 232] width 93 height 22
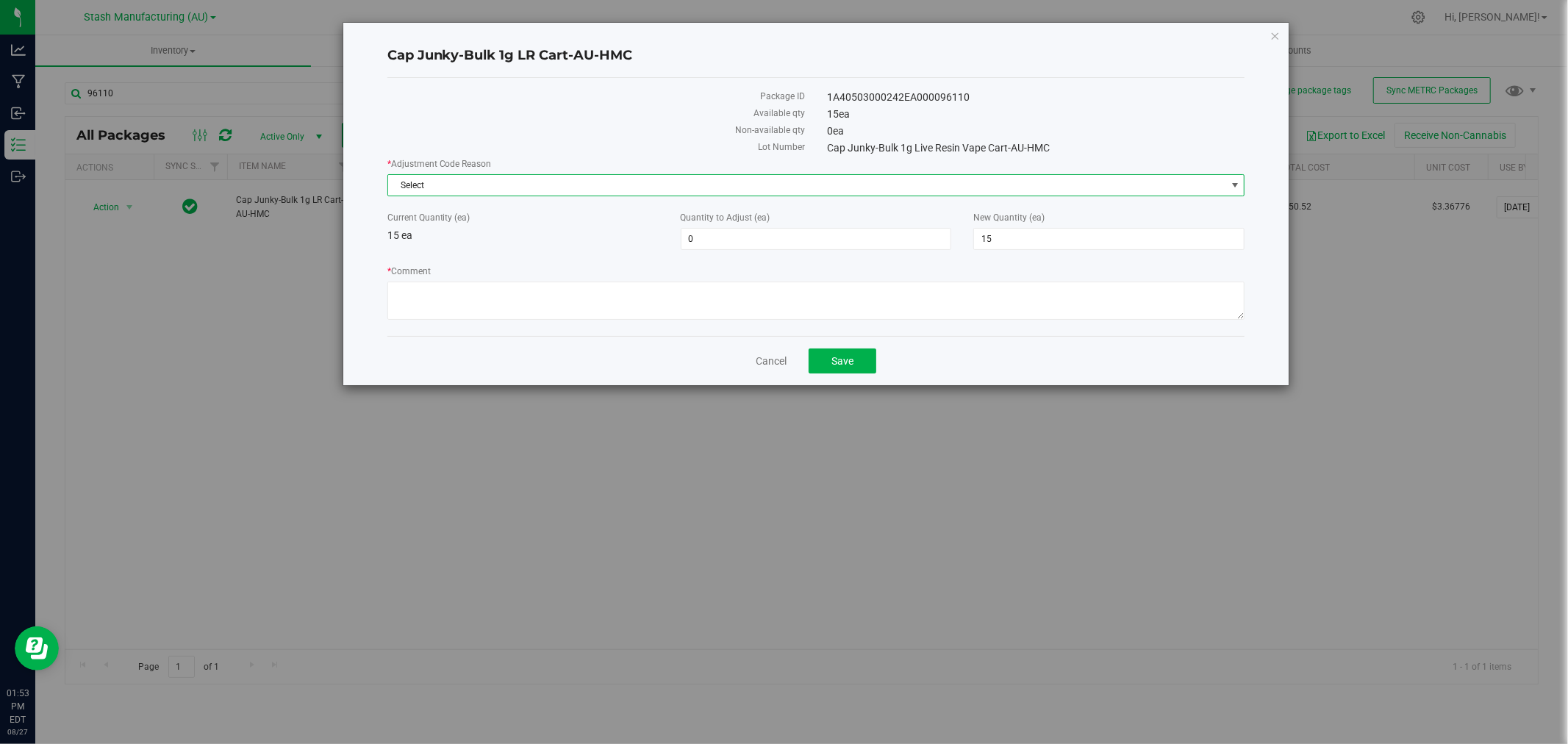
click at [485, 186] on span "Select" at bounding box center [807, 184] width 839 height 20
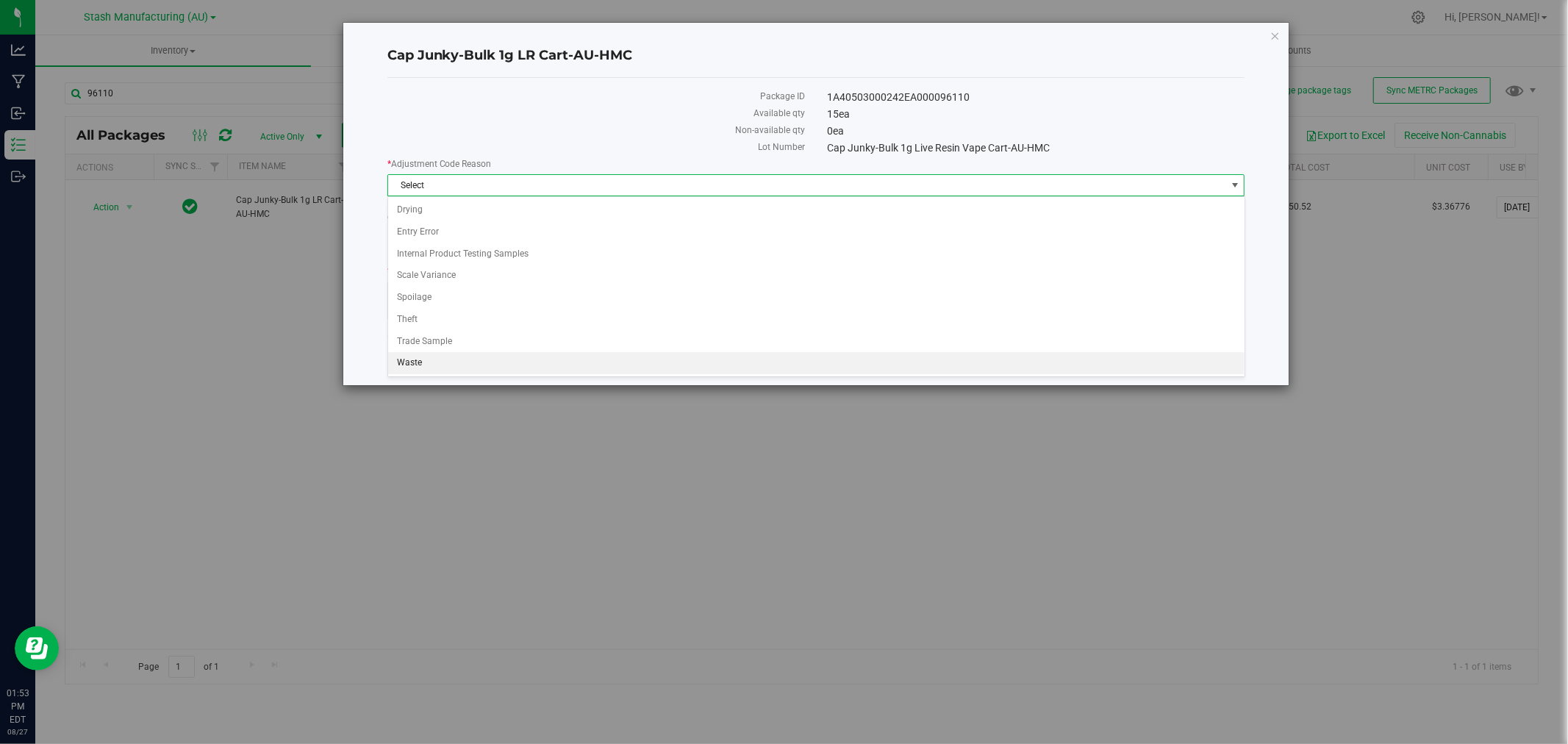
click at [461, 363] on li "Waste" at bounding box center [816, 363] width 856 height 22
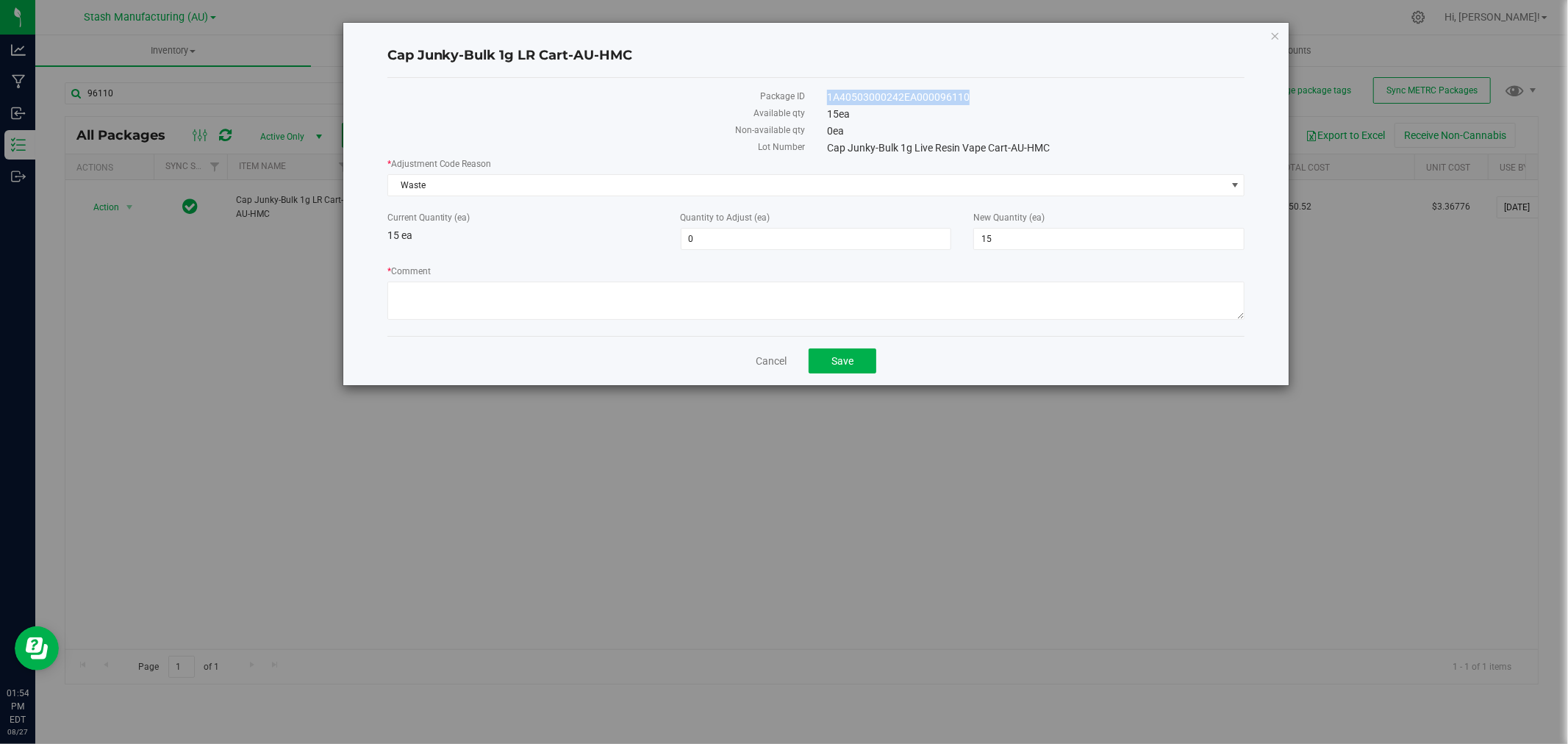
drag, startPoint x: 976, startPoint y: 100, endPoint x: 827, endPoint y: 97, distance: 149.0
click at [827, 97] on div "1A40503000242EA000096110" at bounding box center [1036, 97] width 440 height 15
copy div "1A40503000242EA000096110"
click at [1008, 246] on span "15 15" at bounding box center [1109, 239] width 272 height 22
click at [0, 0] on input "15" at bounding box center [0, 0] width 0 height 0
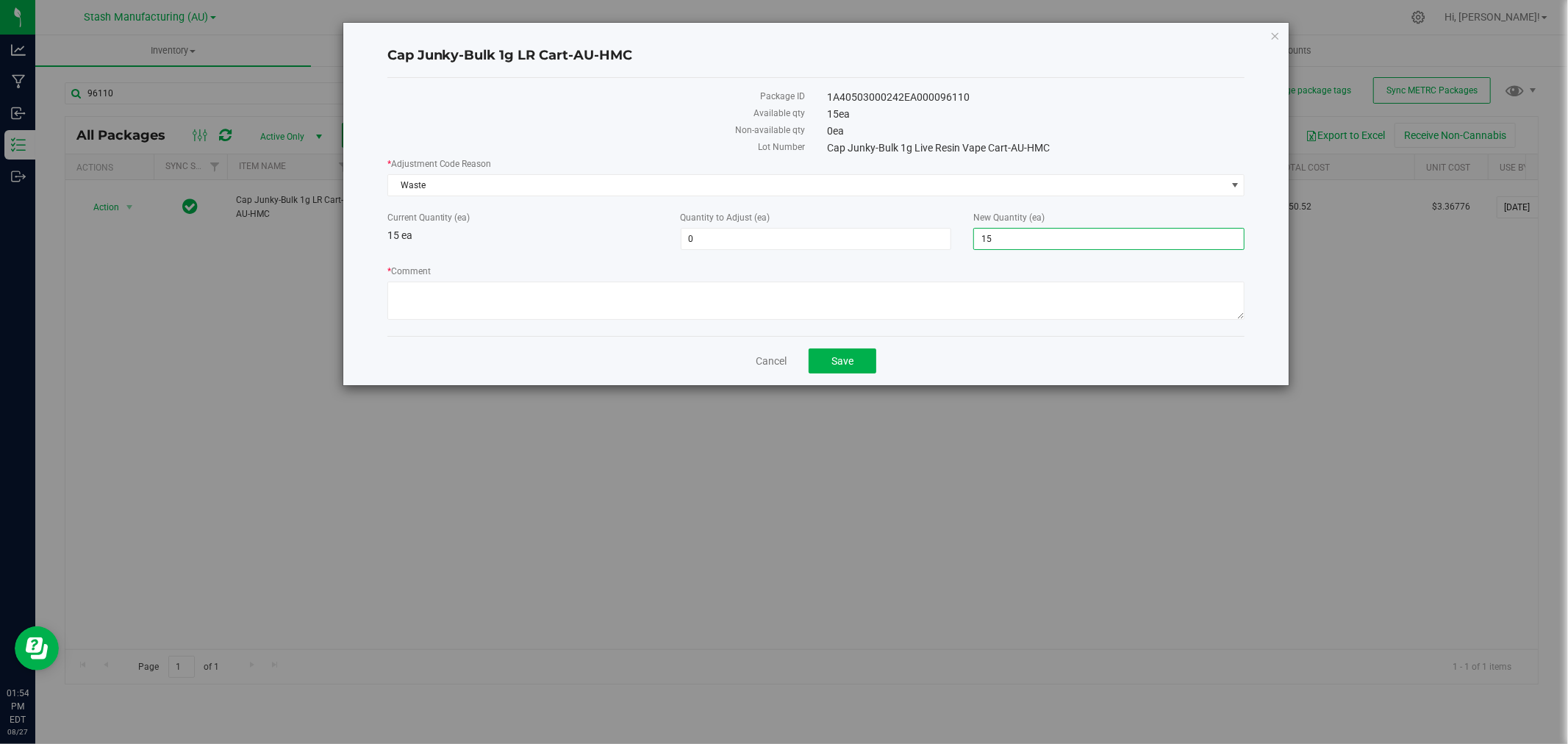
type input "0"
type input "-15"
type input "0"
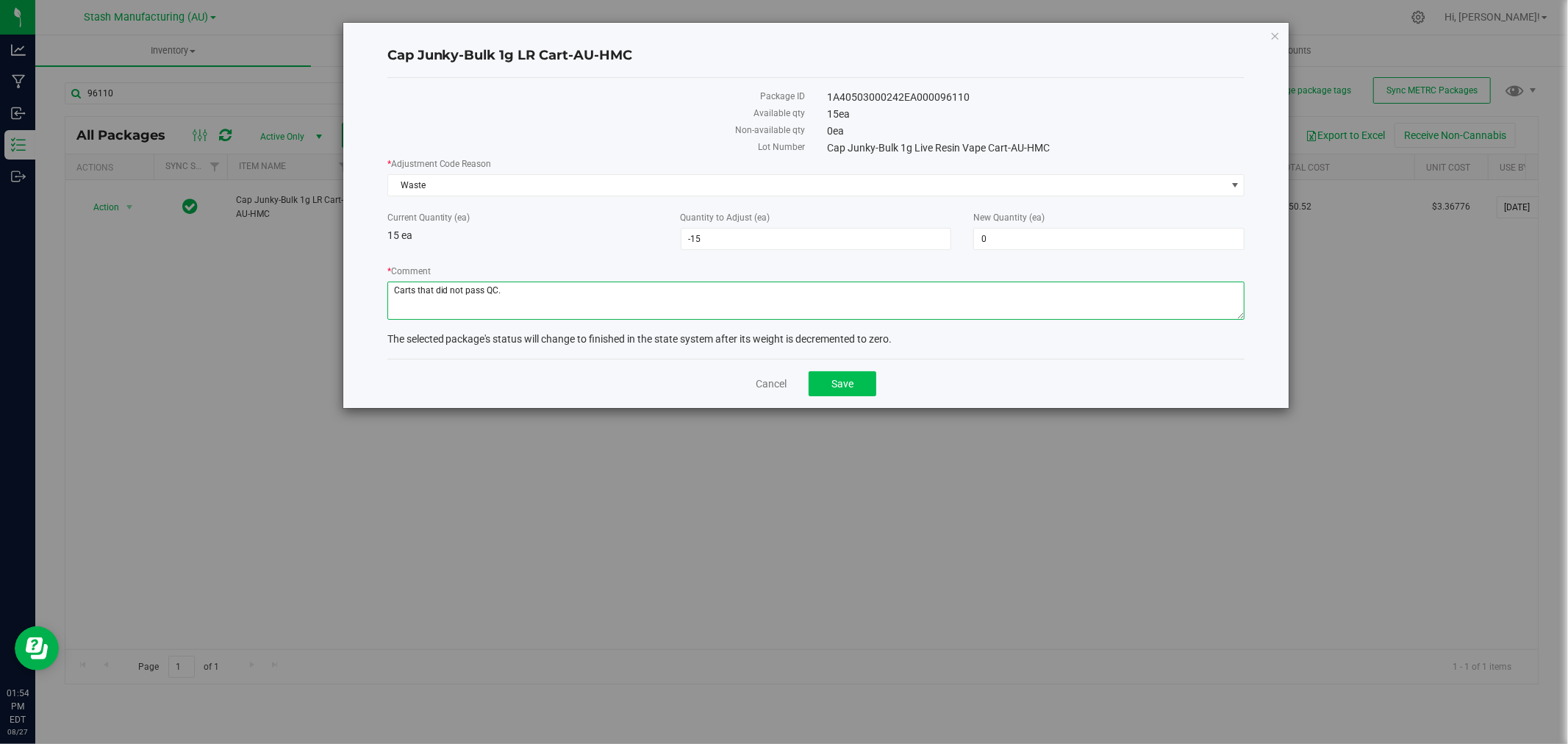
type textarea "Carts that did not pass QC."
click at [849, 393] on button "Save" at bounding box center [843, 383] width 68 height 25
